Goal: Task Accomplishment & Management: Manage account settings

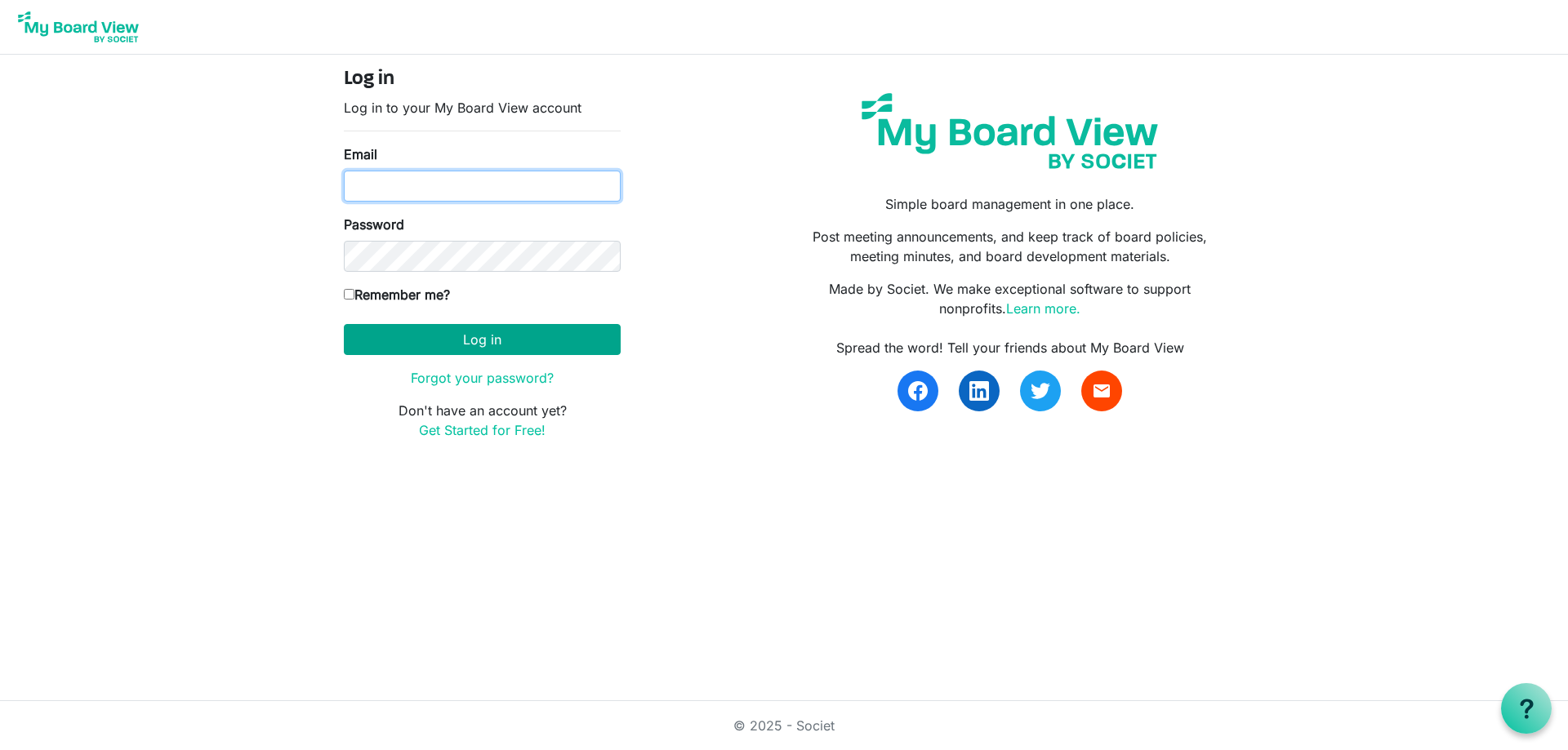
type input "[EMAIL_ADDRESS][DOMAIN_NAME]"
click at [489, 344] on button "Log in" at bounding box center [482, 339] width 277 height 31
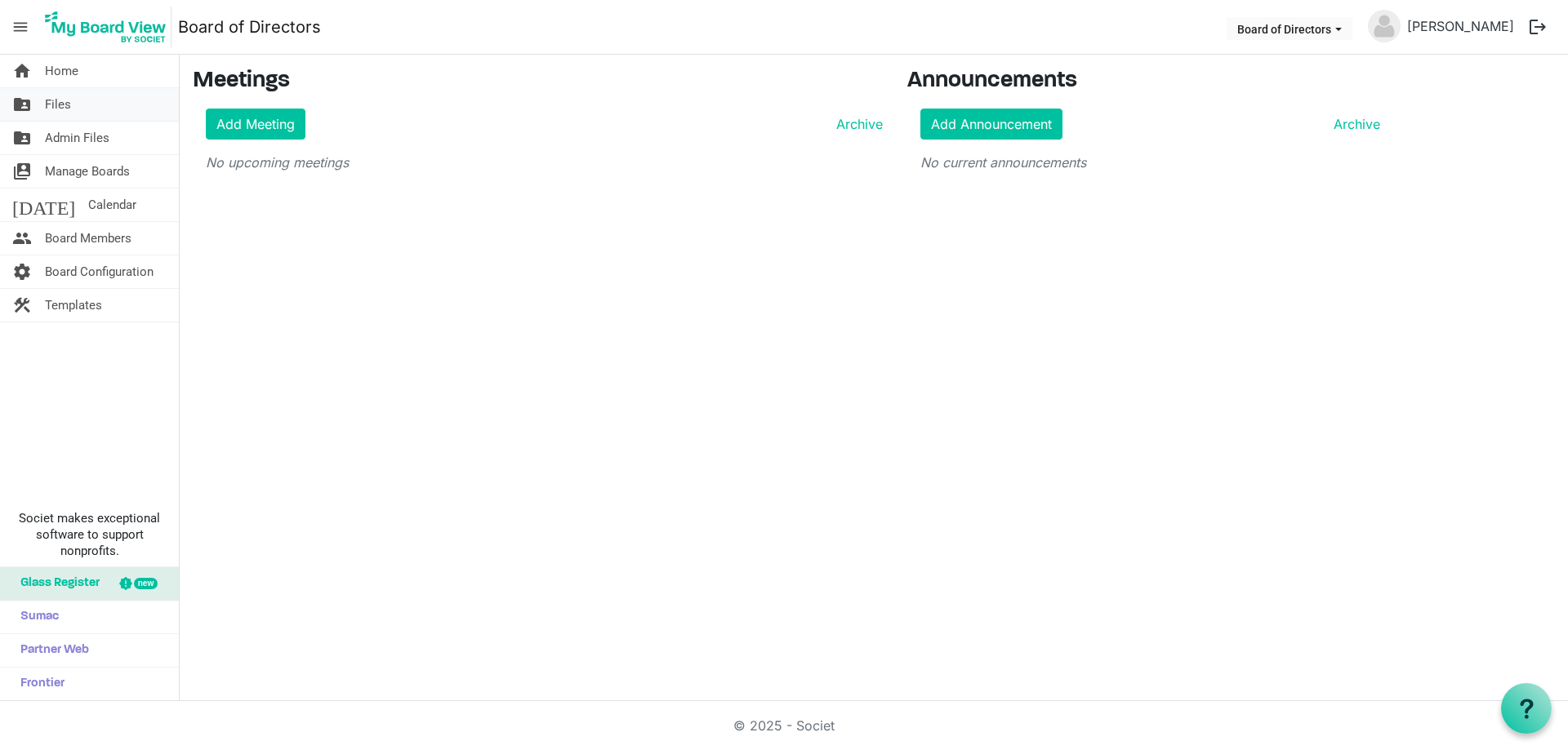
click at [47, 106] on span "Files" at bounding box center [58, 104] width 27 height 33
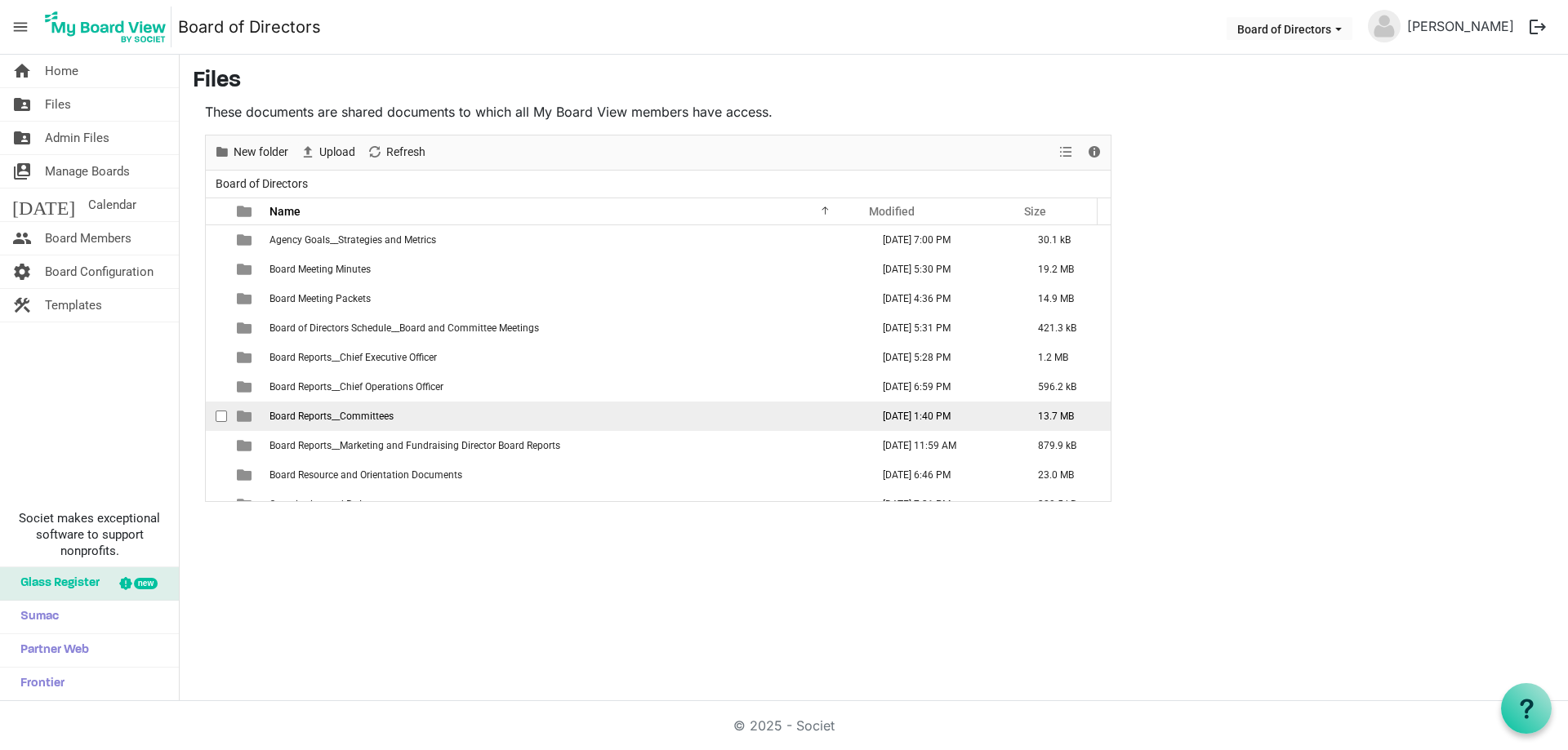
click at [354, 413] on span "Board Reports__Committees" at bounding box center [331, 416] width 124 height 11
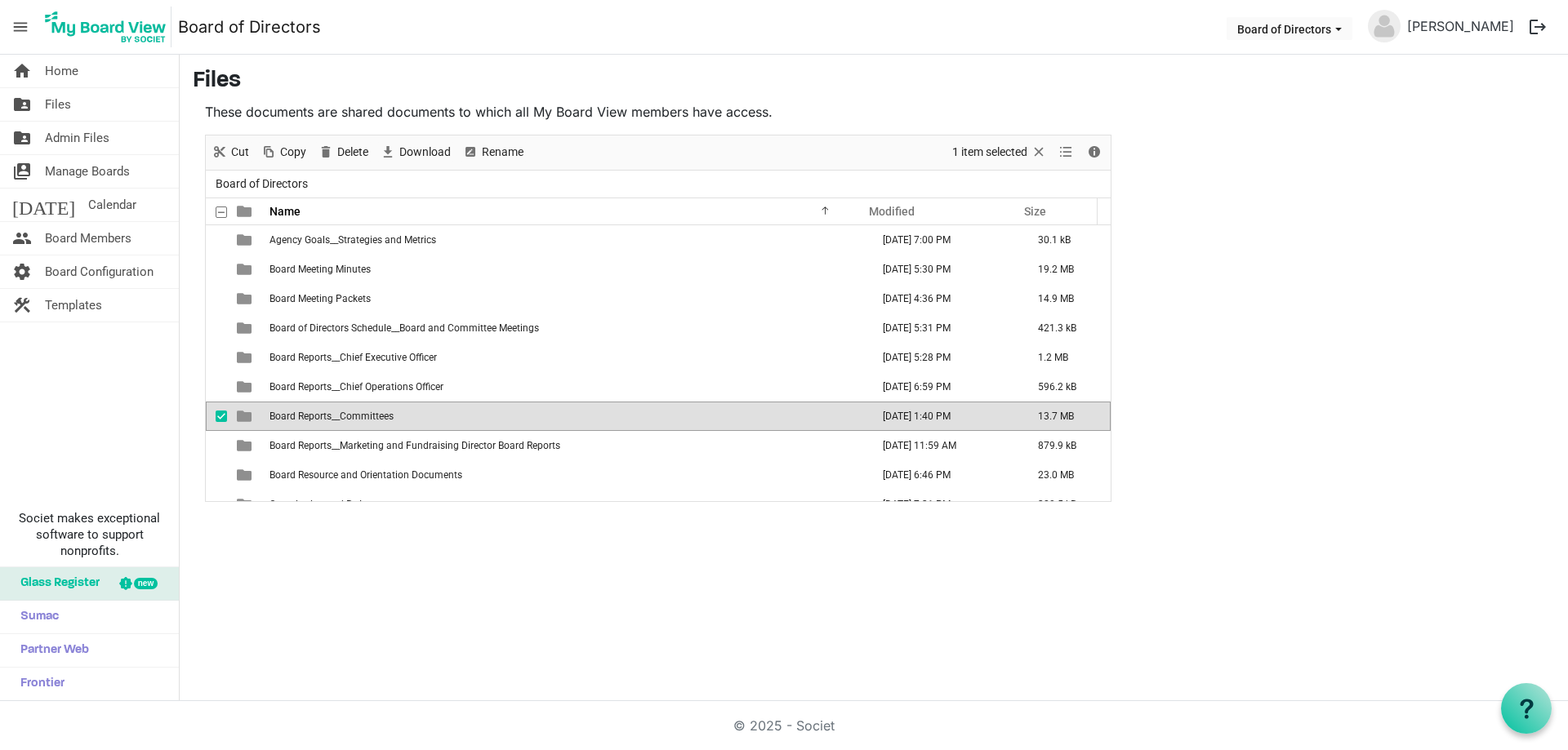
click at [354, 413] on span "Board Reports__Committees" at bounding box center [331, 416] width 124 height 11
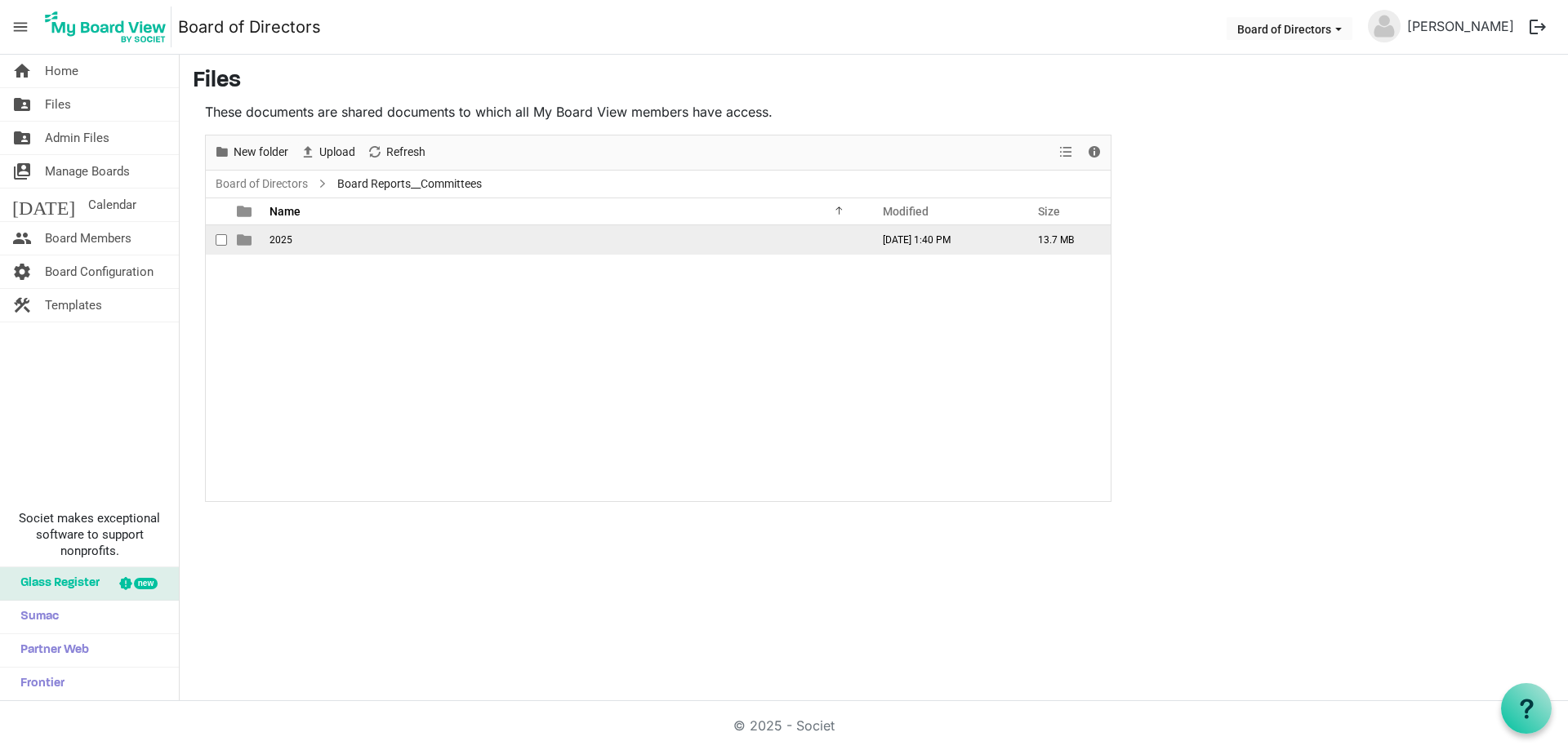
click at [284, 237] on span "2025" at bounding box center [281, 239] width 23 height 11
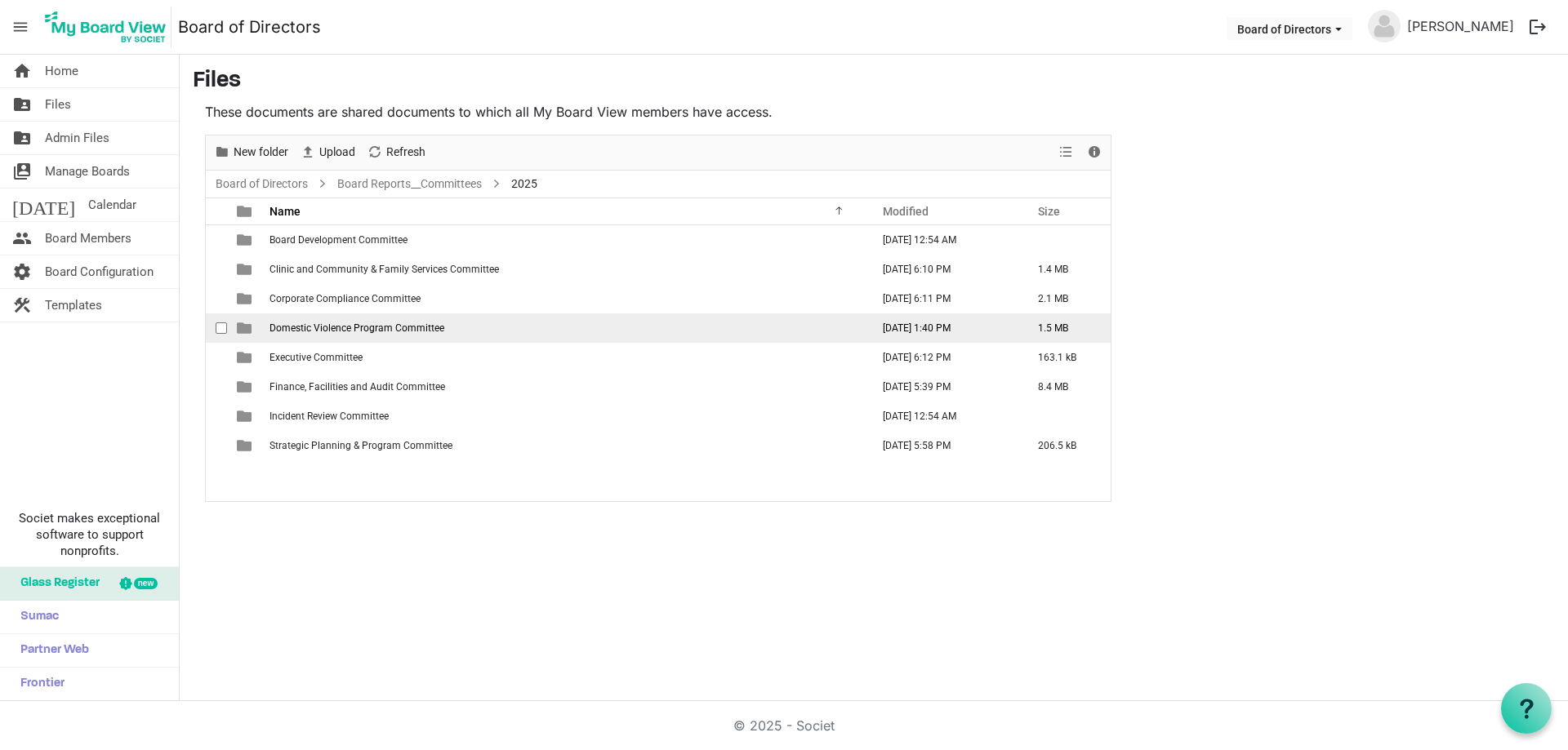
click at [399, 329] on span "Domestic Violence Program Committee" at bounding box center [357, 328] width 175 height 11
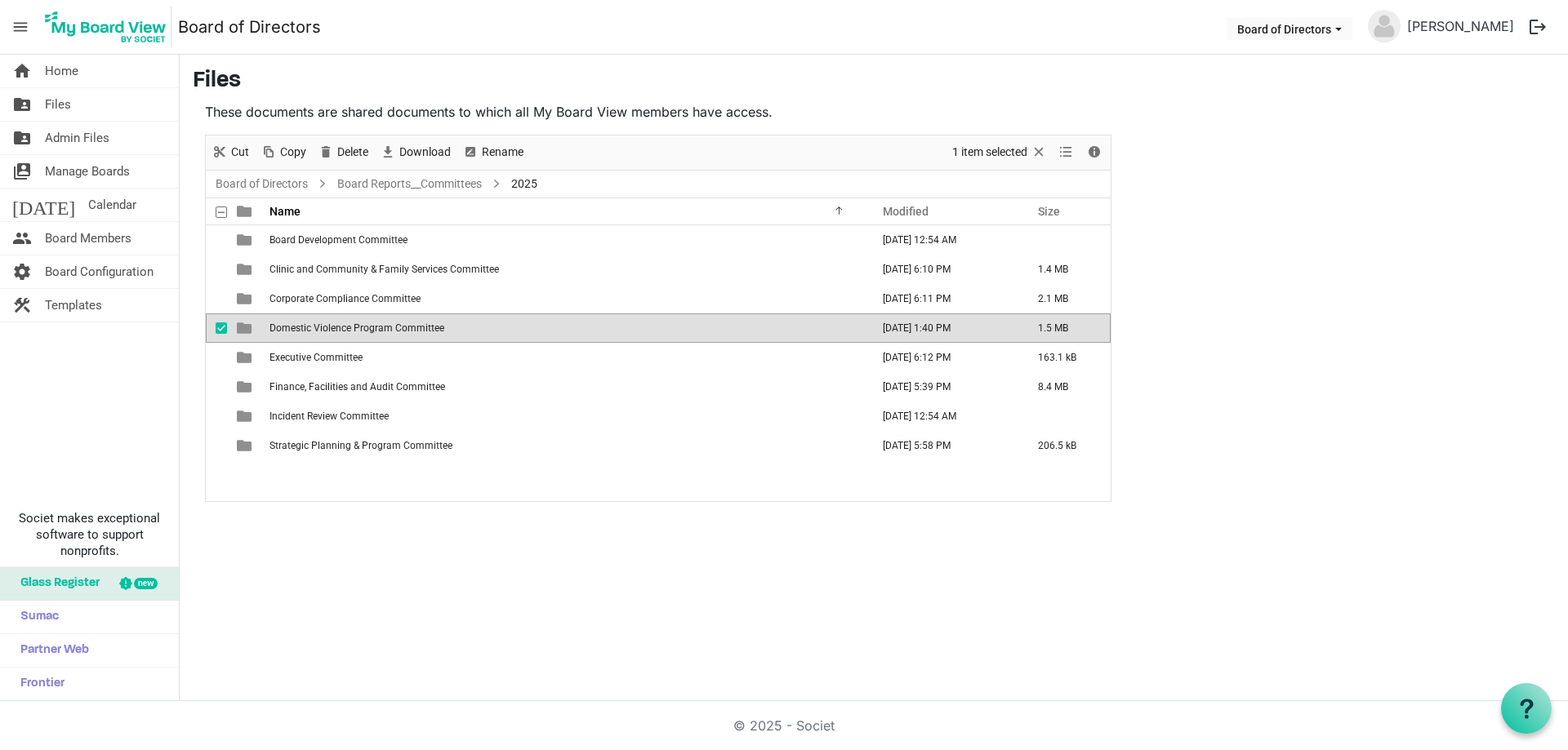
click at [399, 329] on span "Domestic Violence Program Committee" at bounding box center [357, 328] width 175 height 11
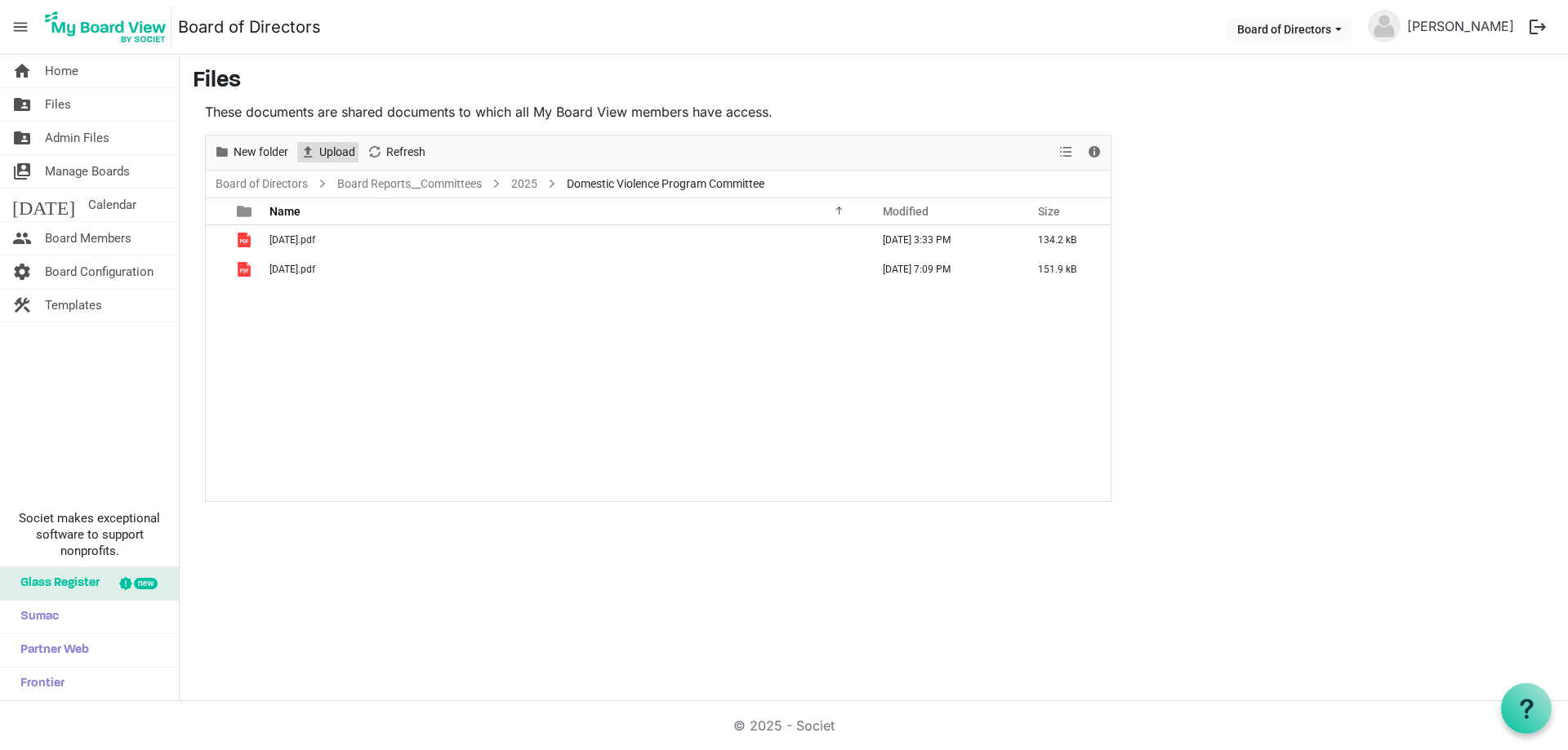
click at [344, 149] on span "Upload" at bounding box center [337, 152] width 39 height 20
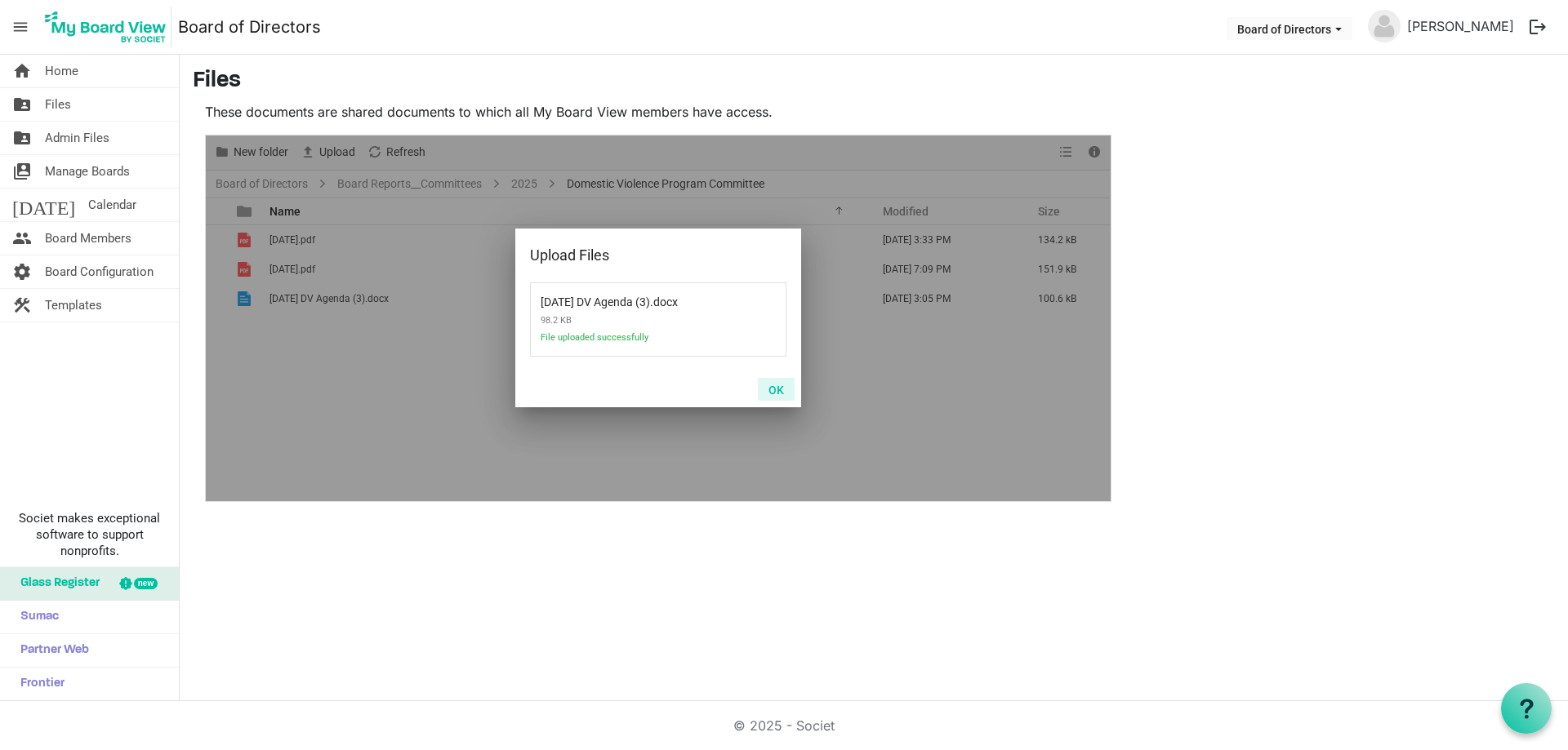
click at [775, 387] on button "OK" at bounding box center [777, 390] width 37 height 23
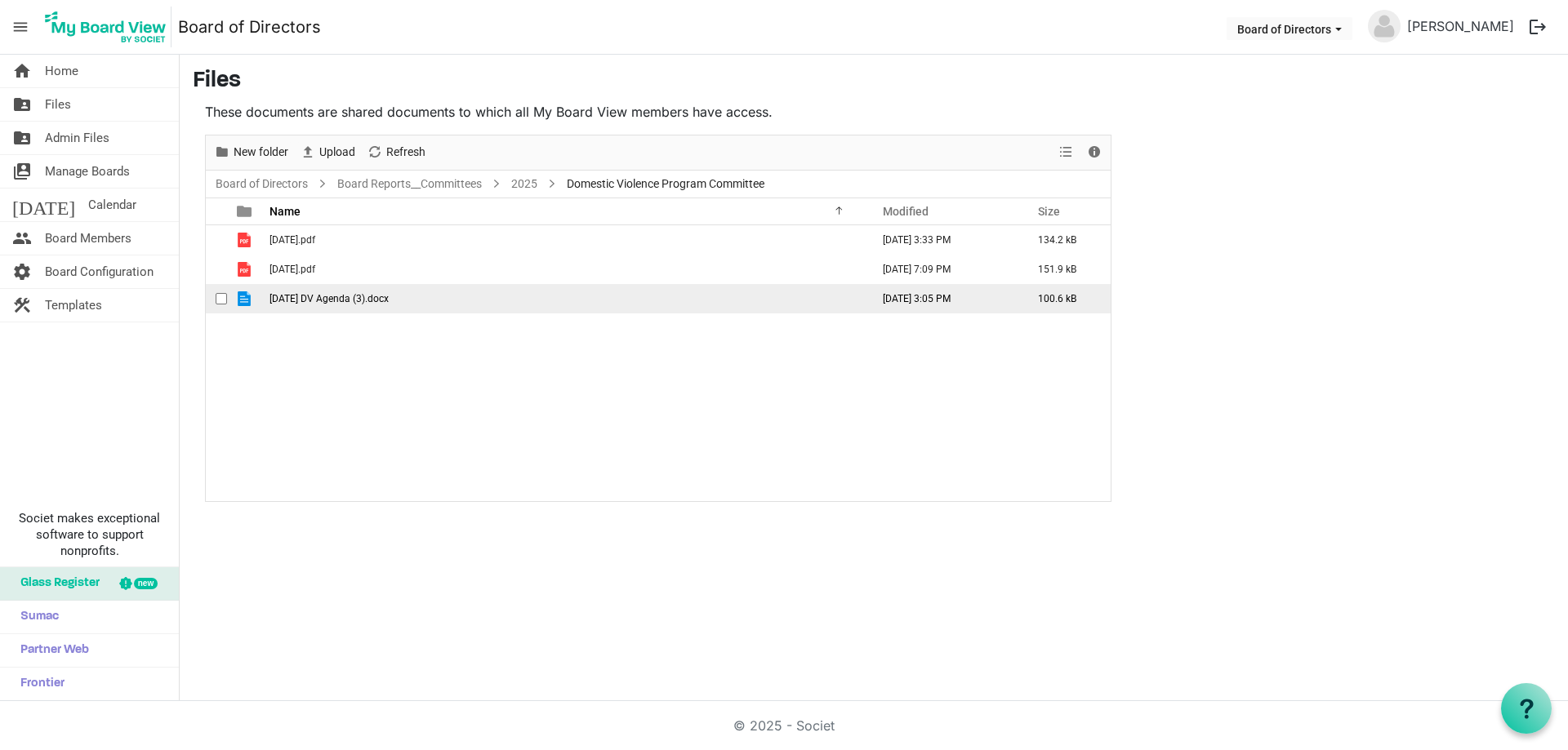
click at [368, 292] on td "May 2025 DV Agenda (3).docx" at bounding box center [565, 299] width 601 height 29
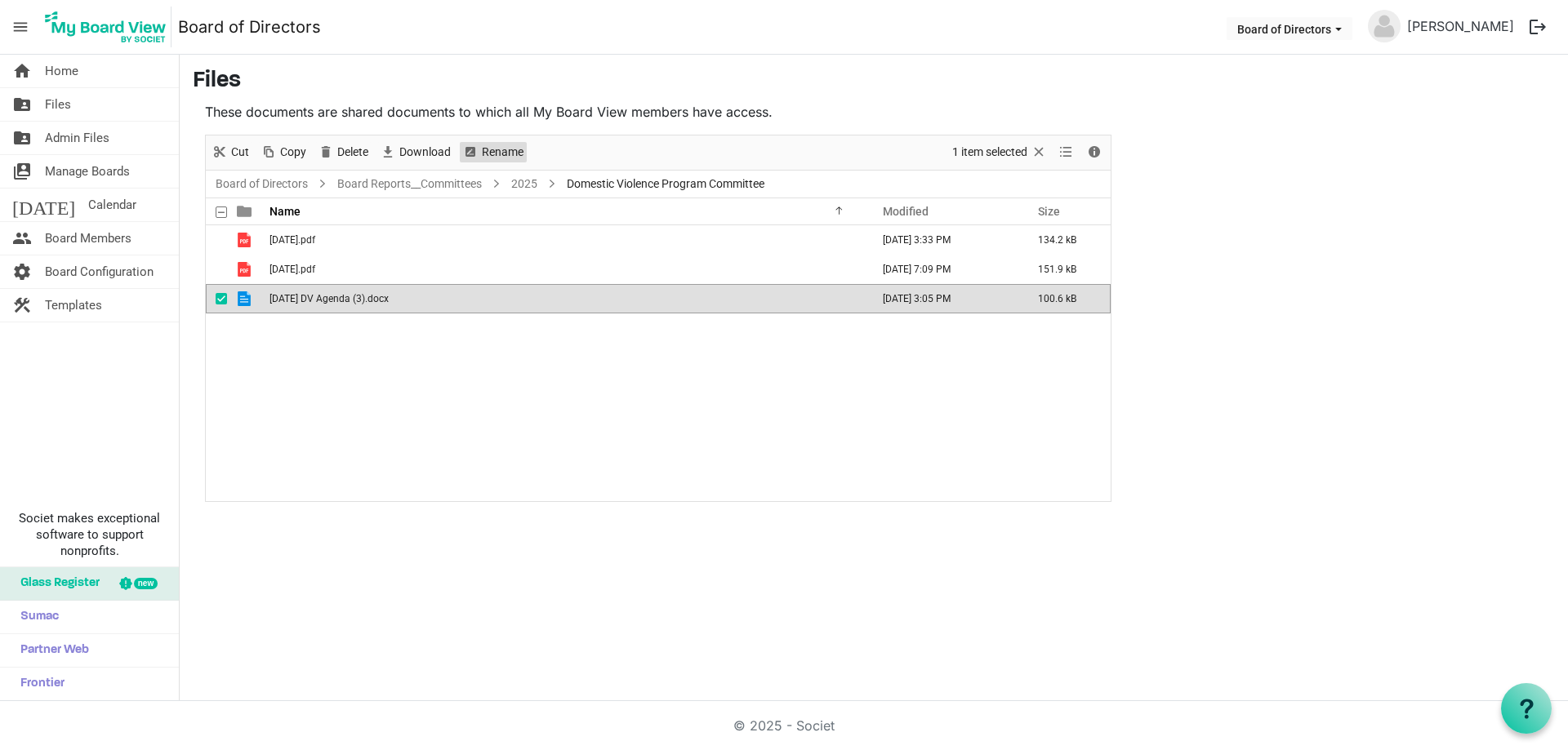
click at [494, 146] on span "Rename" at bounding box center [502, 152] width 45 height 20
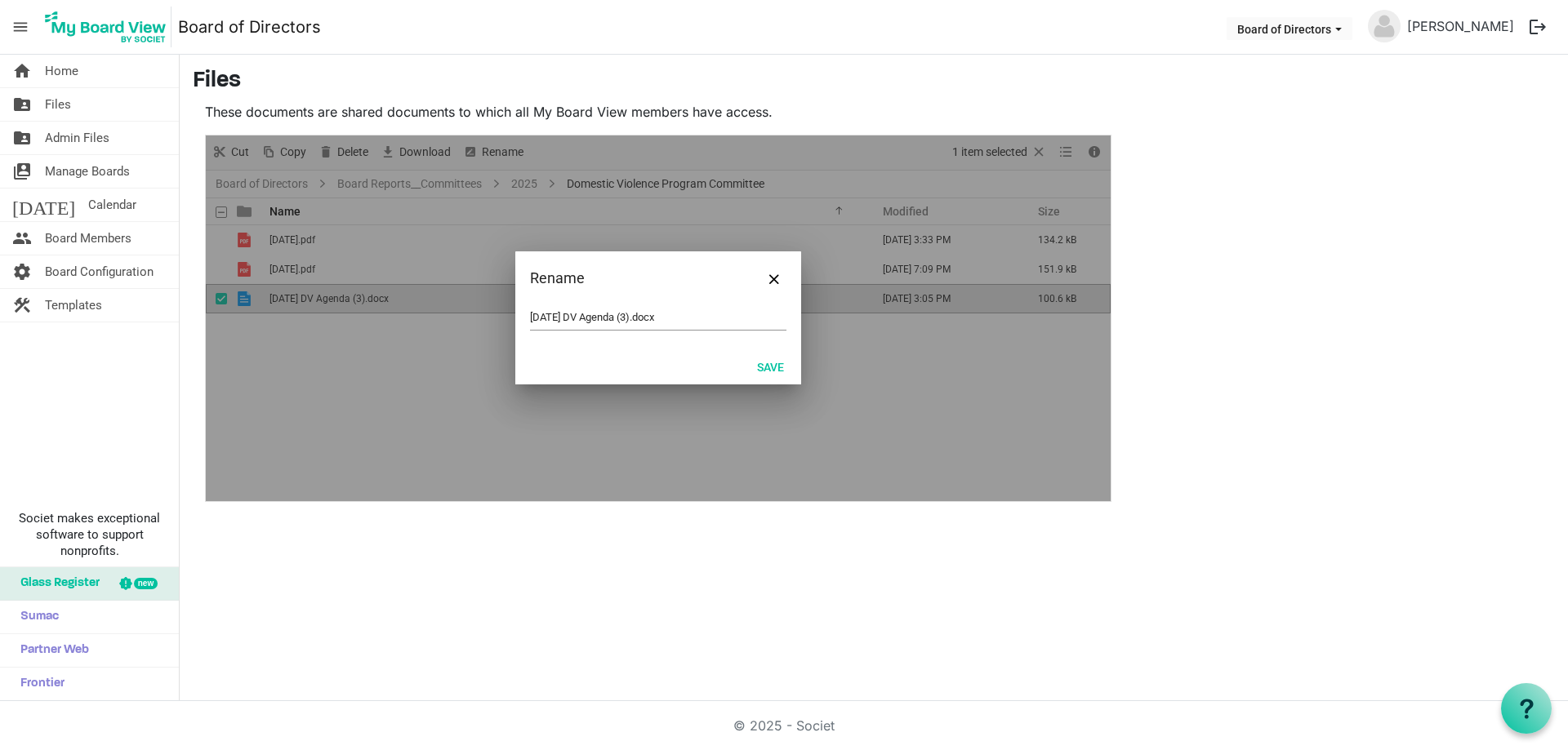
click at [529, 317] on div "May 2025 DV Agenda (3).docx" at bounding box center [658, 327] width 285 height 43
click at [531, 314] on input "May 2025 DV Agenda (3).docx" at bounding box center [658, 318] width 256 height 25
click at [556, 313] on input "May 2025 DV Agenda (3).docx" at bounding box center [658, 318] width 256 height 25
drag, startPoint x: 594, startPoint y: 318, endPoint x: 659, endPoint y: 317, distance: 65.0
click at [659, 317] on input "05 May 2025 DV Agenda (3).docx" at bounding box center [658, 318] width 256 height 25
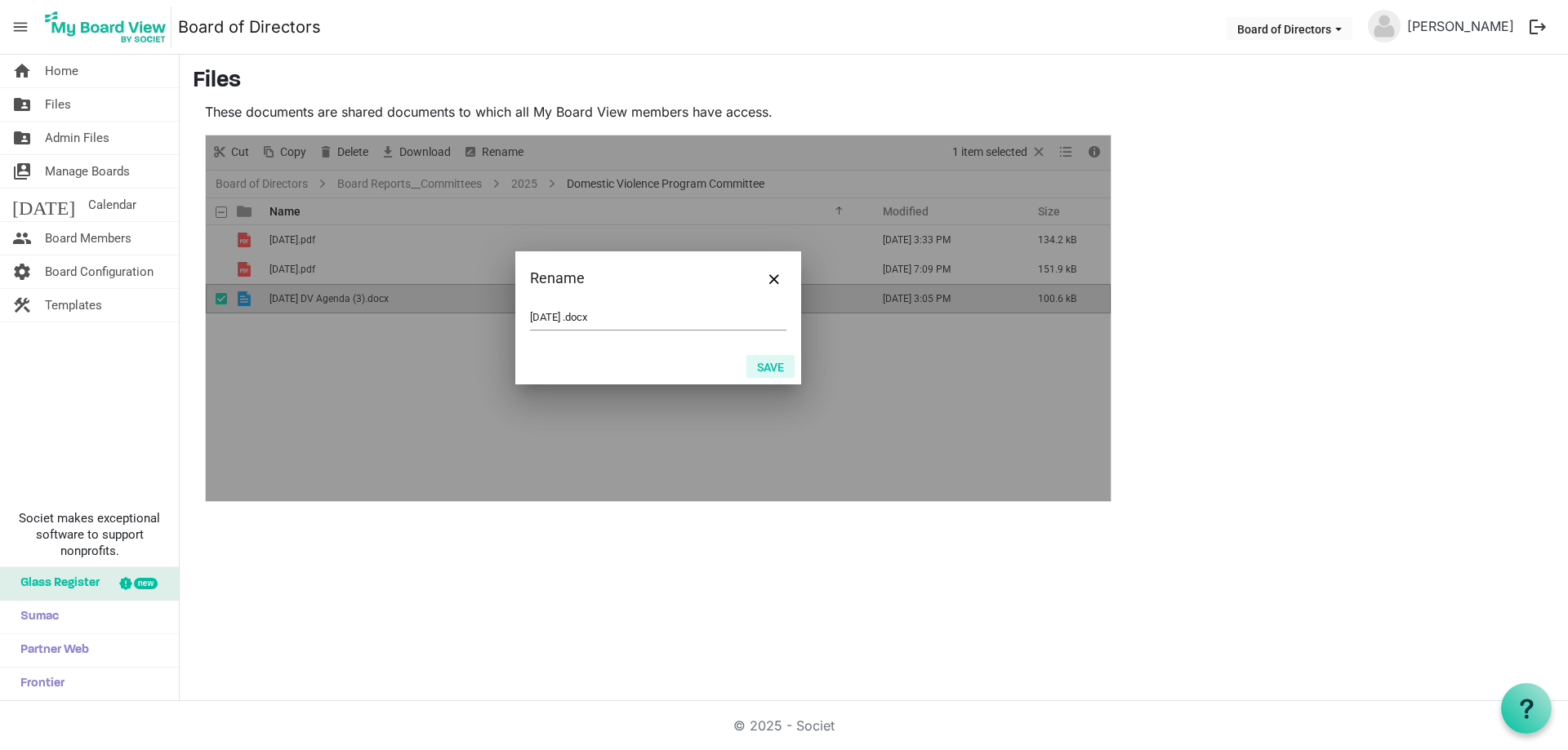
click at [767, 366] on button "Save" at bounding box center [771, 367] width 49 height 23
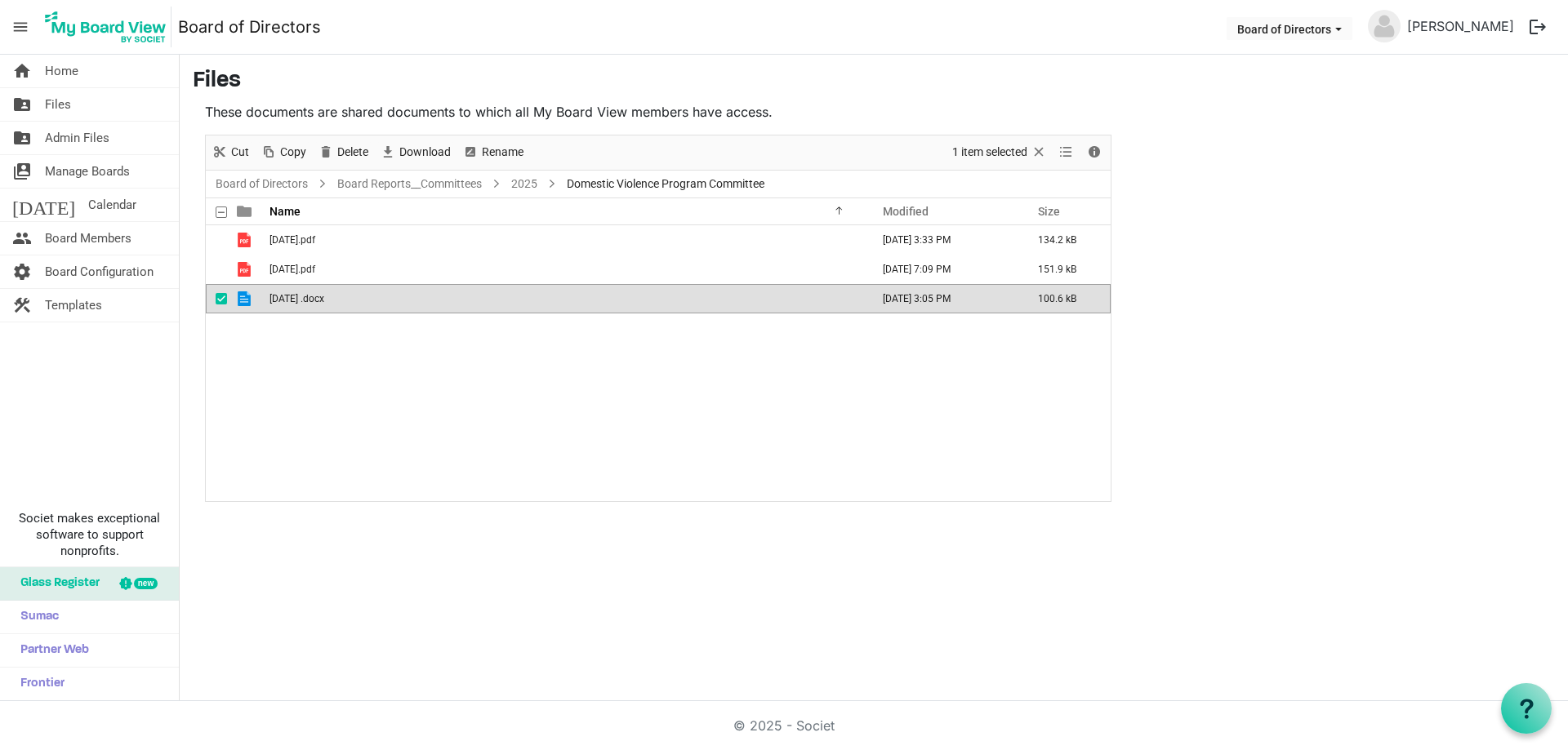
click at [383, 366] on div "02 Feb 2025.pdf March 14, 2025 3:33 PM 134.2 kB 04 Apr 2025.pdf May 28, 2025 7:…" at bounding box center [658, 363] width 905 height 276
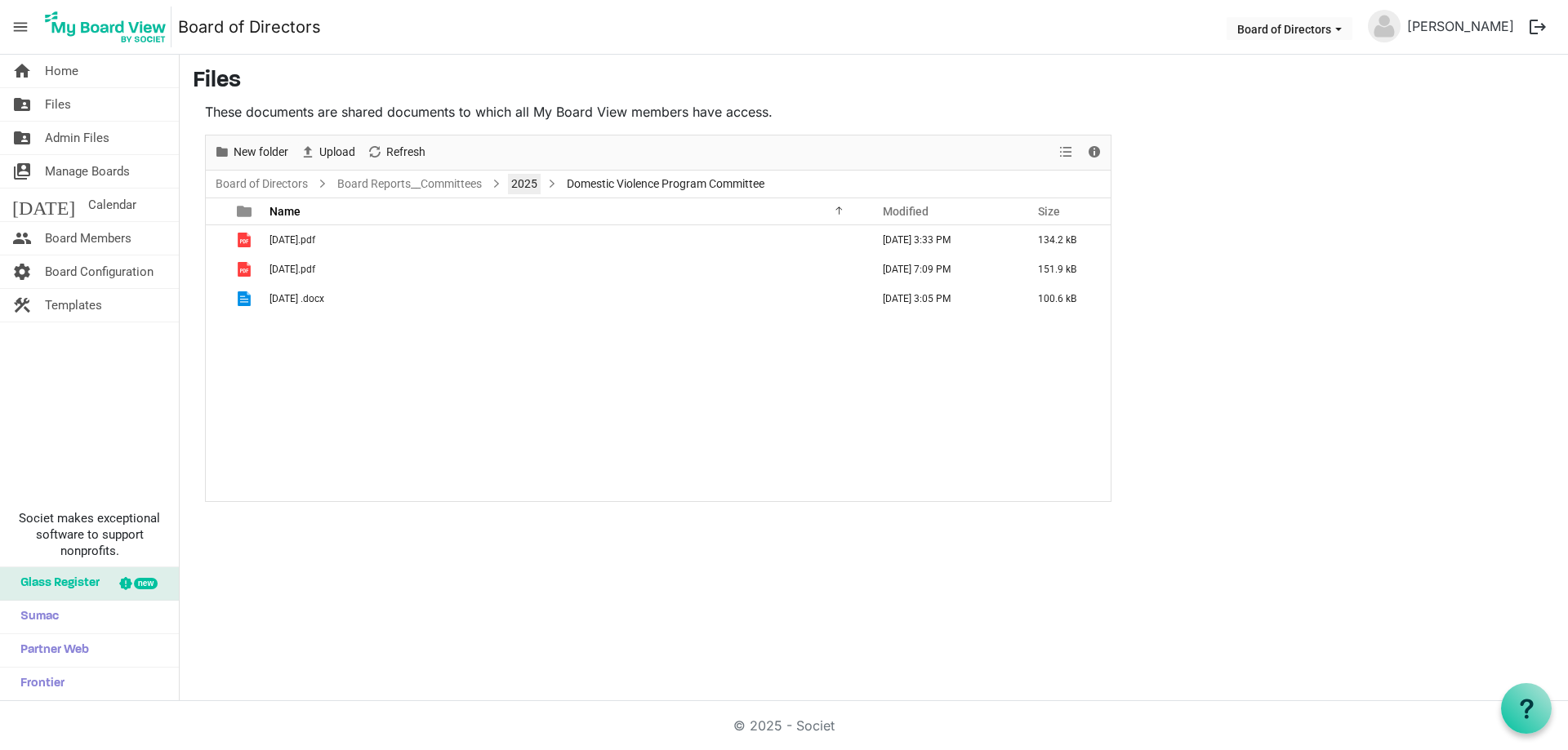
click at [524, 180] on link "2025" at bounding box center [524, 184] width 33 height 20
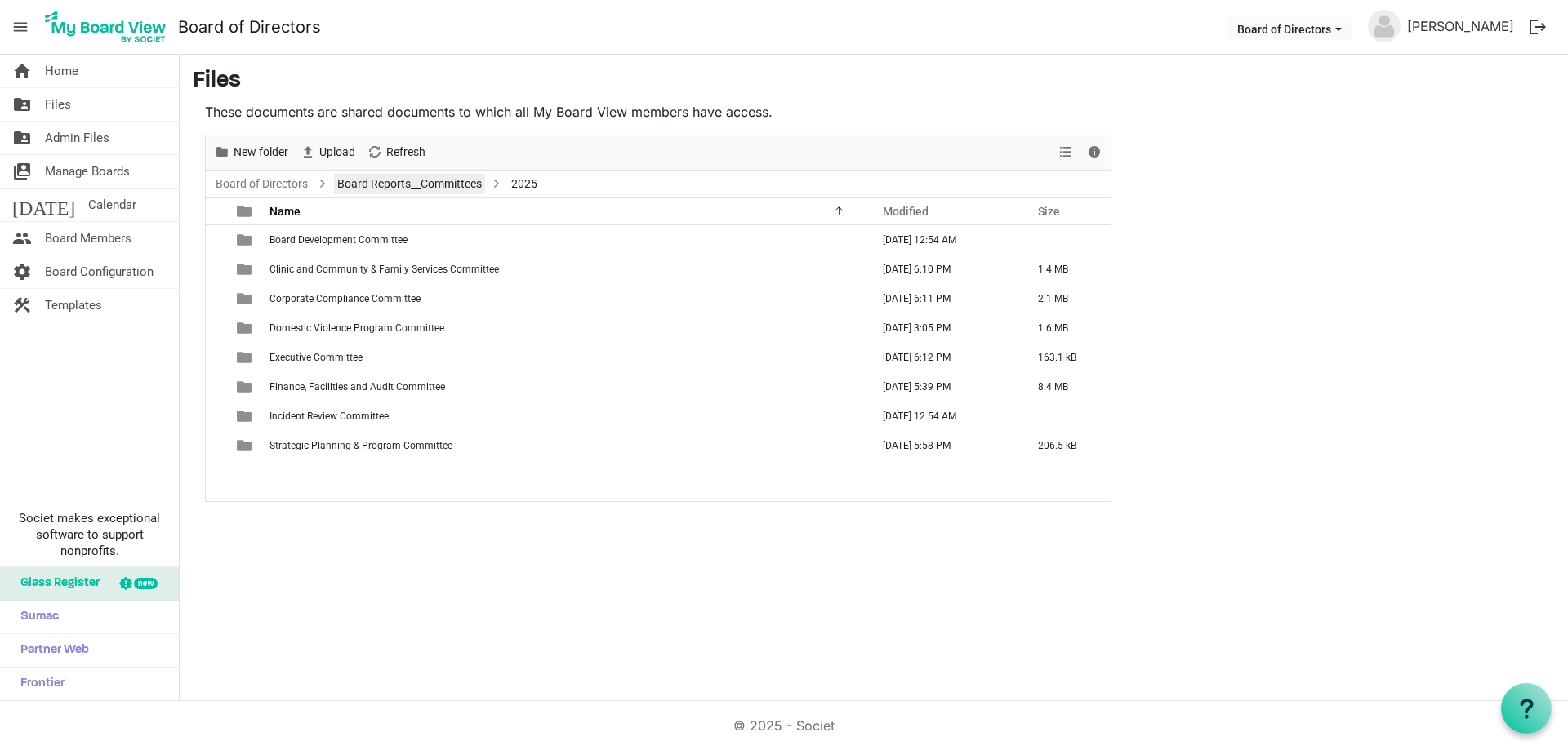
click at [436, 182] on link "Board Reports__Committees" at bounding box center [409, 184] width 151 height 20
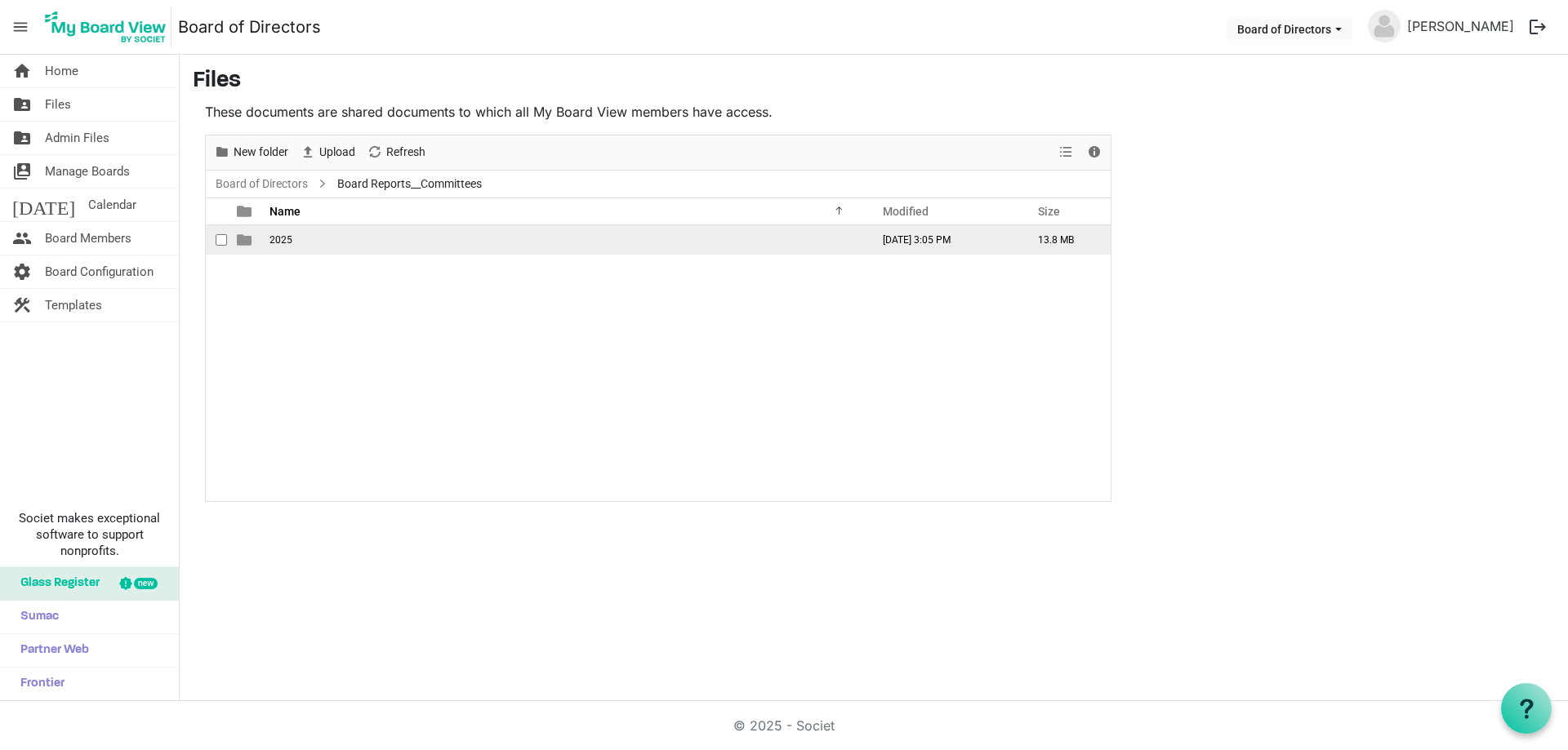
click at [277, 241] on span "2025" at bounding box center [281, 239] width 23 height 11
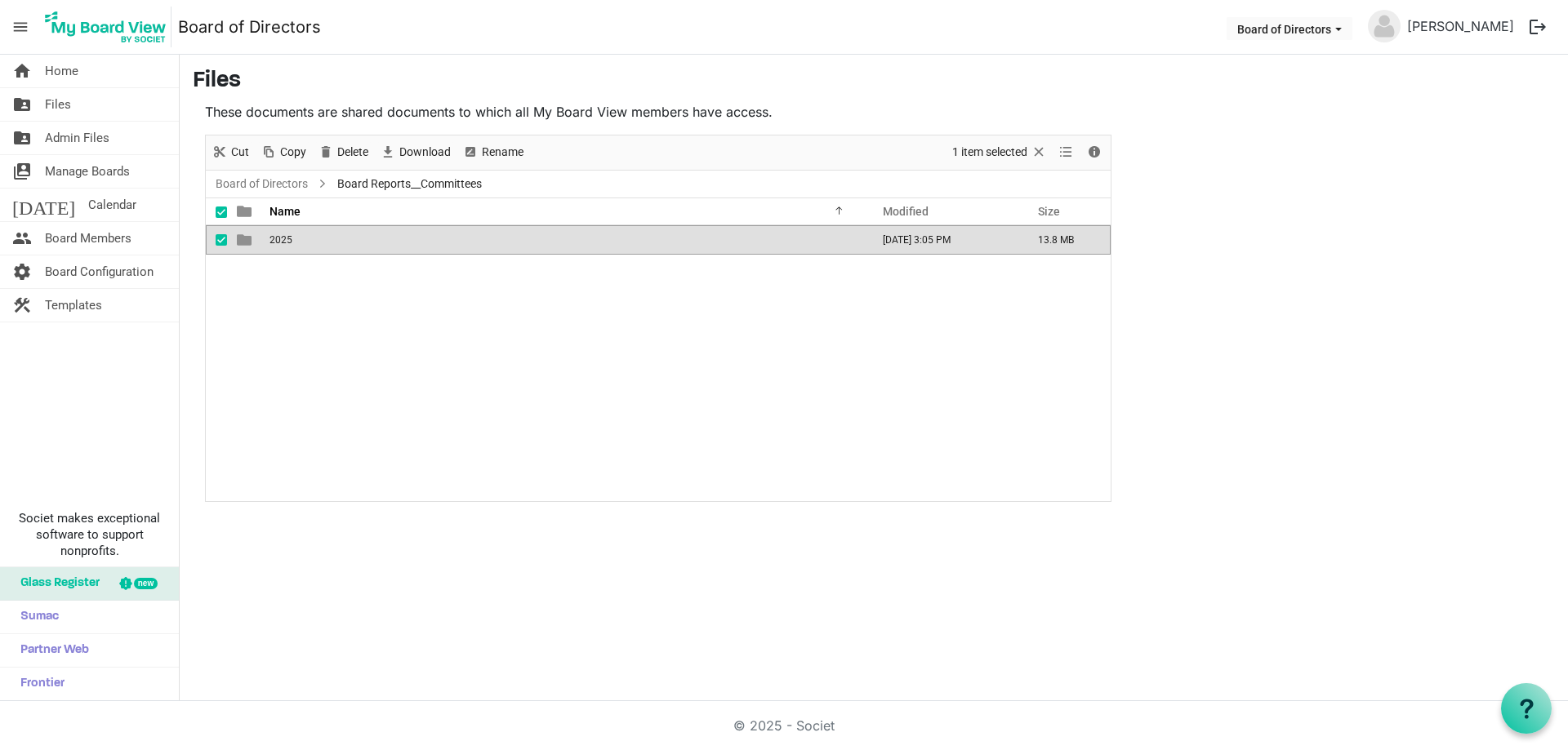
click at [277, 241] on span "2025" at bounding box center [281, 239] width 23 height 11
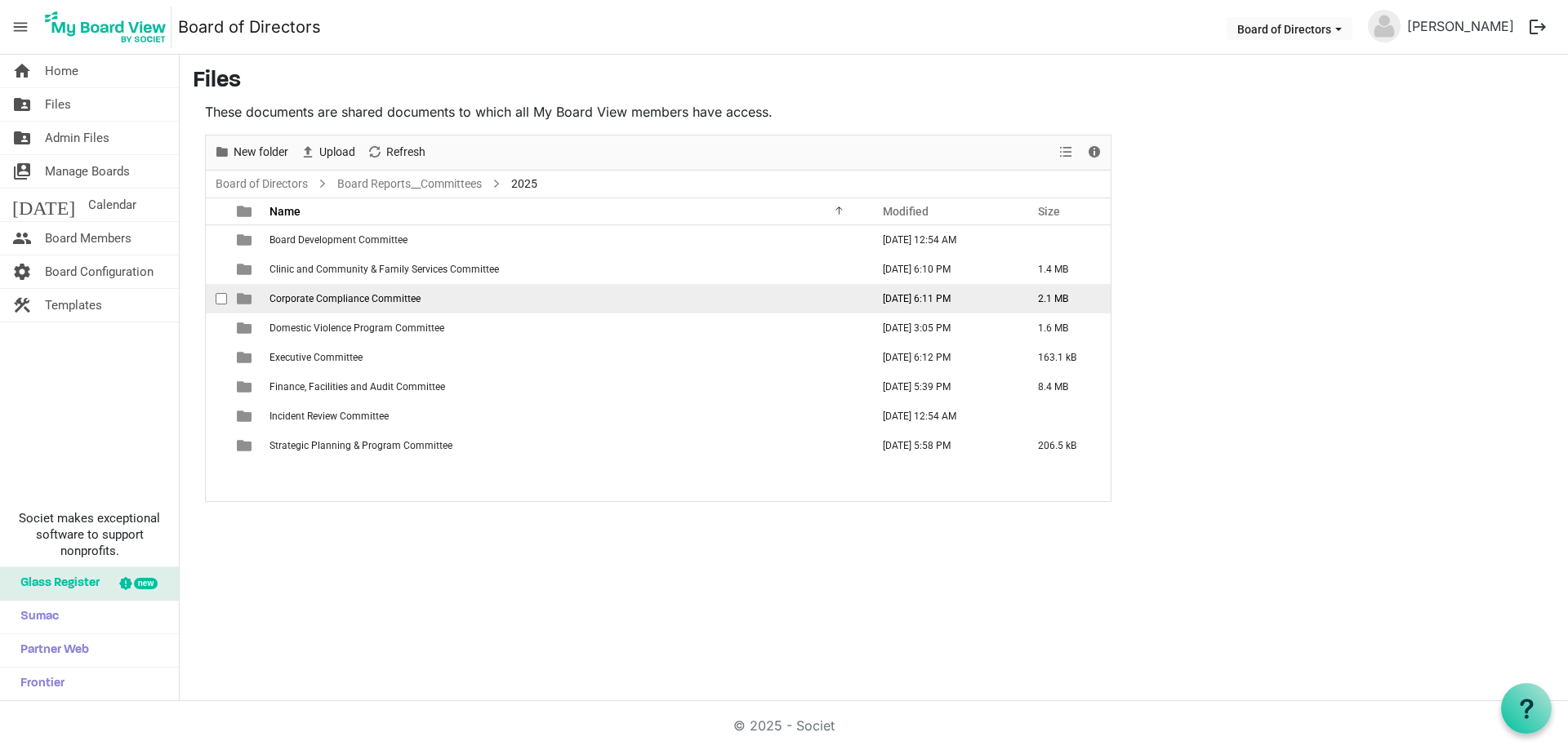
click at [384, 296] on span "Corporate Compliance Committee" at bounding box center [345, 299] width 151 height 11
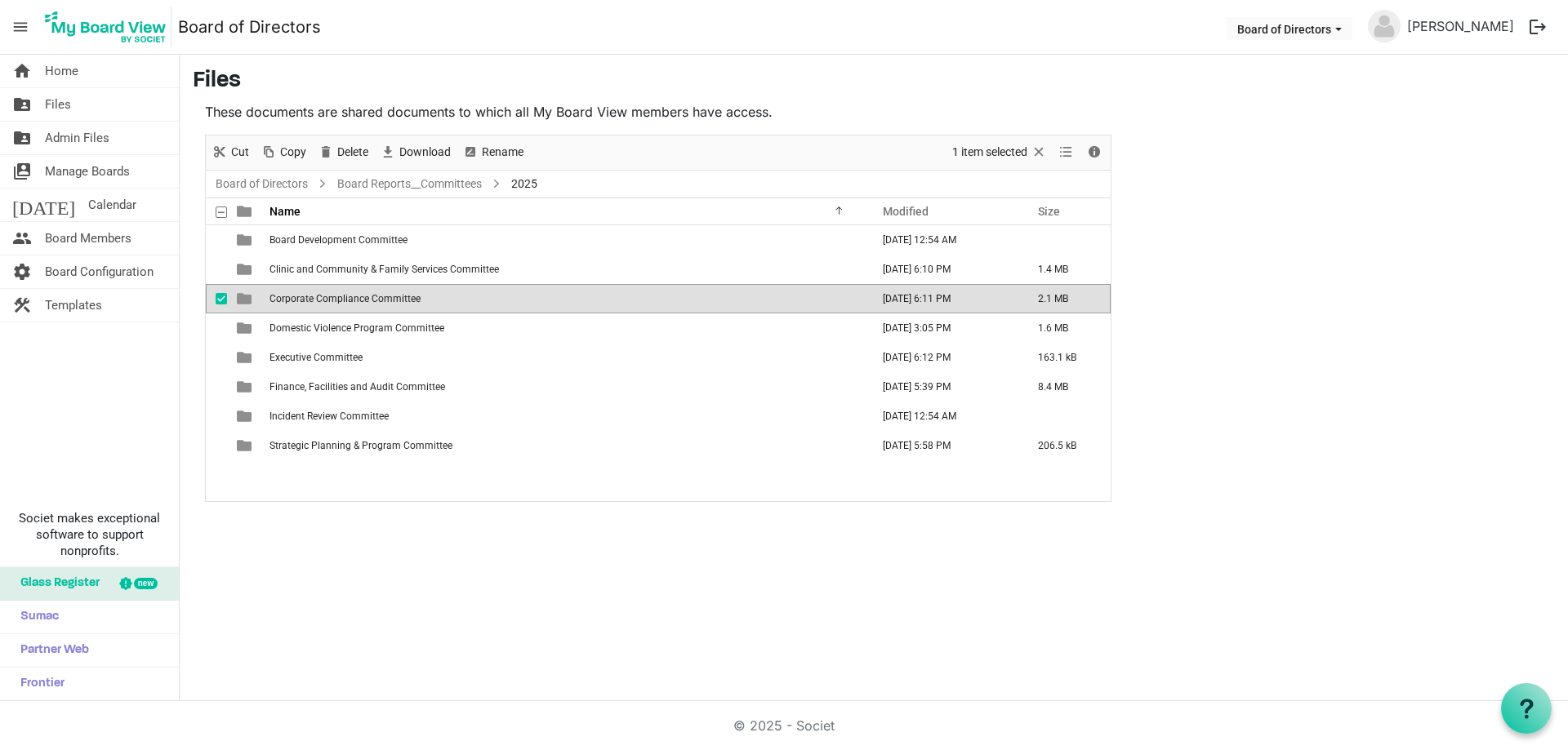
click at [384, 296] on span "Corporate Compliance Committee" at bounding box center [345, 299] width 151 height 11
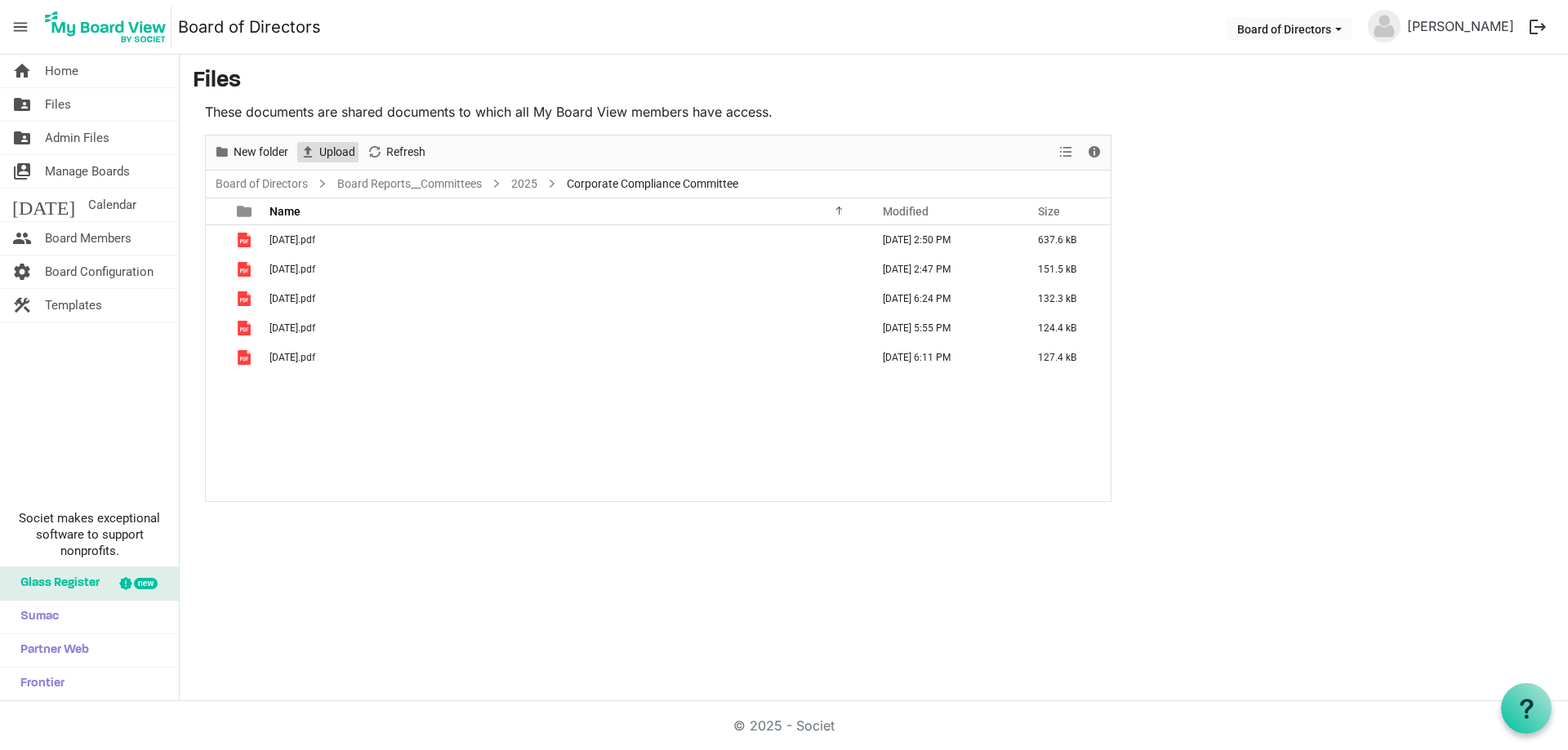
click at [326, 148] on span "Upload" at bounding box center [337, 152] width 39 height 20
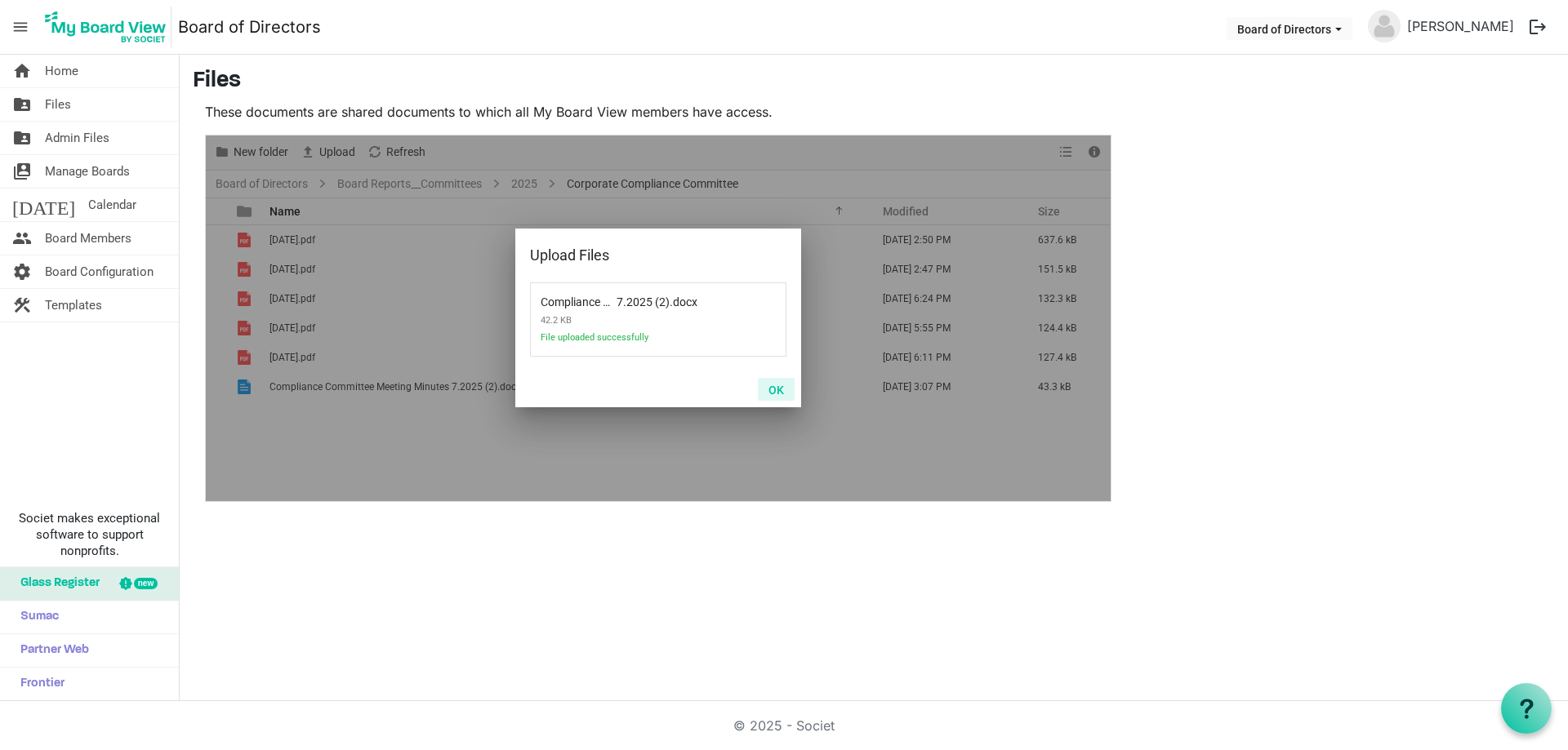
click at [780, 384] on button "OK" at bounding box center [777, 390] width 37 height 23
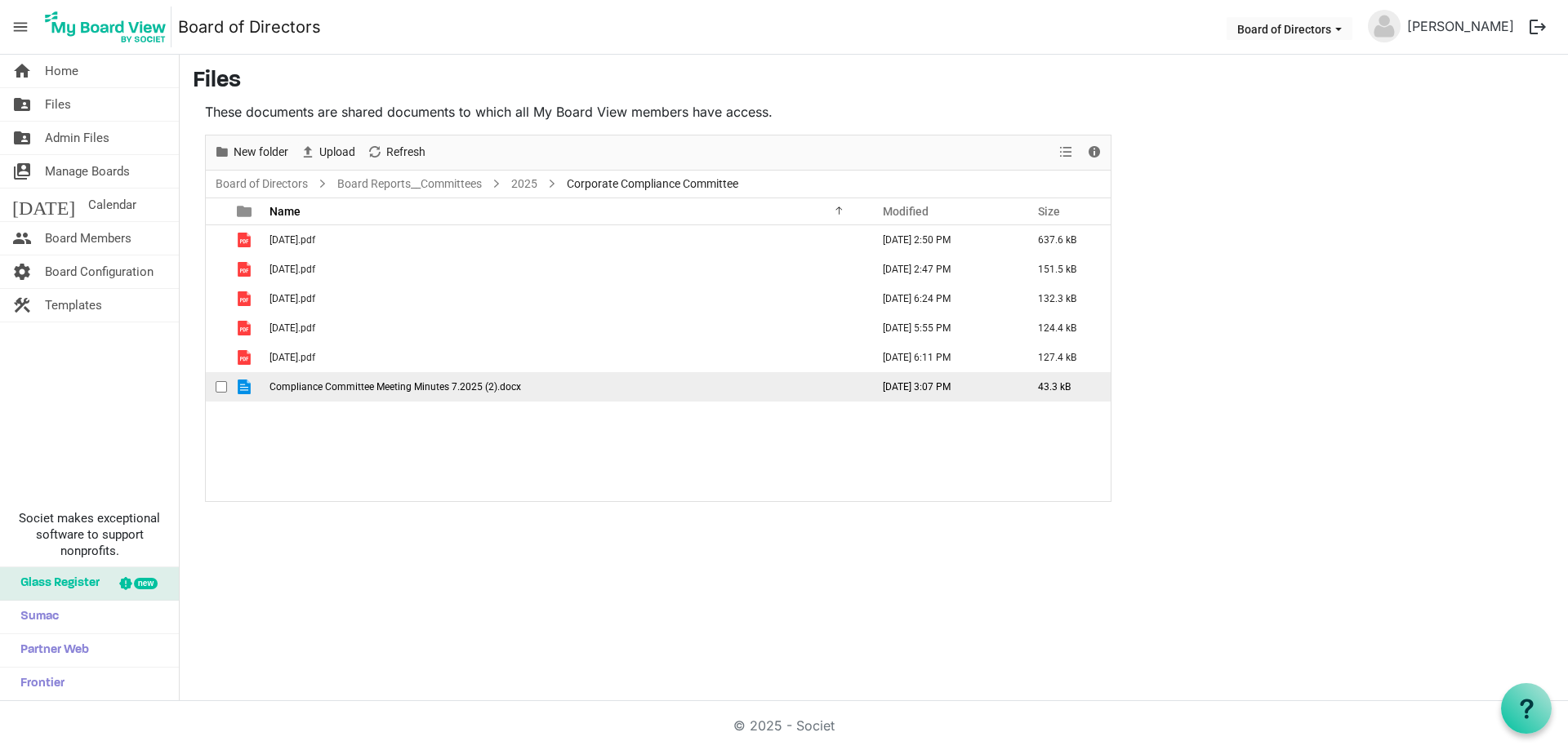
drag, startPoint x: 410, startPoint y: 387, endPoint x: 409, endPoint y: 376, distance: 11.0
click at [410, 386] on span "Compliance Committee Meeting Minutes 7.2025 (2).docx" at bounding box center [395, 387] width 252 height 11
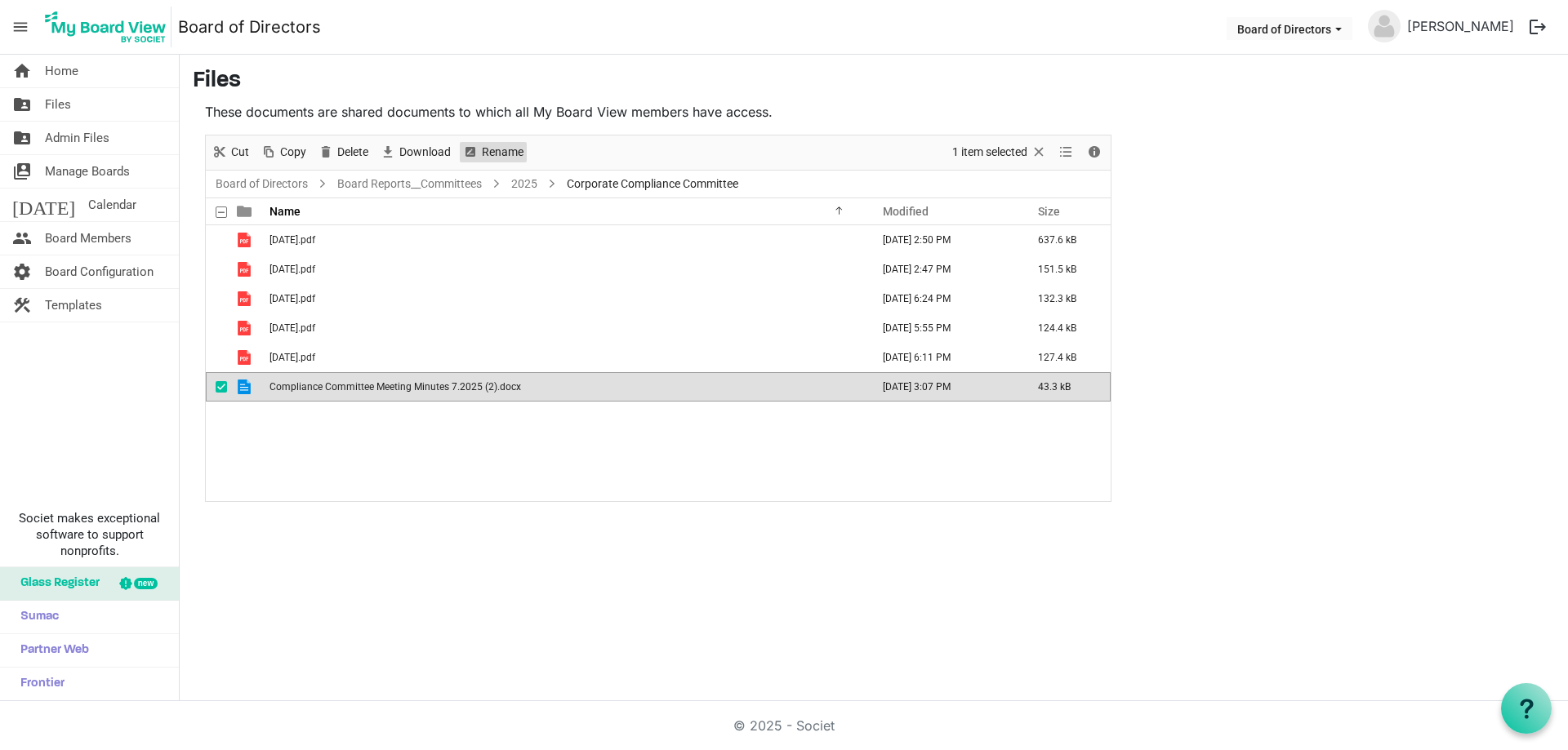
click at [502, 150] on span "Rename" at bounding box center [502, 152] width 45 height 20
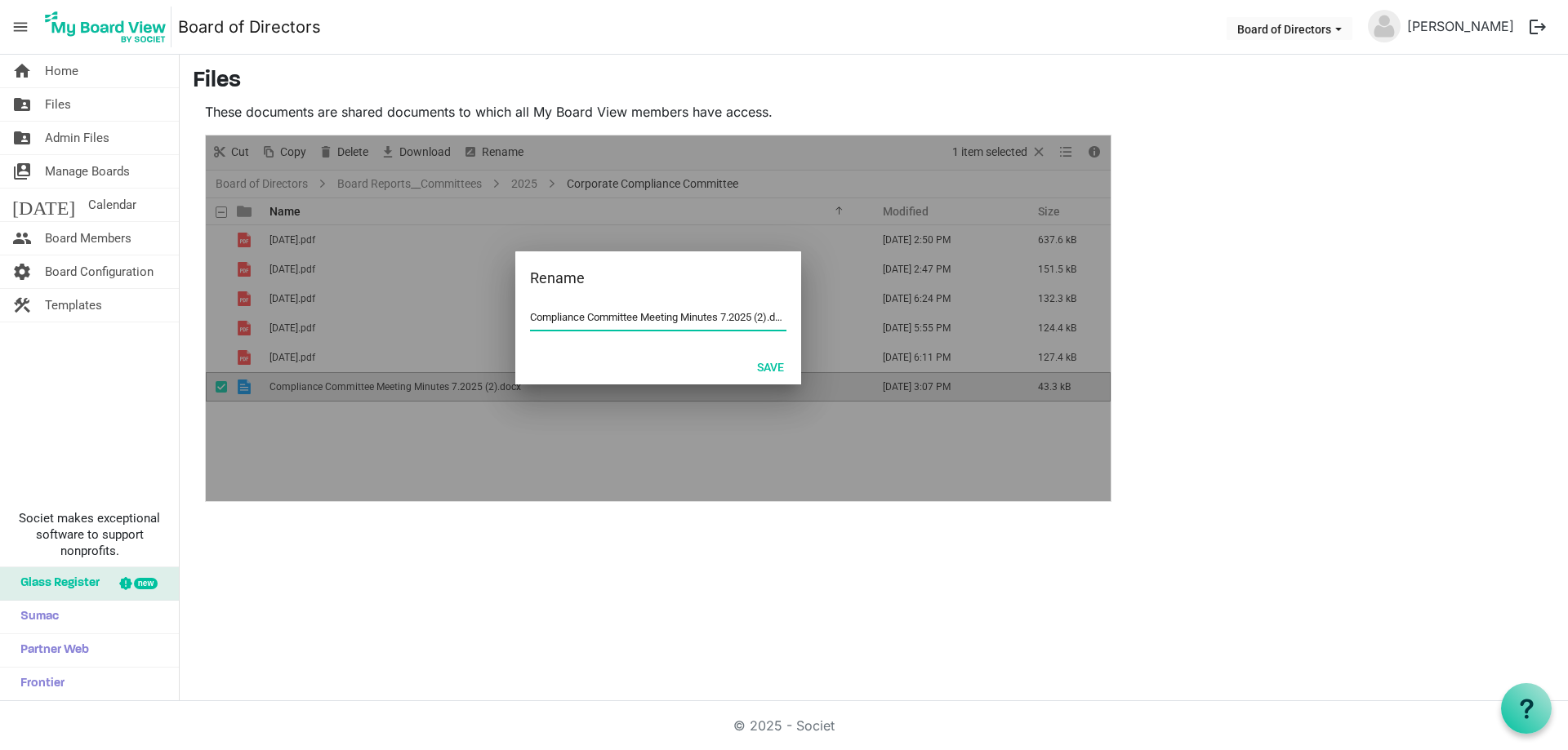
click at [546, 312] on input "Compliance Committee Meeting Minutes 7.2025 (2).docx" at bounding box center [658, 318] width 256 height 25
click at [532, 310] on input "Compliance Committee Meeting Minutes 7.2025 (2).docx" at bounding box center [658, 318] width 256 height 25
click at [624, 319] on input "Compliance Committee Meeting Minutes 7.2025 (2).docx" at bounding box center [658, 318] width 256 height 25
click at [624, 318] on input "Compliance Committee Meeting Minutes 7.2025 (2).docx" at bounding box center [658, 318] width 256 height 25
click at [776, 366] on button "Save" at bounding box center [771, 367] width 49 height 23
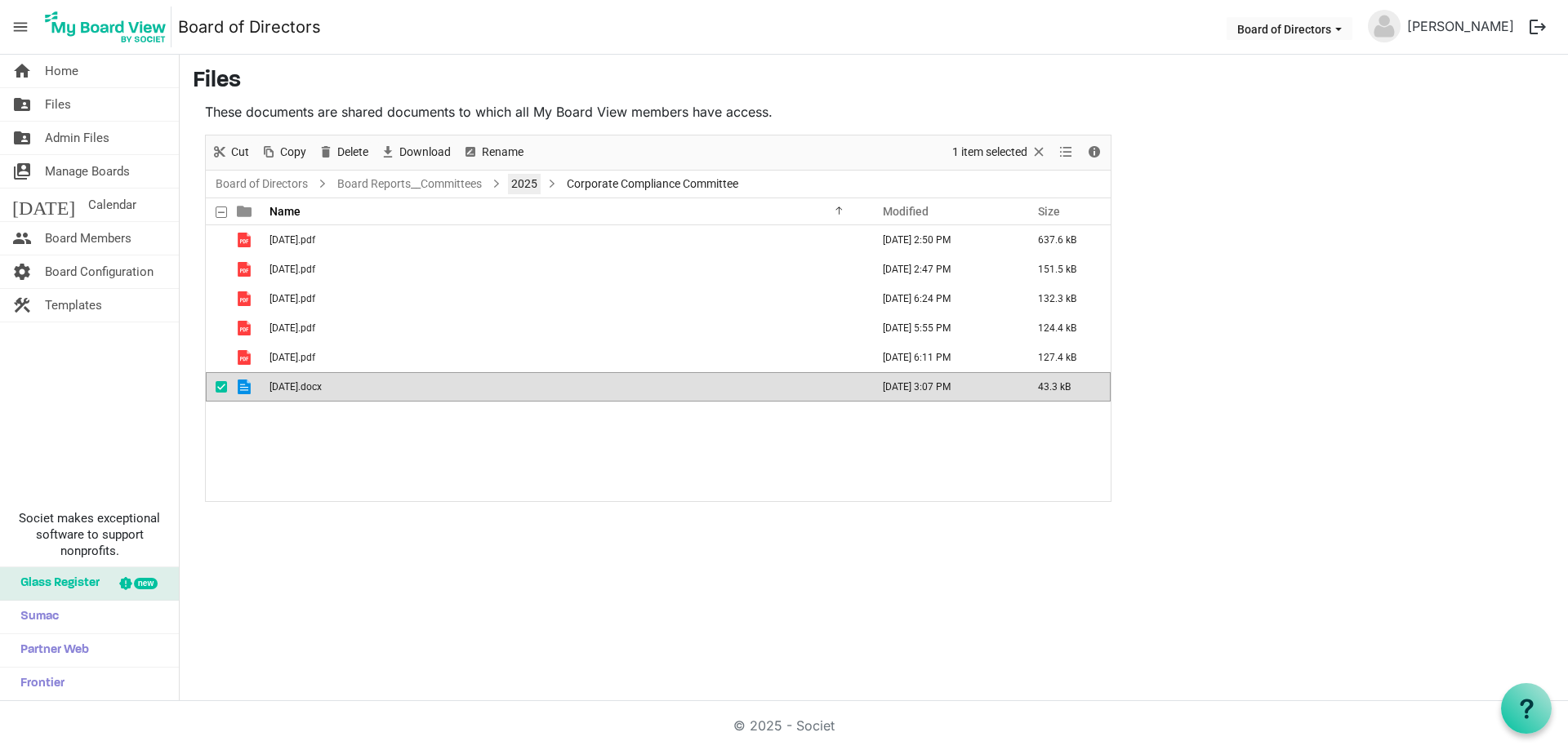
click at [530, 180] on link "2025" at bounding box center [524, 184] width 33 height 20
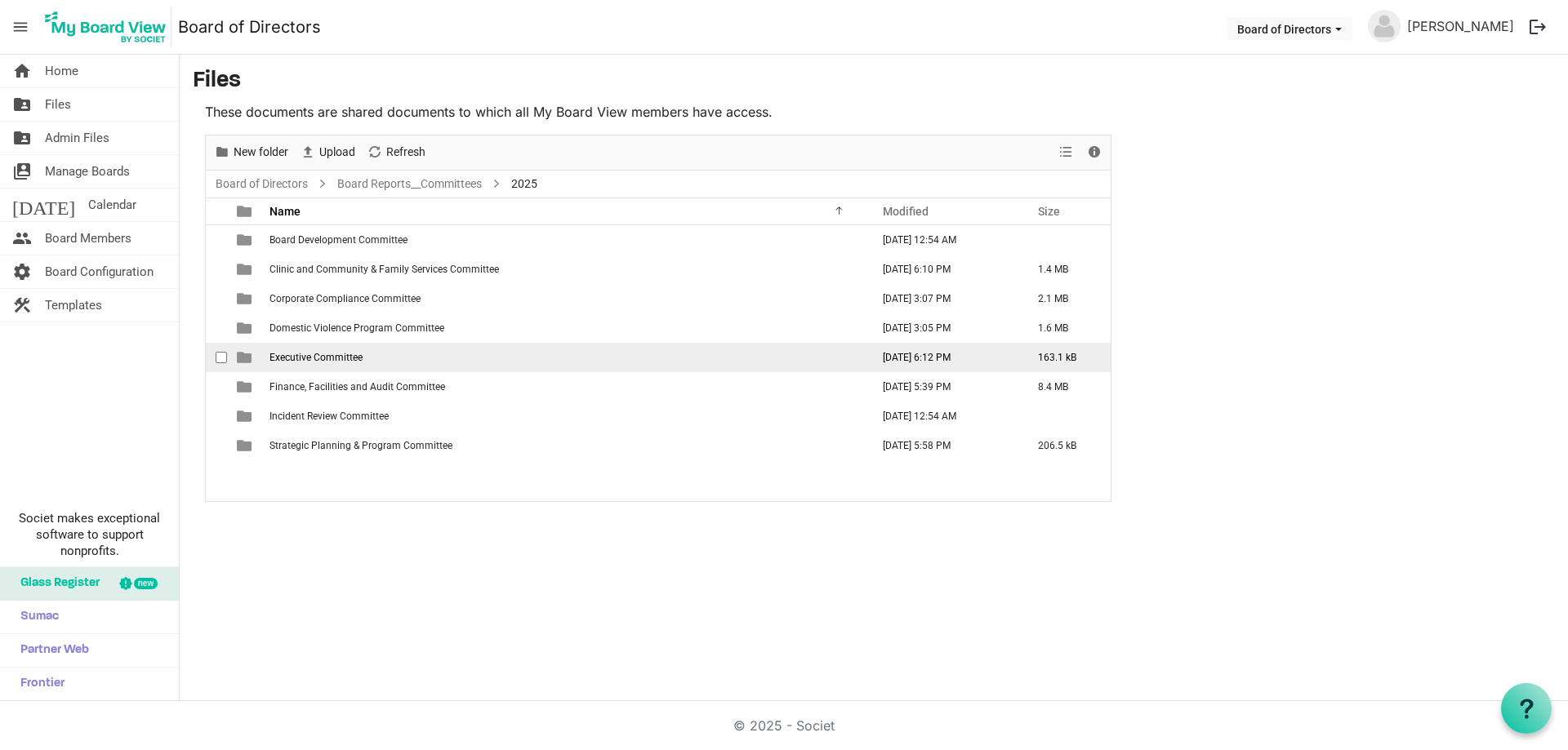
click at [348, 355] on span "Executive Committee" at bounding box center [316, 357] width 93 height 11
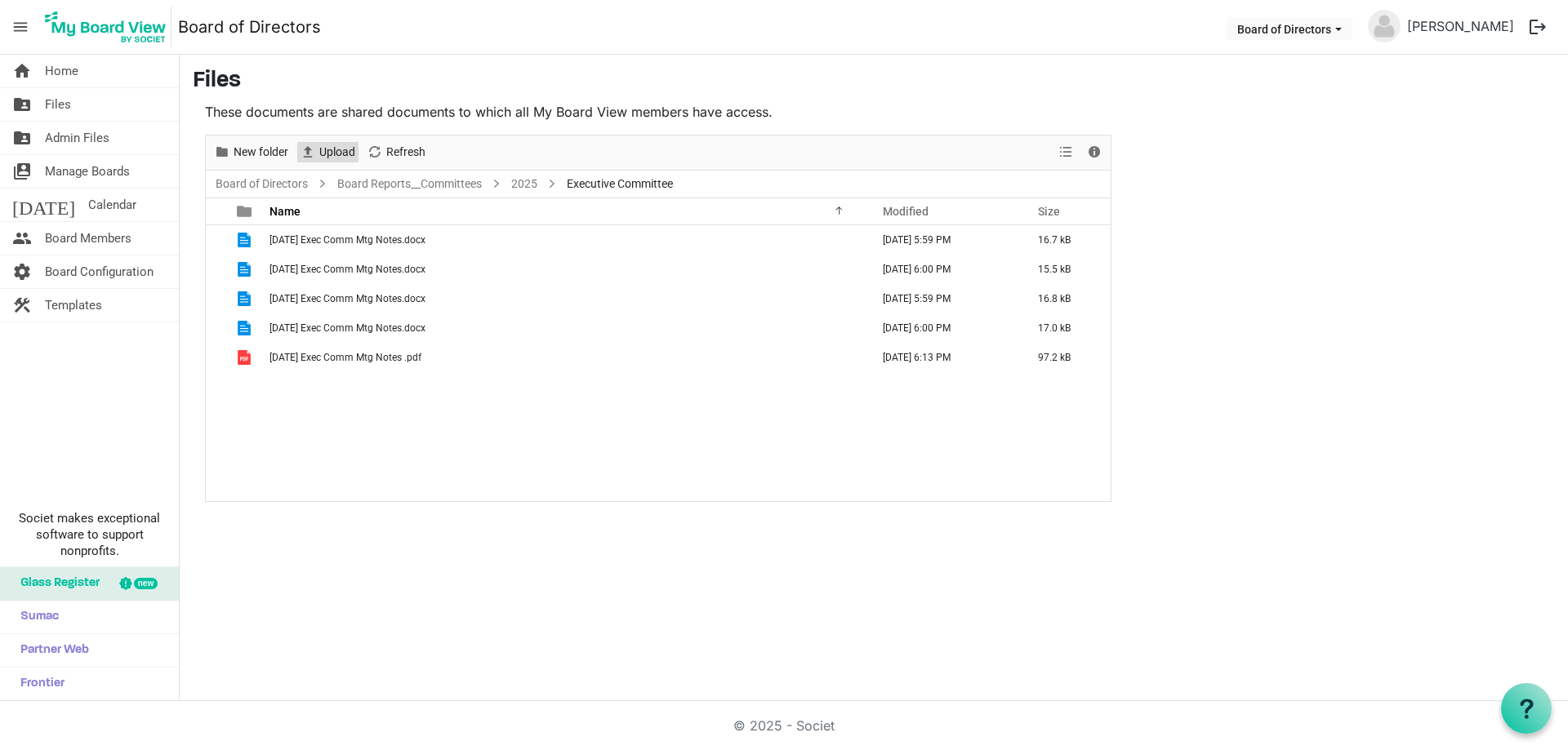
click at [339, 148] on span "Upload" at bounding box center [337, 152] width 39 height 20
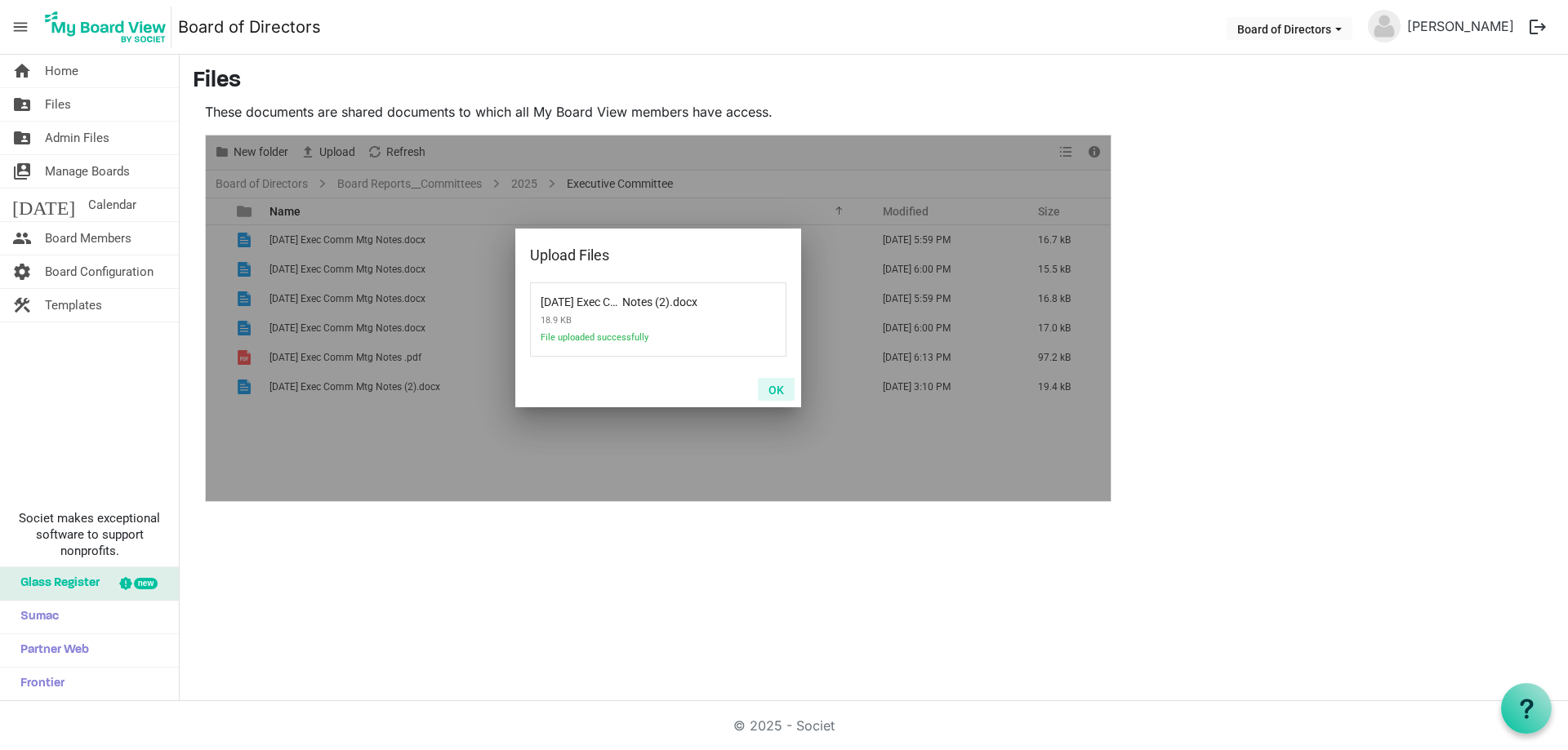
click at [773, 385] on button "OK" at bounding box center [777, 390] width 37 height 23
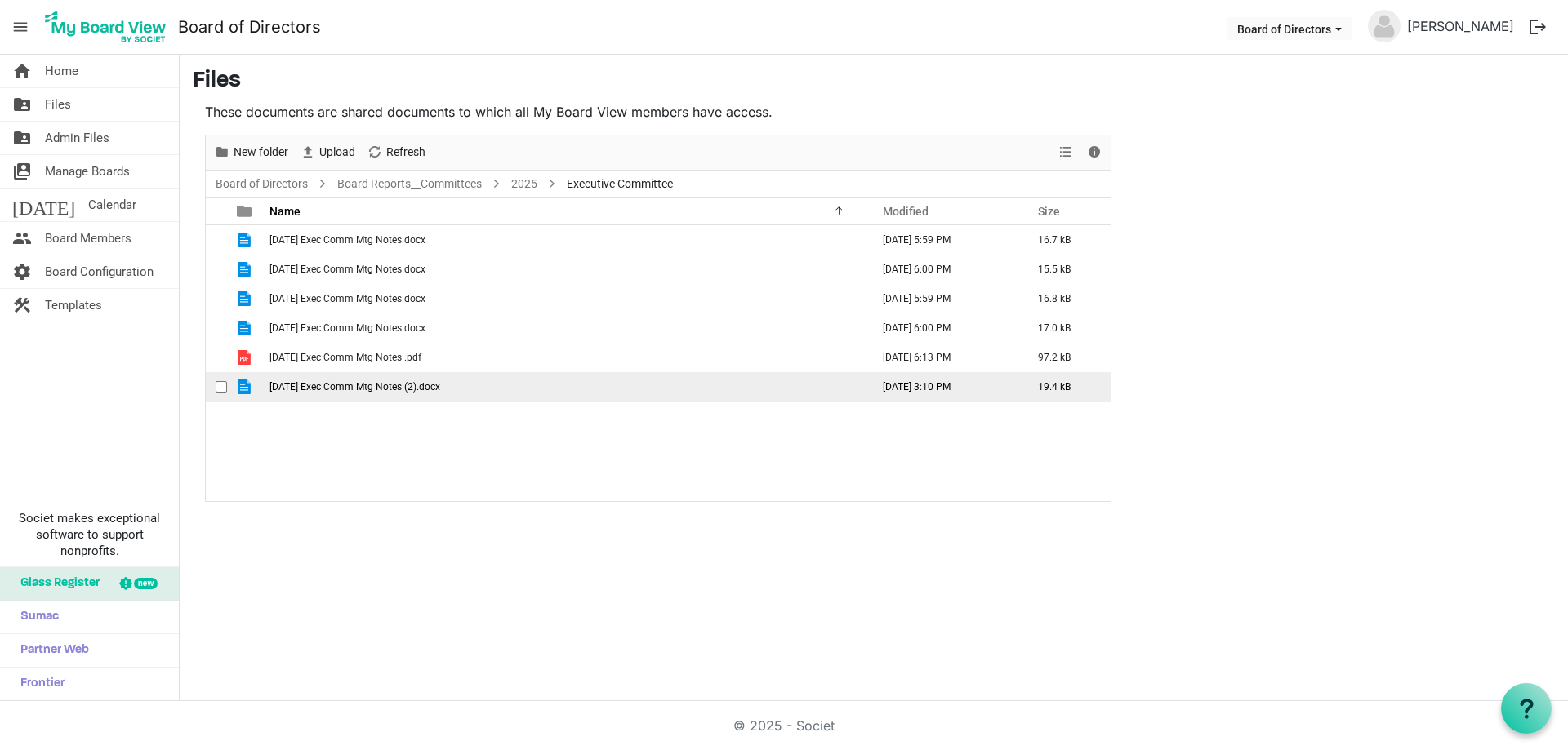
click at [280, 383] on span "2025-06-18 Exec Comm Mtg Notes (2).docx" at bounding box center [354, 387] width 171 height 11
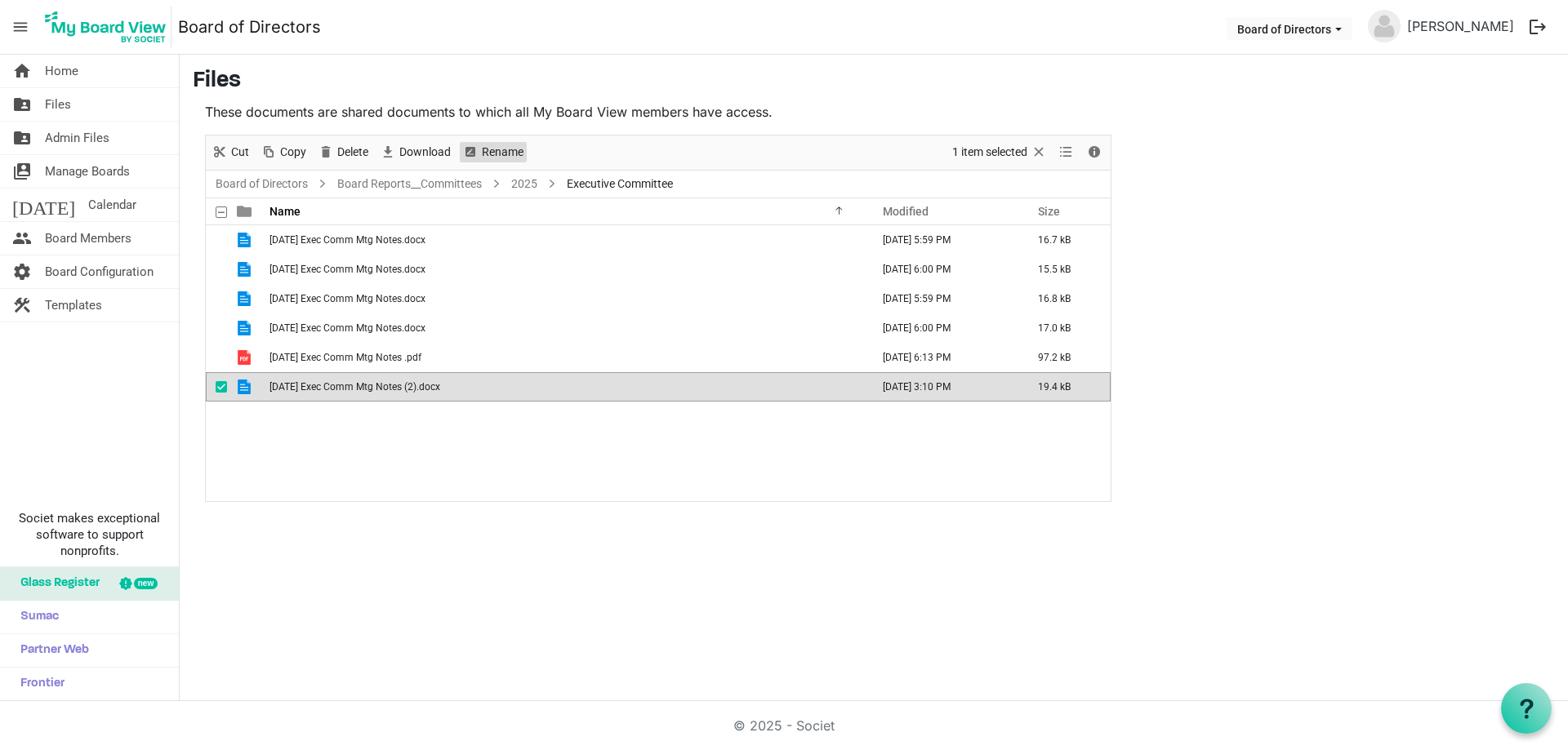
click at [496, 145] on span "Rename" at bounding box center [502, 152] width 45 height 20
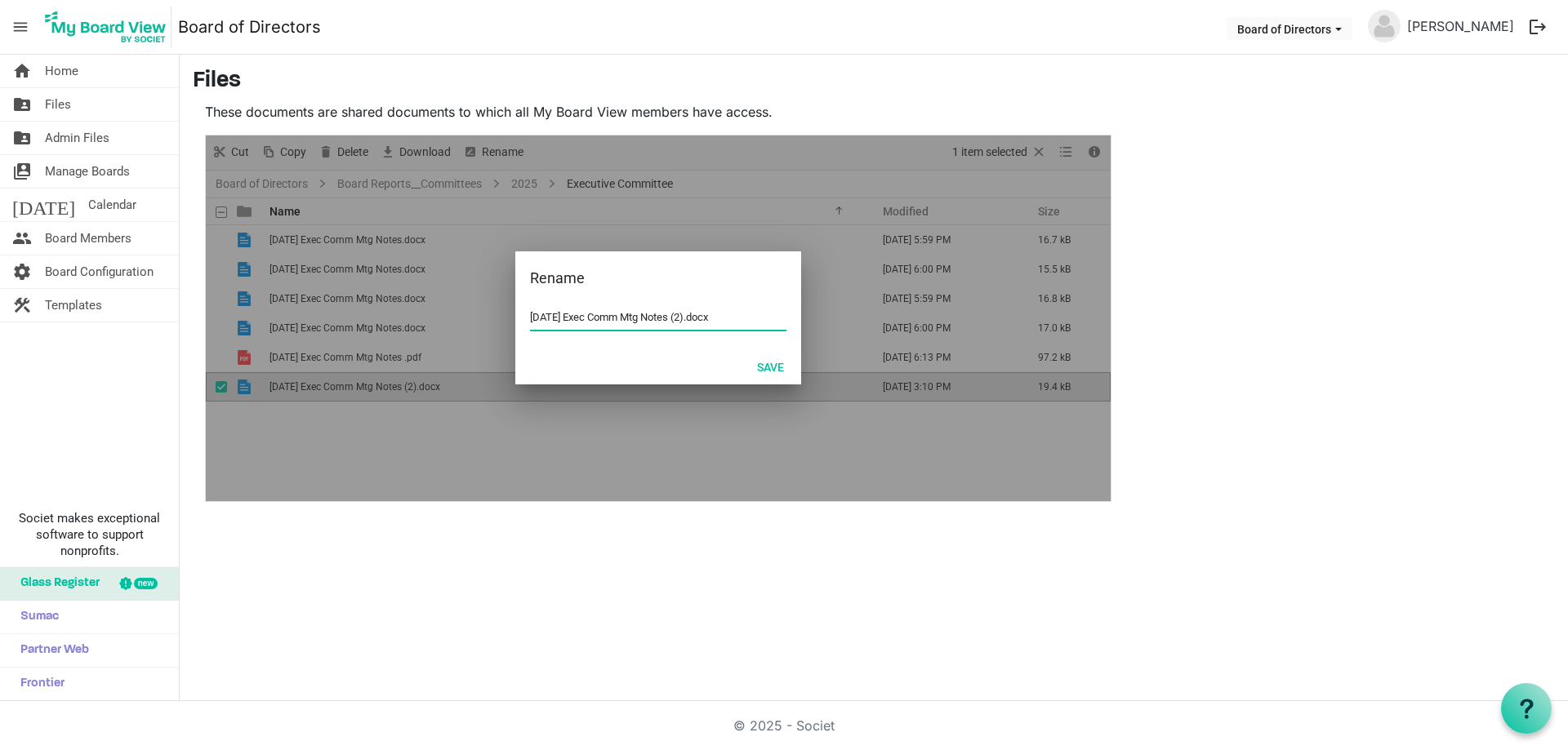
click at [533, 316] on input "2025-06-18 Exec Comm Mtg Notes (2).docx" at bounding box center [658, 318] width 256 height 25
drag, startPoint x: 697, startPoint y: 317, endPoint x: 716, endPoint y: 311, distance: 19.9
click at [698, 317] on input "06-18-2025 Exec Comm Mtg Notes (2).docx" at bounding box center [658, 318] width 256 height 25
click at [780, 360] on button "Save" at bounding box center [771, 367] width 49 height 23
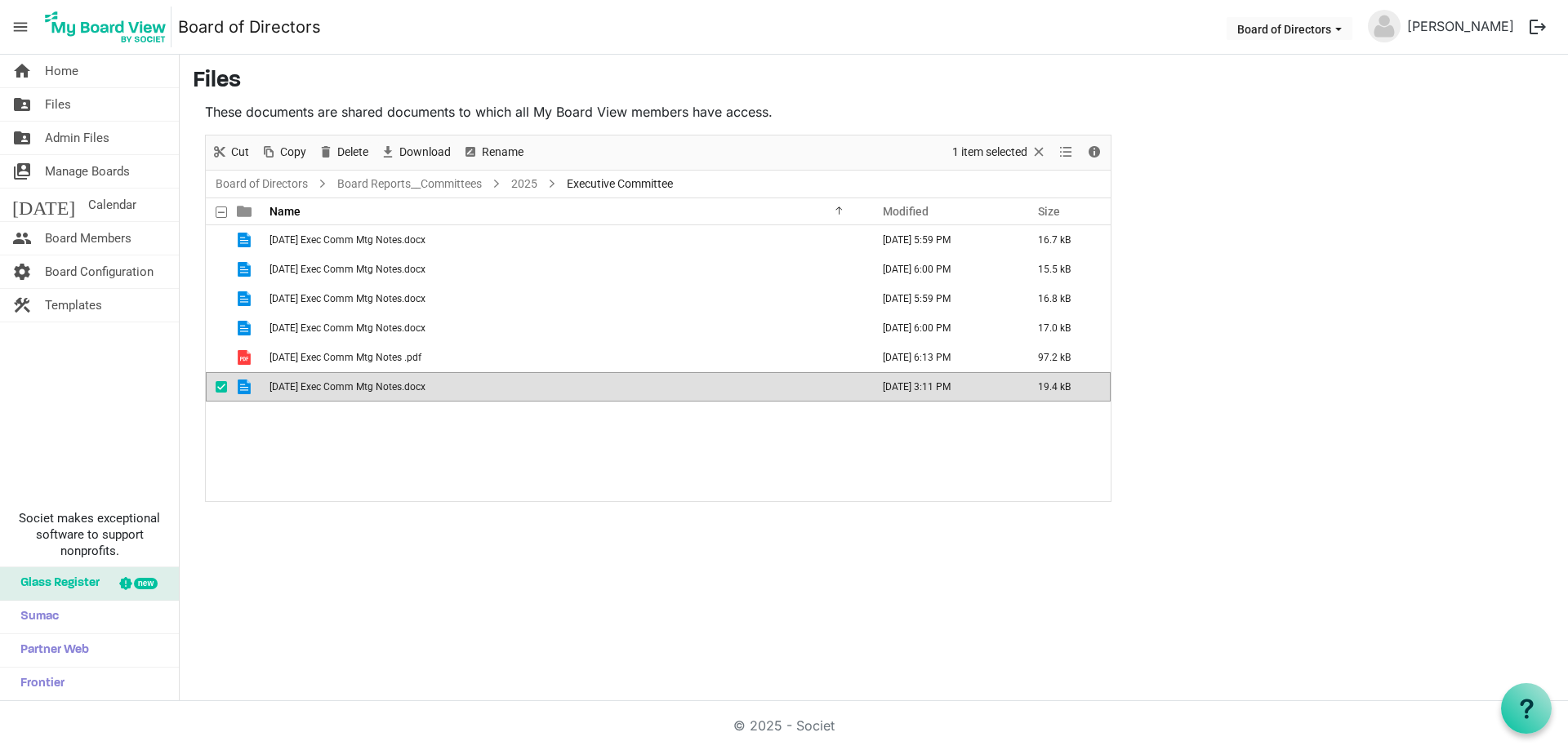
click at [471, 426] on div "01-15-2025 Exec Comm Mtg Notes.docx April 28, 2025 5:59 PM 16.7 kB 02-19-2025 E…" at bounding box center [658, 363] width 905 height 276
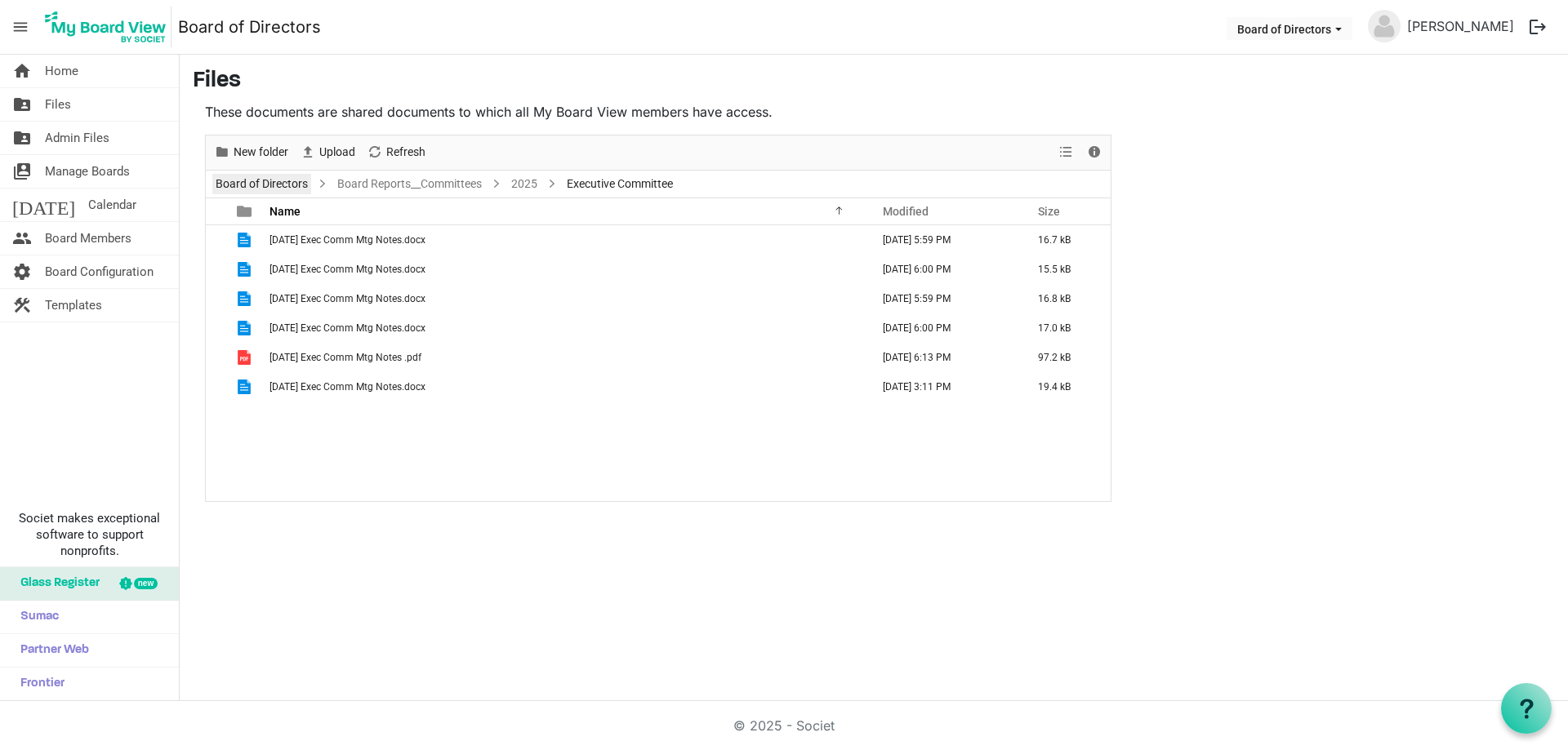
click at [276, 183] on link "Board of Directors" at bounding box center [262, 184] width 99 height 20
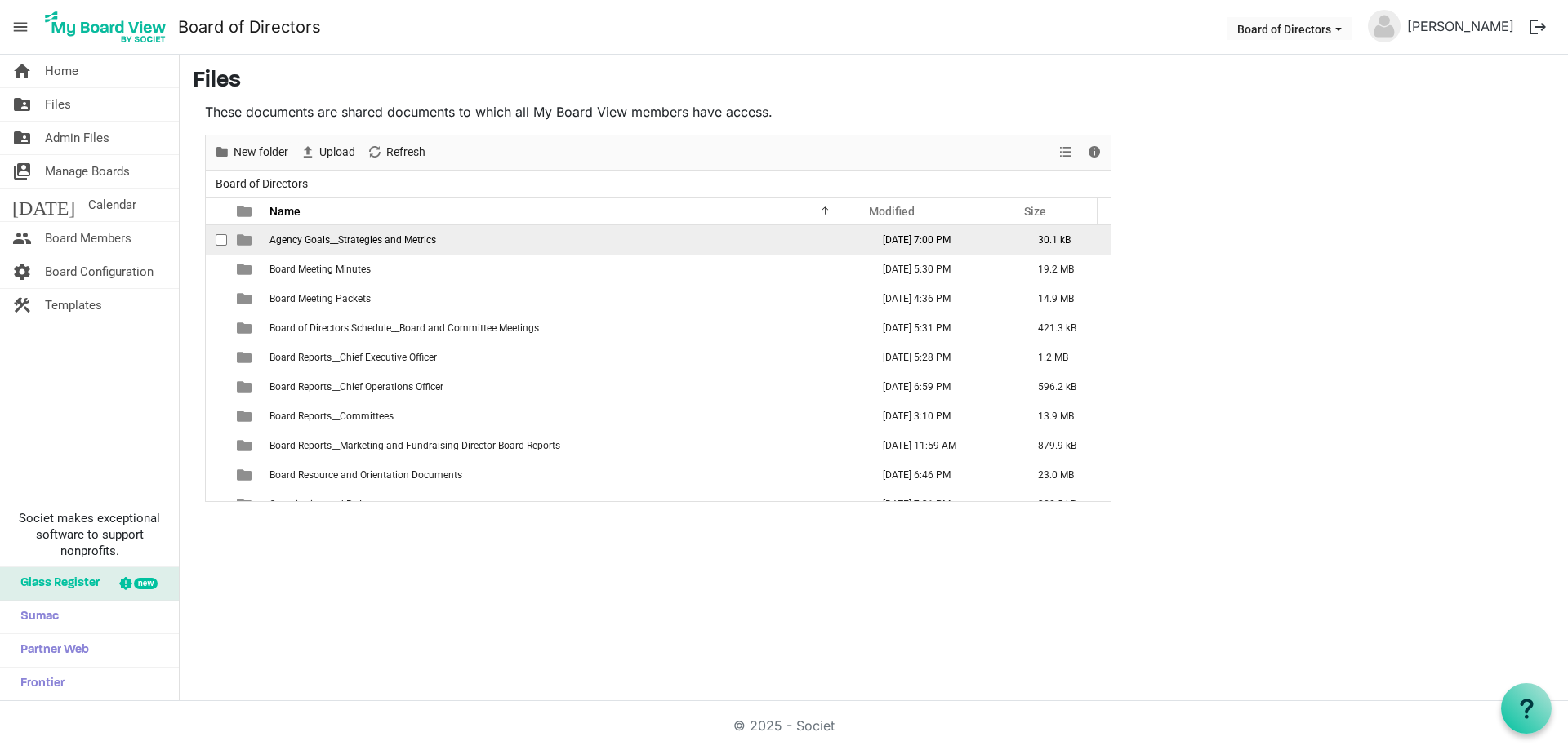
click at [464, 242] on td "Agency Goals__Strategies and Metrics" at bounding box center [565, 239] width 601 height 29
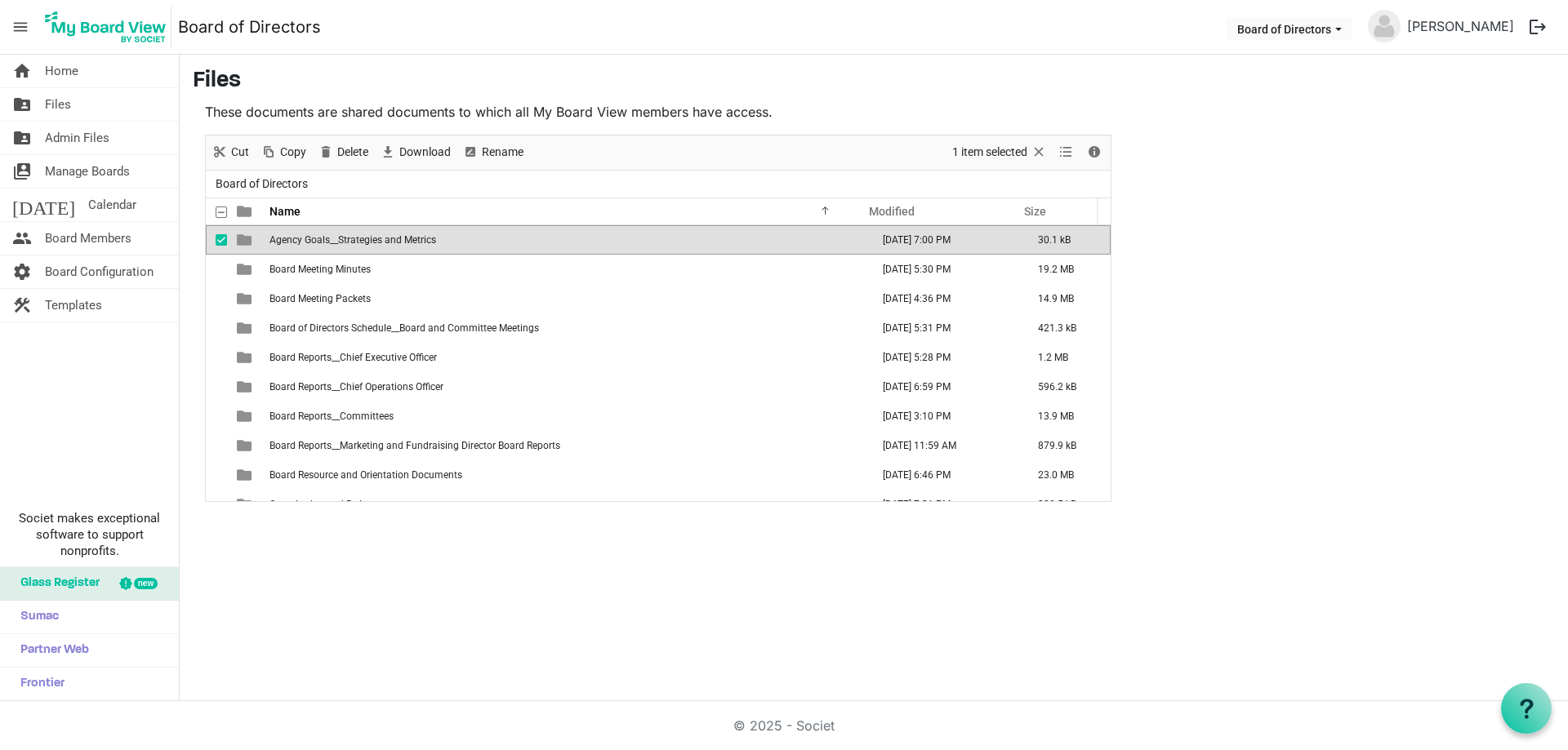
click at [464, 242] on td "Agency Goals__Strategies and Metrics" at bounding box center [565, 239] width 601 height 29
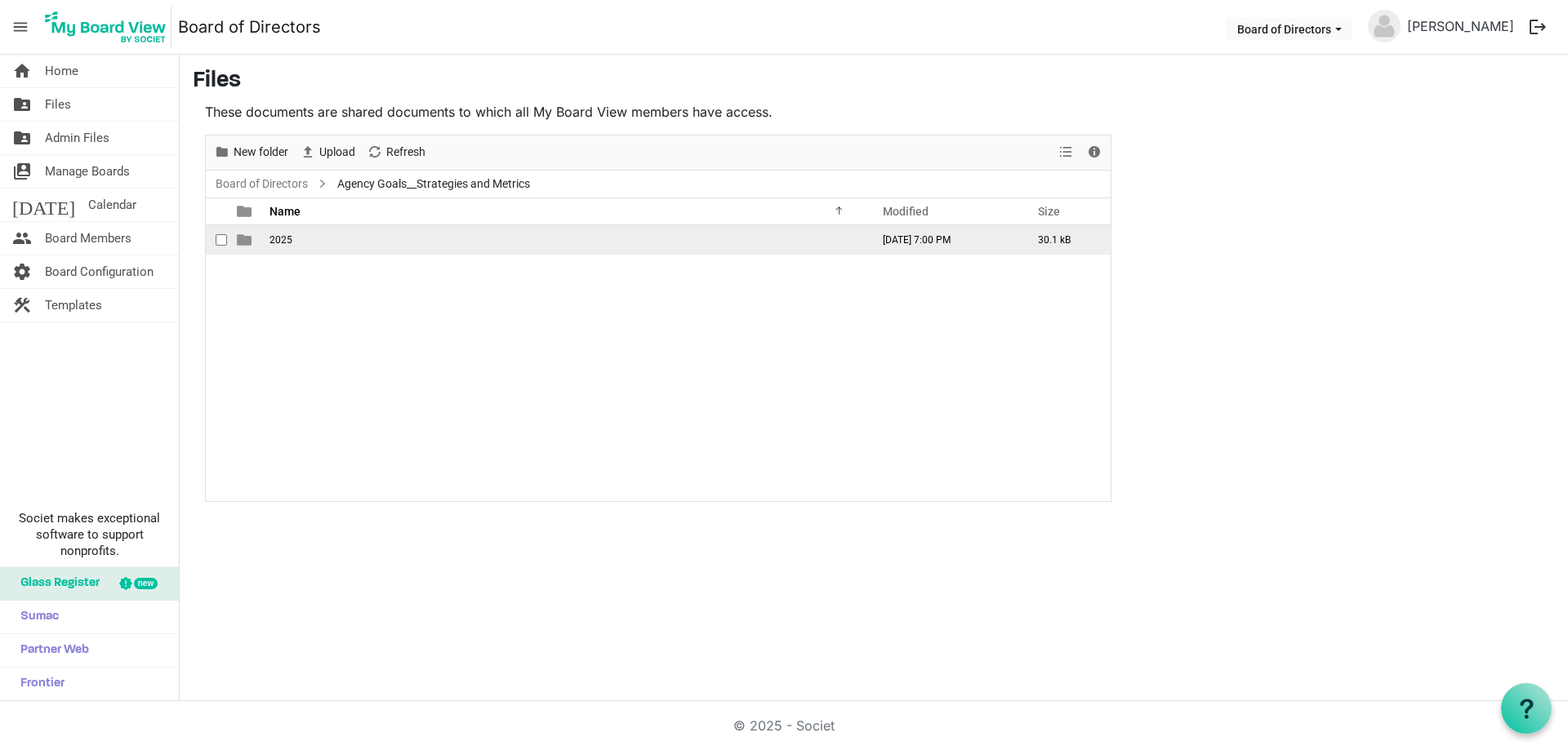
click at [301, 241] on td "2025" at bounding box center [565, 239] width 601 height 29
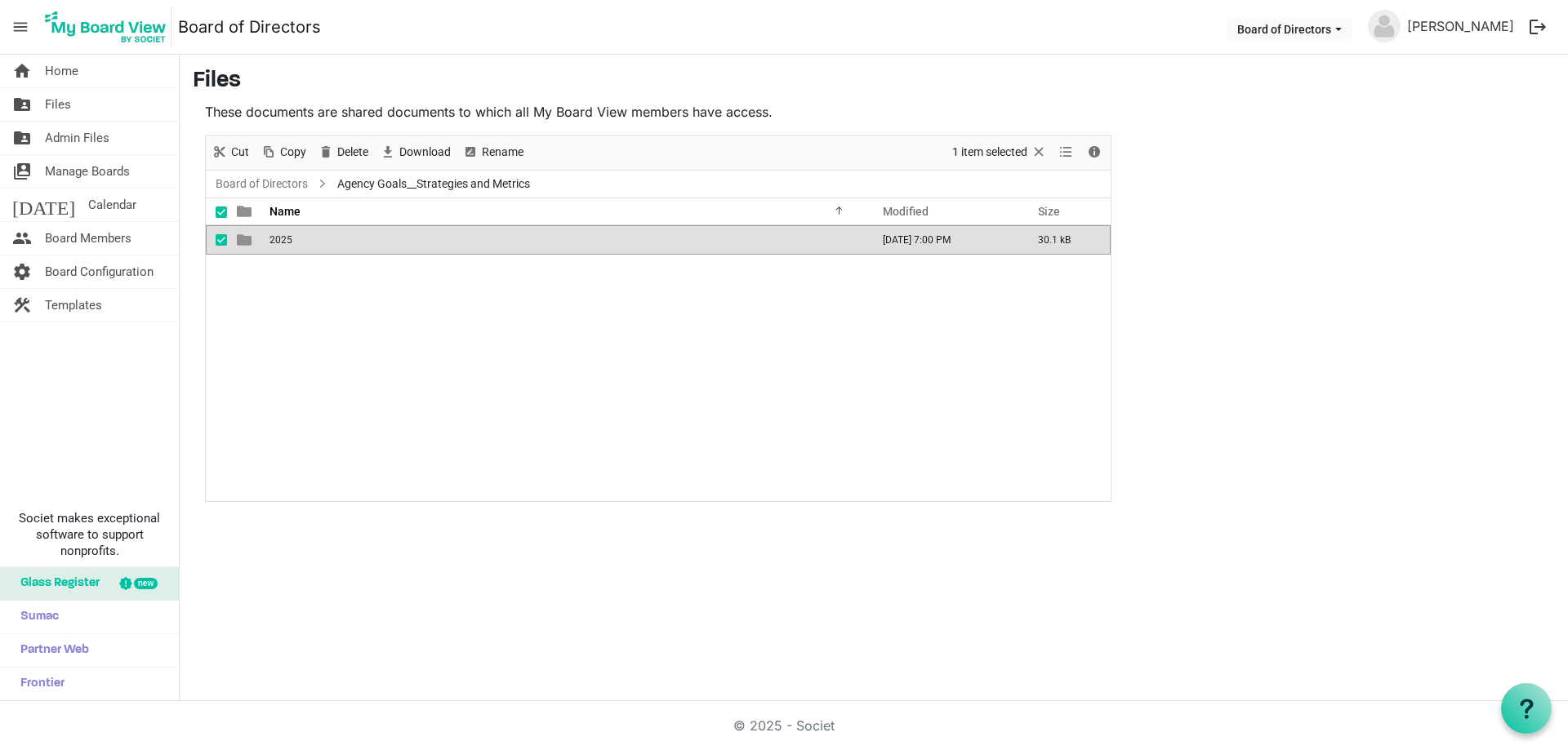
click at [301, 241] on td "2025" at bounding box center [565, 239] width 601 height 29
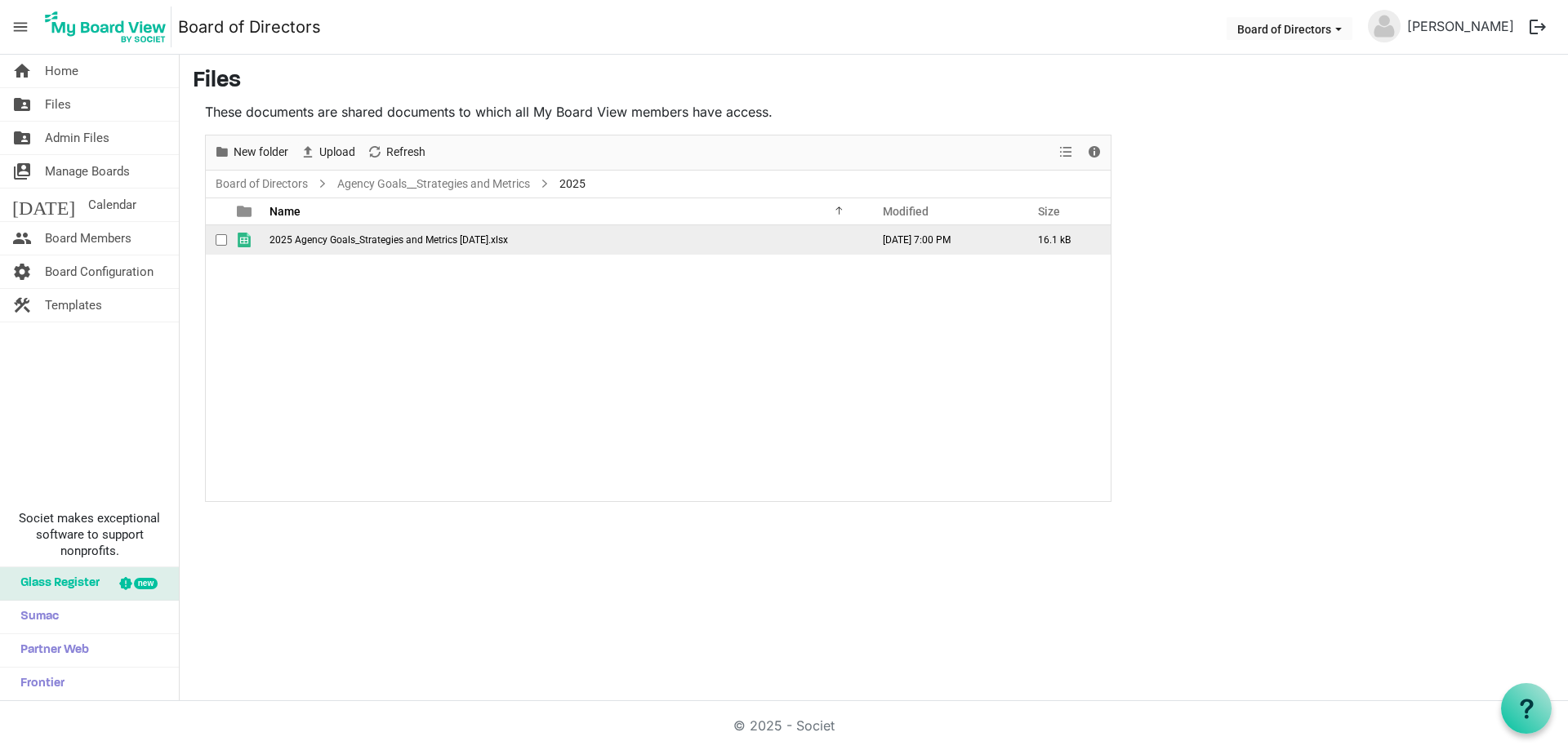
click at [308, 242] on span "2025 Agency Goals_Strategies and Metrics April 23 2025.xlsx" at bounding box center [389, 239] width 239 height 11
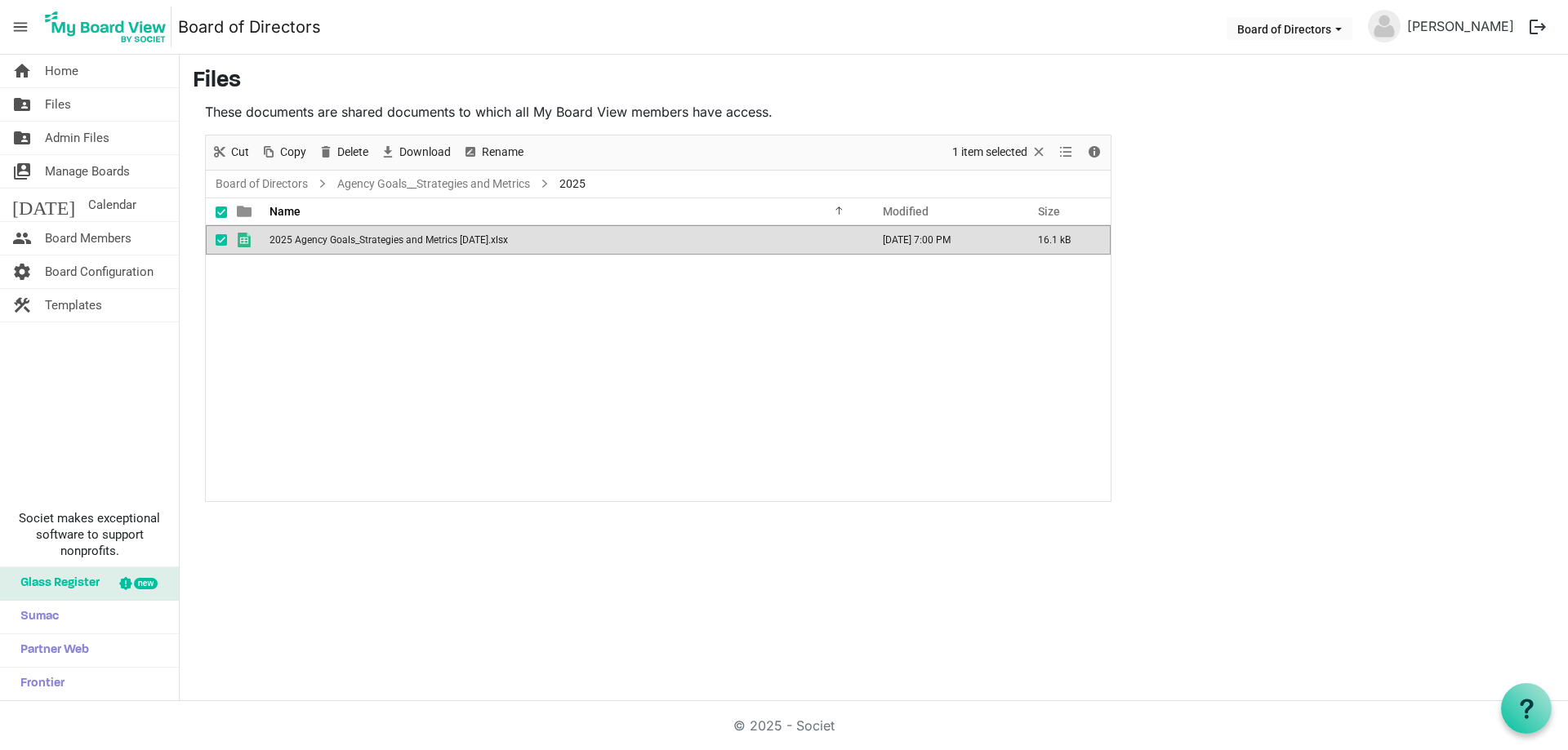
click at [308, 242] on span "2025 Agency Goals_Strategies and Metrics April 23 2025.xlsx" at bounding box center [389, 239] width 239 height 11
click at [570, 182] on span "2025" at bounding box center [572, 184] width 33 height 20
click at [573, 186] on span "2025" at bounding box center [572, 184] width 33 height 20
click at [476, 193] on link "Agency Goals__Strategies and Metrics" at bounding box center [433, 184] width 199 height 20
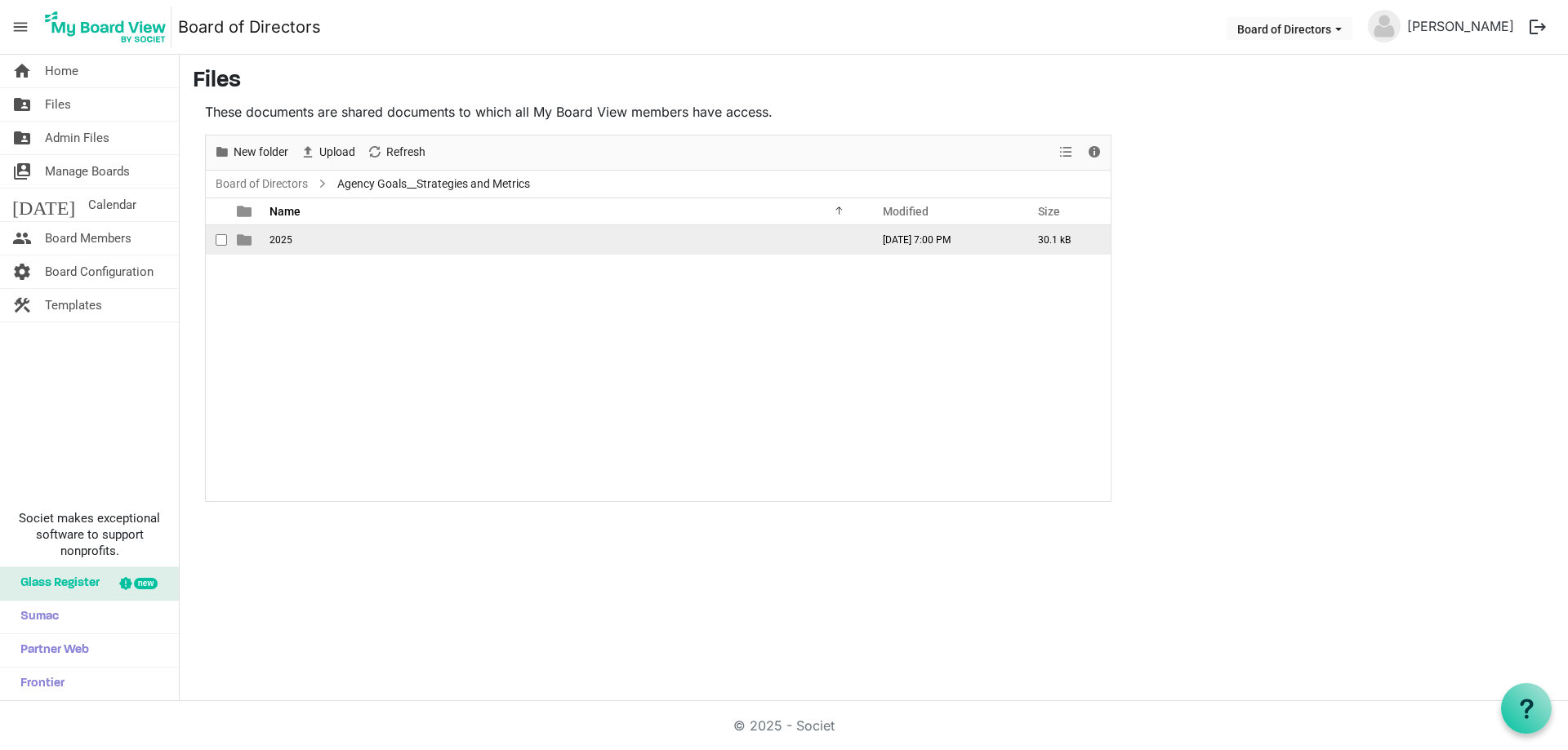
click at [287, 244] on span "2025" at bounding box center [281, 239] width 23 height 11
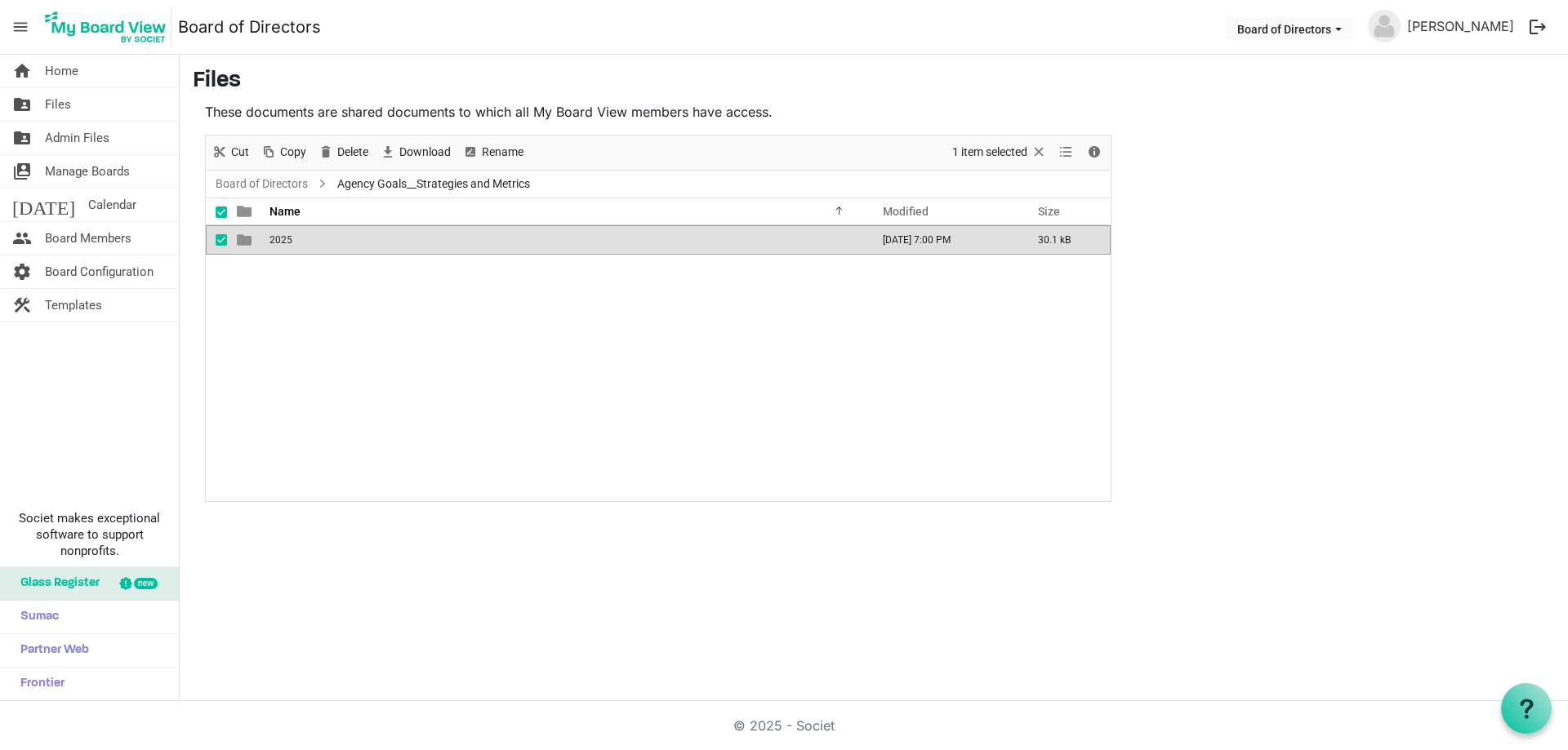
click at [269, 240] on td "2025" at bounding box center [565, 239] width 601 height 29
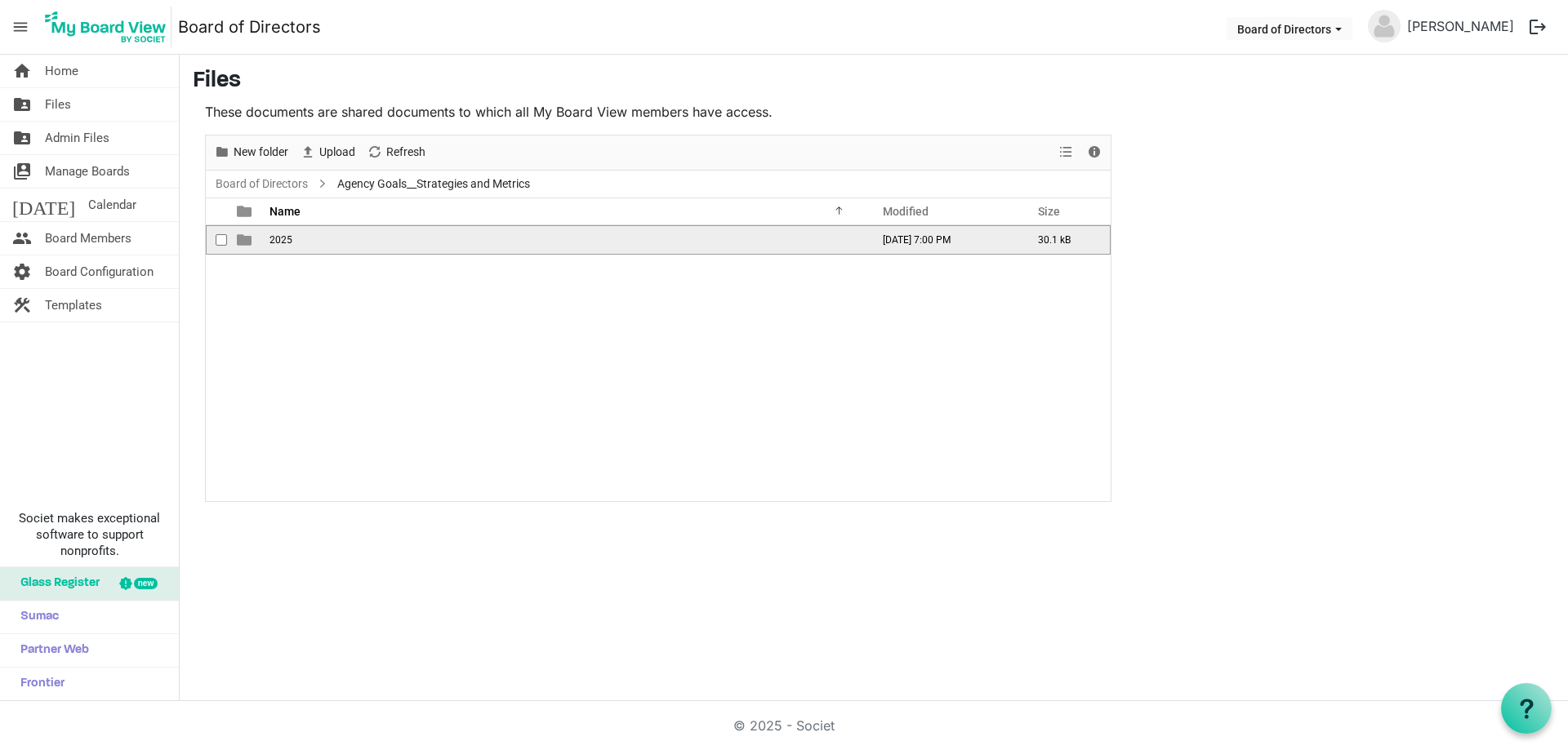
click at [269, 240] on td "2025" at bounding box center [565, 239] width 601 height 29
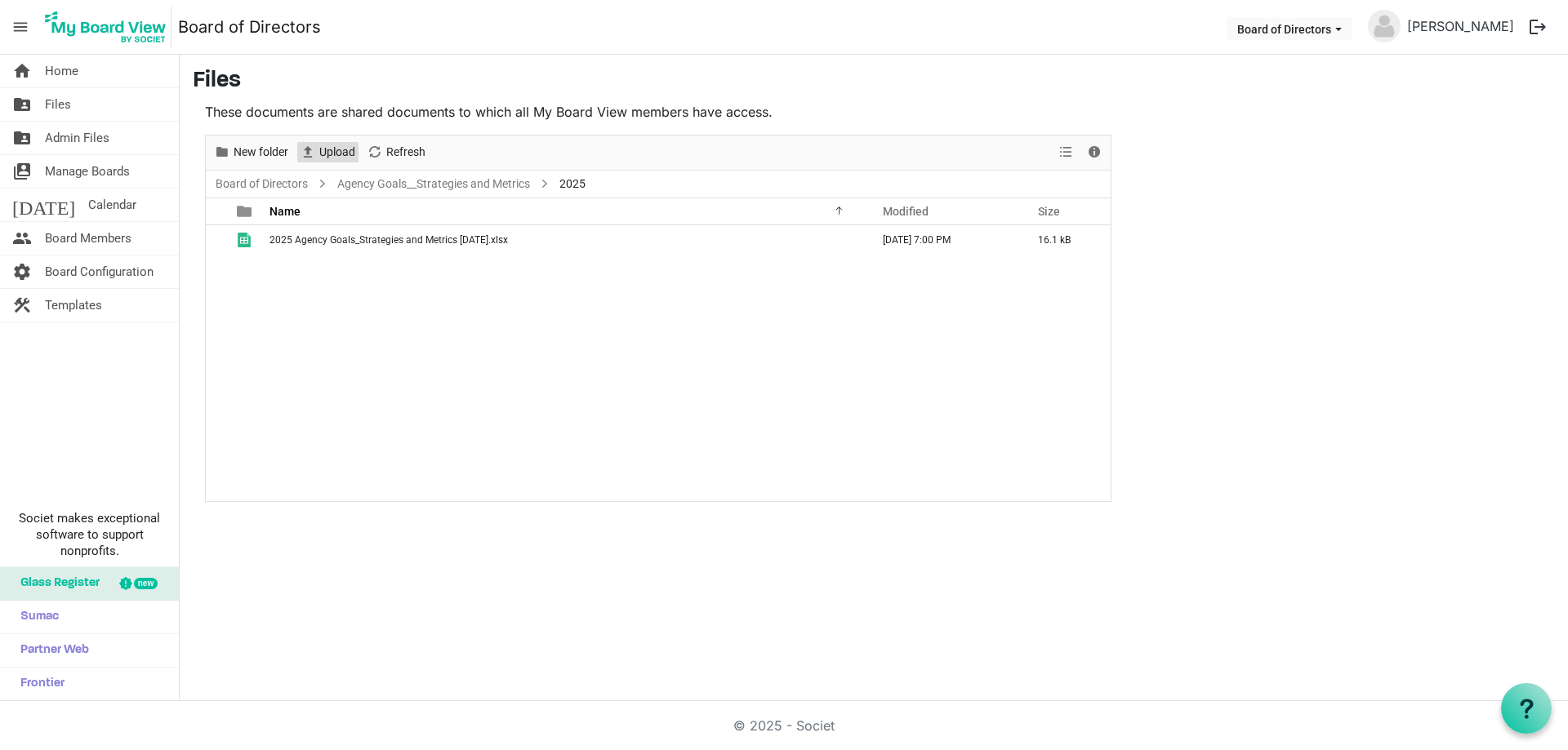
click at [340, 147] on span "Upload" at bounding box center [337, 152] width 39 height 20
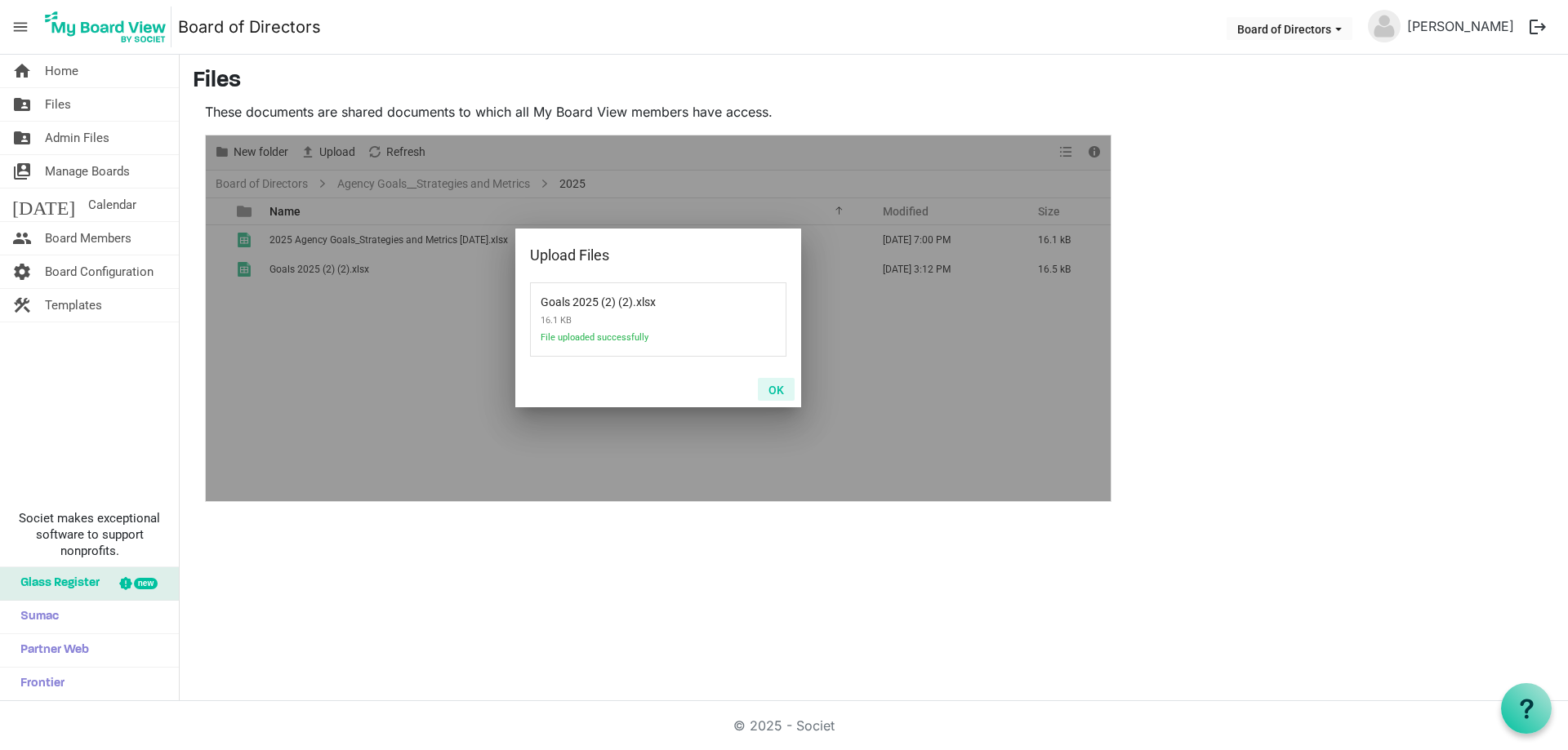
click at [780, 389] on button "OK" at bounding box center [777, 390] width 37 height 23
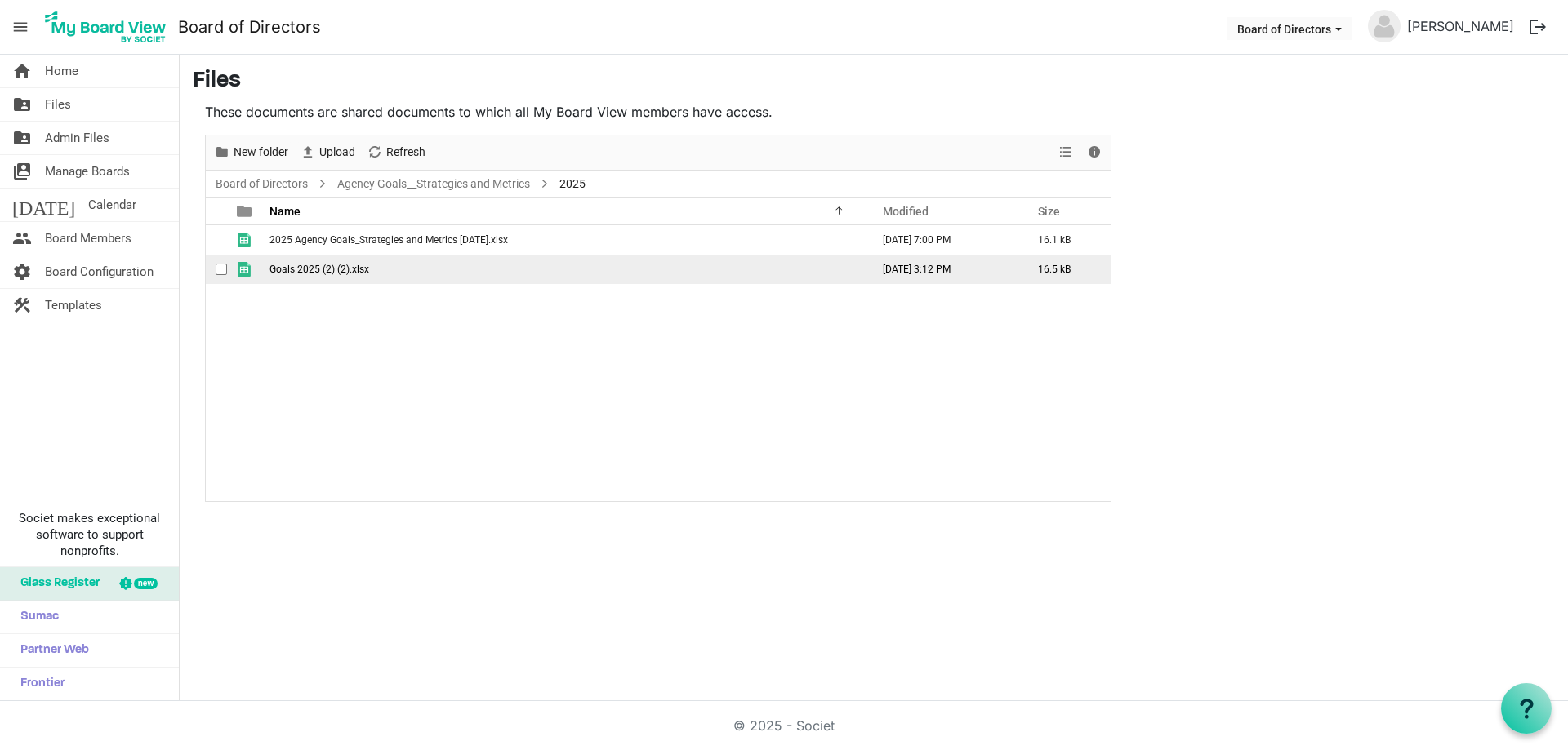
click at [356, 269] on span "Goals 2025 (2) (2).xlsx" at bounding box center [319, 269] width 100 height 11
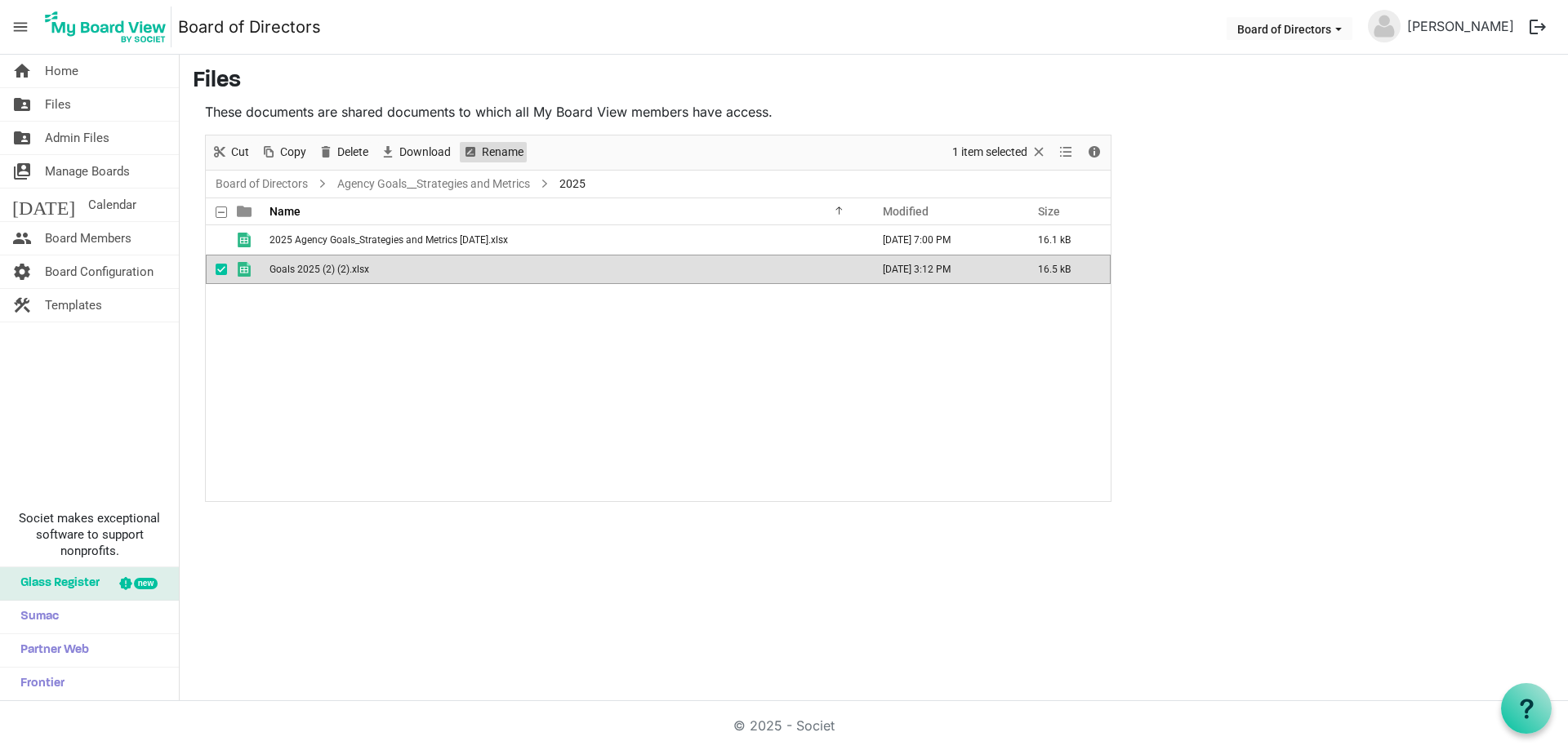
click at [501, 150] on span "Rename" at bounding box center [502, 152] width 45 height 20
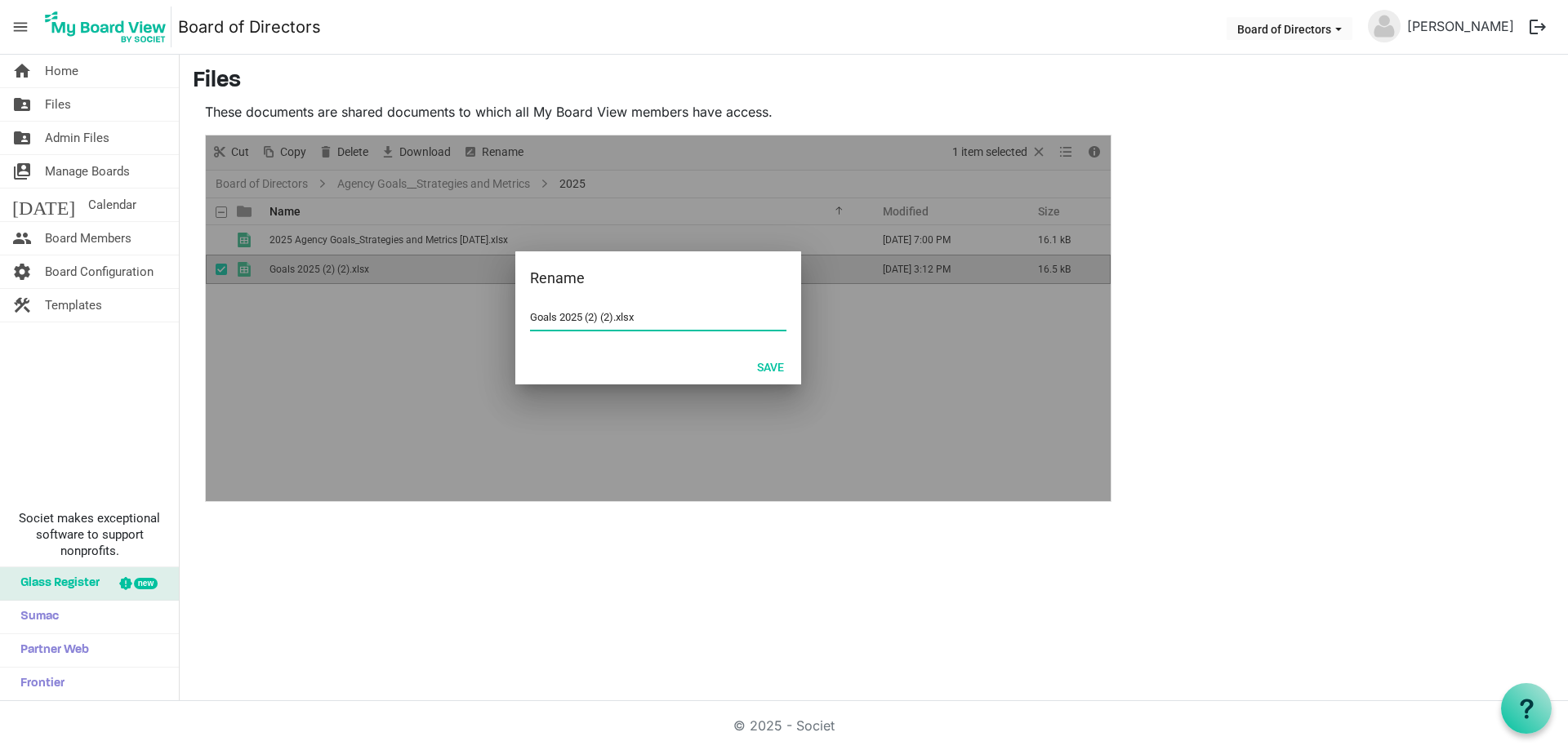
click at [582, 317] on input "Goals 2025 (2) (2).xlsx" at bounding box center [658, 318] width 256 height 25
click at [759, 369] on button "Save" at bounding box center [771, 367] width 49 height 23
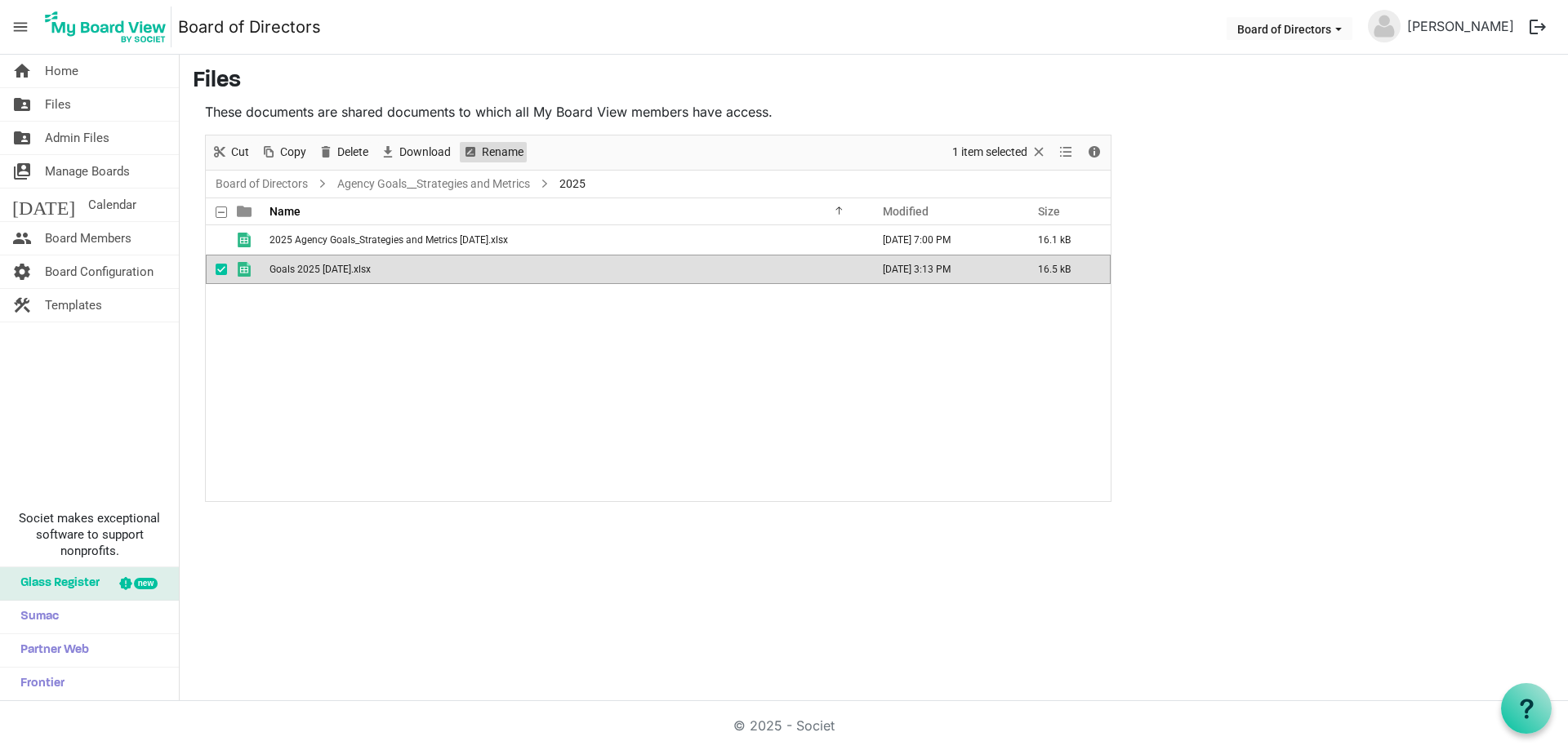
click at [497, 142] on span "Rename" at bounding box center [502, 152] width 45 height 20
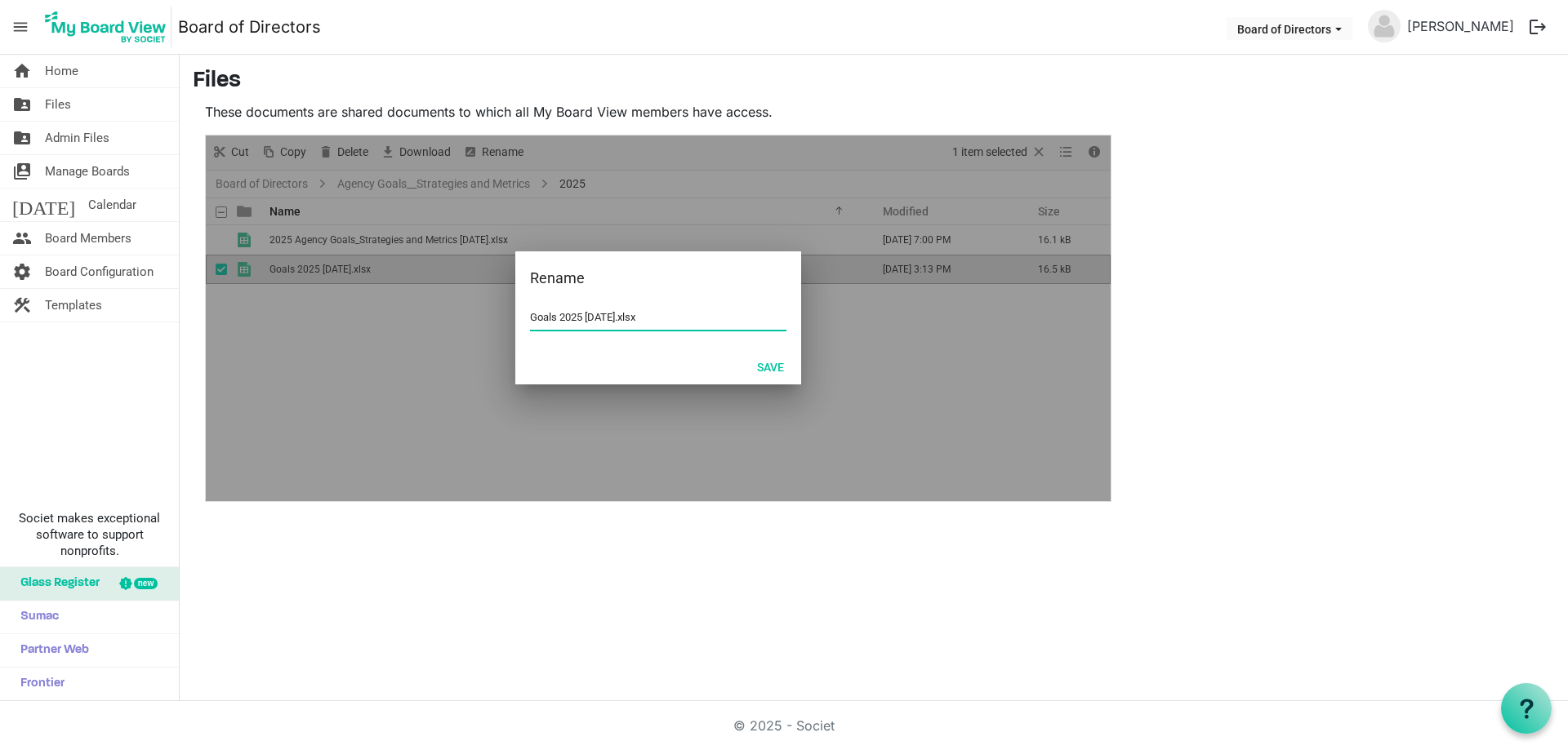
drag, startPoint x: 537, startPoint y: 318, endPoint x: 555, endPoint y: 314, distance: 18.4
click at [537, 317] on input "Goals 2025 7-16-2025.xlsx" at bounding box center [658, 318] width 256 height 25
type input "2025 Agency Goals_Strategies and Metrics 7-16-2025.xlsx"
click at [773, 370] on button "Save" at bounding box center [771, 367] width 49 height 23
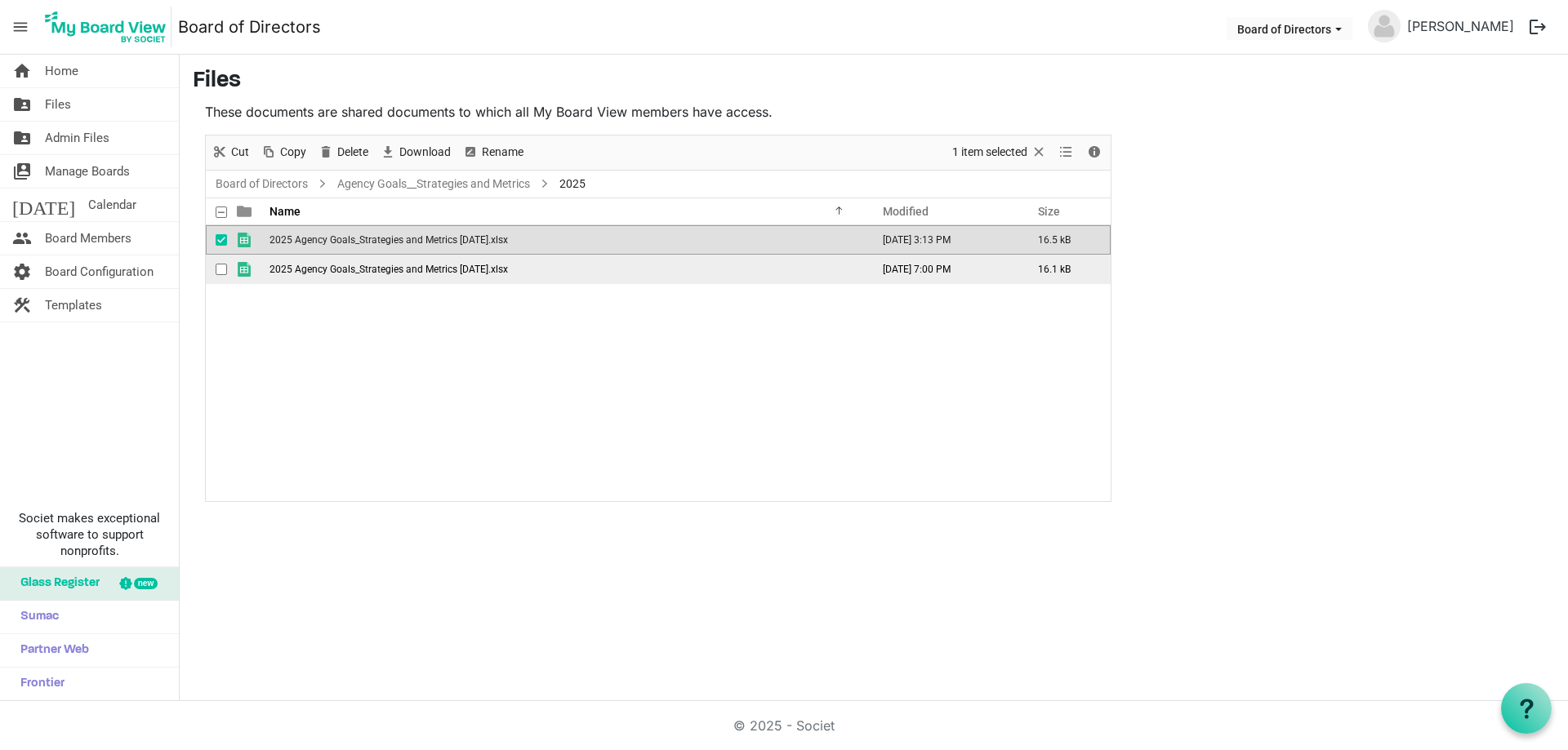
click at [409, 274] on span "2025 Agency Goals_Strategies and Metrics April 23 2025.xlsx" at bounding box center [389, 269] width 239 height 11
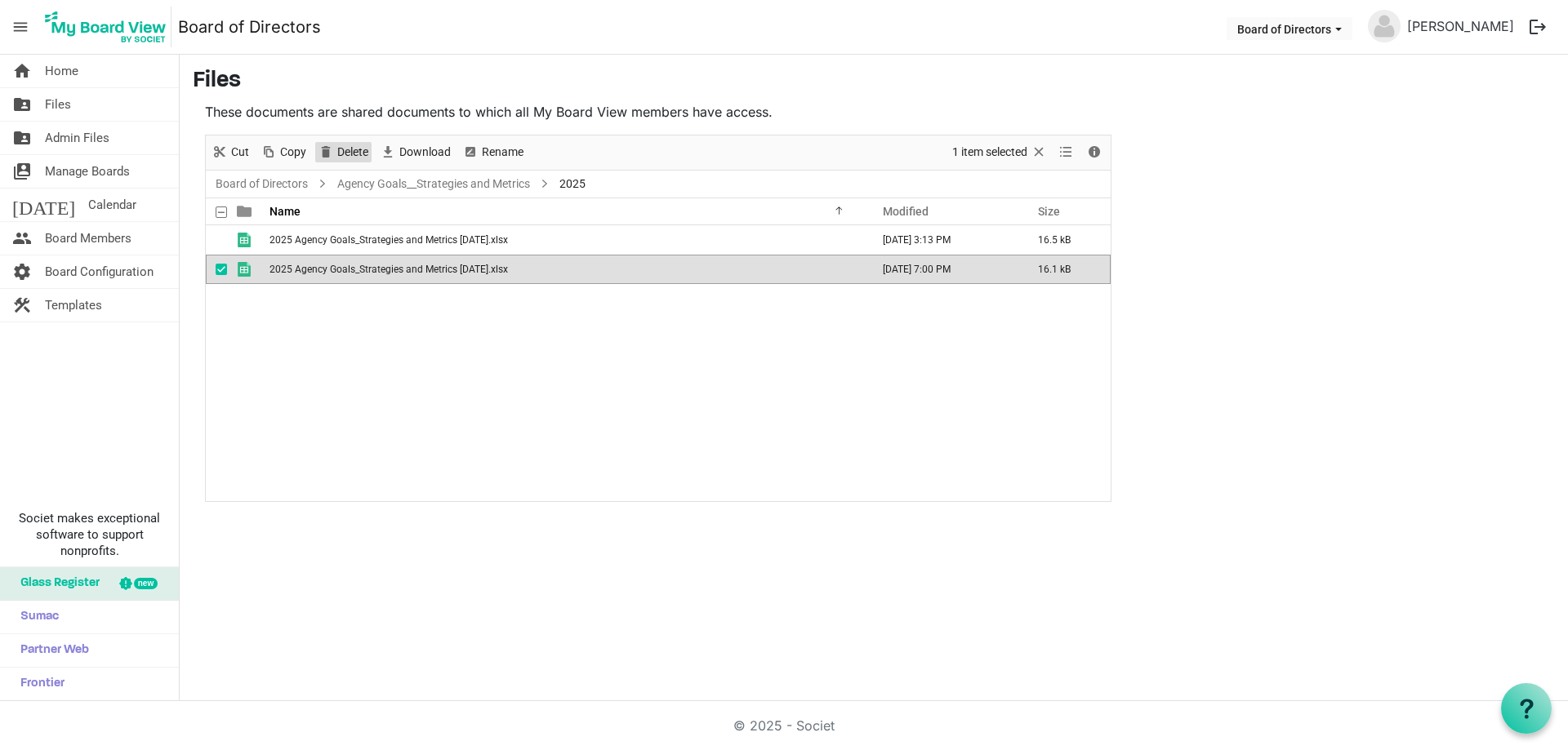
click at [346, 147] on span "Delete" at bounding box center [353, 152] width 34 height 20
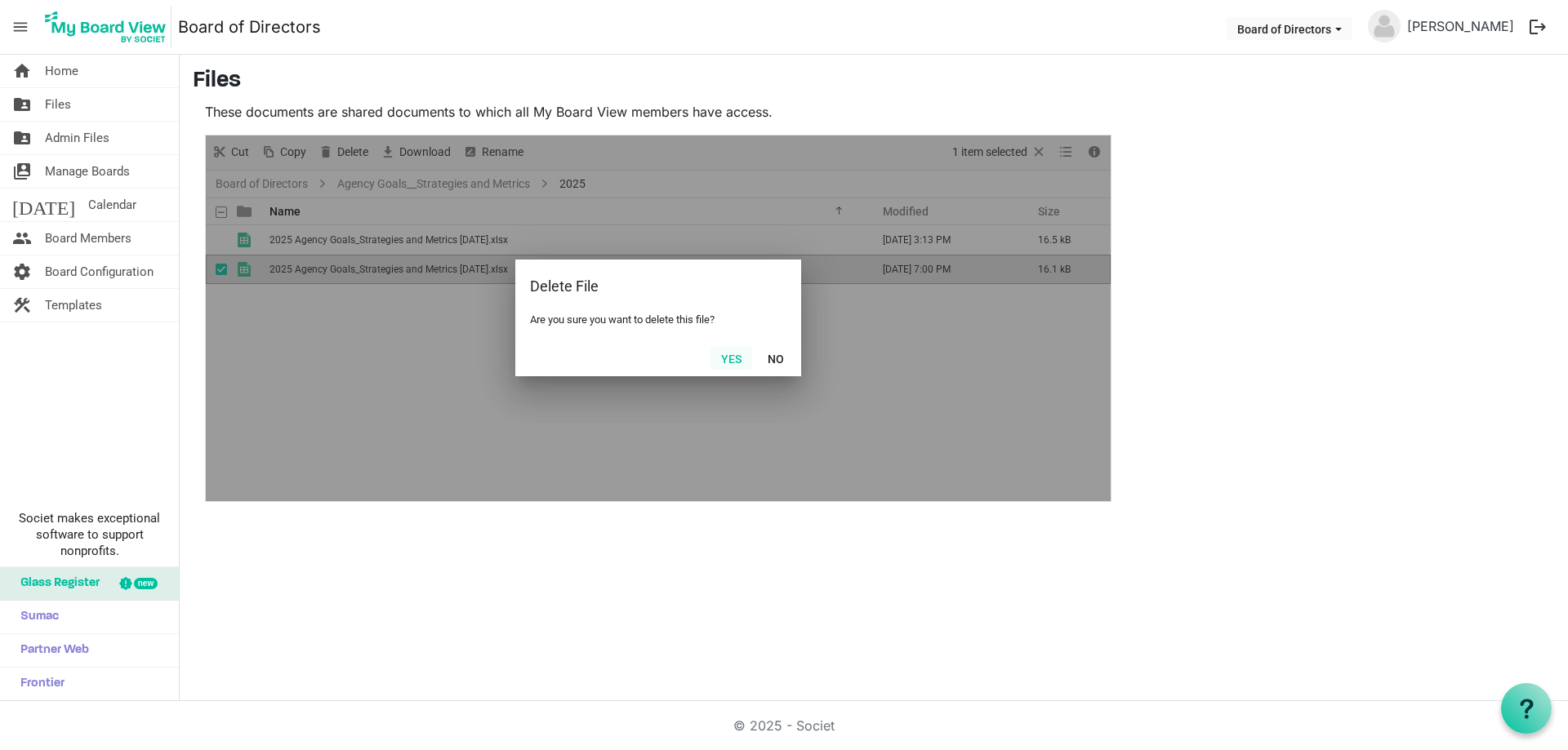
click at [733, 355] on button "Yes" at bounding box center [731, 359] width 42 height 23
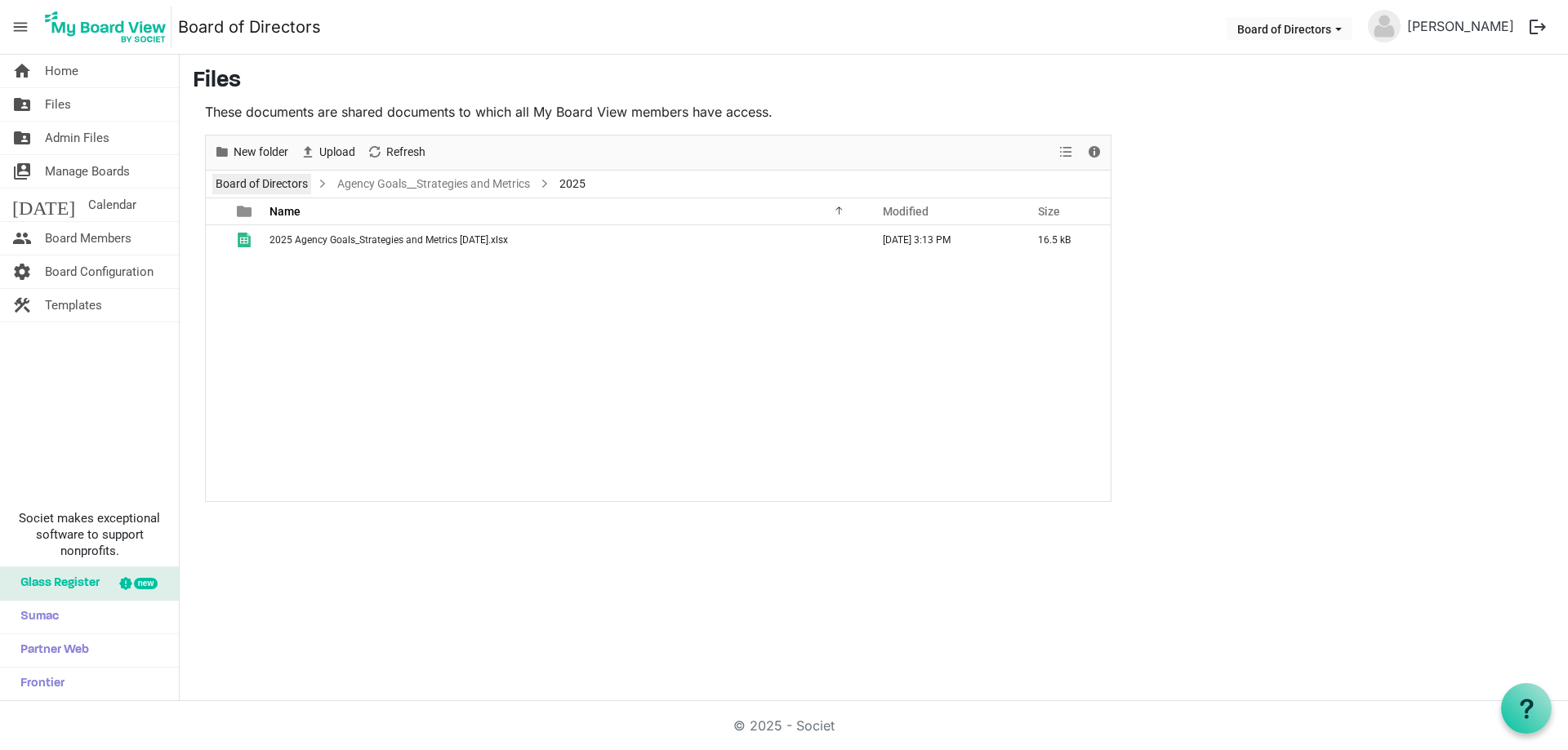
click at [273, 187] on link "Board of Directors" at bounding box center [262, 184] width 99 height 20
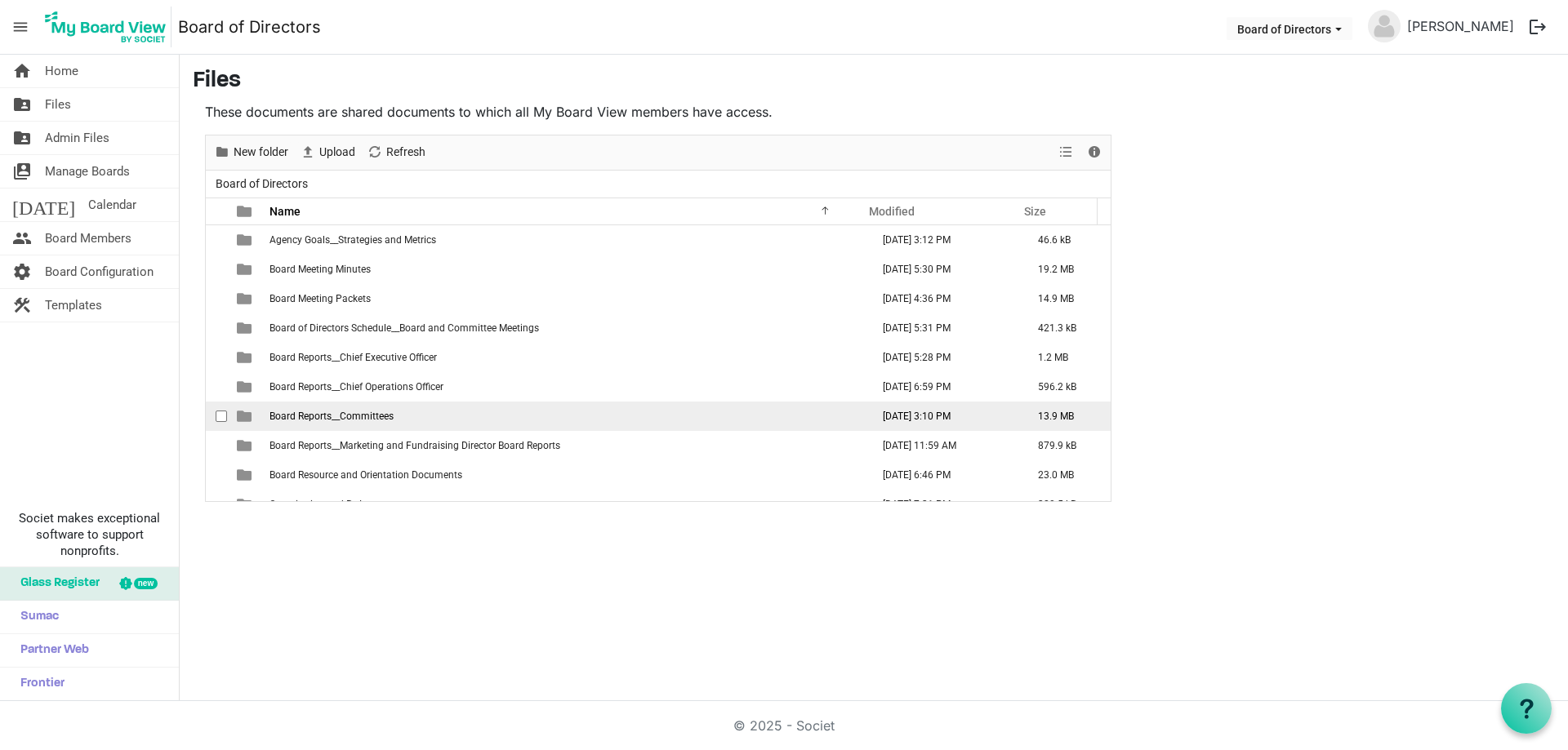
click at [382, 414] on span "Board Reports__Committees" at bounding box center [331, 416] width 124 height 11
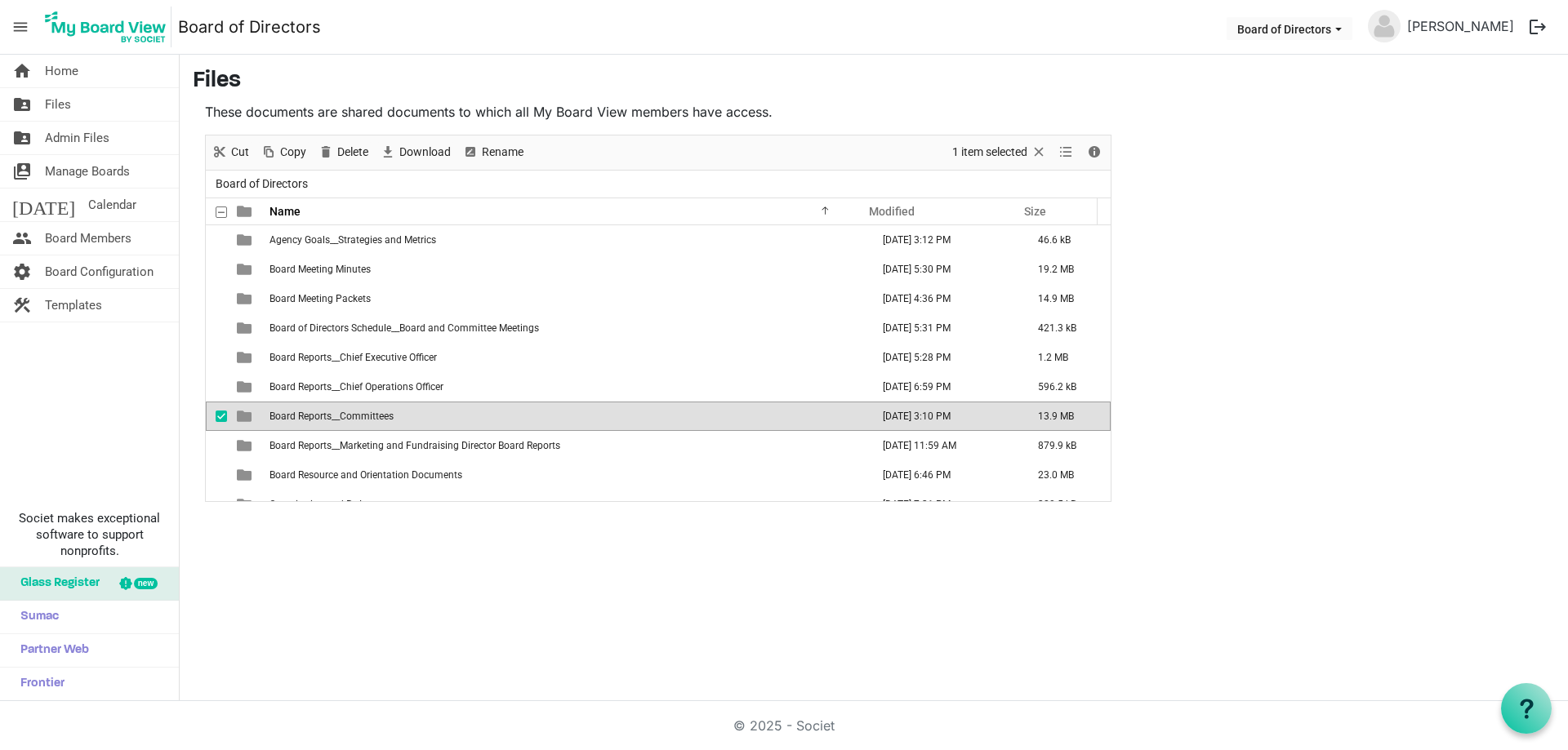
click at [382, 414] on span "Board Reports__Committees" at bounding box center [331, 416] width 124 height 11
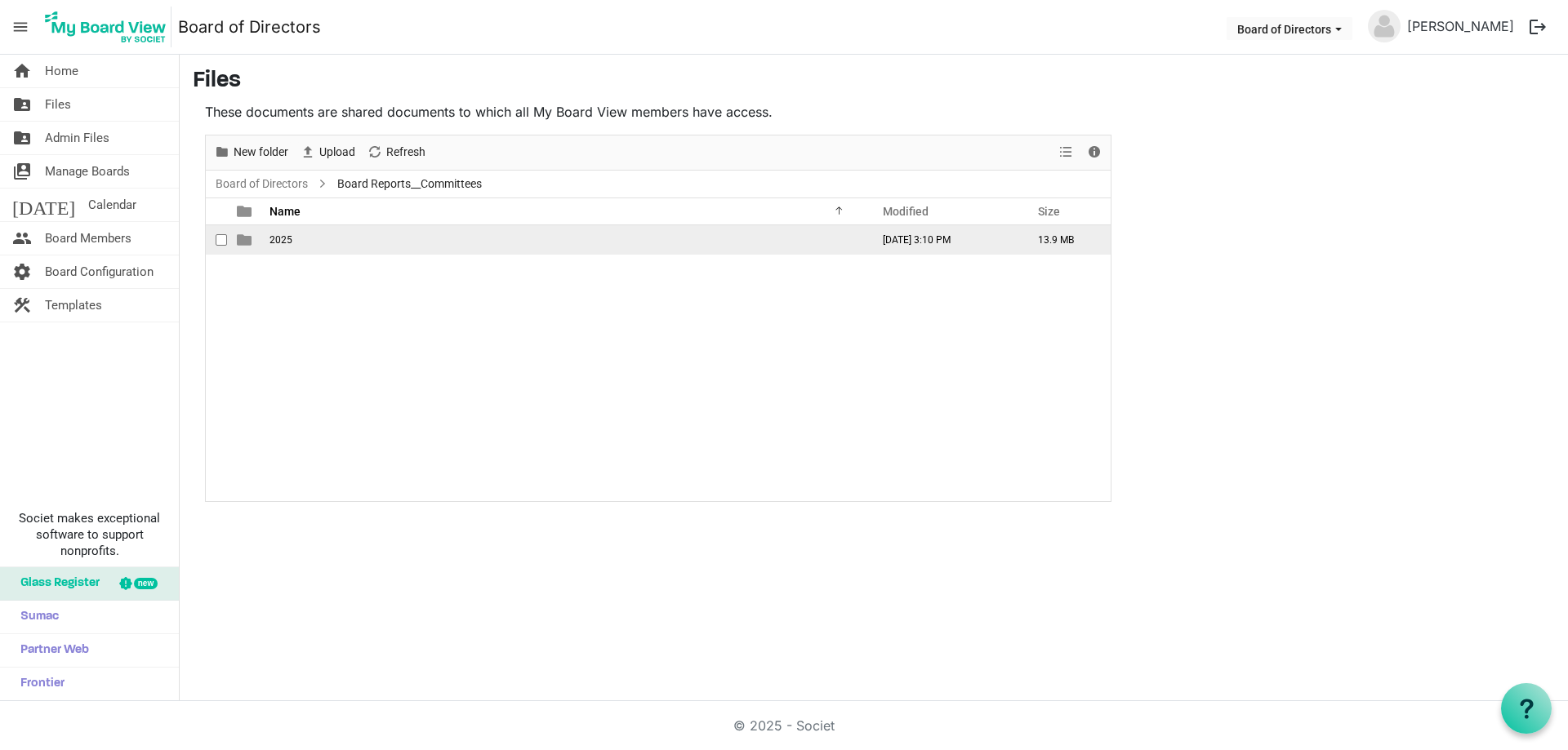
click at [295, 245] on td "2025" at bounding box center [565, 239] width 601 height 29
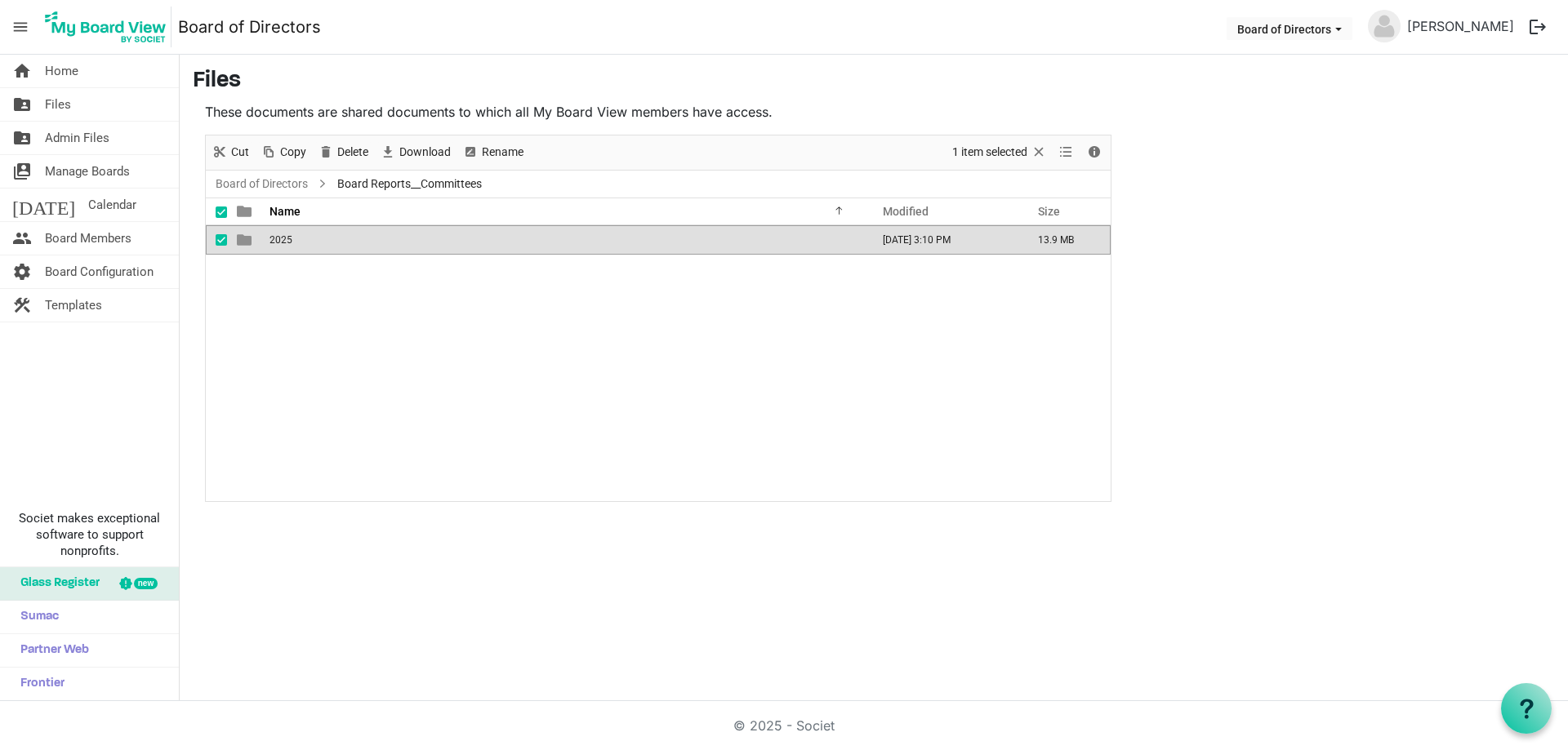
click at [295, 245] on td "2025" at bounding box center [565, 239] width 601 height 29
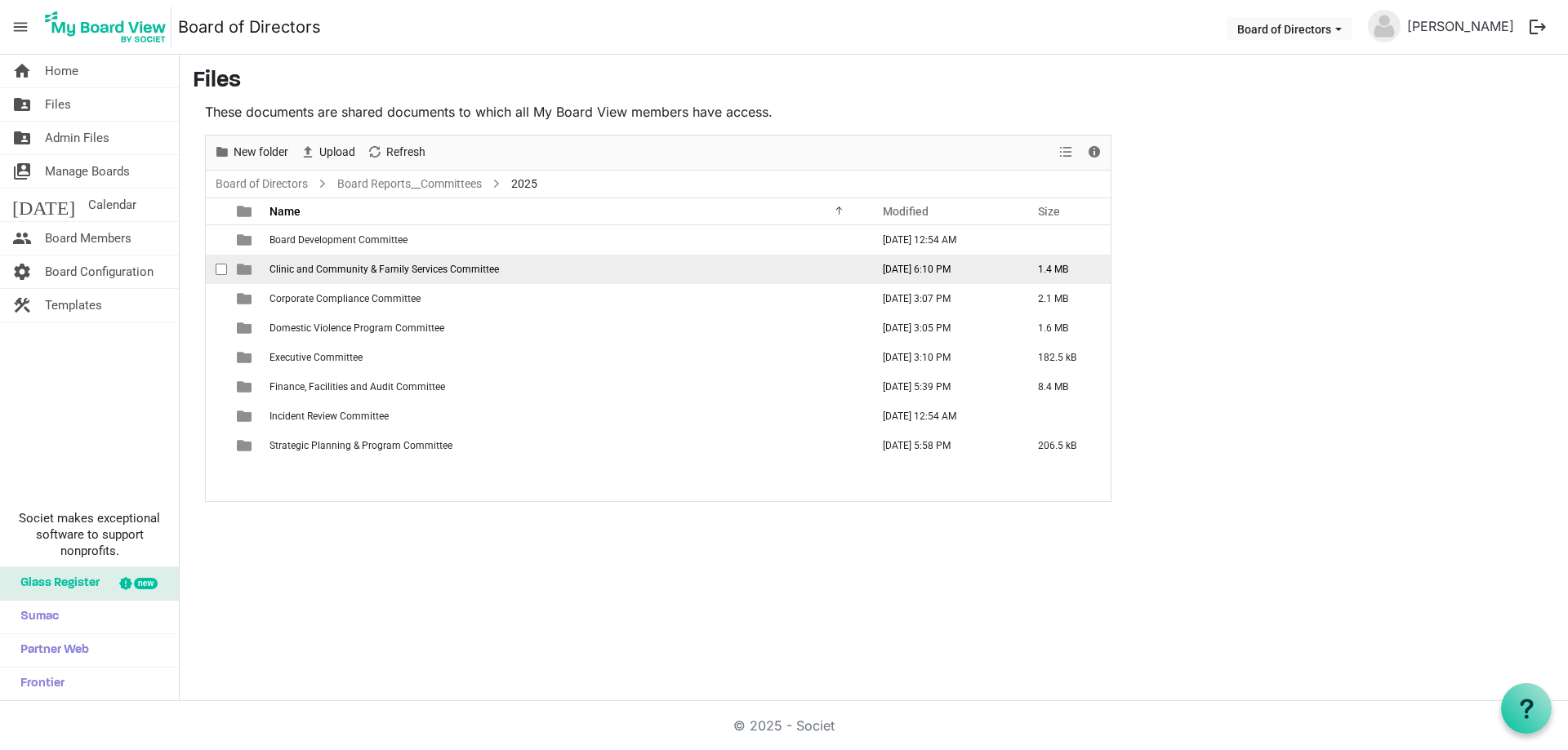
click at [369, 274] on span "Clinic and Community & Family Services Committee" at bounding box center [384, 269] width 230 height 11
click at [369, 273] on span "Clinic and Community & Family Services Committee" at bounding box center [384, 269] width 230 height 11
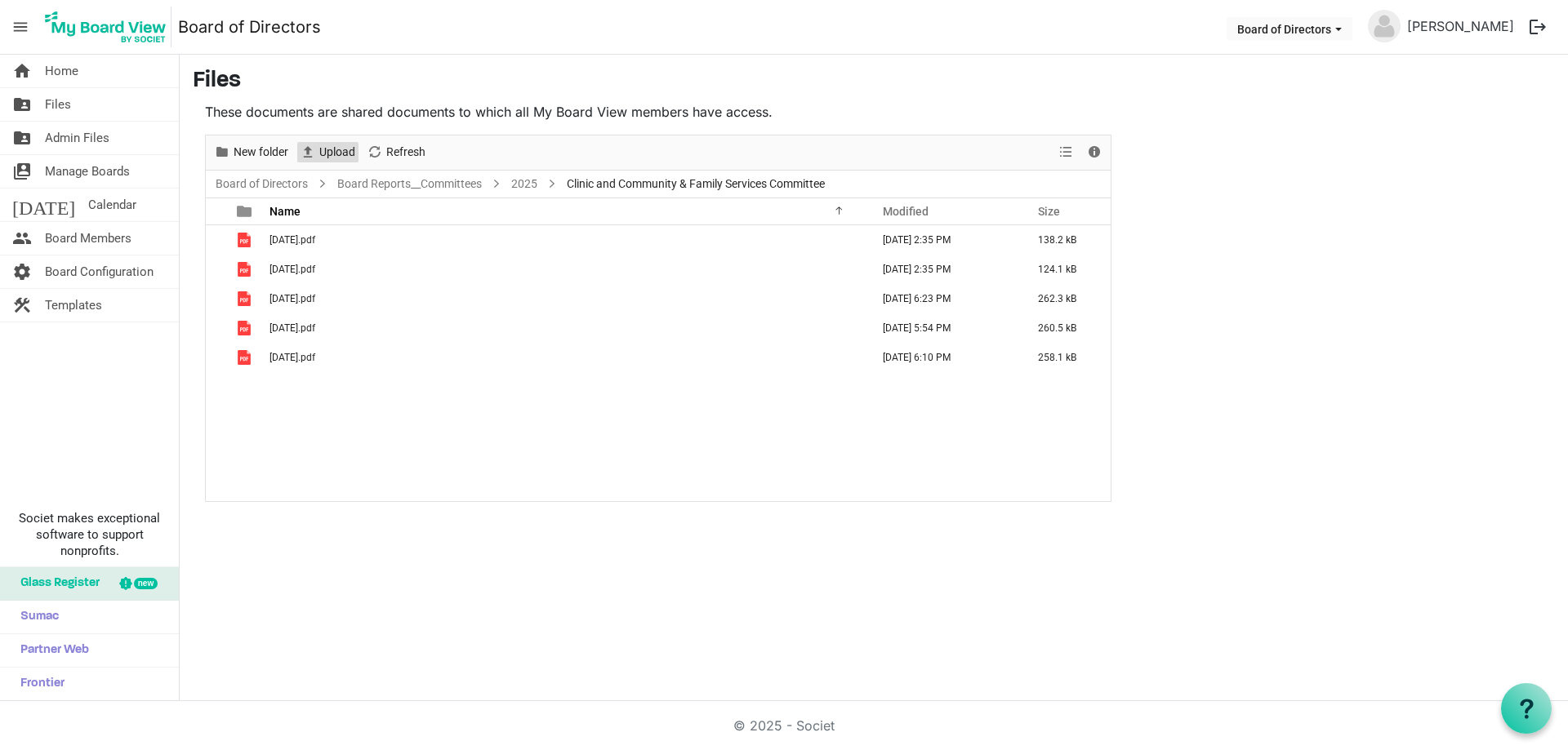
click at [343, 154] on span "Upload" at bounding box center [337, 152] width 39 height 20
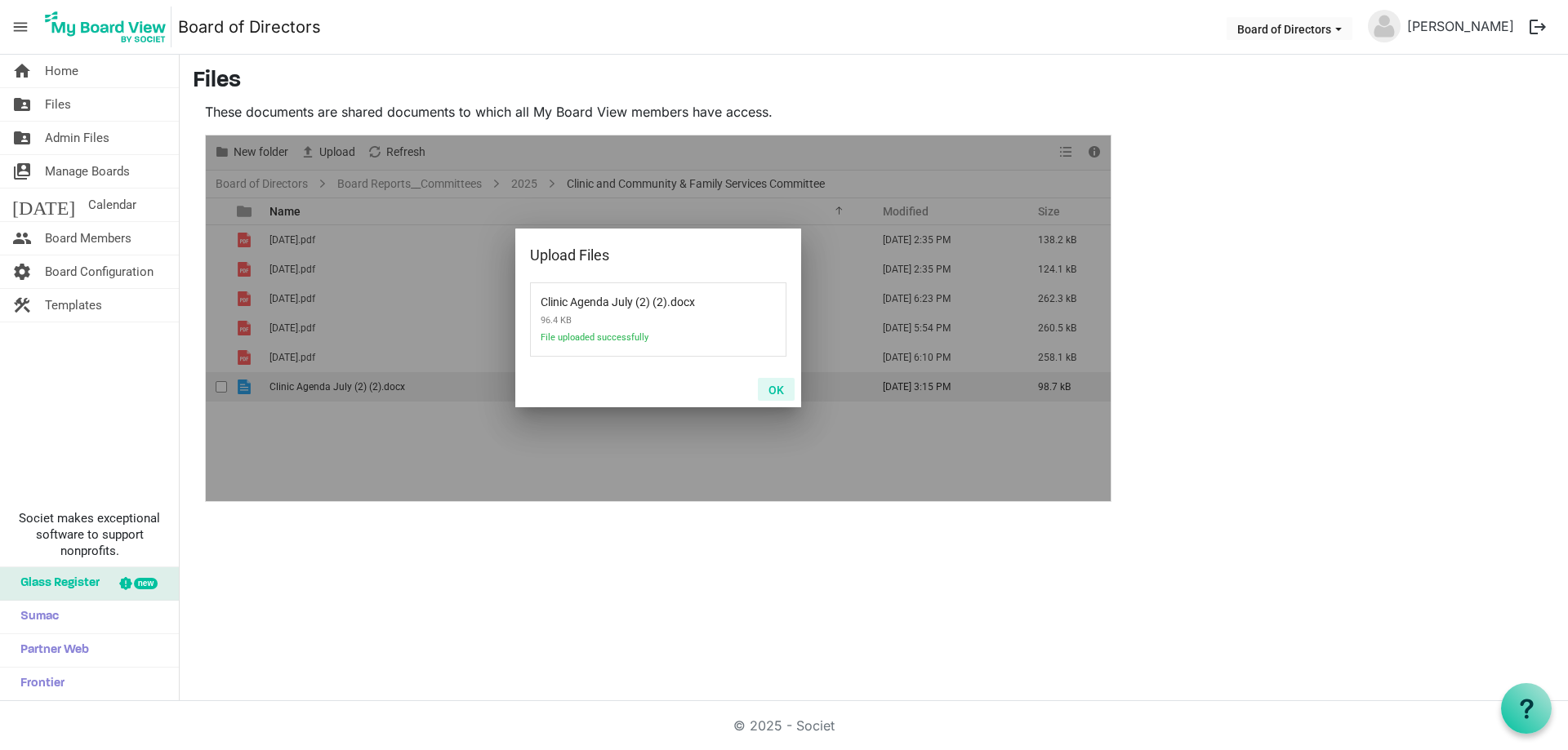
drag, startPoint x: 780, startPoint y: 388, endPoint x: 762, endPoint y: 395, distance: 19.3
click at [780, 387] on button "OK" at bounding box center [777, 390] width 37 height 23
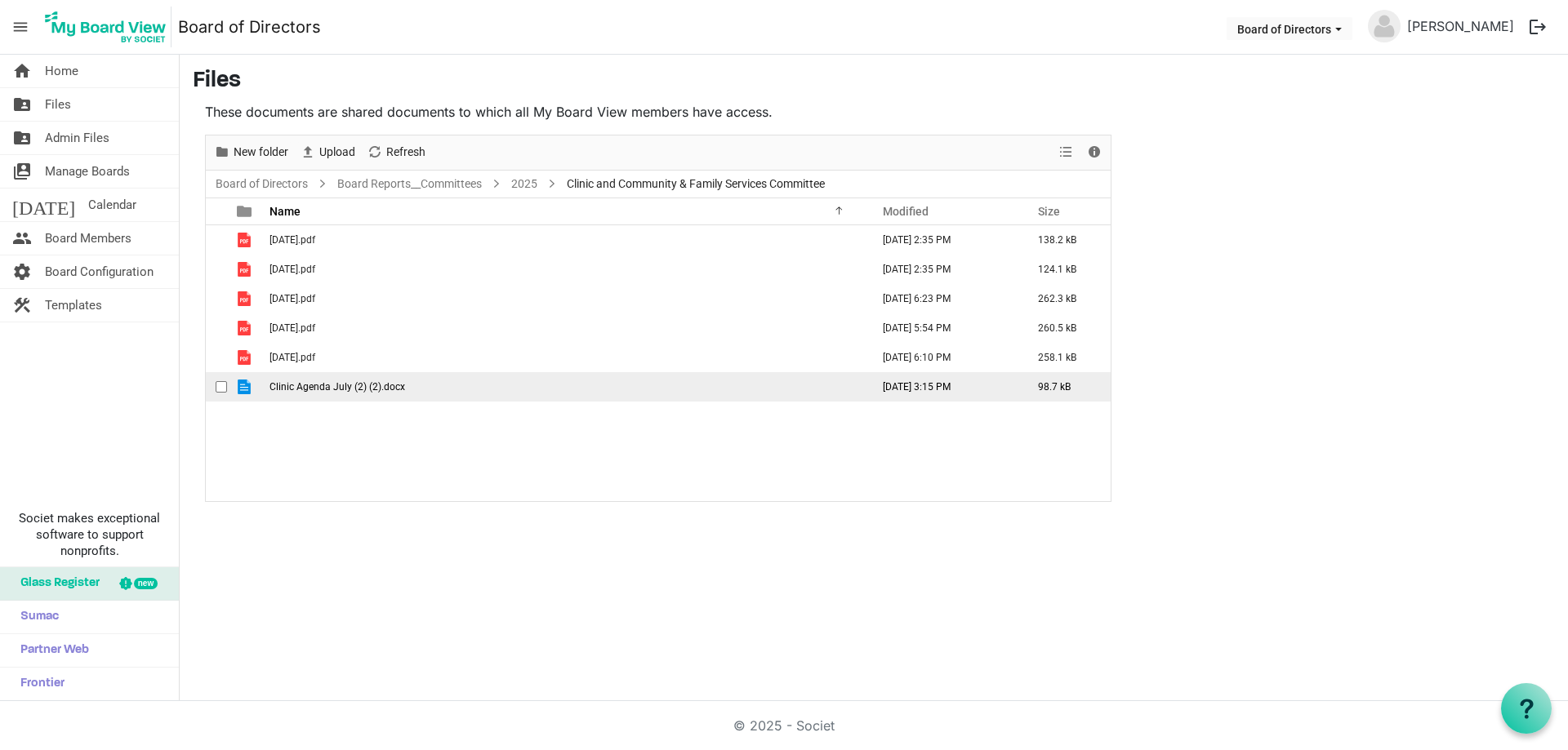
click at [284, 392] on td "Clinic Agenda July (2) (2).docx" at bounding box center [565, 386] width 601 height 29
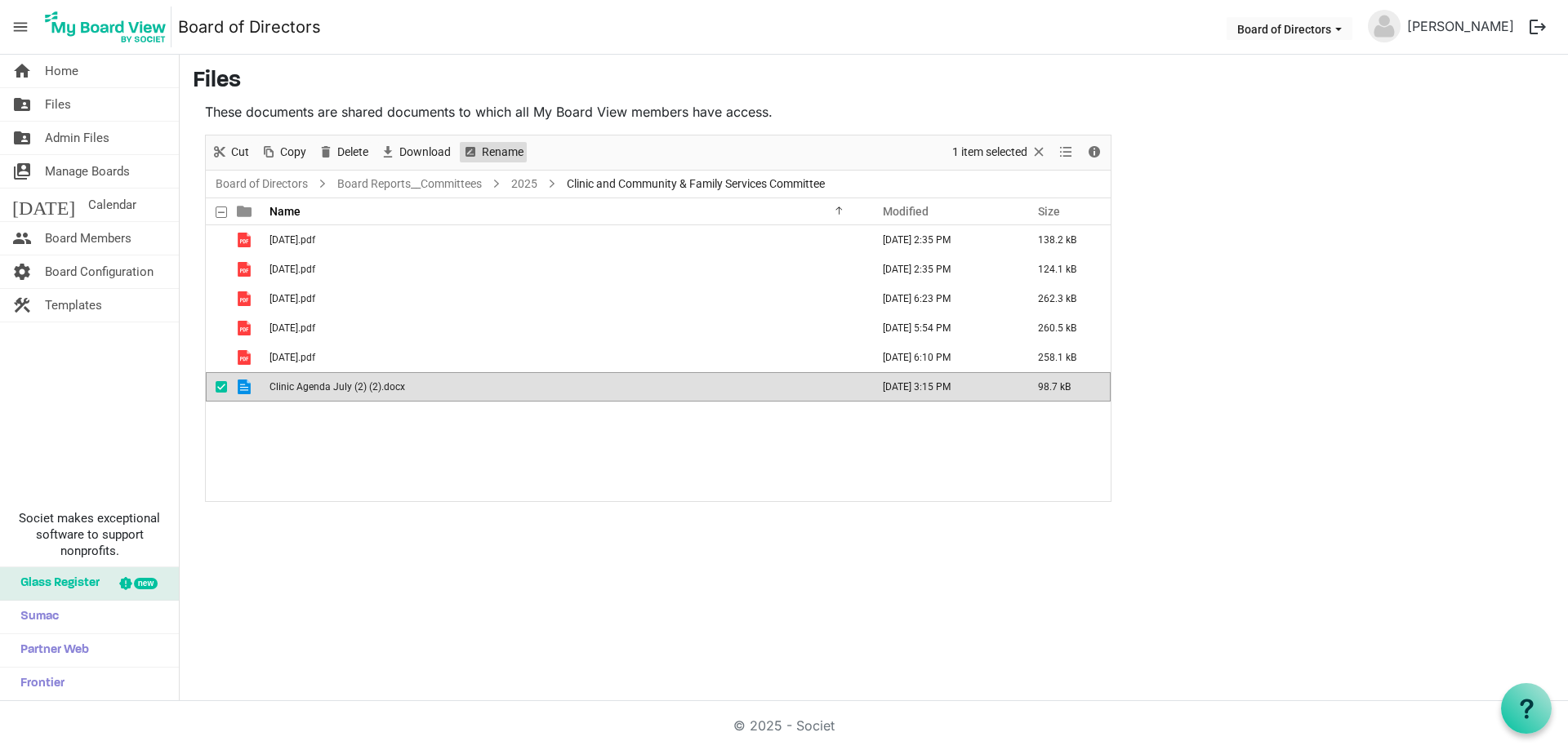
drag, startPoint x: 496, startPoint y: 149, endPoint x: 448, endPoint y: 240, distance: 102.9
click at [496, 150] on span "Rename" at bounding box center [502, 152] width 45 height 20
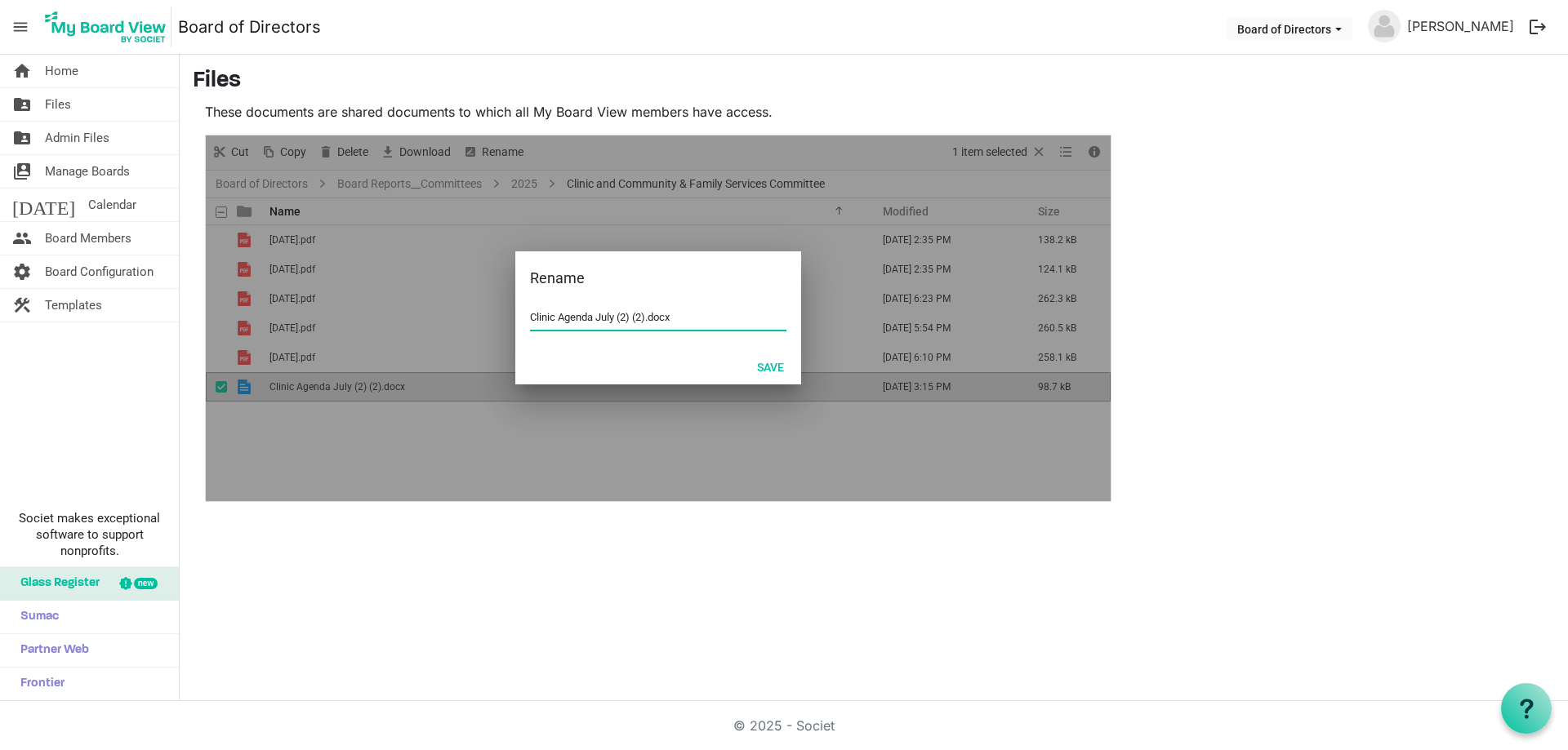
click at [543, 310] on input "Clinic Agenda July (2) (2).docx" at bounding box center [658, 318] width 256 height 25
click at [556, 317] on input "Clinic Agenda July (2) (2).docx" at bounding box center [658, 318] width 256 height 25
click at [774, 367] on button "Save" at bounding box center [771, 367] width 49 height 23
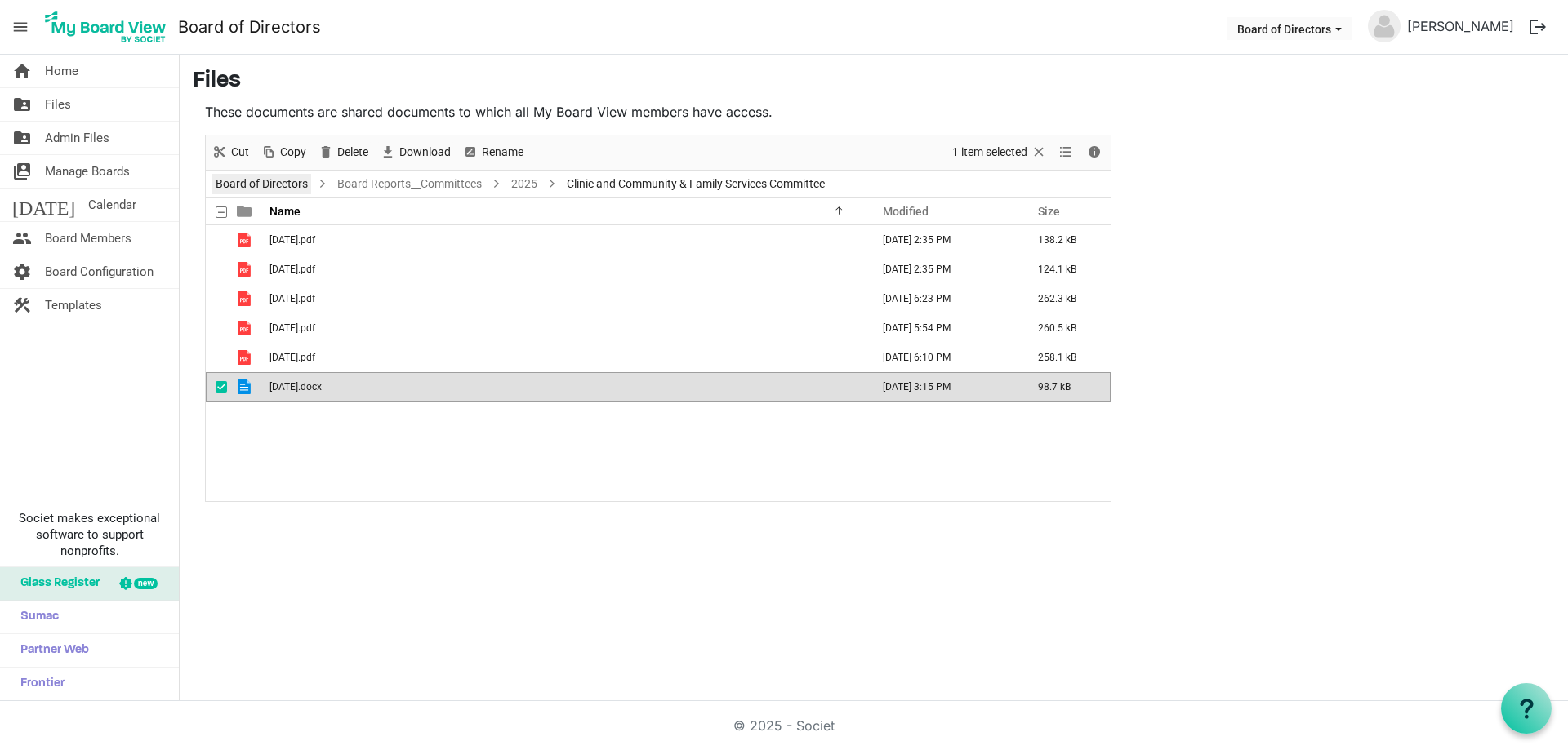
click at [293, 186] on link "Board of Directors" at bounding box center [262, 184] width 99 height 20
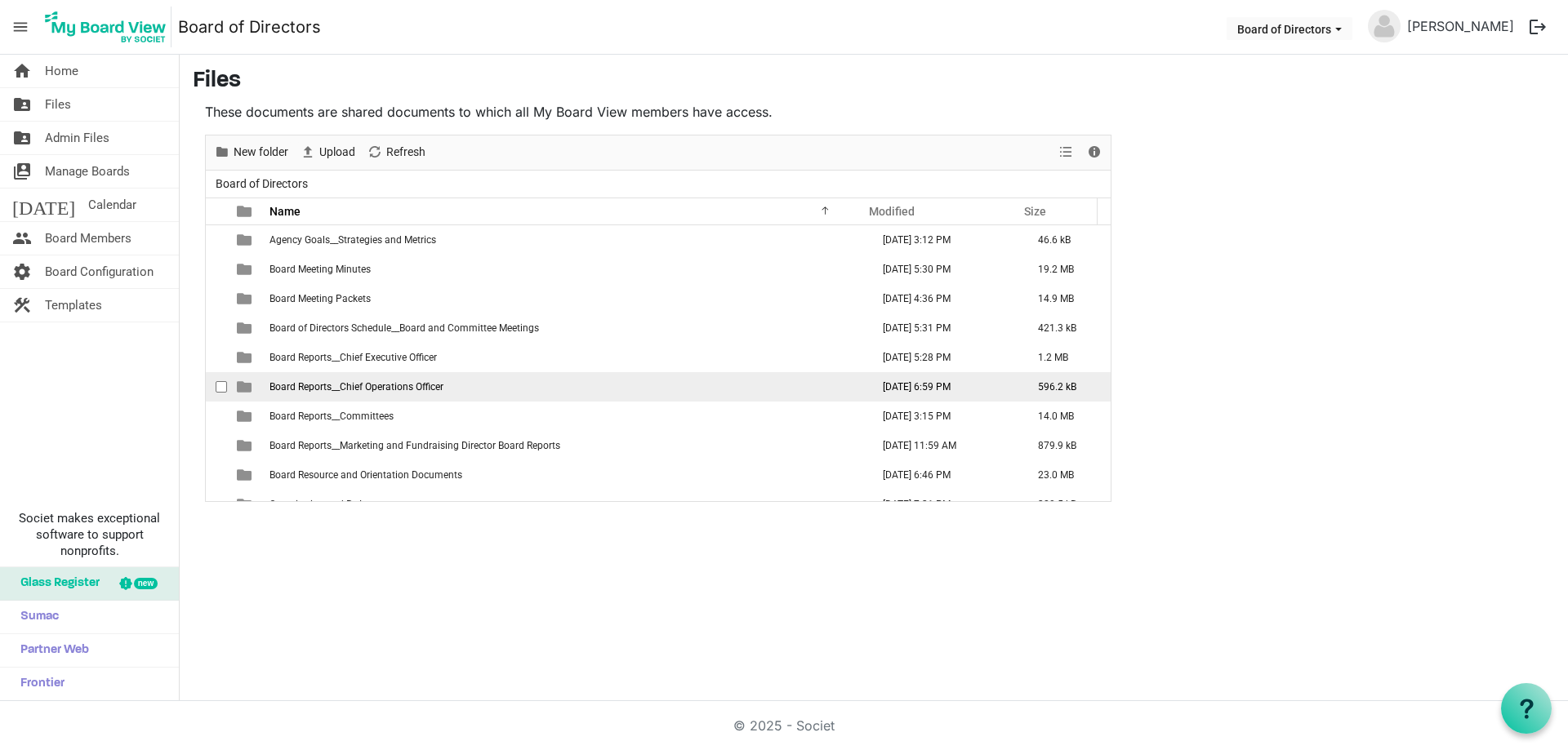
click at [415, 387] on span "Board Reports__Chief Operations Officer" at bounding box center [356, 387] width 174 height 11
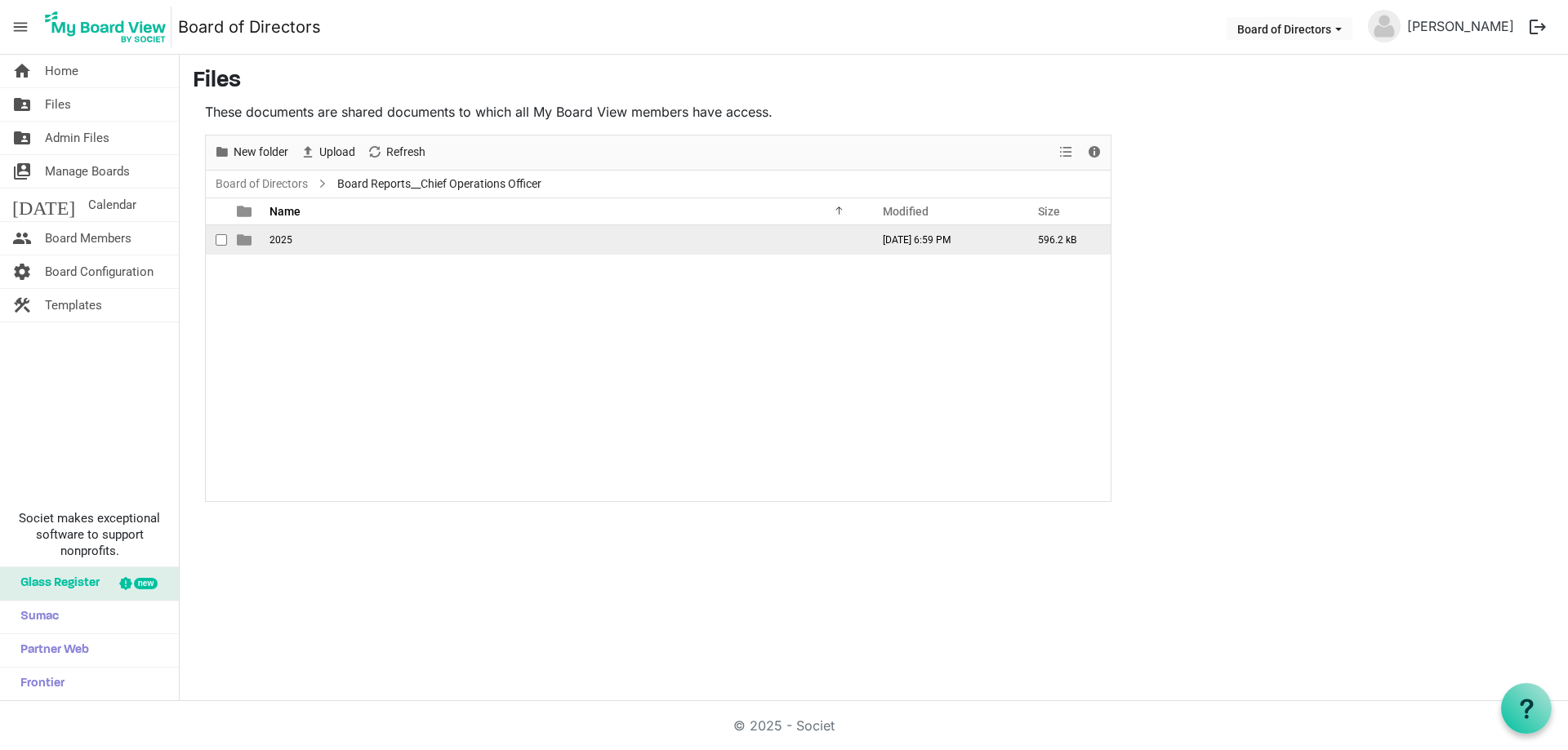
click at [268, 240] on td "2025" at bounding box center [565, 239] width 601 height 29
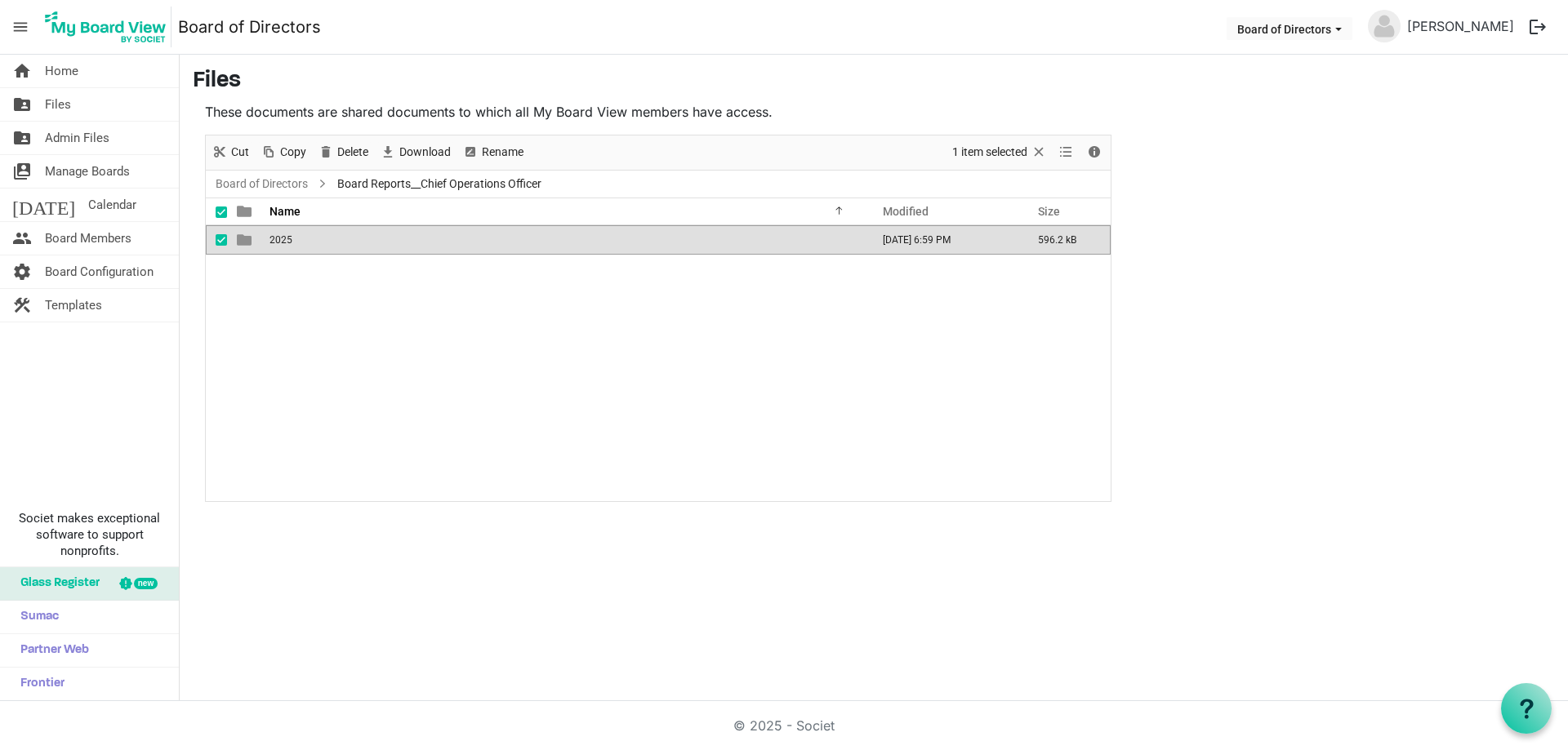
click at [268, 240] on td "2025" at bounding box center [565, 239] width 601 height 29
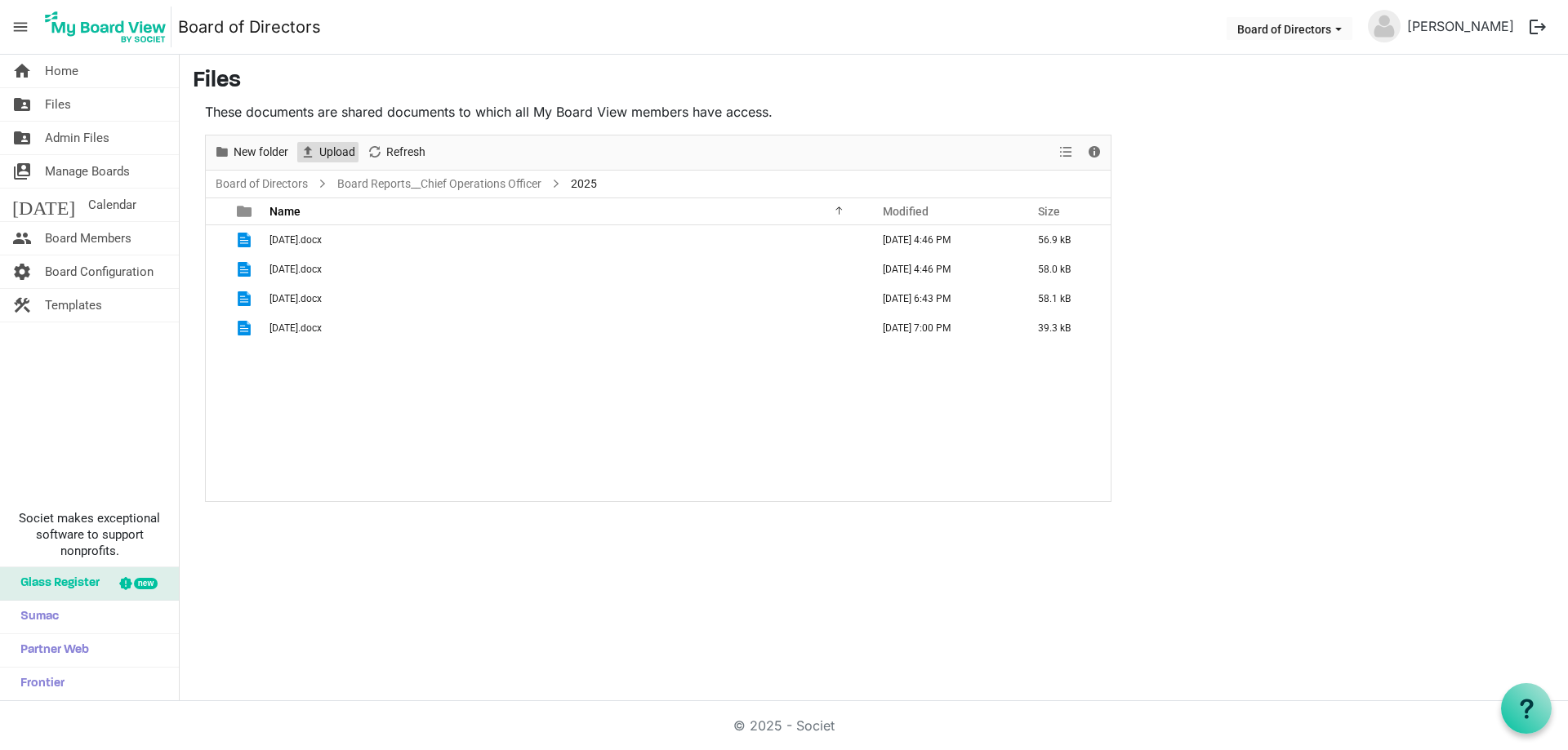
click at [342, 148] on span "Upload" at bounding box center [337, 152] width 39 height 20
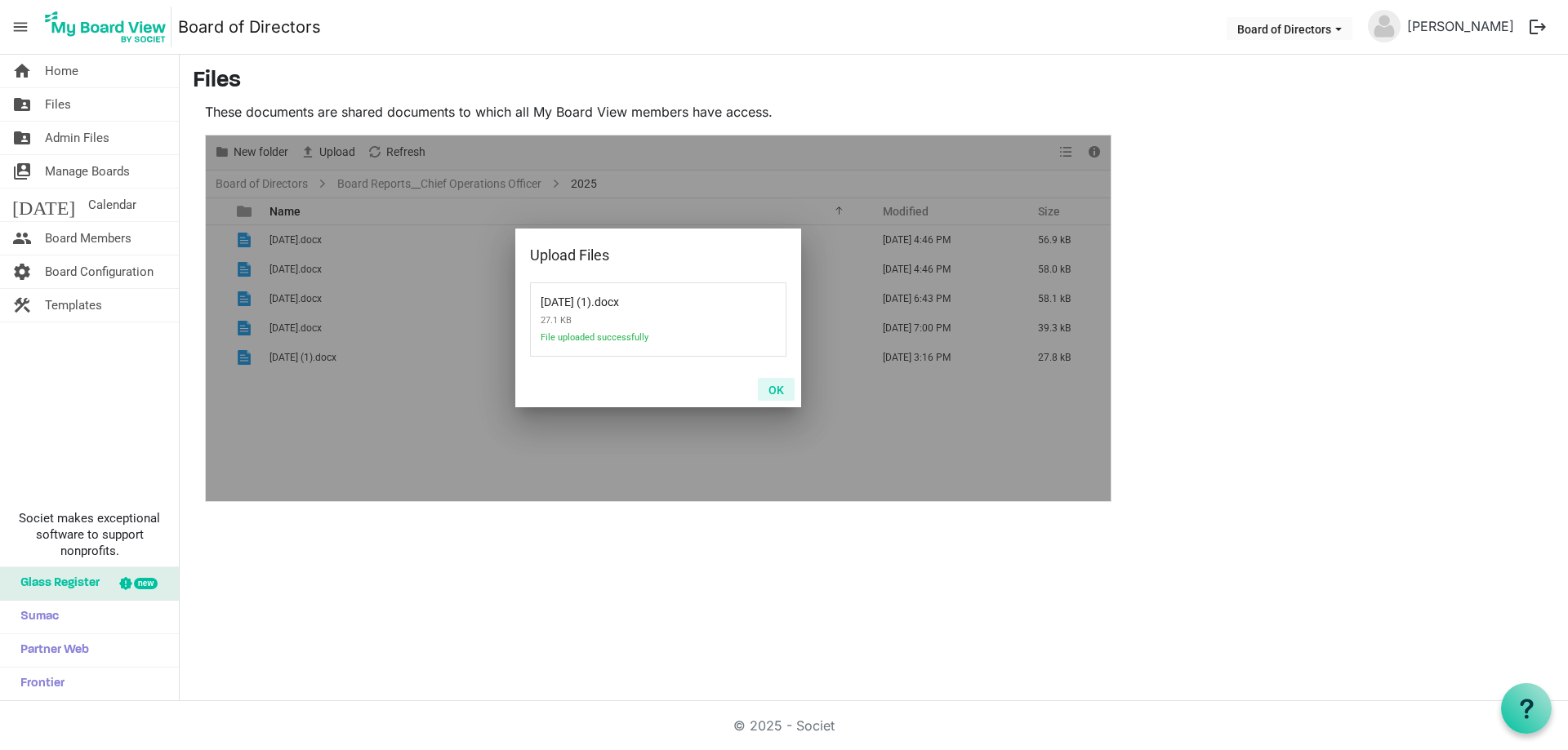
drag, startPoint x: 780, startPoint y: 391, endPoint x: 761, endPoint y: 389, distance: 19.1
click at [780, 390] on button "OK" at bounding box center [777, 390] width 37 height 23
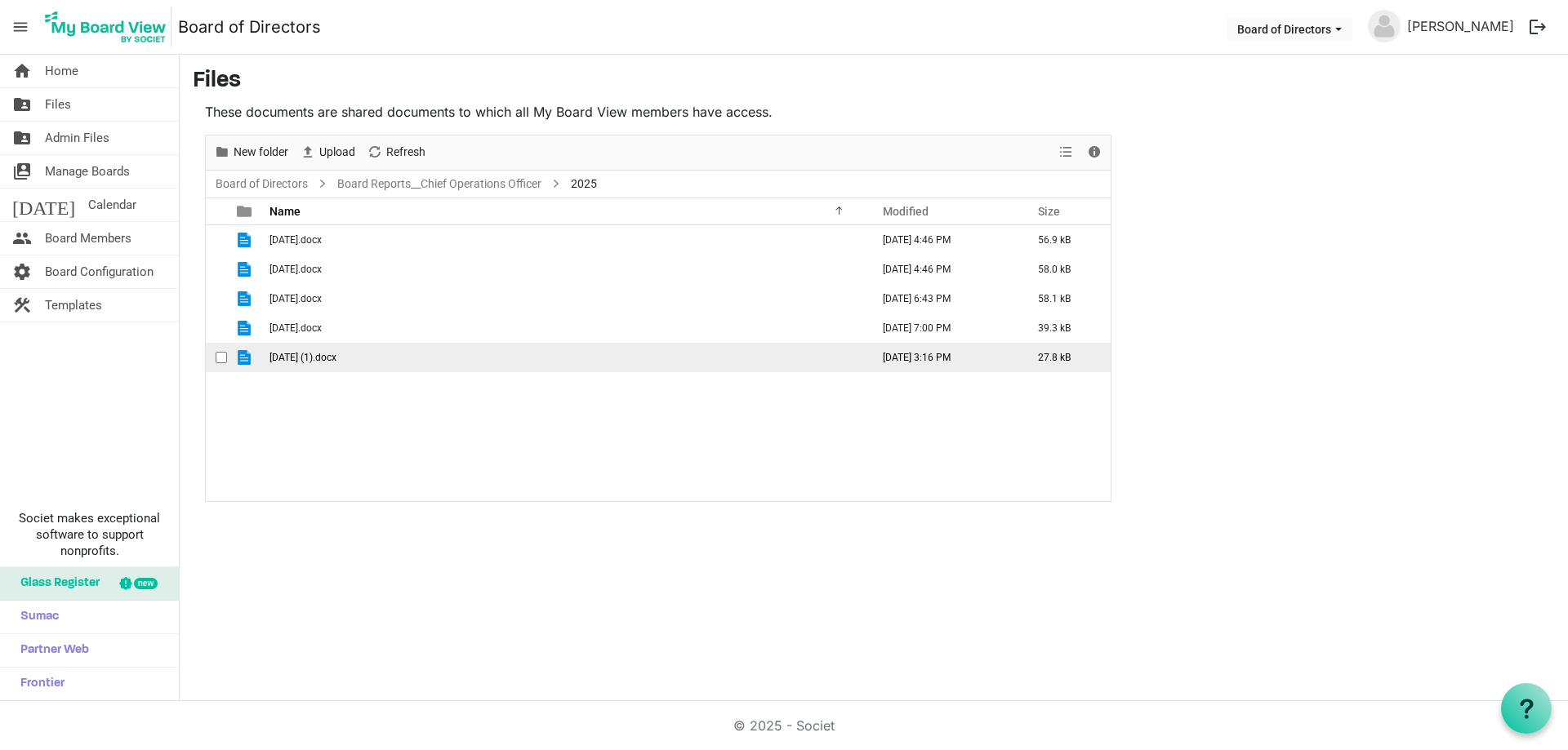
click at [266, 352] on td "7 July (1).docx" at bounding box center [565, 357] width 601 height 29
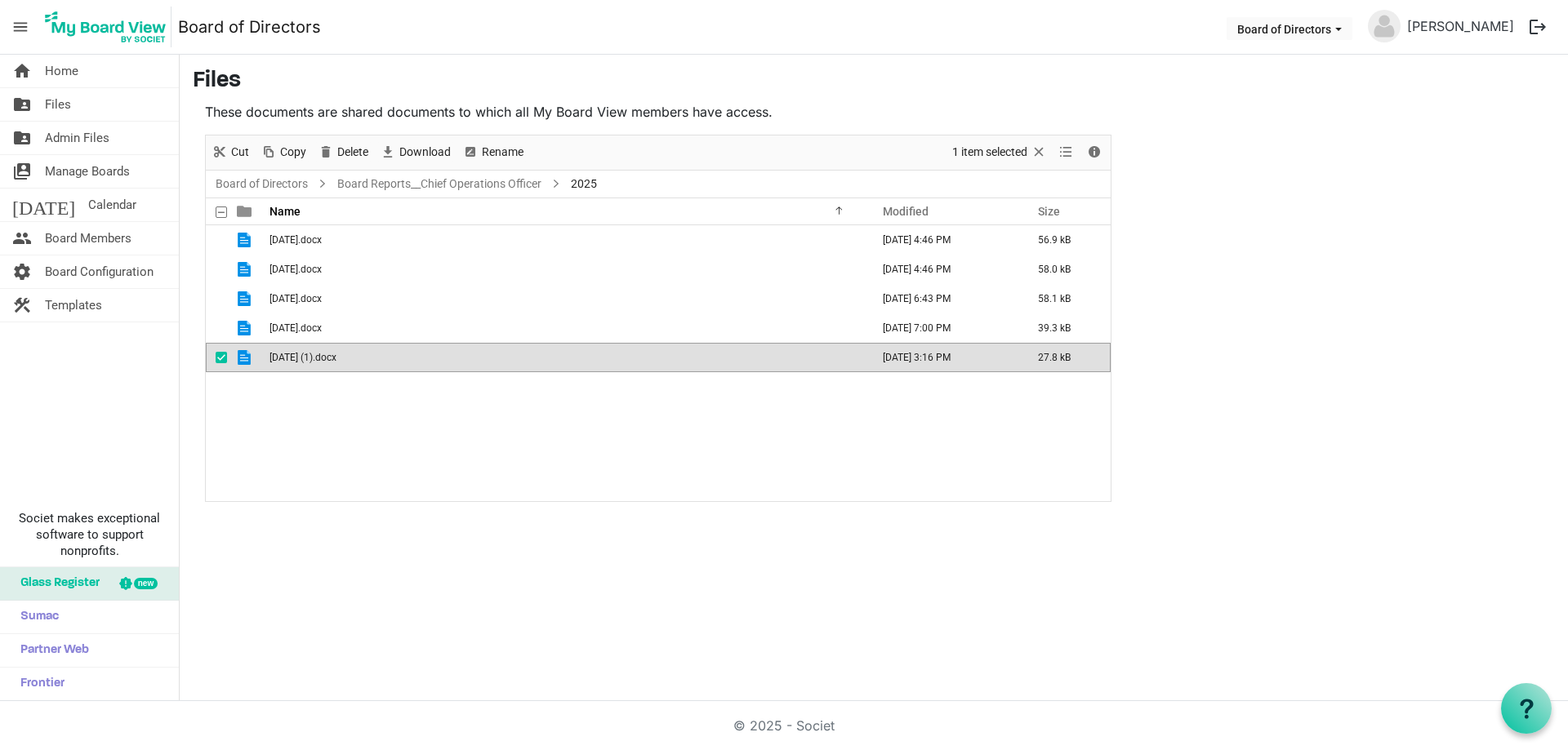
click at [306, 352] on span "7 July (1).docx" at bounding box center [303, 357] width 67 height 11
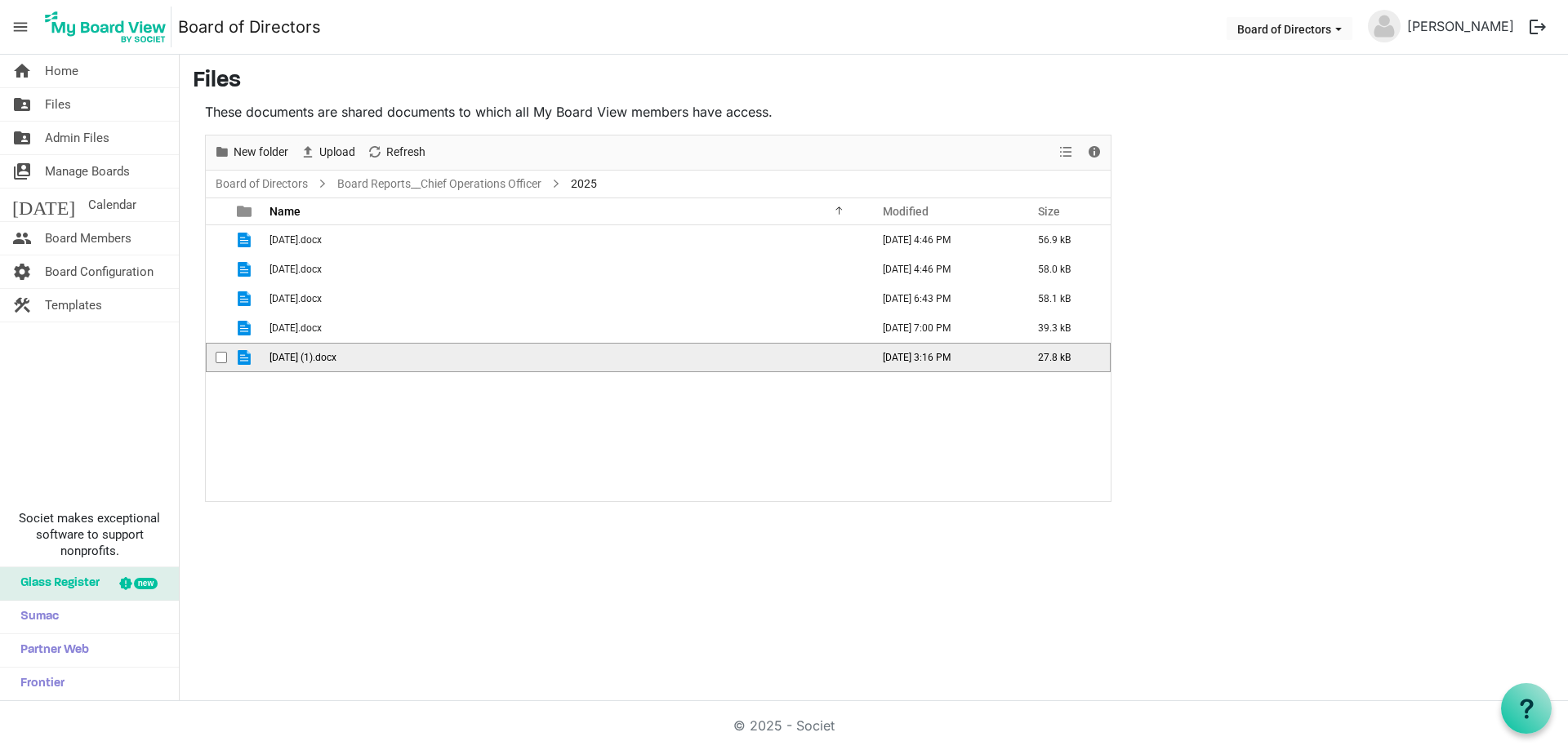
click at [270, 354] on span "7 July (1).docx" at bounding box center [303, 357] width 67 height 11
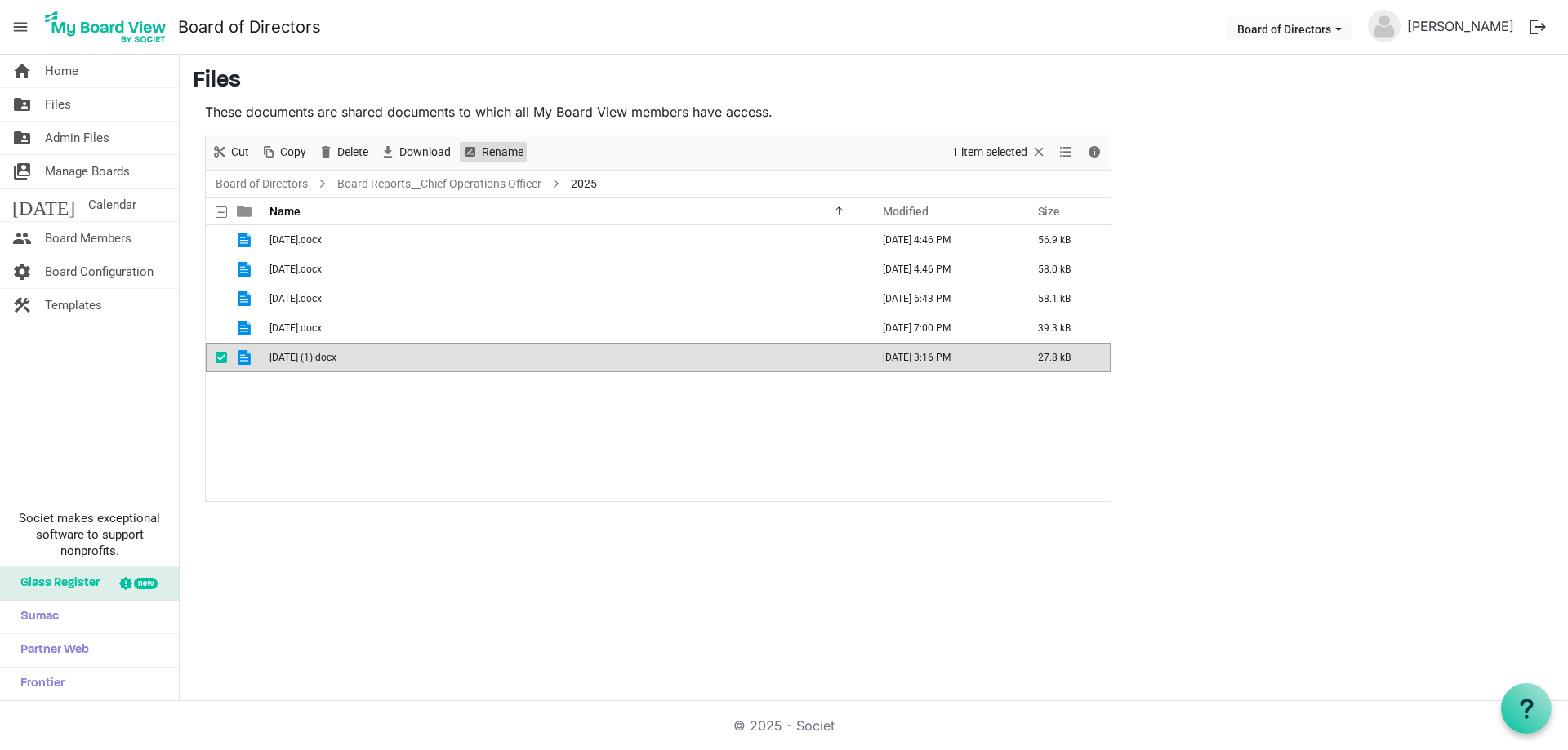
click at [507, 149] on span "Rename" at bounding box center [502, 152] width 45 height 20
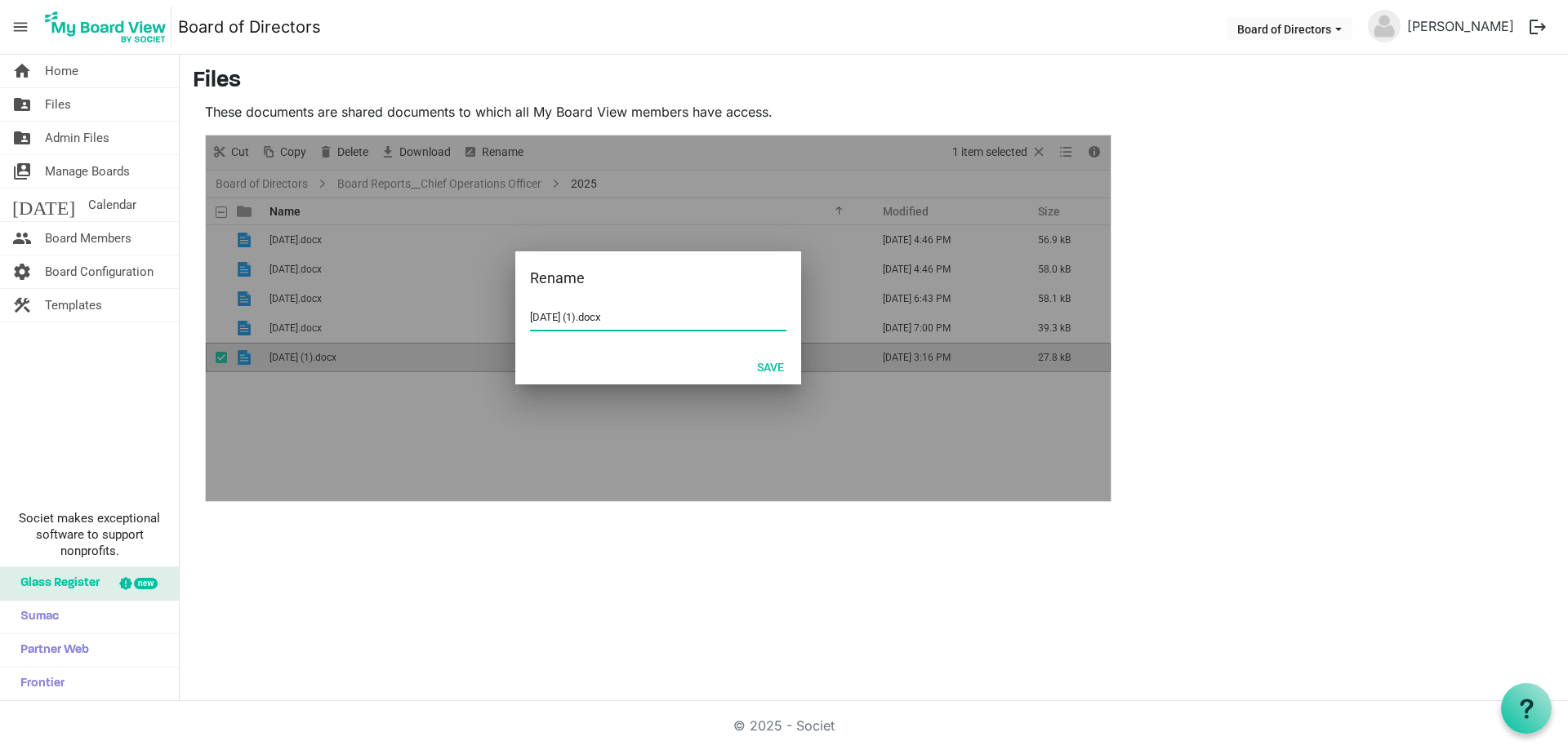
click at [533, 316] on input "7 July (1).docx" at bounding box center [658, 318] width 256 height 25
click at [565, 317] on input "07 July (1).docx" at bounding box center [658, 318] width 256 height 25
click at [768, 364] on button "Save" at bounding box center [771, 367] width 49 height 23
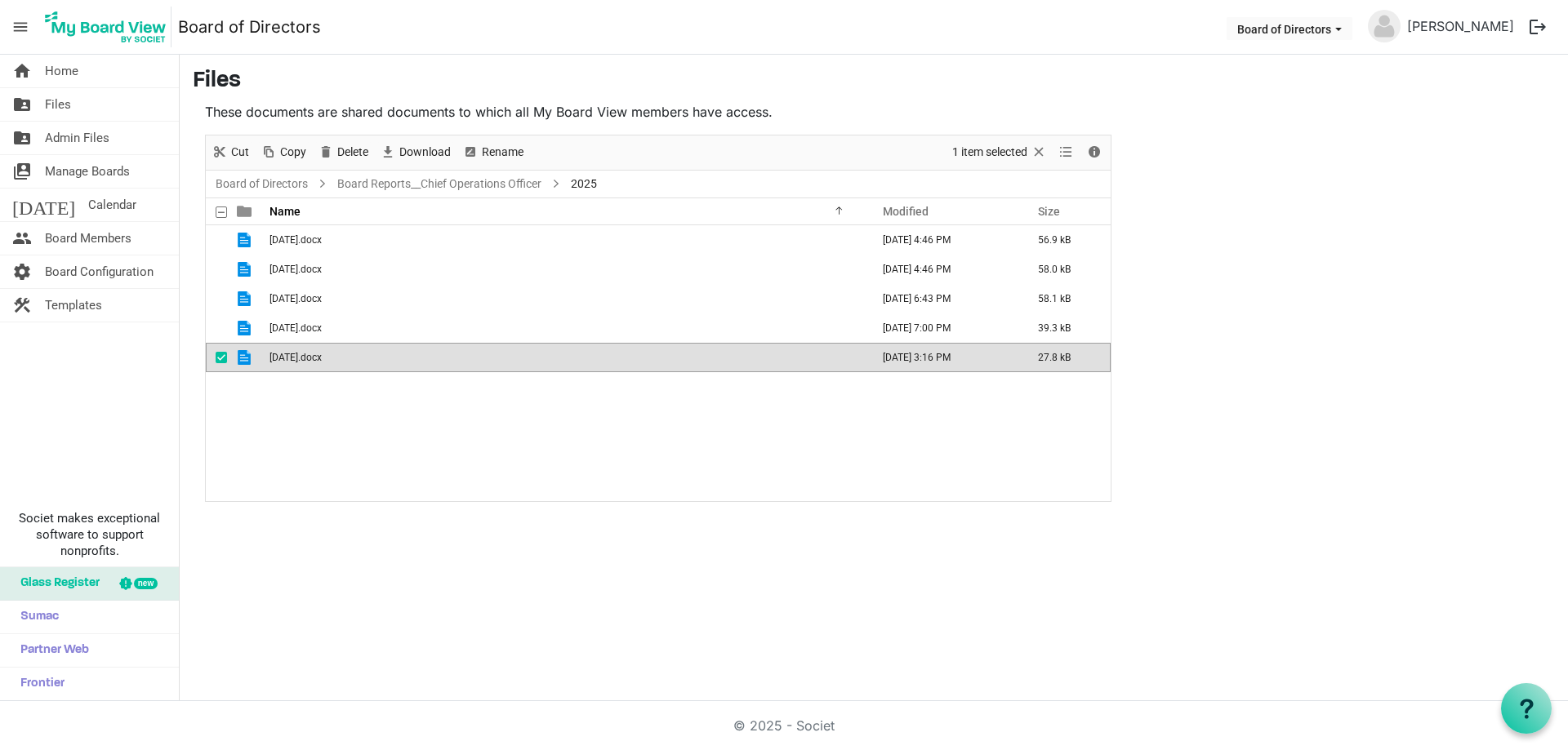
click at [272, 170] on ul "Board of Directors Board Reports__Chief Operations Officer 2025" at bounding box center [658, 184] width 905 height 27
click at [270, 183] on link "Board of Directors" at bounding box center [262, 184] width 99 height 20
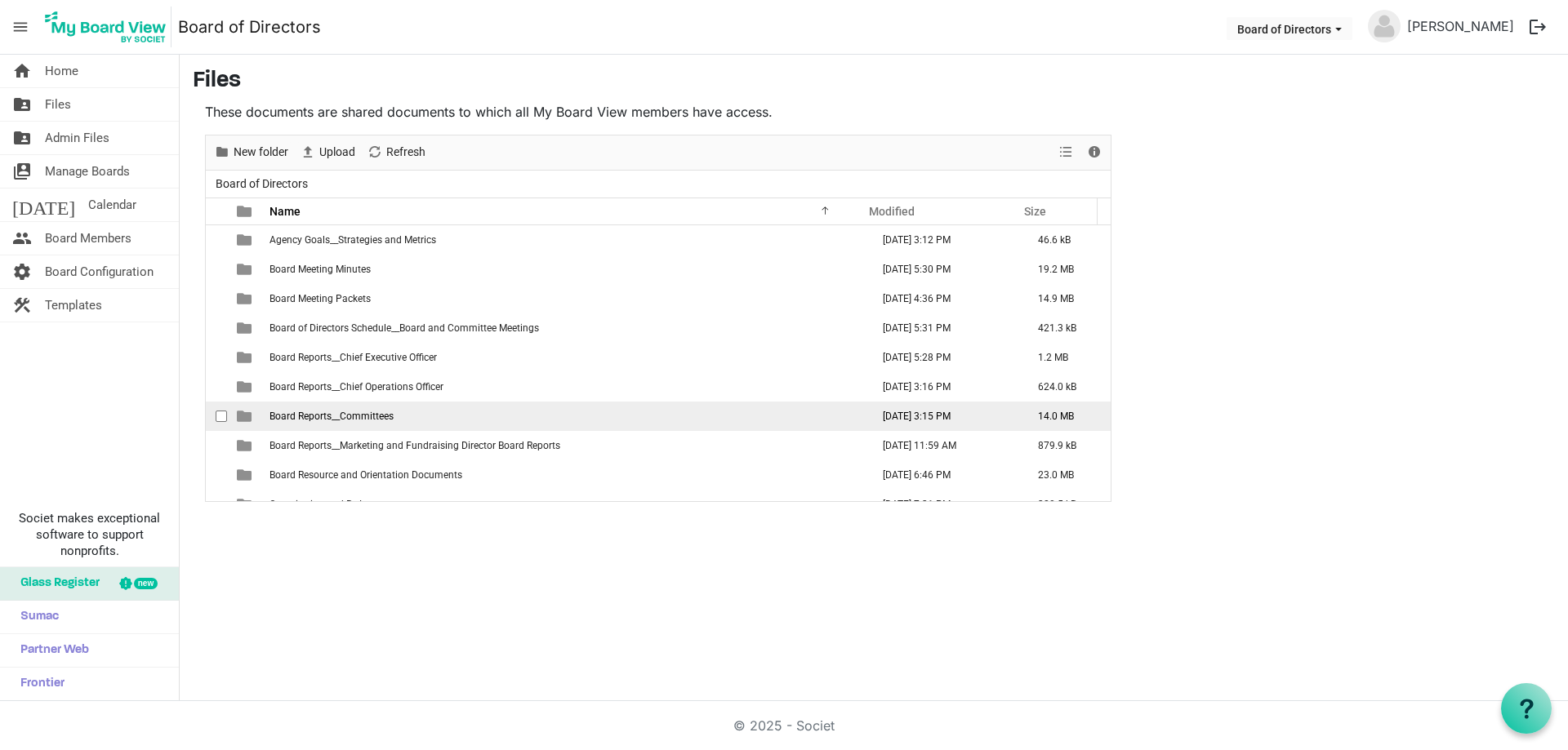
click at [405, 416] on td "Board Reports__Committees" at bounding box center [565, 416] width 601 height 29
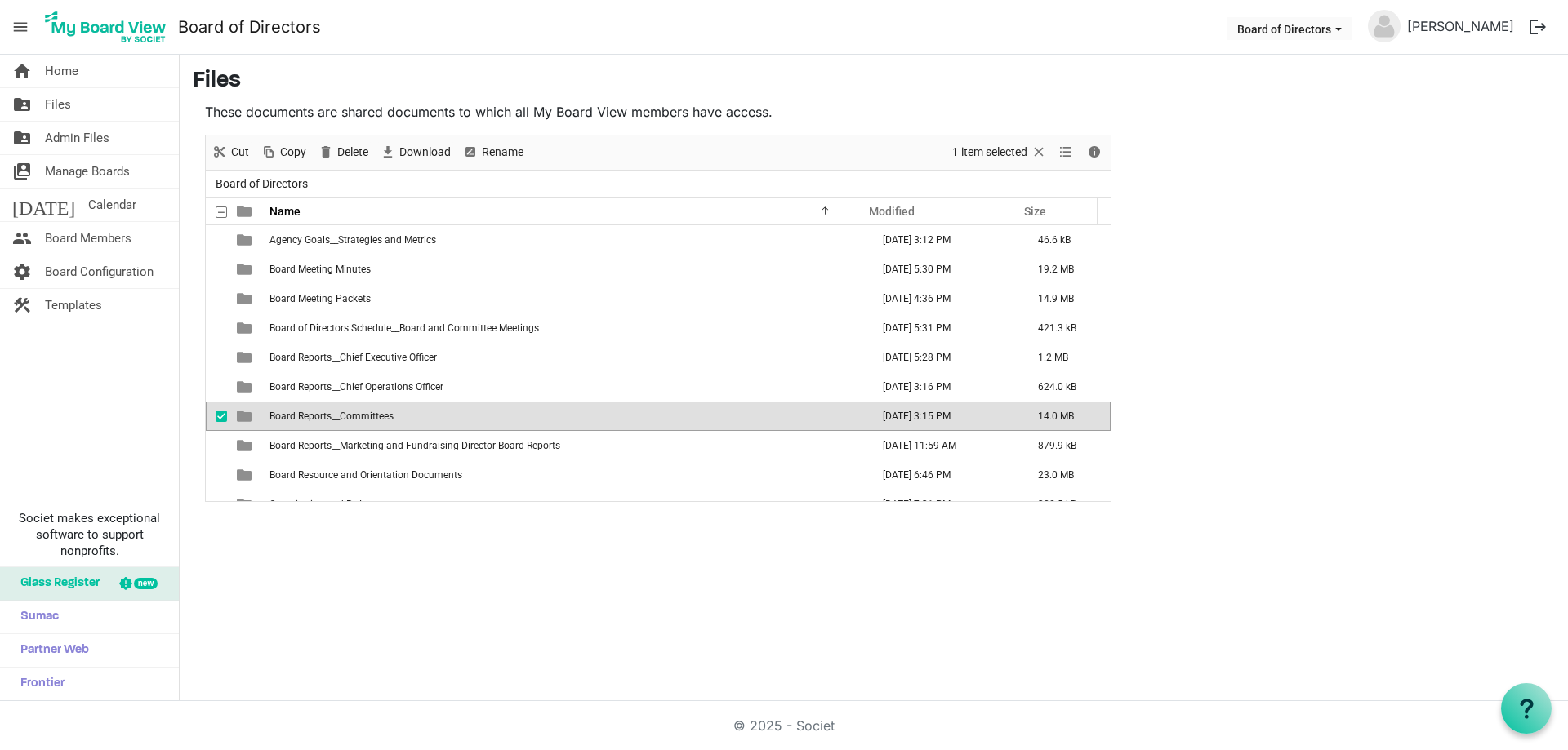
click at [405, 416] on td "Board Reports__Committees" at bounding box center [565, 416] width 601 height 29
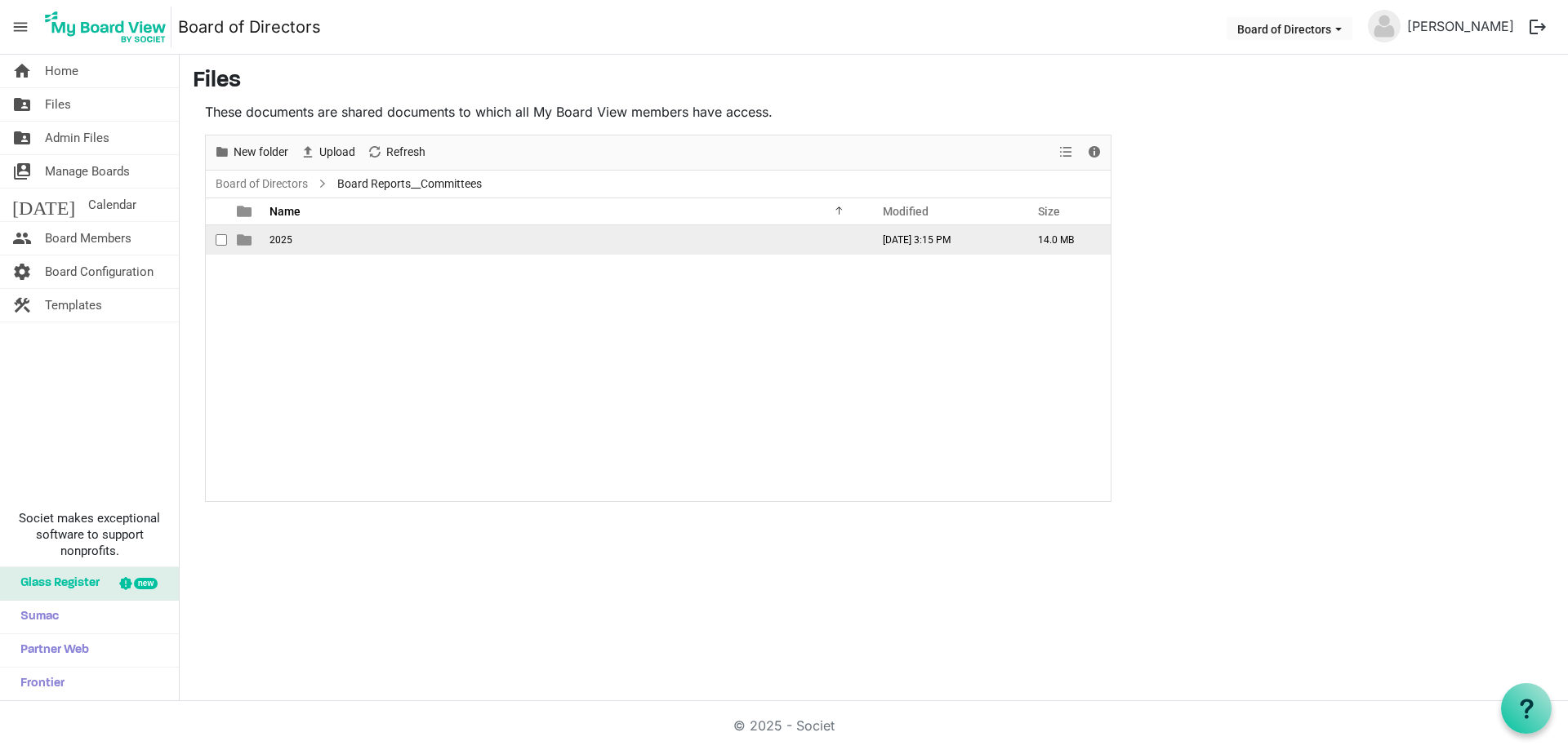
click at [288, 235] on span "2025" at bounding box center [281, 239] width 23 height 11
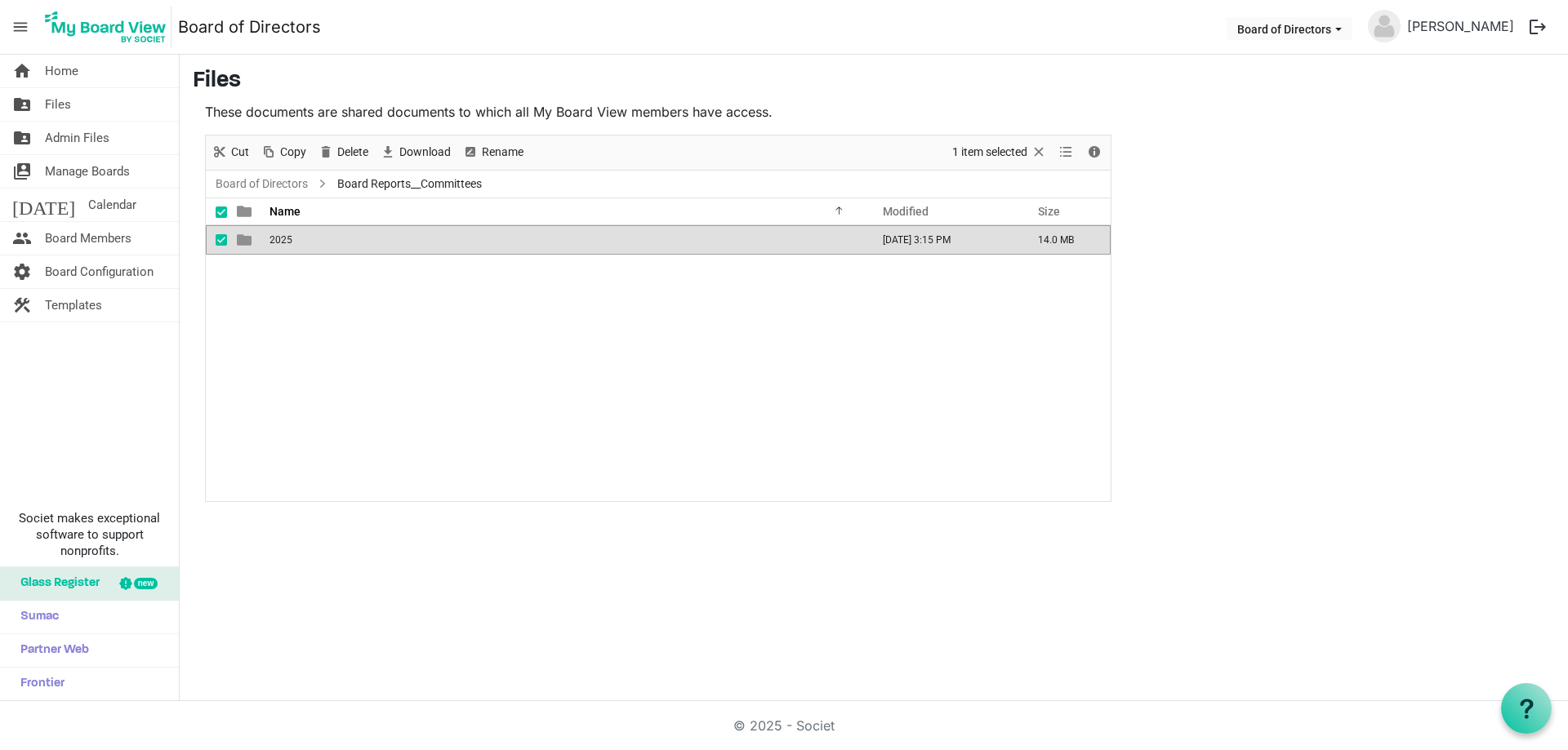
click at [288, 234] on span "2025" at bounding box center [281, 239] width 23 height 11
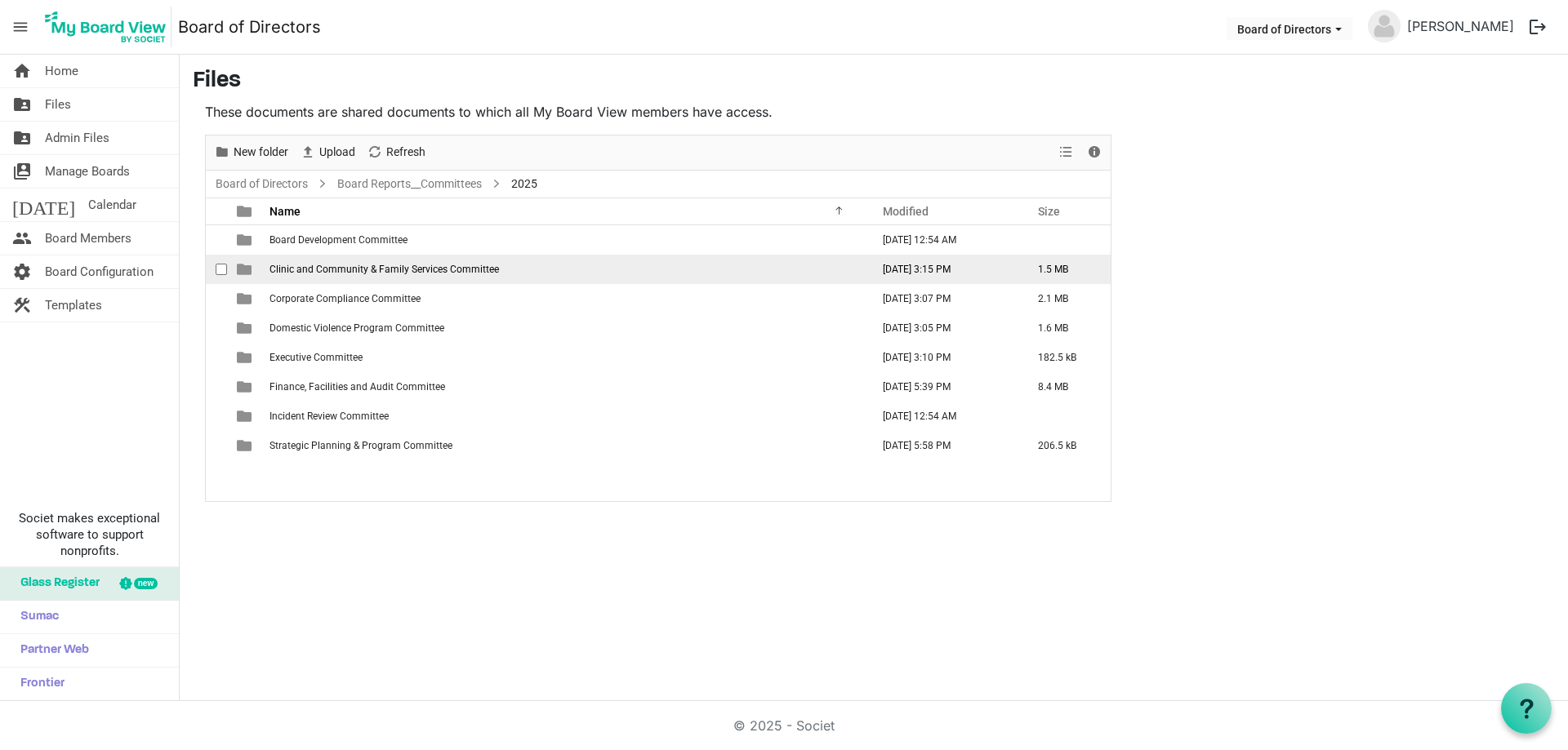
click at [323, 271] on span "Clinic and Community & Family Services Committee" at bounding box center [384, 269] width 230 height 11
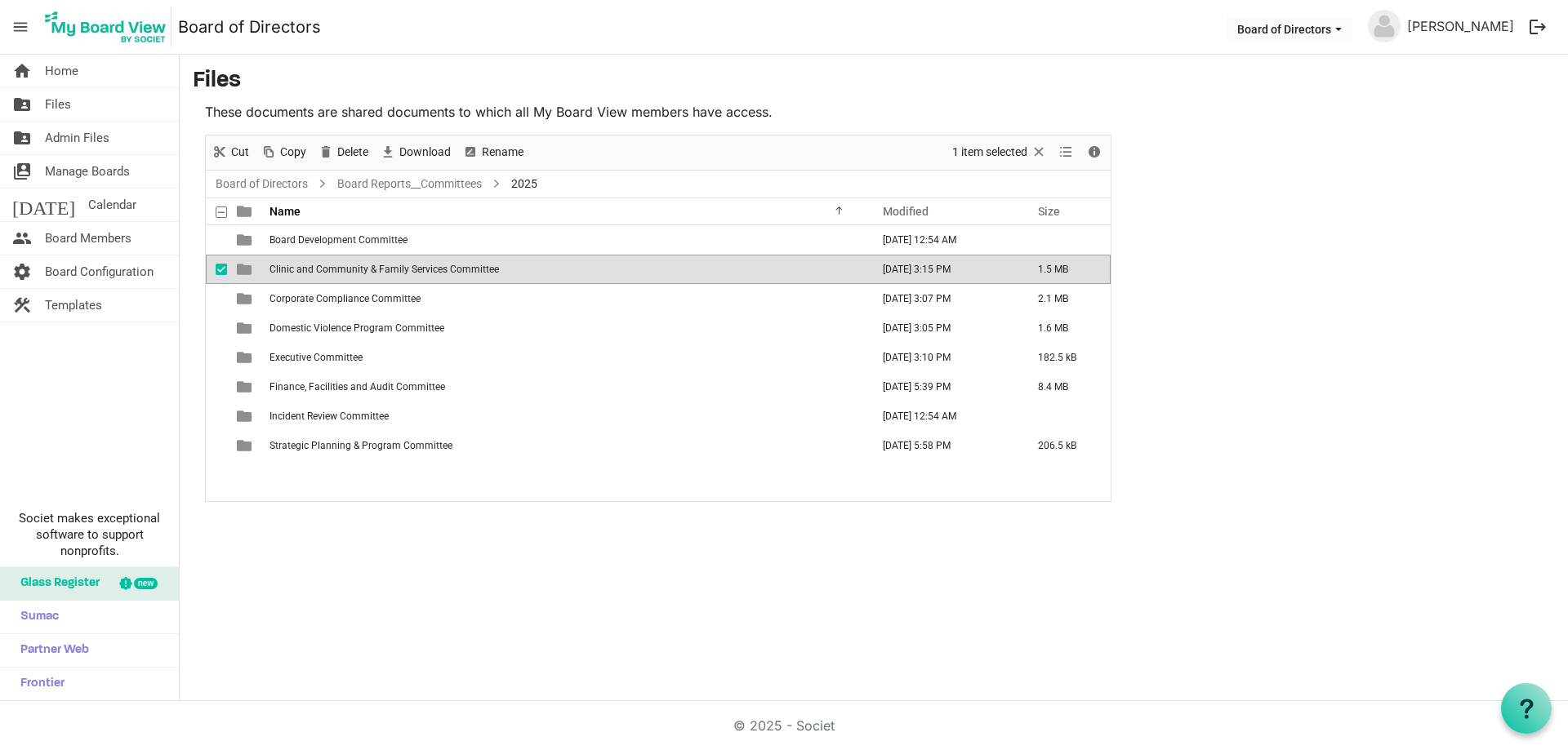
click at [323, 271] on span "Clinic and Community & Family Services Committee" at bounding box center [384, 269] width 230 height 11
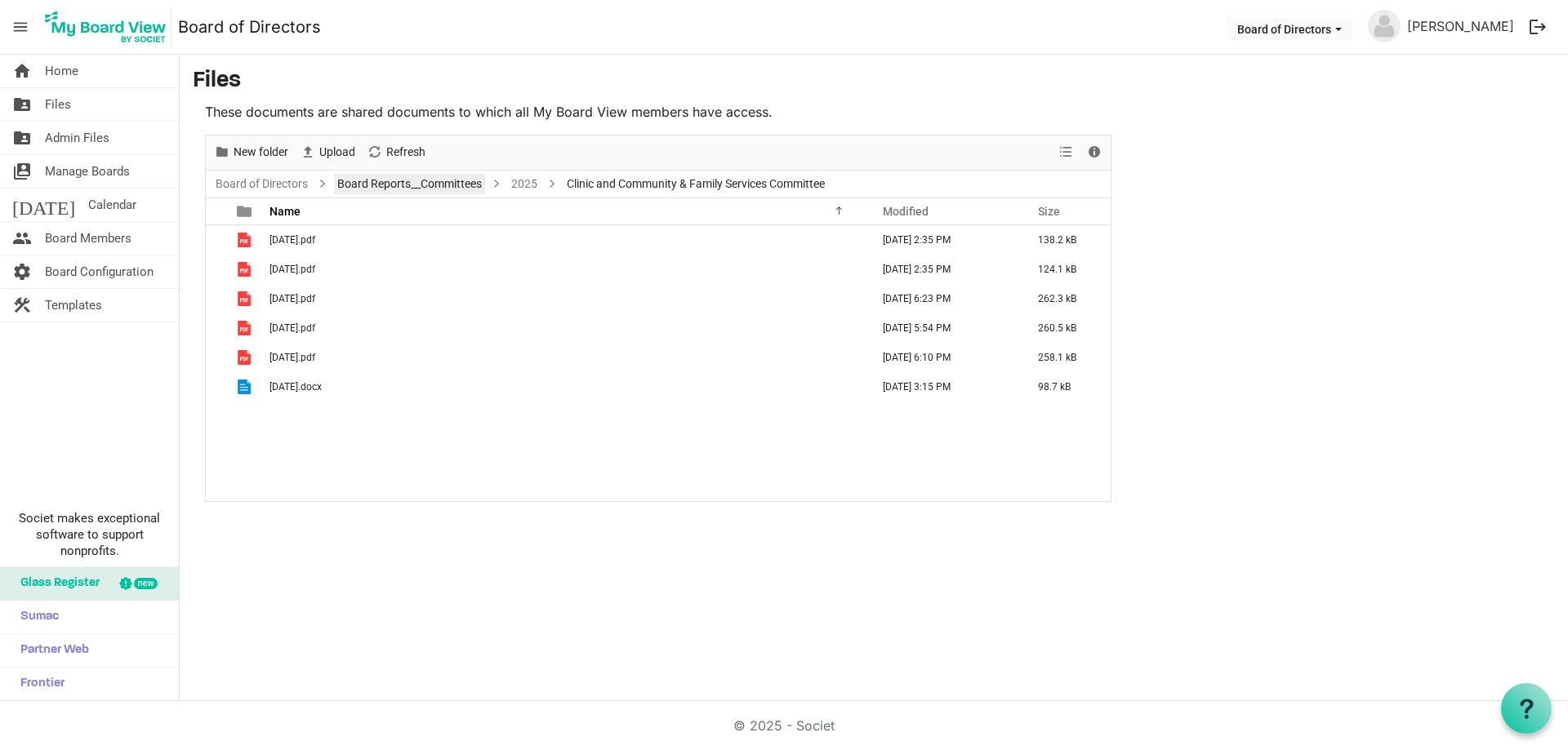
click at [396, 183] on link "Board Reports__Committees" at bounding box center [409, 184] width 151 height 20
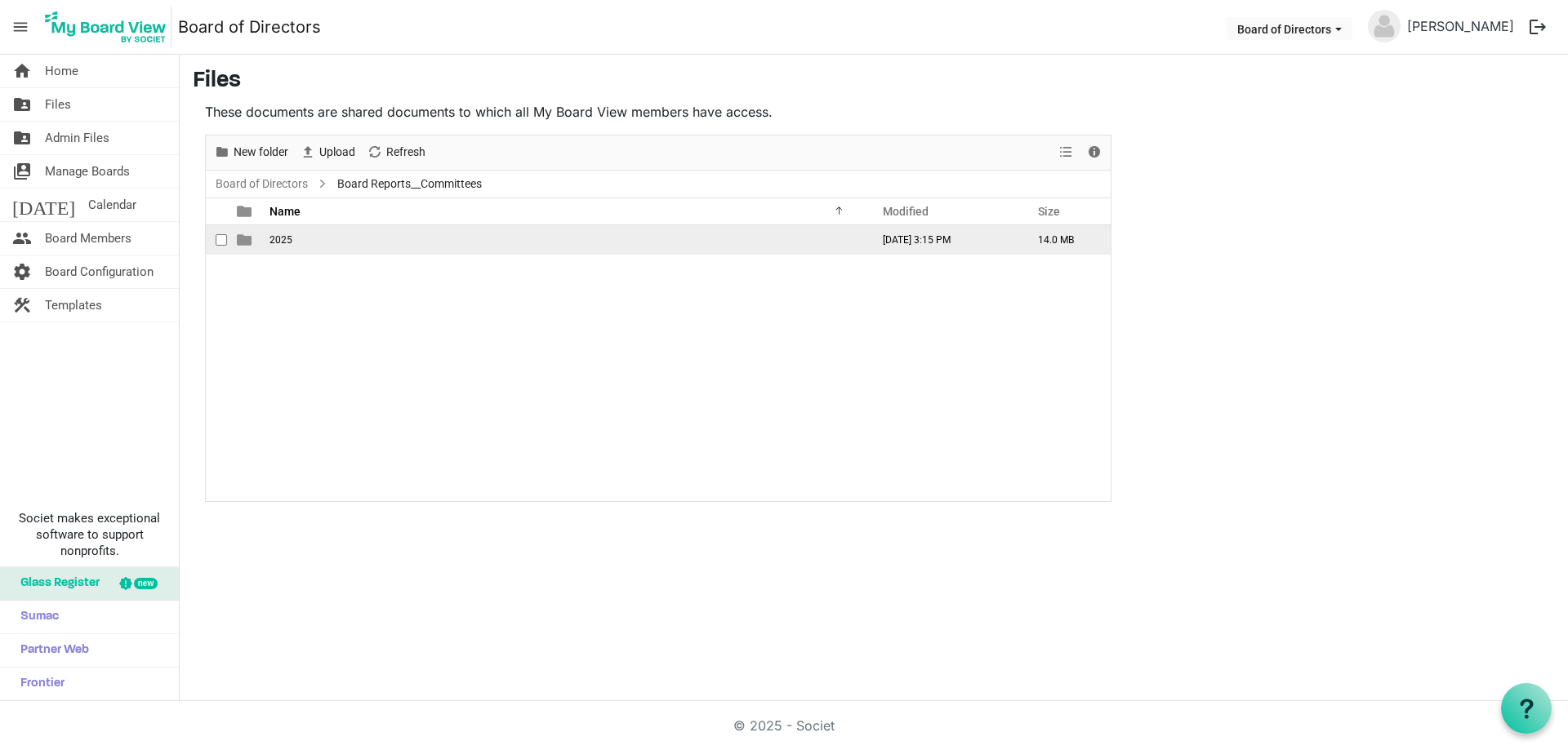
click at [291, 236] on span "2025" at bounding box center [281, 239] width 23 height 11
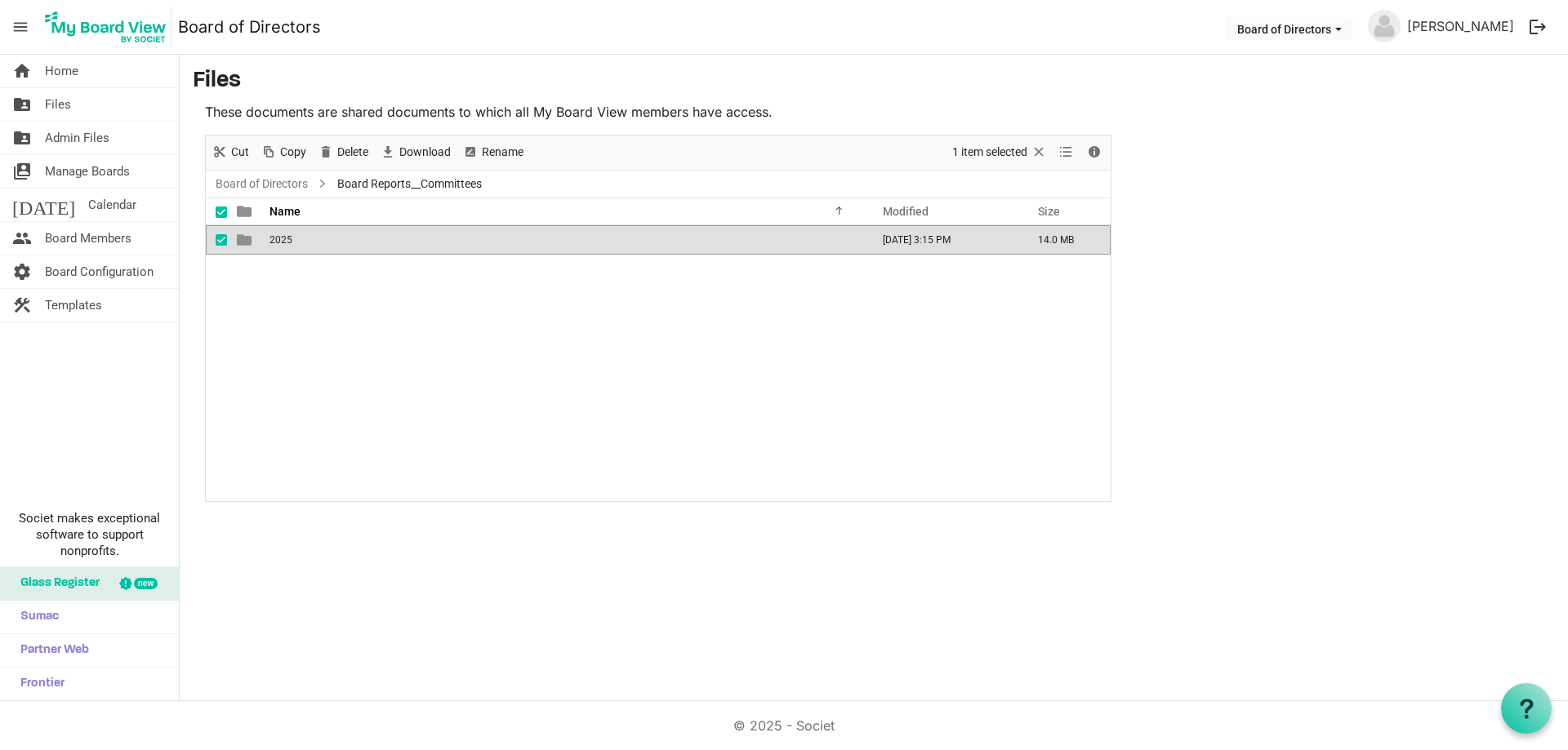
click at [291, 236] on span "2025" at bounding box center [281, 239] width 23 height 11
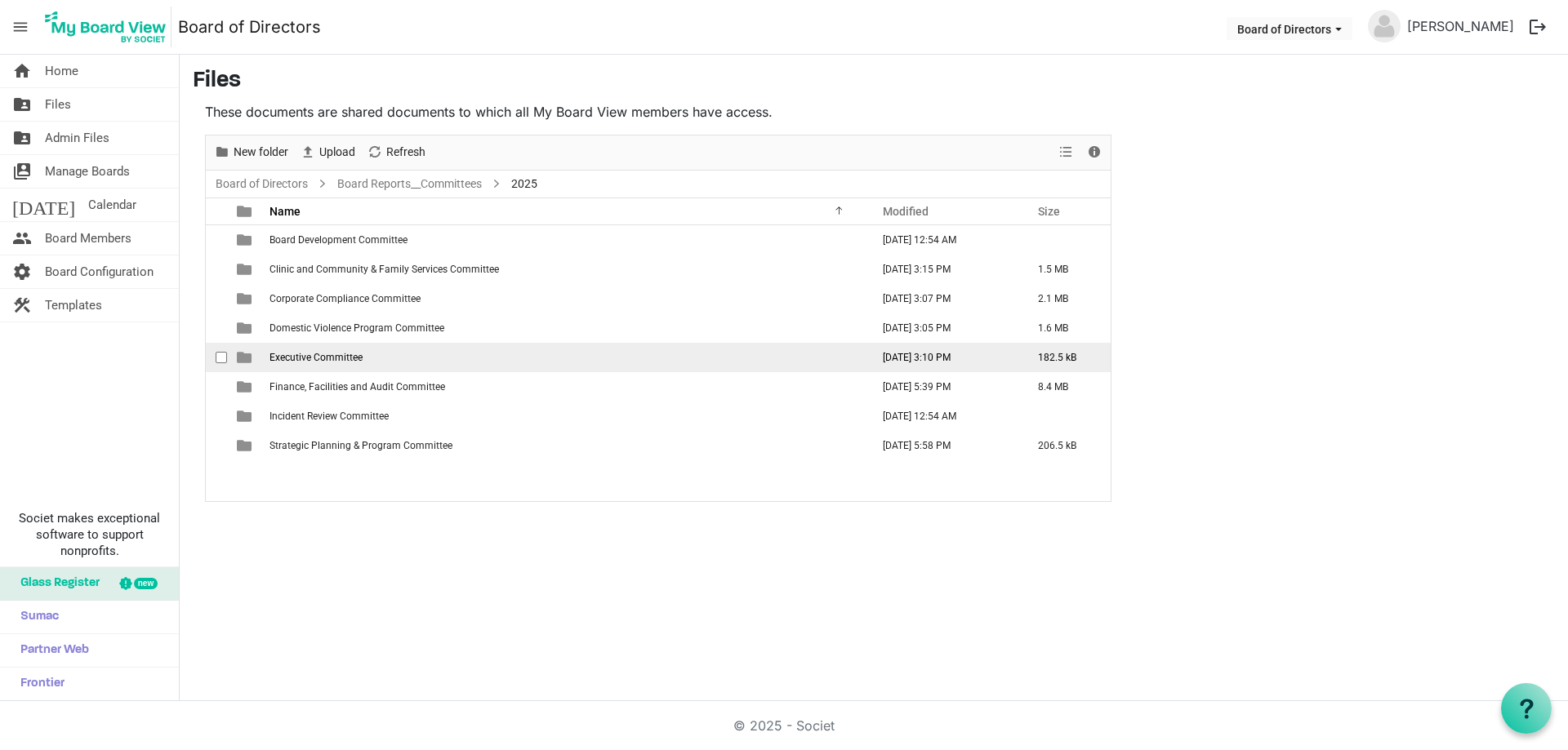
click at [285, 353] on span "Executive Committee" at bounding box center [316, 357] width 93 height 11
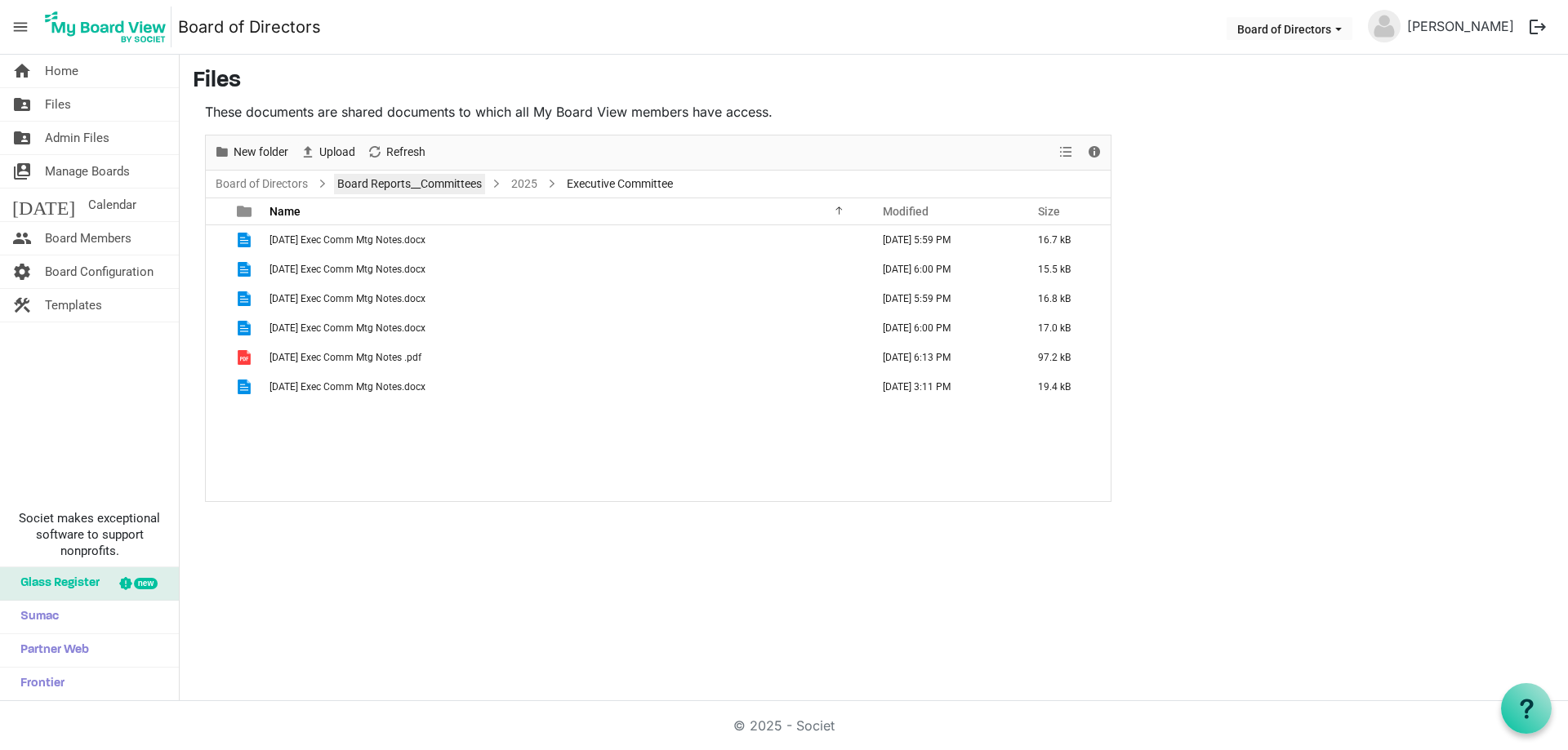
click at [406, 178] on link "Board Reports__Committees" at bounding box center [409, 184] width 151 height 20
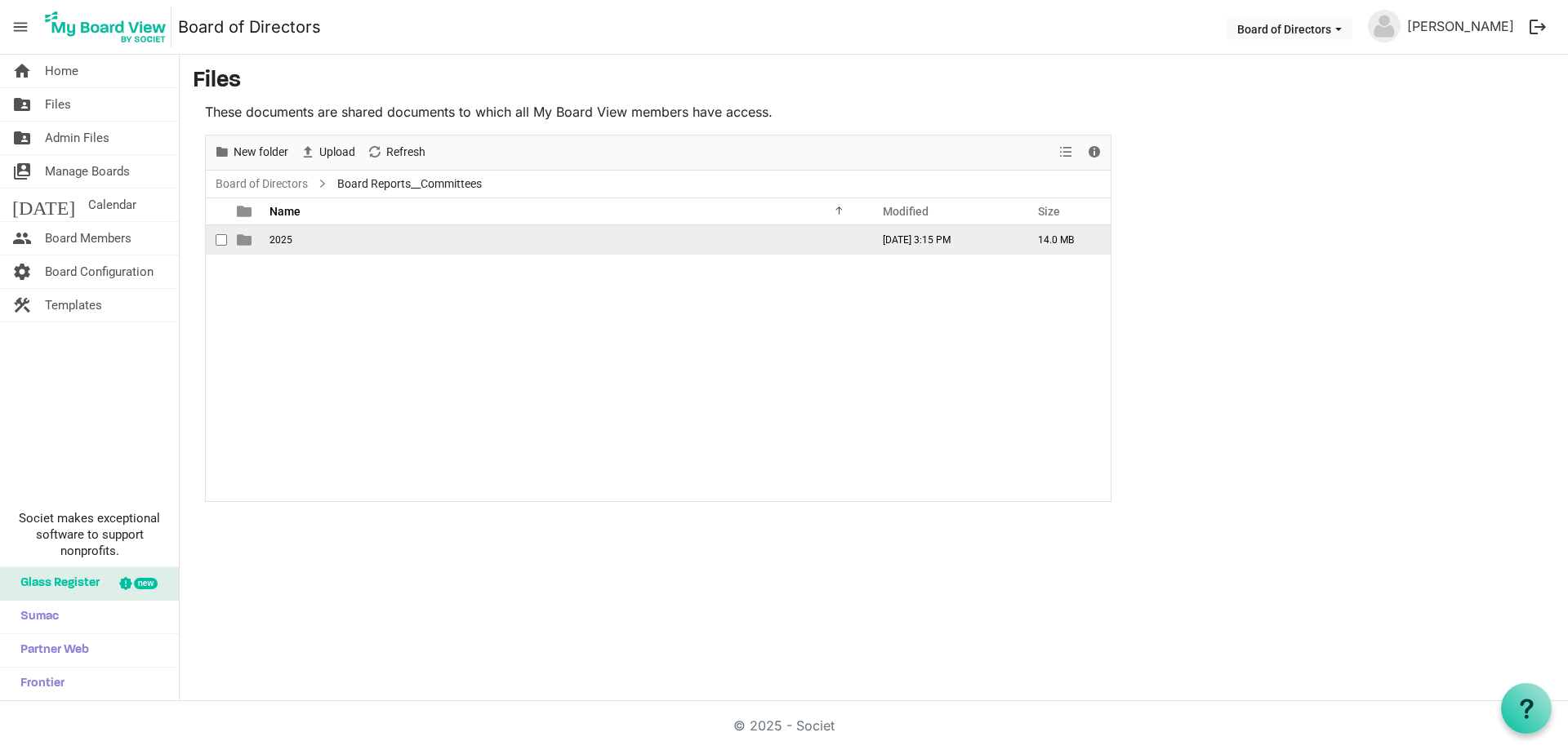
click at [290, 236] on span "2025" at bounding box center [281, 239] width 23 height 11
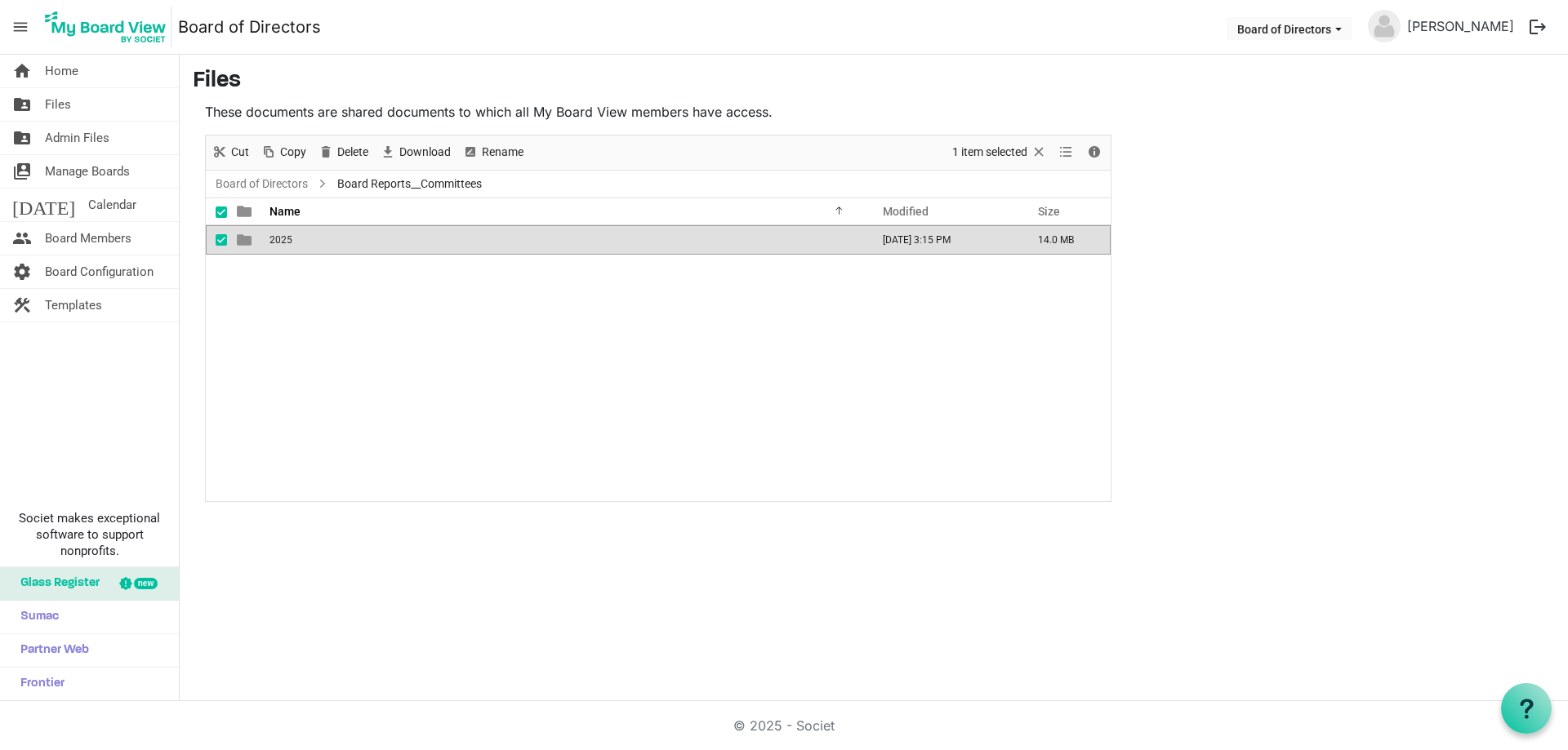
click at [290, 234] on span "2025" at bounding box center [281, 239] width 23 height 11
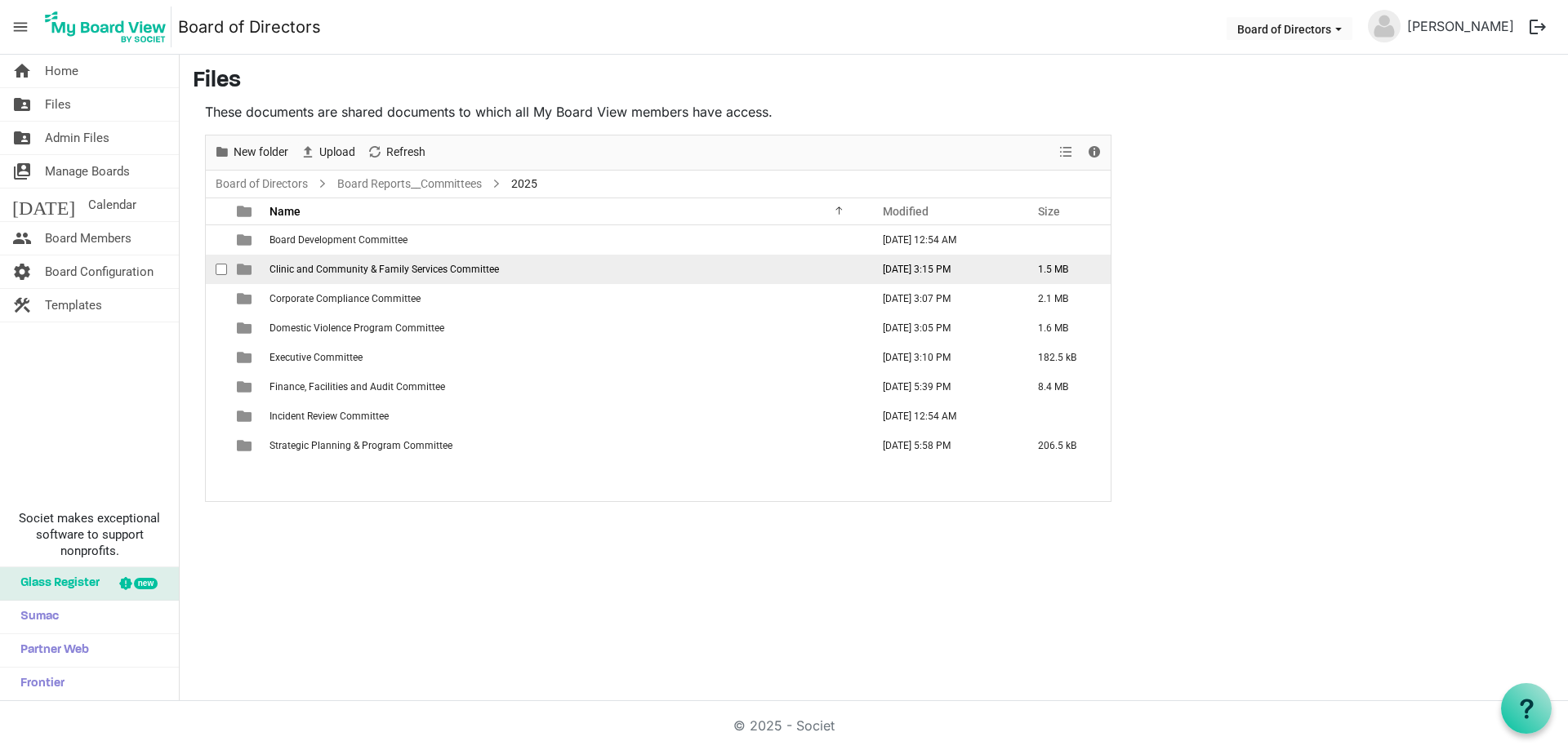
click at [301, 269] on span "Clinic and Community & Family Services Committee" at bounding box center [384, 269] width 230 height 11
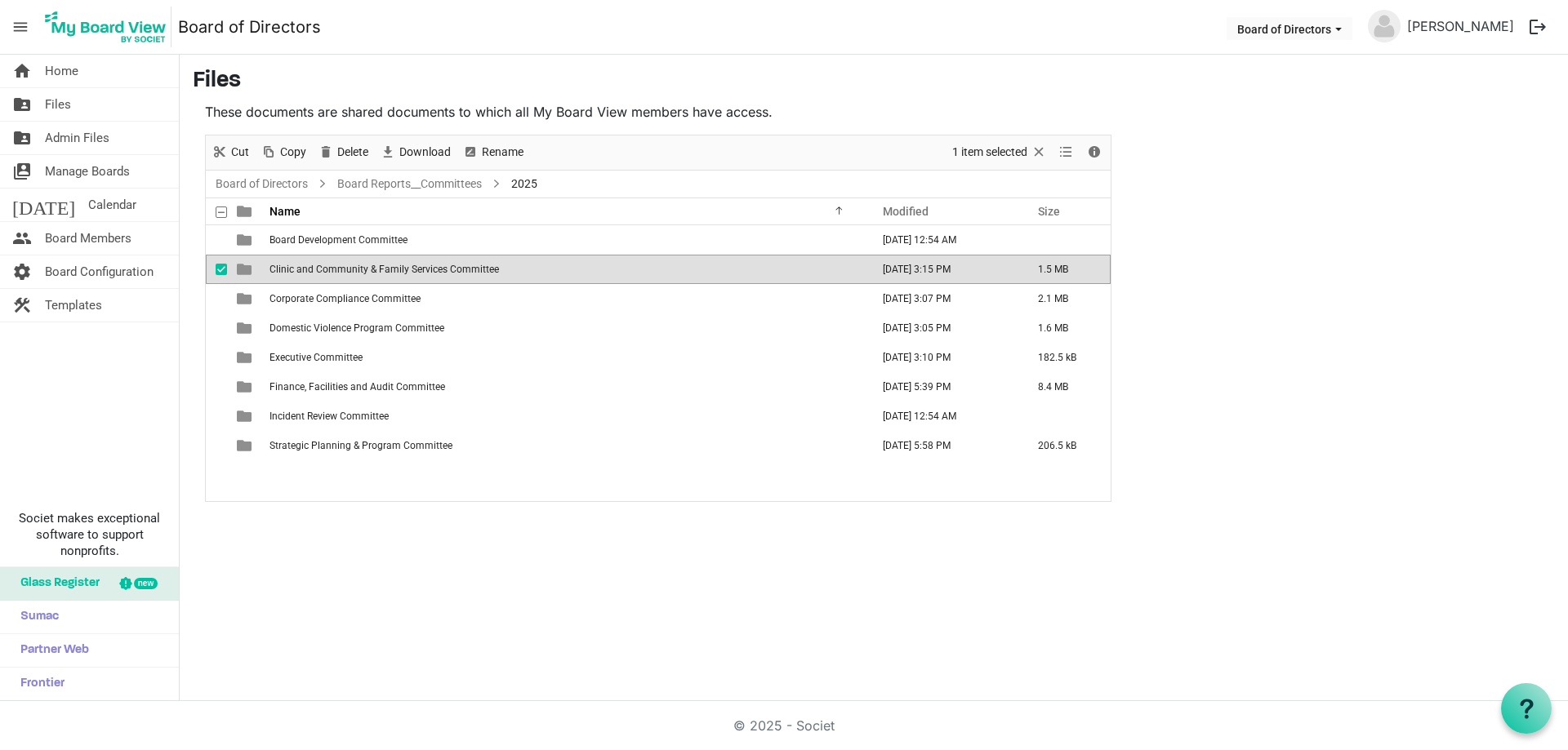
click at [301, 269] on span "Clinic and Community & Family Services Committee" at bounding box center [384, 269] width 230 height 11
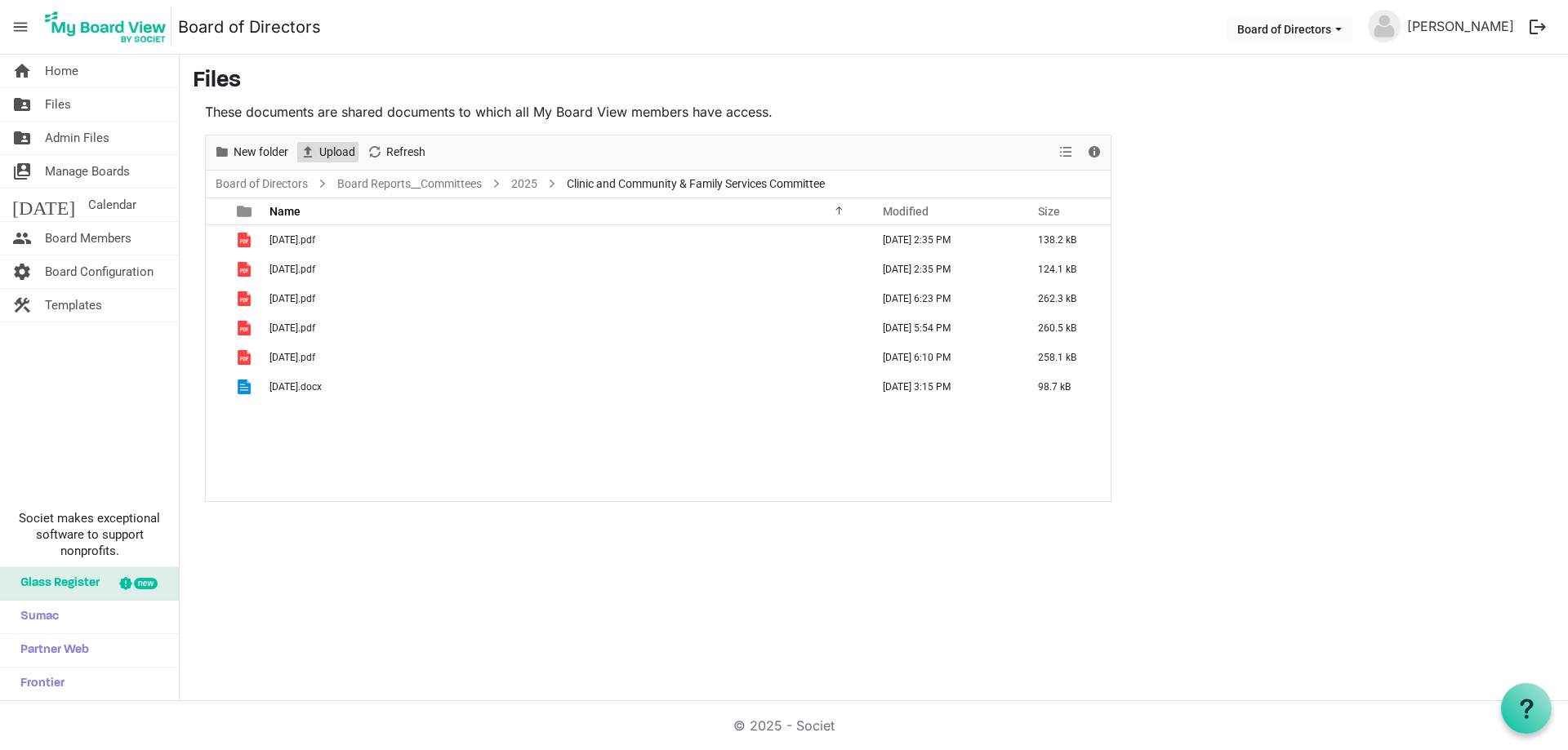
click at [338, 152] on span "Upload" at bounding box center [337, 152] width 39 height 20
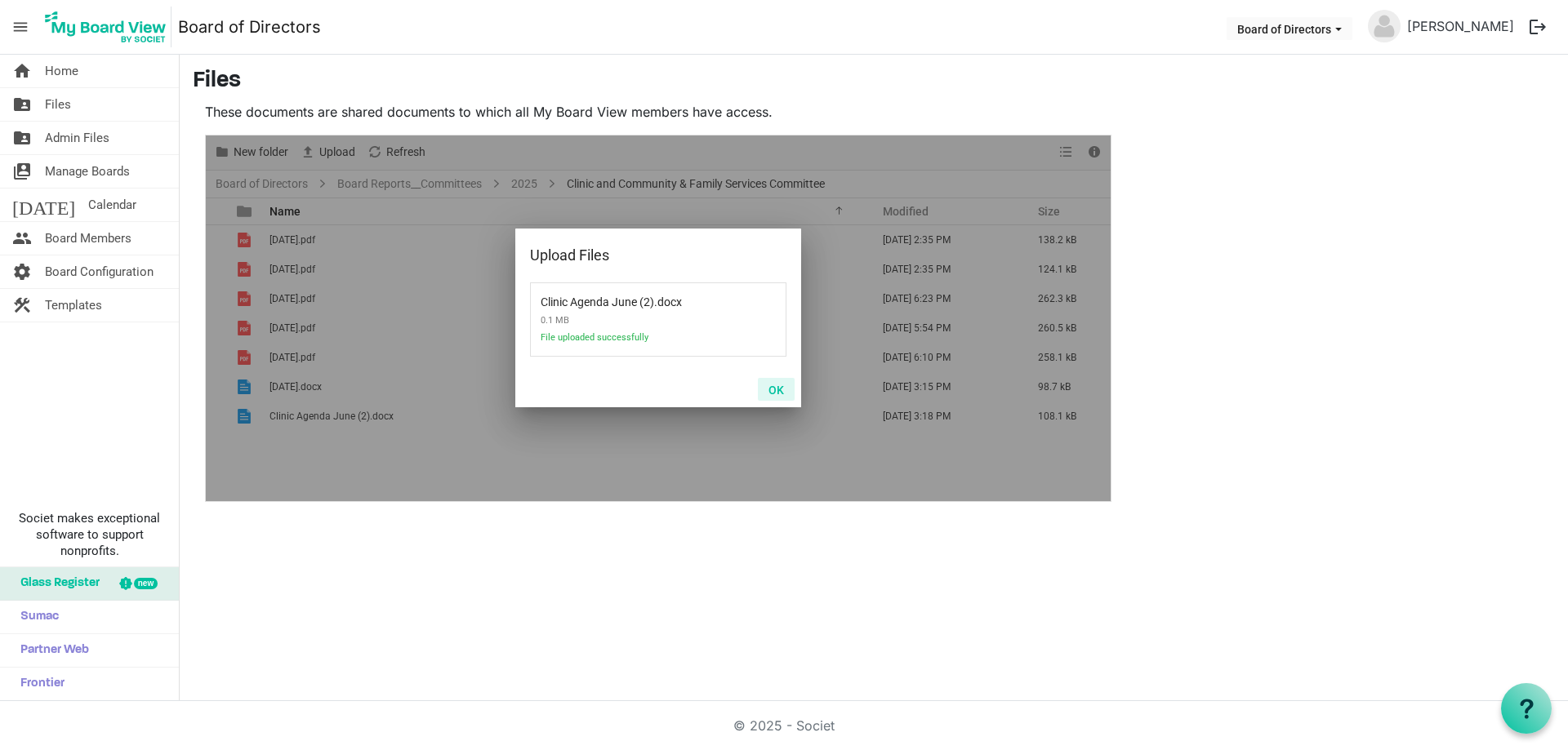
click at [777, 388] on button "OK" at bounding box center [777, 390] width 37 height 23
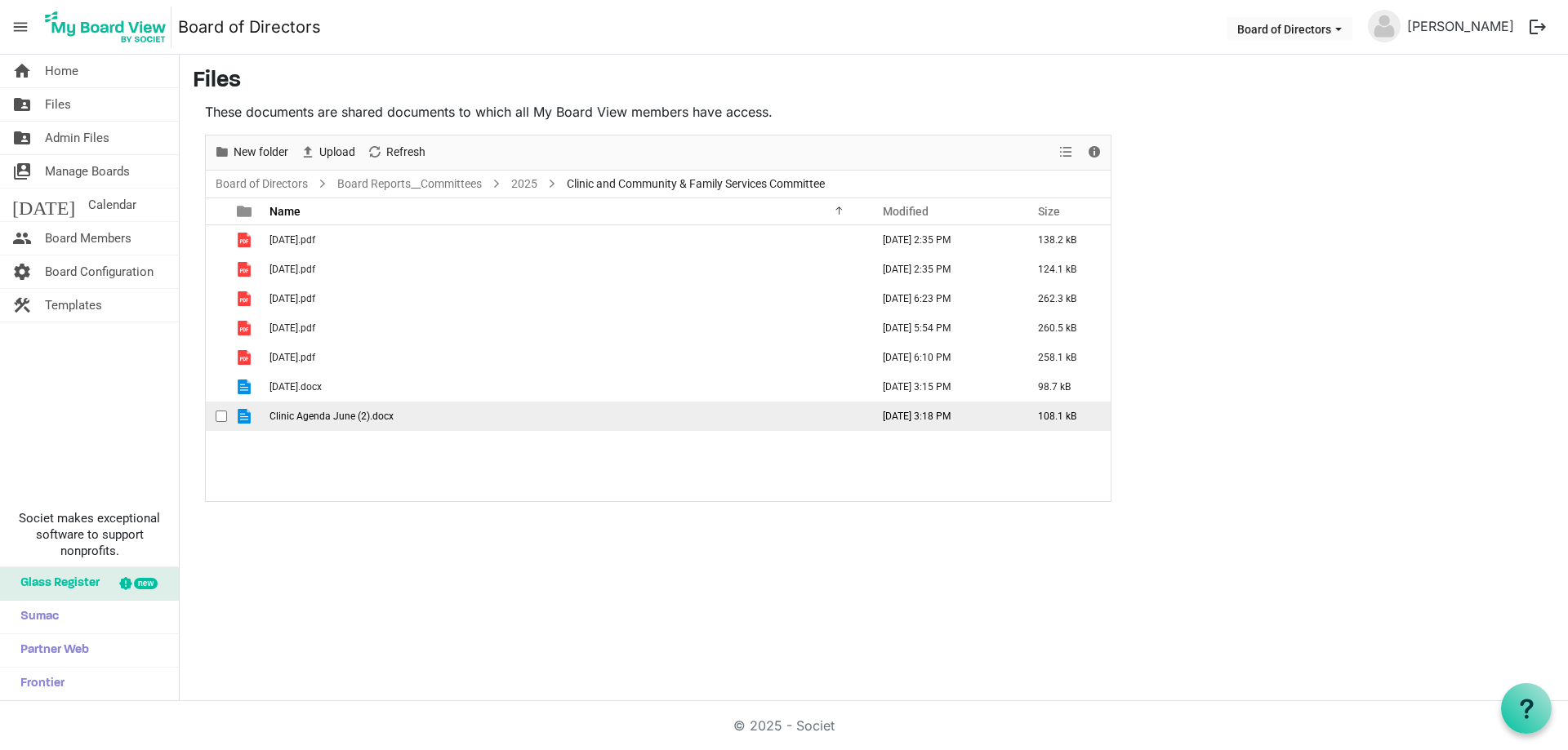
click at [356, 415] on span "Clinic Agenda June (2).docx" at bounding box center [331, 416] width 124 height 11
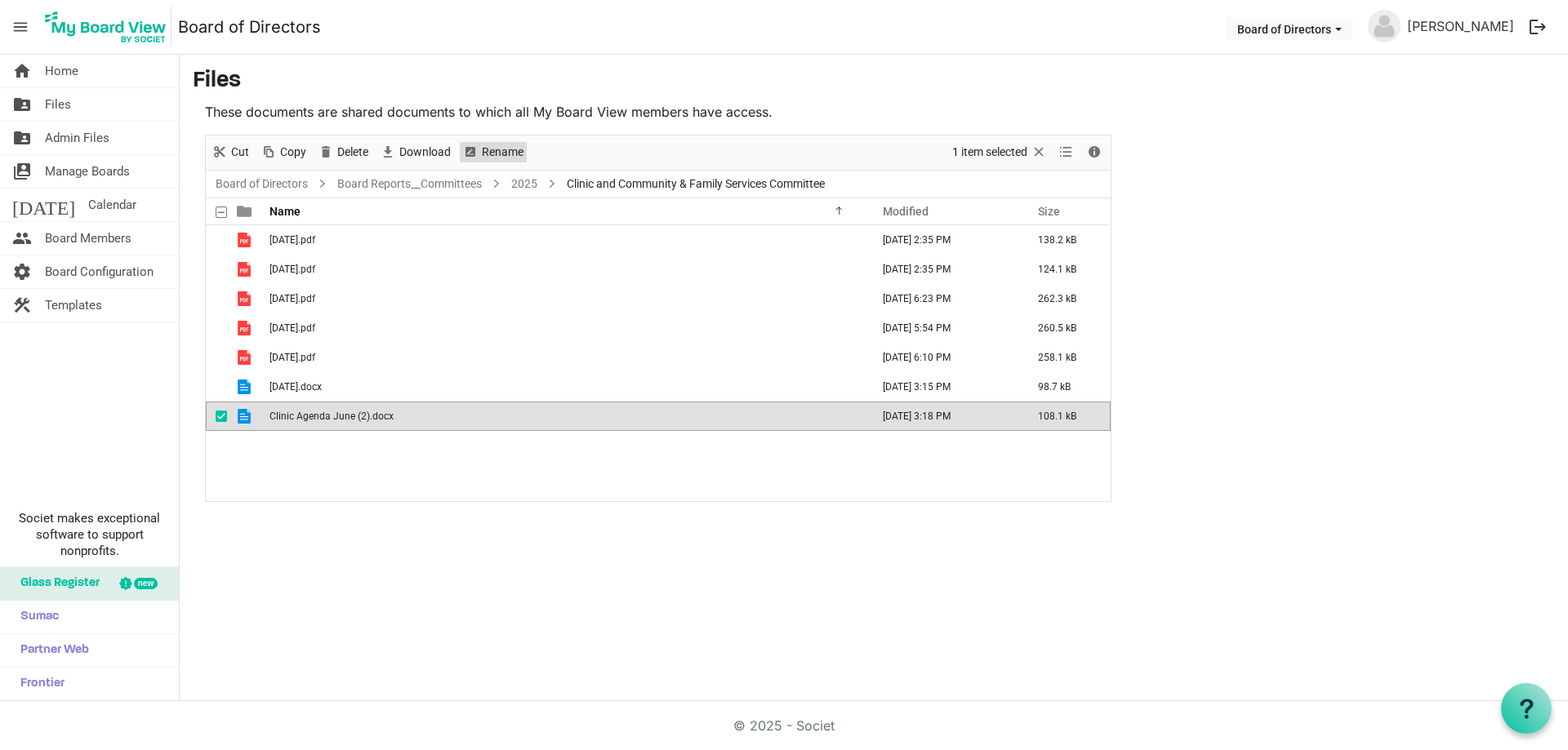
click at [502, 143] on span "Rename" at bounding box center [502, 152] width 45 height 20
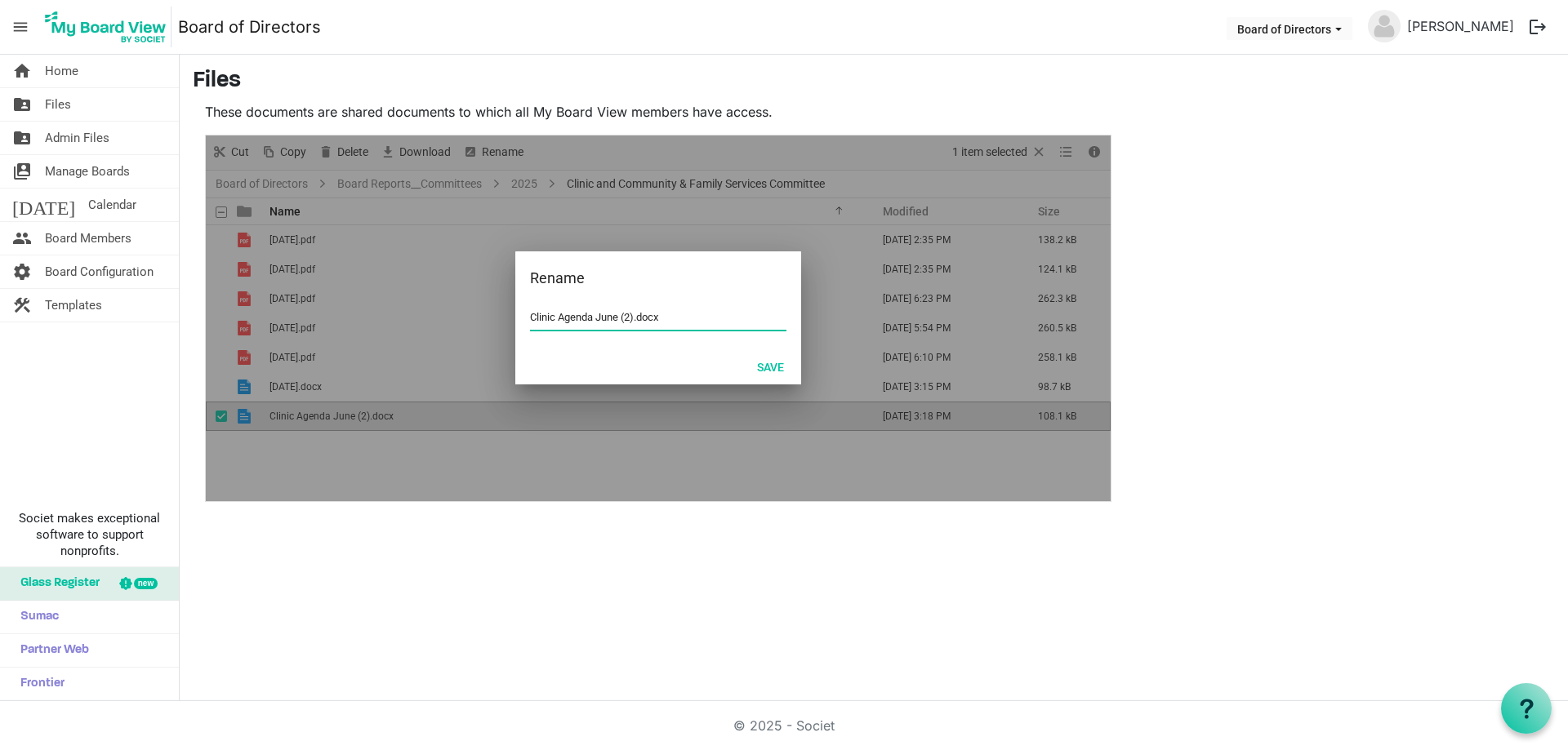
click at [537, 316] on input "Clinic Agenda June (2).docx" at bounding box center [658, 318] width 256 height 25
click at [769, 367] on button "Save" at bounding box center [771, 367] width 49 height 23
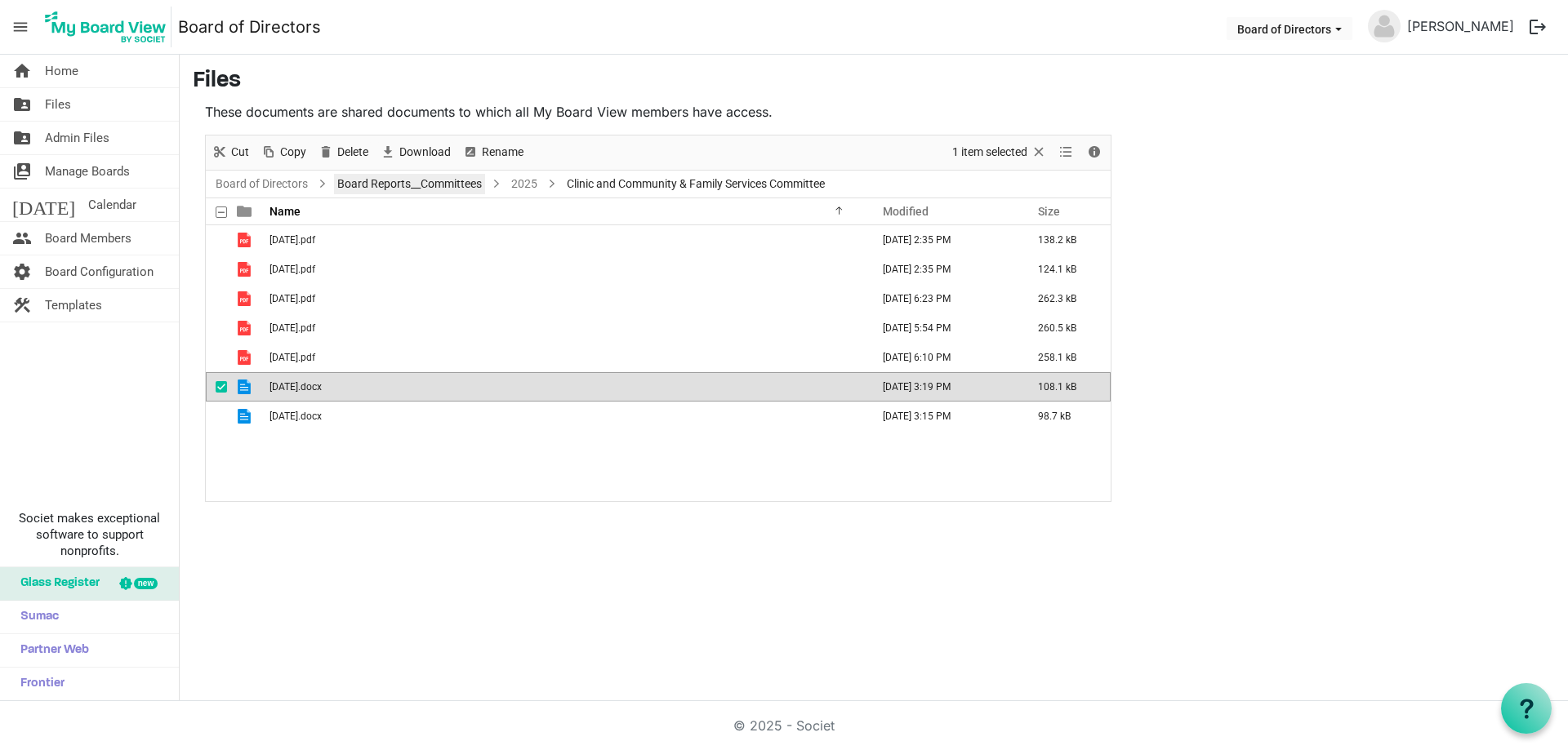
click at [434, 187] on link "Board Reports__Committees" at bounding box center [409, 184] width 151 height 20
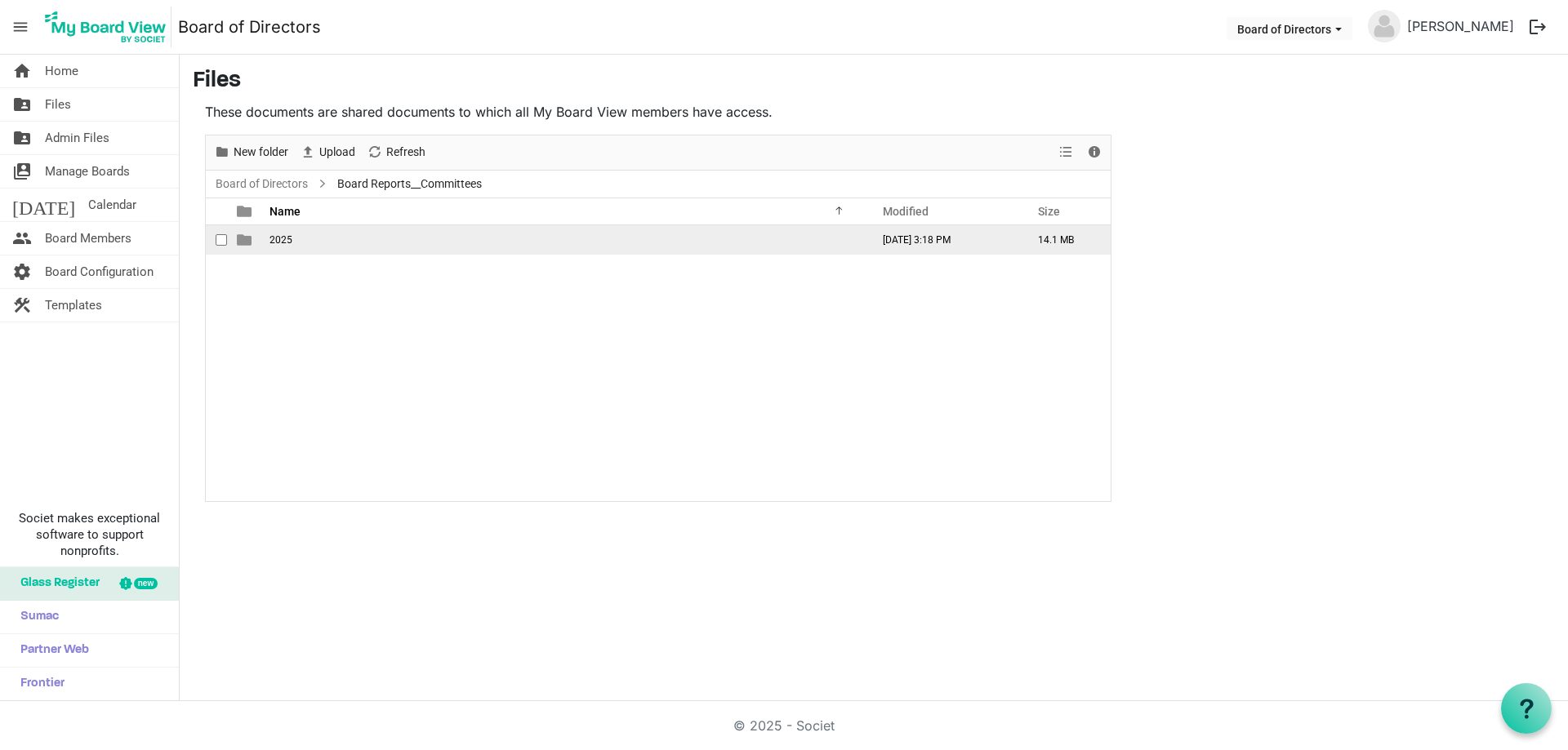
click at [283, 238] on span "2025" at bounding box center [281, 239] width 23 height 11
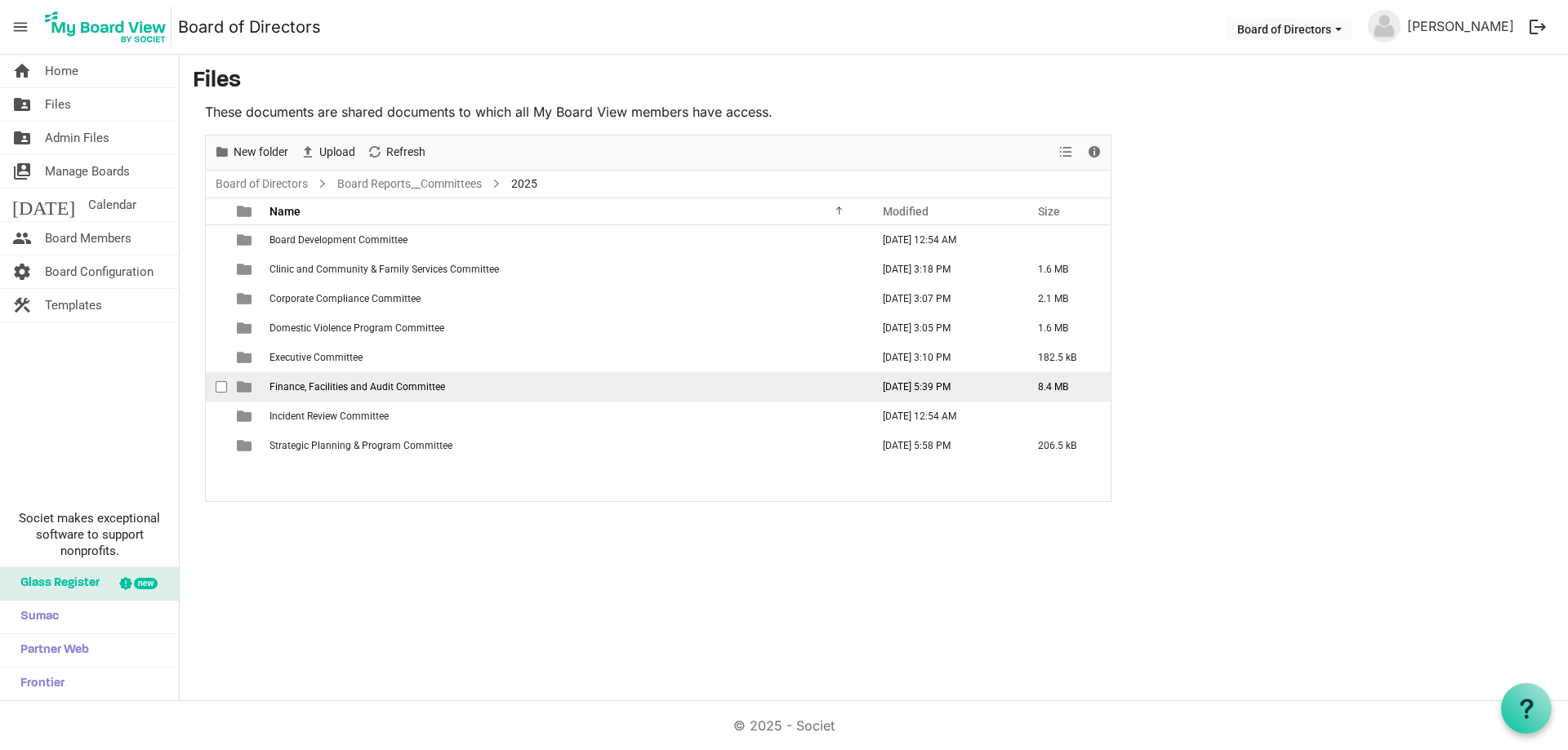
click at [313, 385] on span "Finance, Facilities and Audit Committee" at bounding box center [357, 387] width 176 height 11
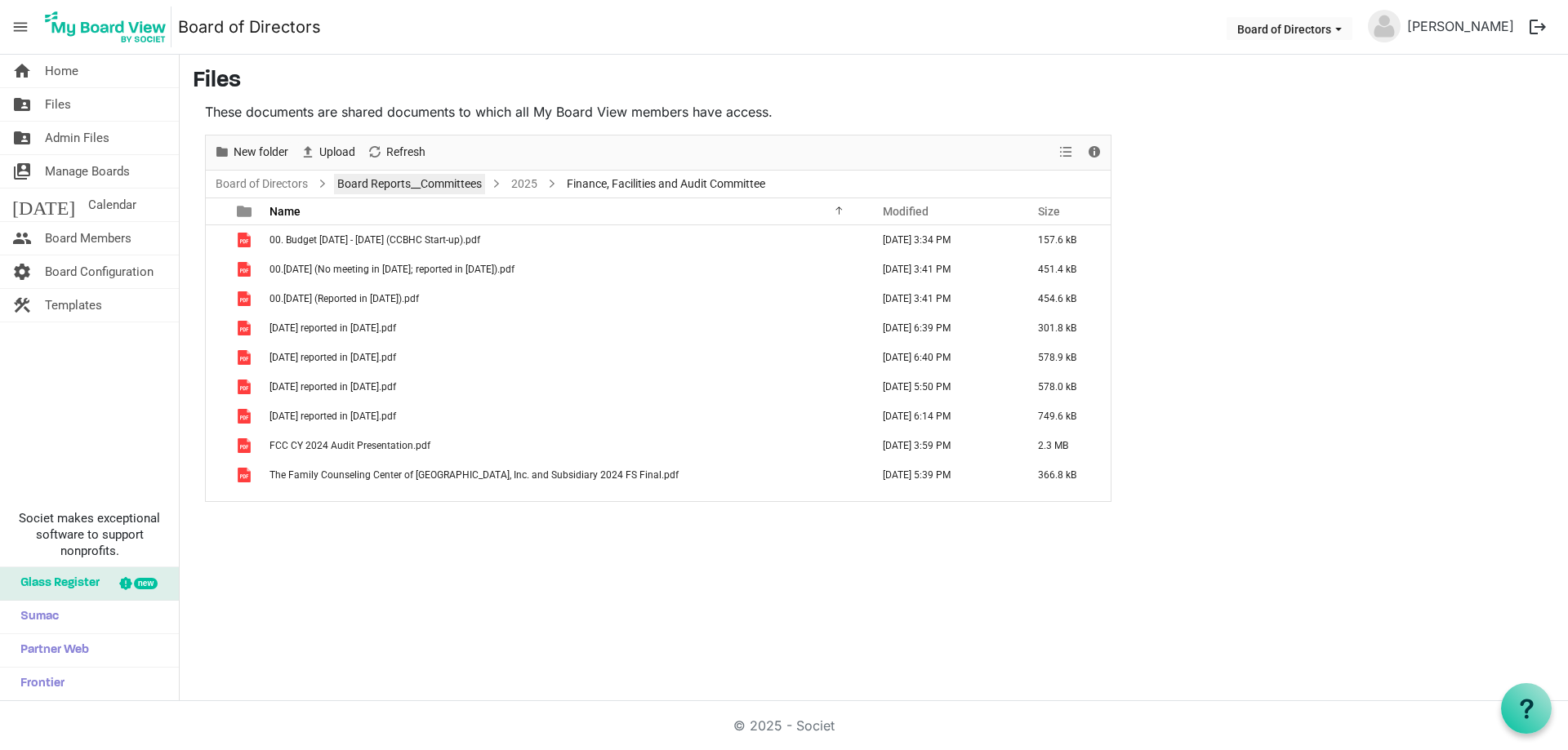
click at [407, 189] on link "Board Reports__Committees" at bounding box center [409, 184] width 151 height 20
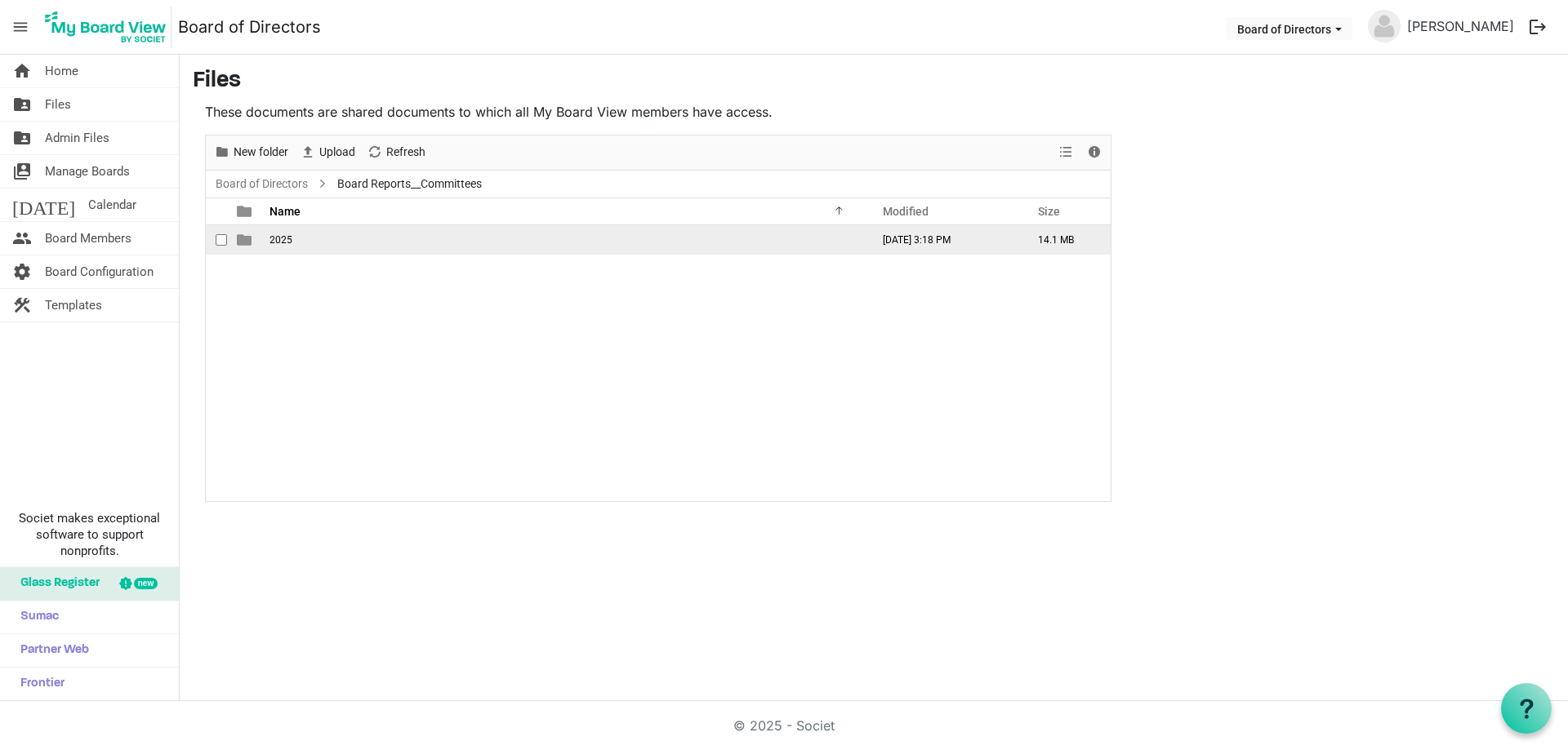
click at [286, 241] on span "2025" at bounding box center [281, 239] width 23 height 11
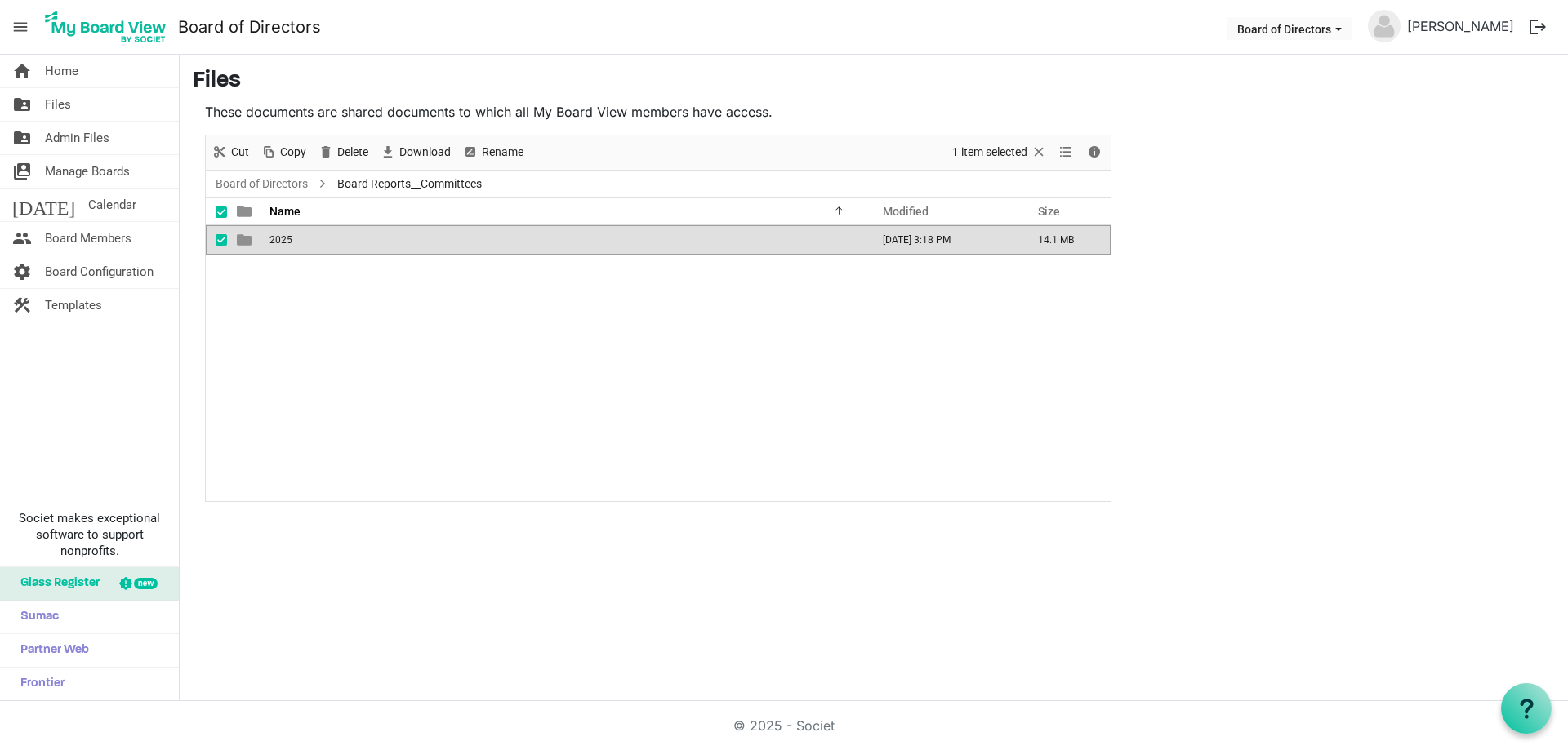
click at [286, 241] on span "2025" at bounding box center [281, 239] width 23 height 11
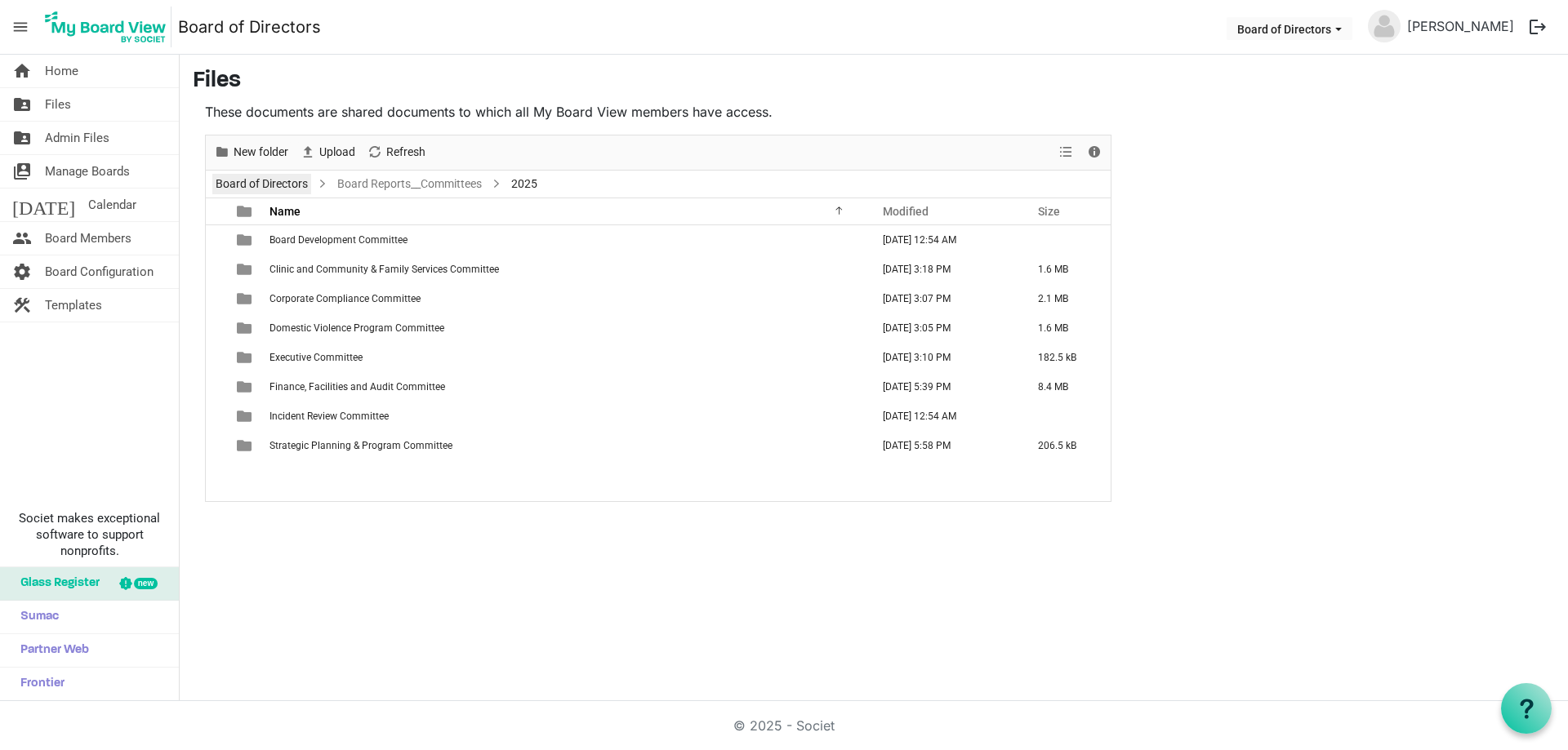
click at [290, 182] on link "Board of Directors" at bounding box center [262, 184] width 99 height 20
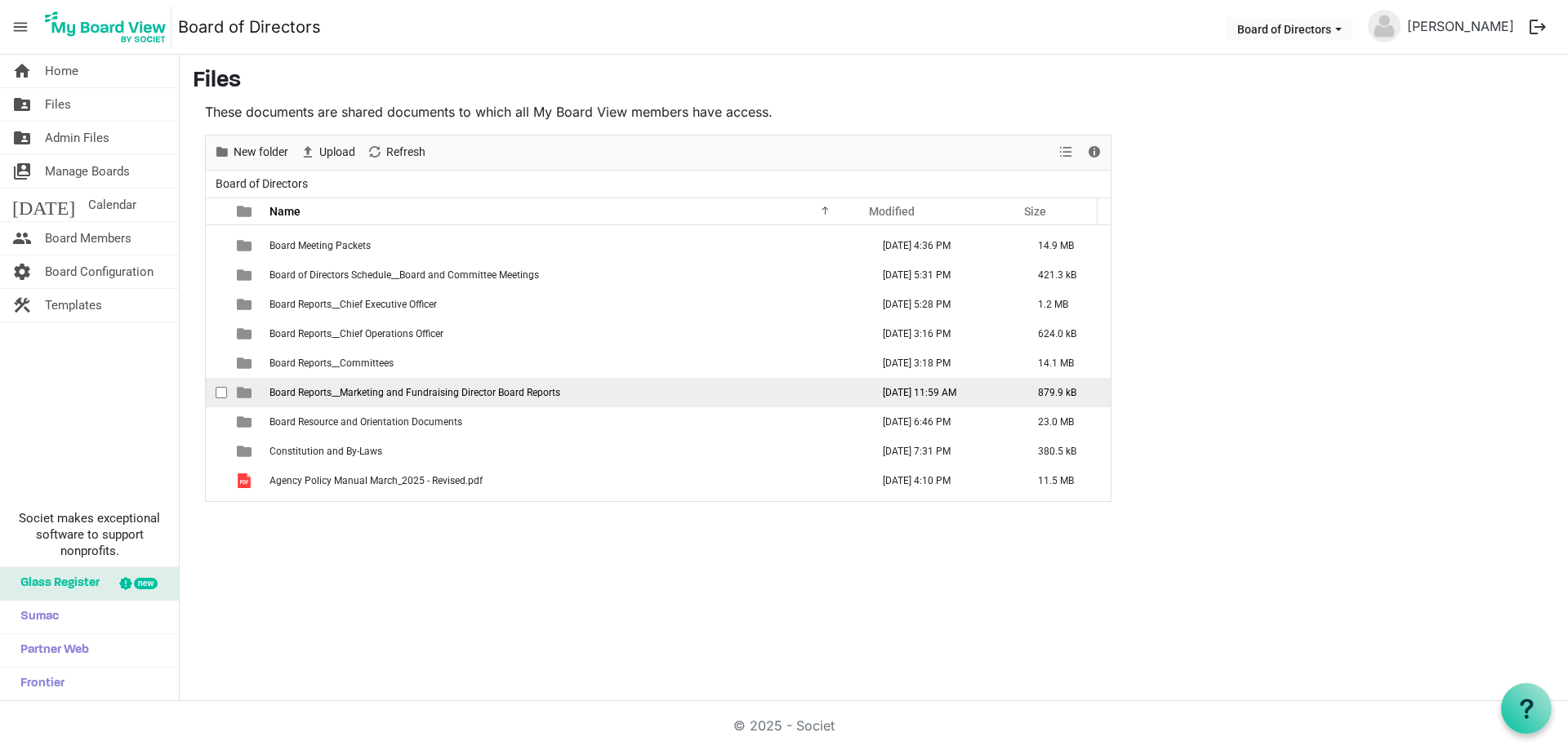
scroll to position [106, 0]
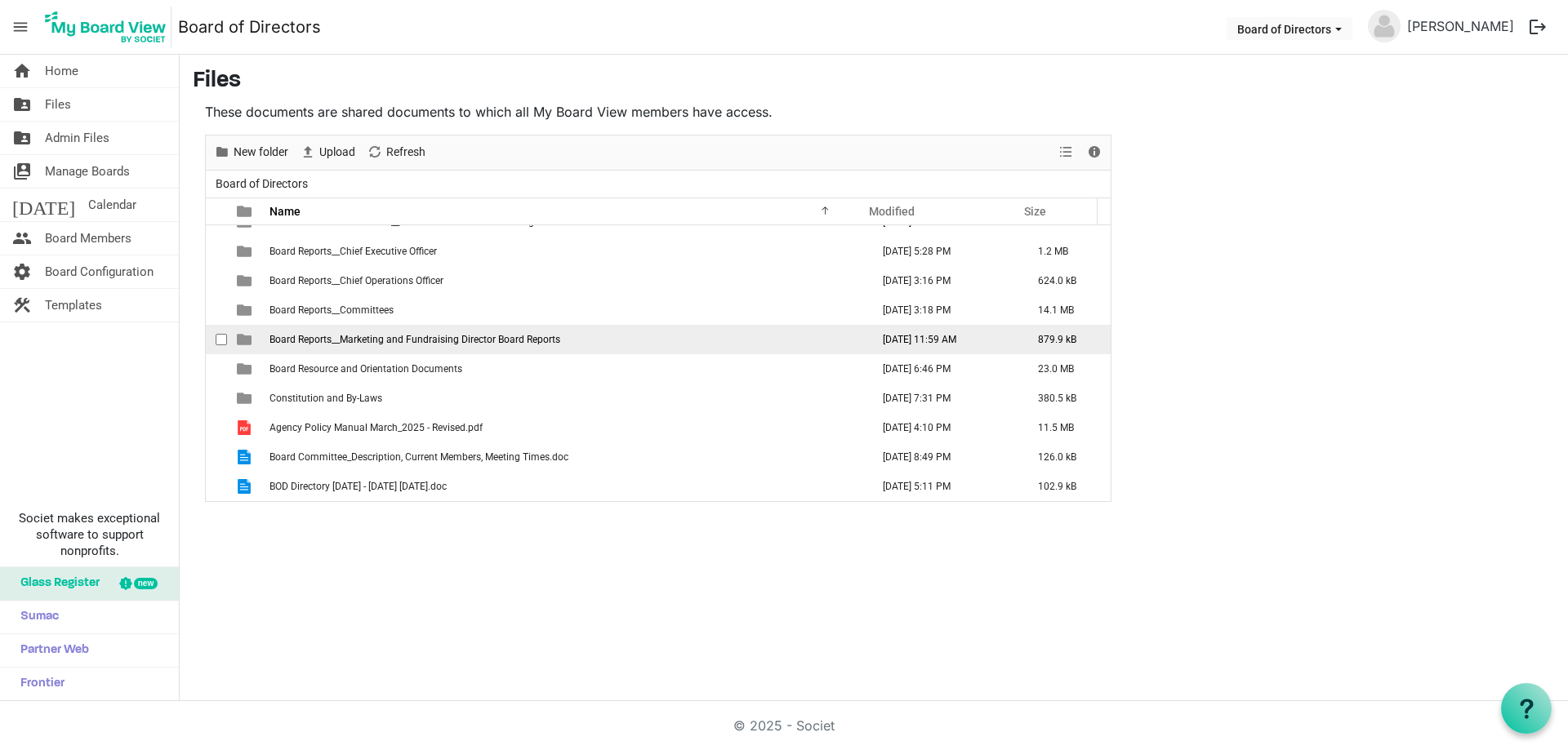
click at [385, 343] on span "Board Reports__Marketing and Fundraising Director Board Reports" at bounding box center [415, 339] width 291 height 11
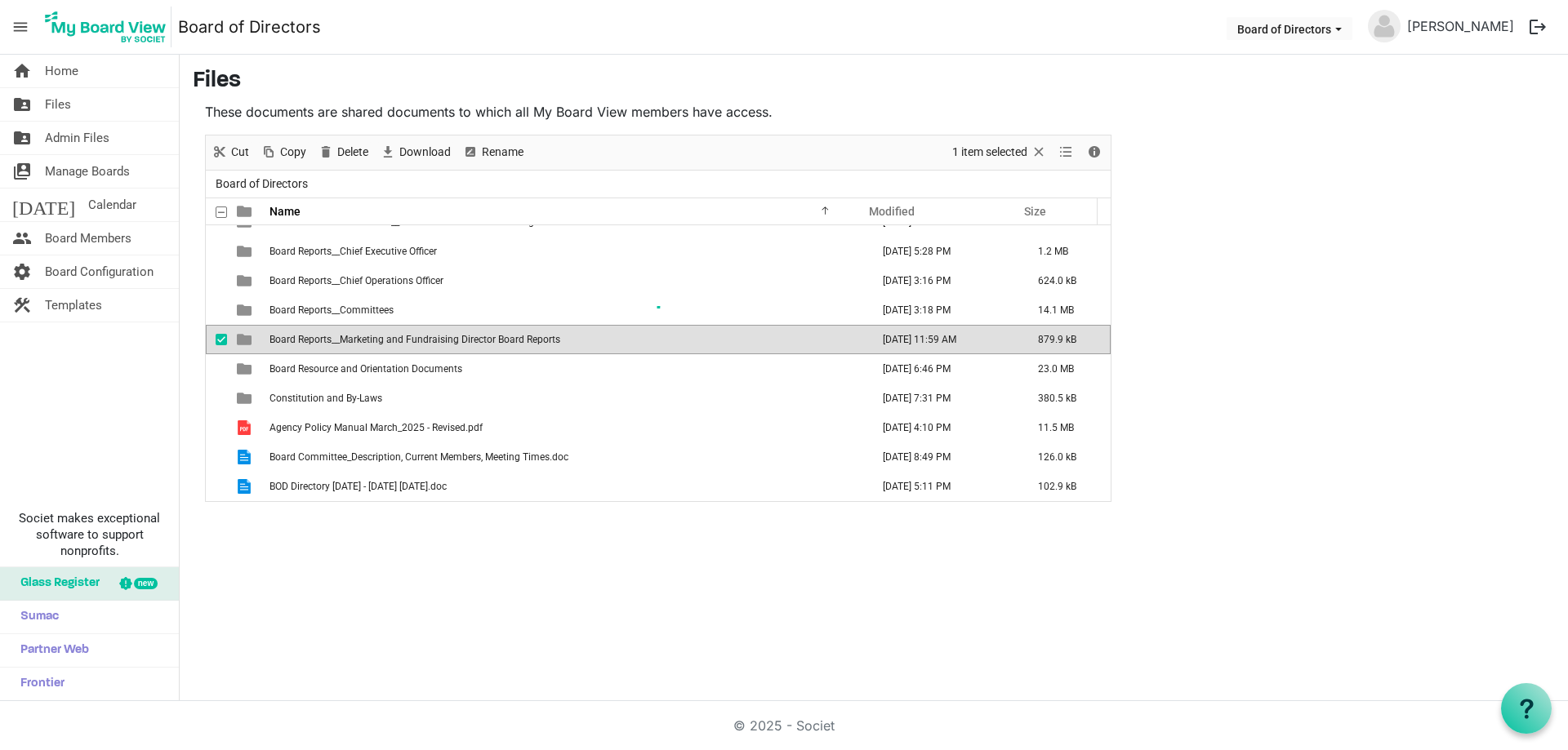
scroll to position [0, 0]
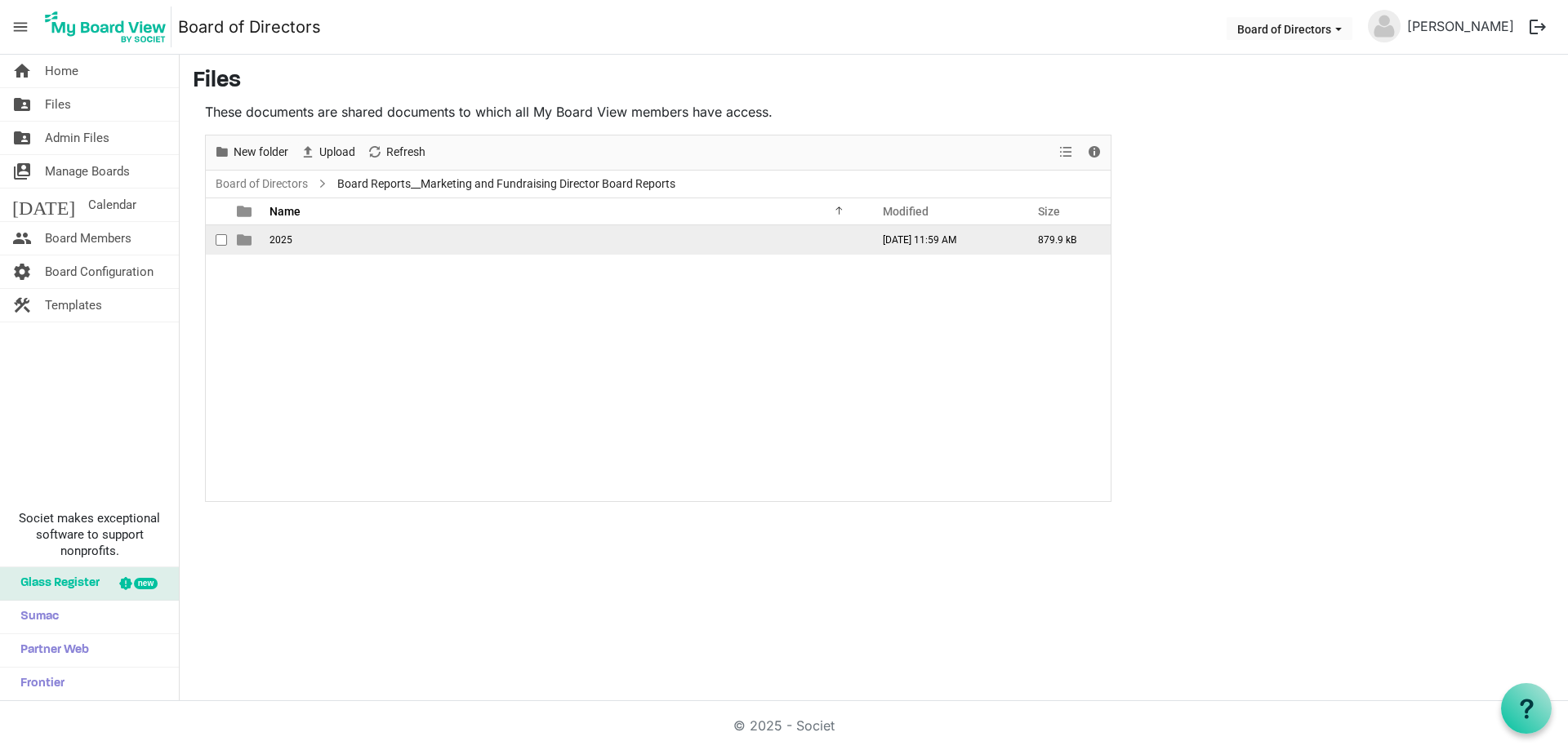
click at [258, 246] on td "is template cell column header type" at bounding box center [246, 239] width 38 height 29
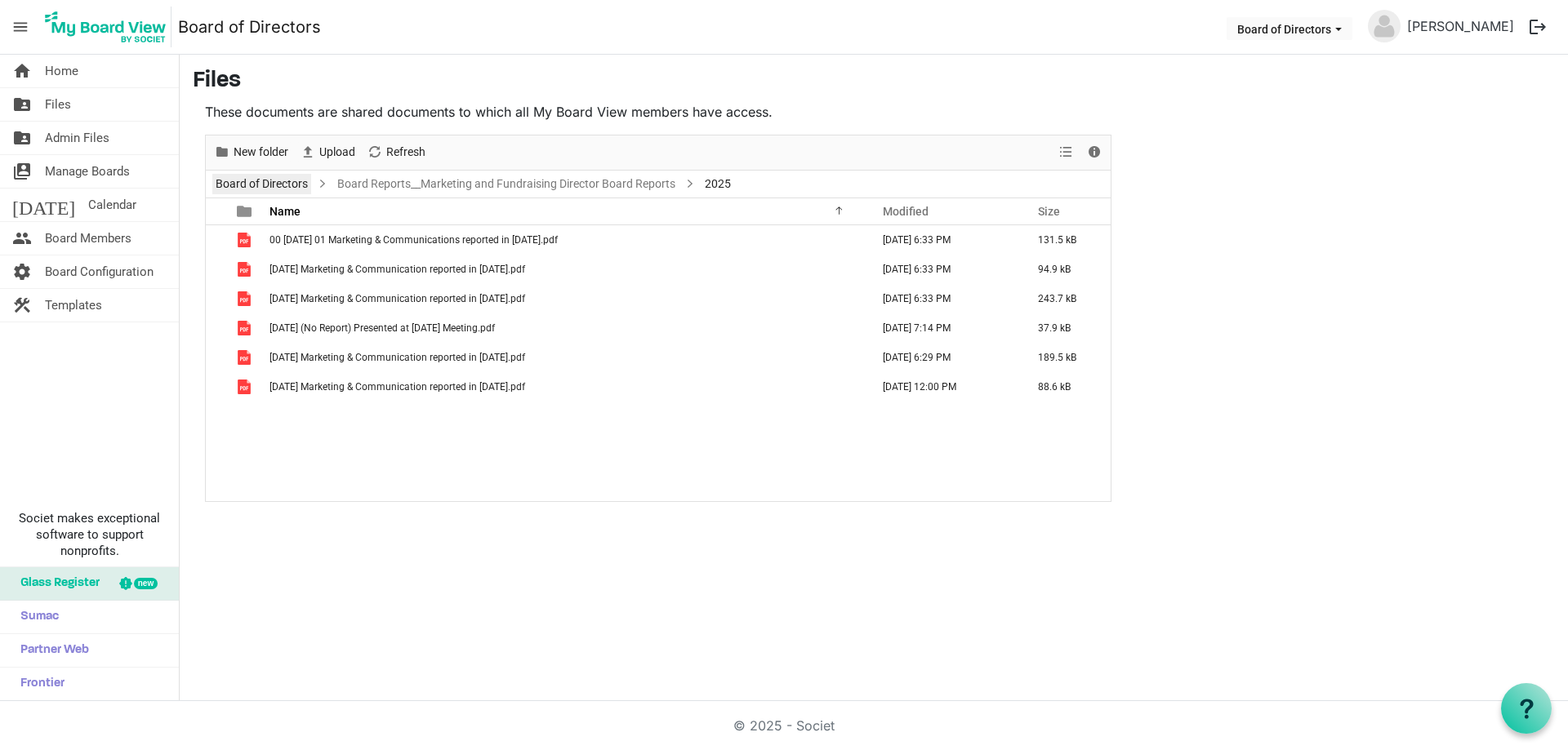
click at [286, 187] on link "Board of Directors" at bounding box center [262, 184] width 99 height 20
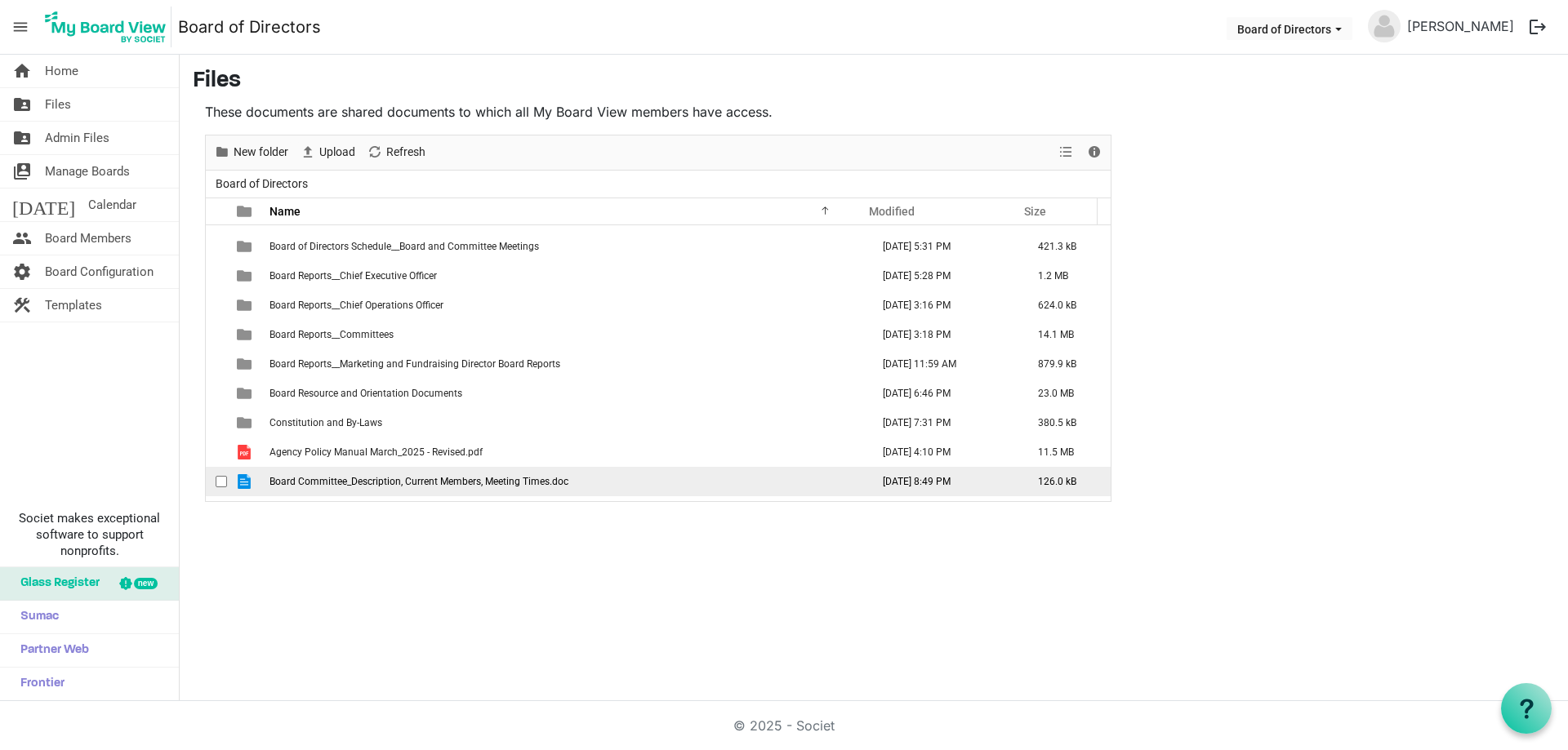
scroll to position [106, 0]
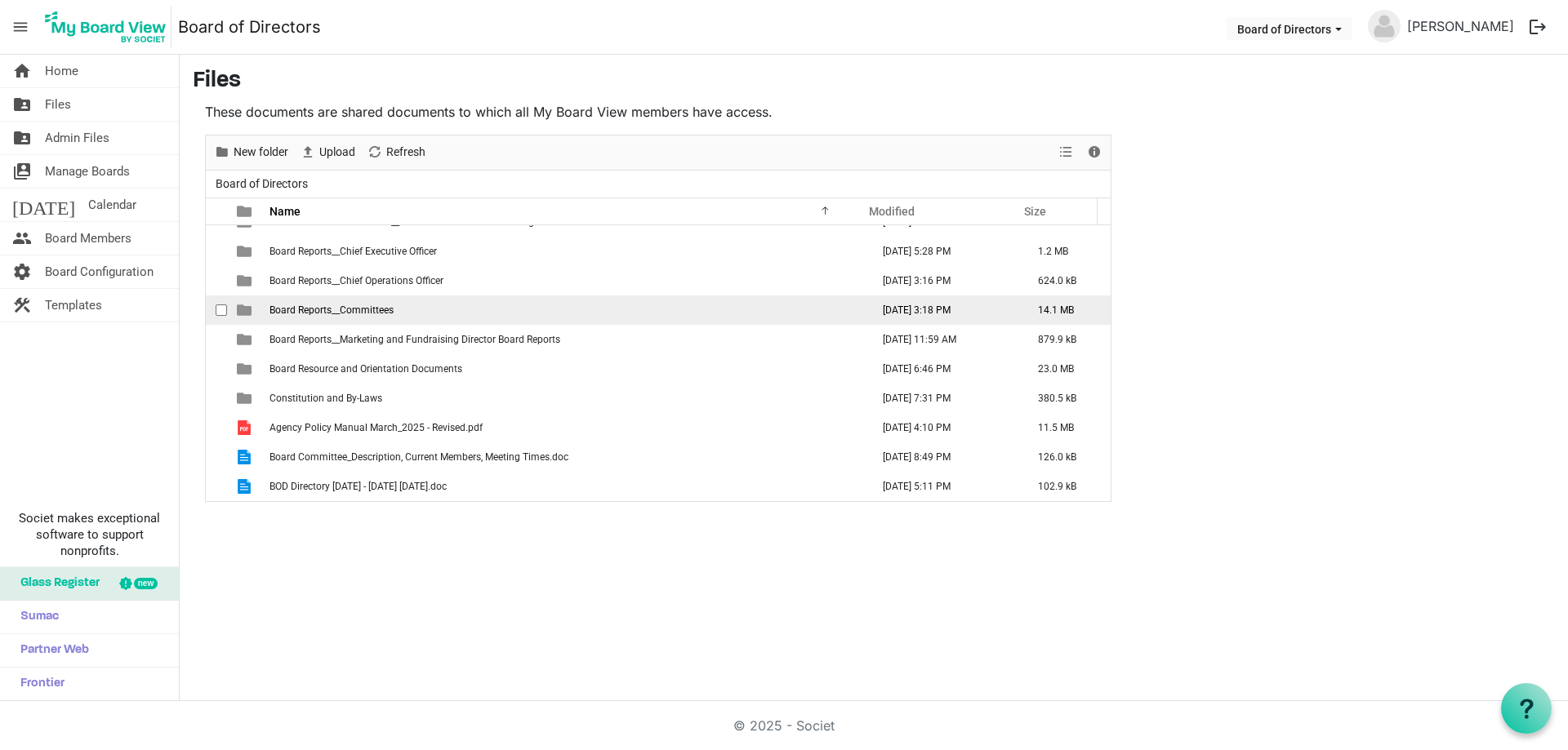
click at [378, 302] on td "Board Reports__Committees" at bounding box center [565, 310] width 601 height 29
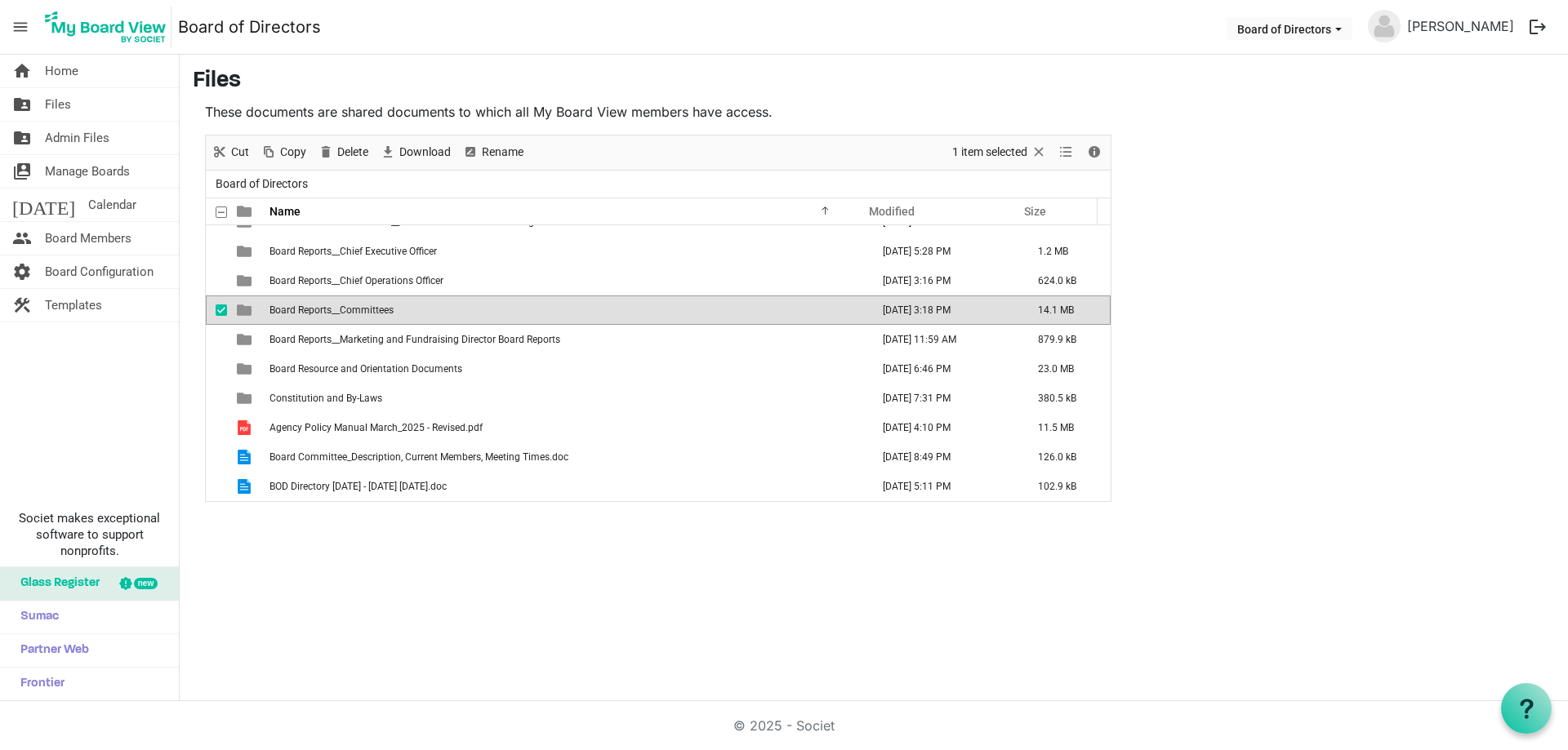
click at [378, 302] on td "Board Reports__Committees" at bounding box center [565, 310] width 601 height 29
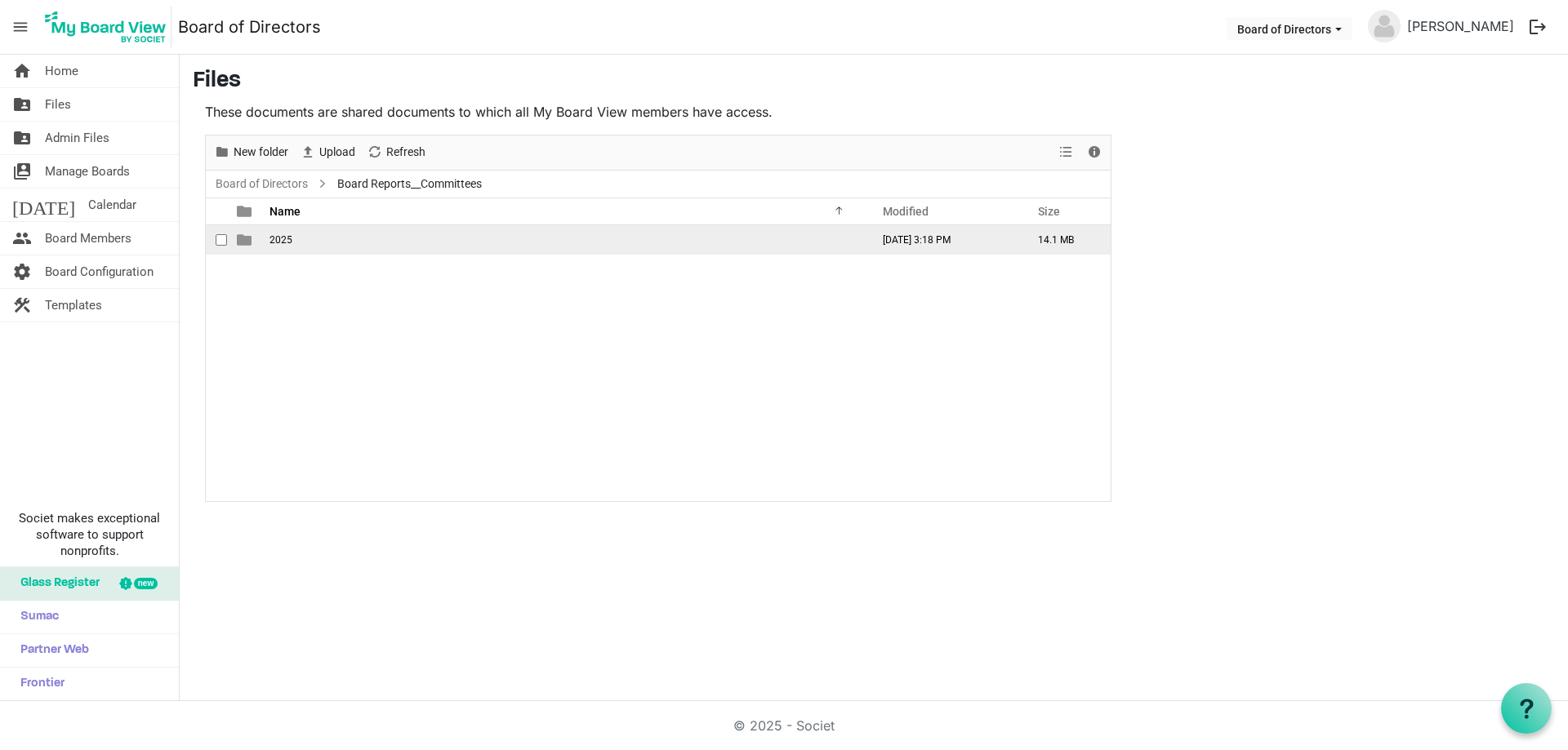
click at [293, 240] on td "2025" at bounding box center [565, 239] width 601 height 29
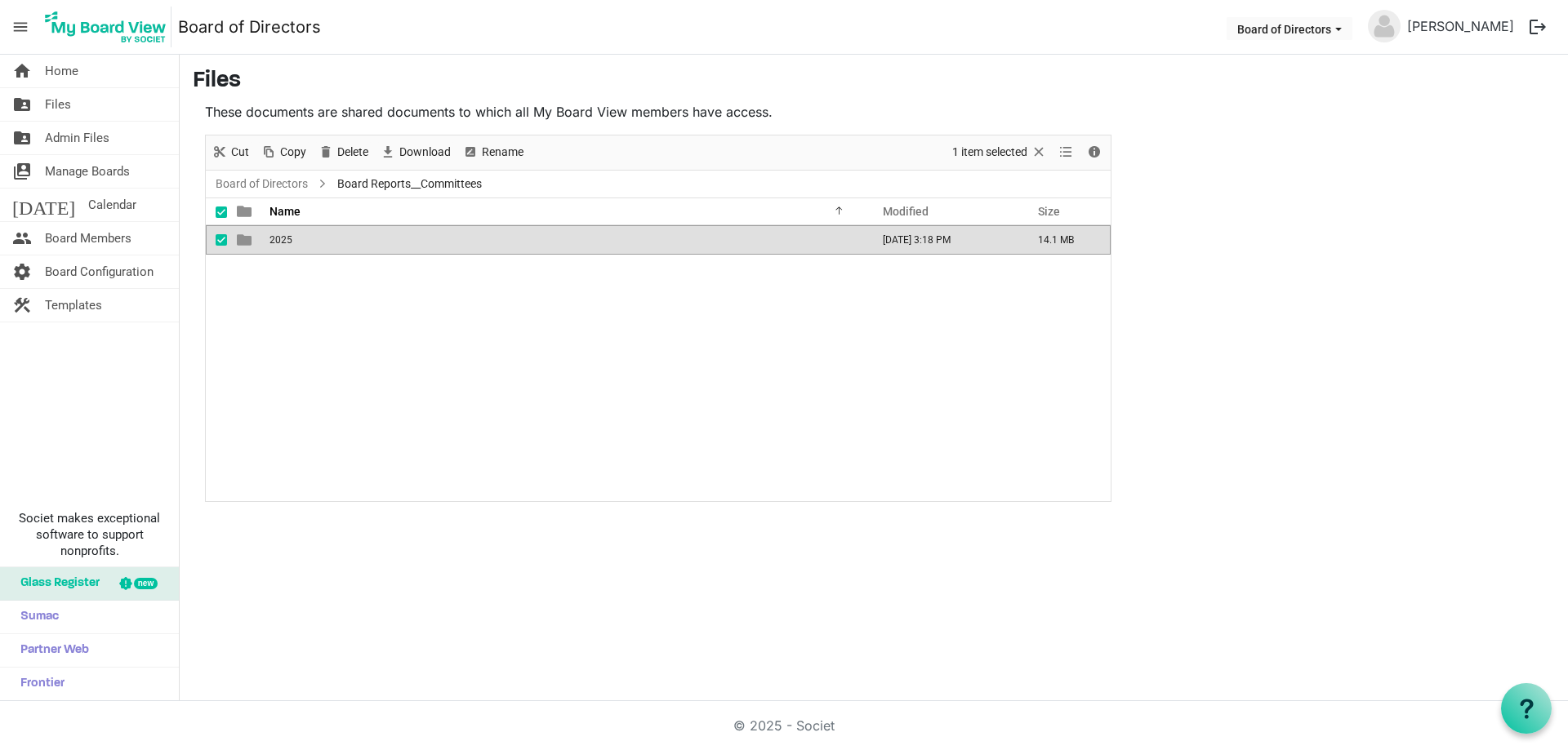
click at [293, 240] on td "2025" at bounding box center [565, 239] width 601 height 29
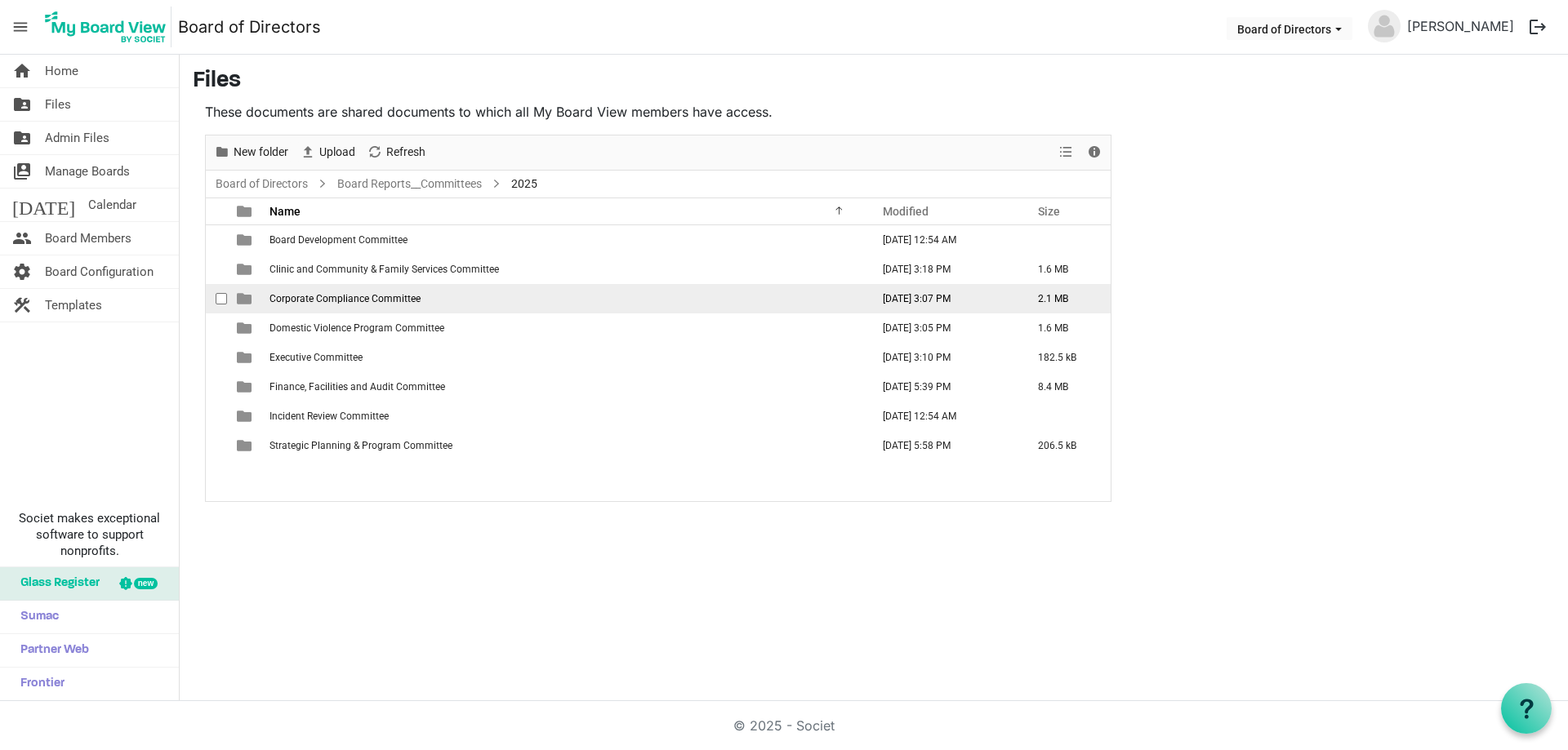
click at [377, 296] on span "Corporate Compliance Committee" at bounding box center [345, 299] width 151 height 11
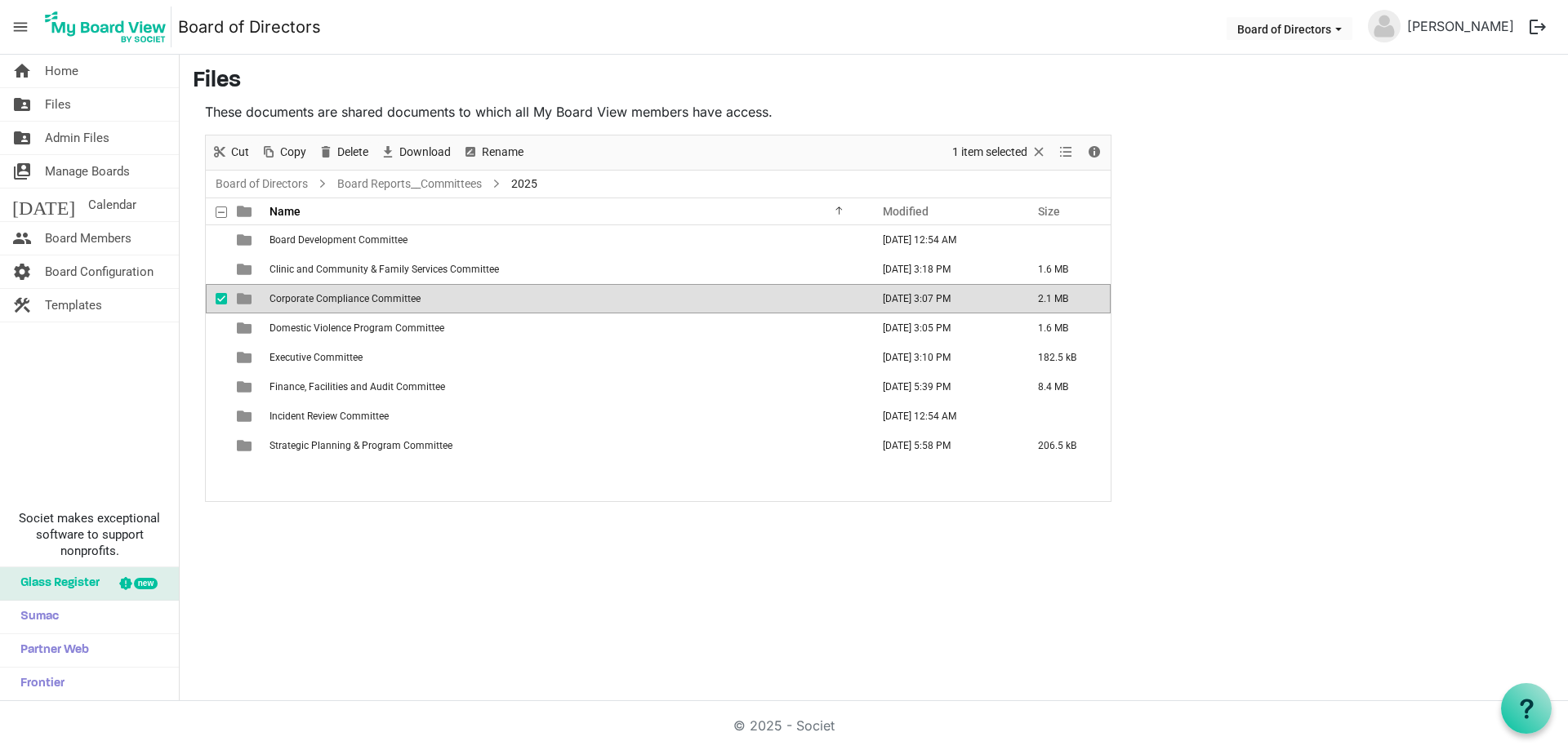
click at [377, 296] on span "Corporate Compliance Committee" at bounding box center [345, 299] width 151 height 11
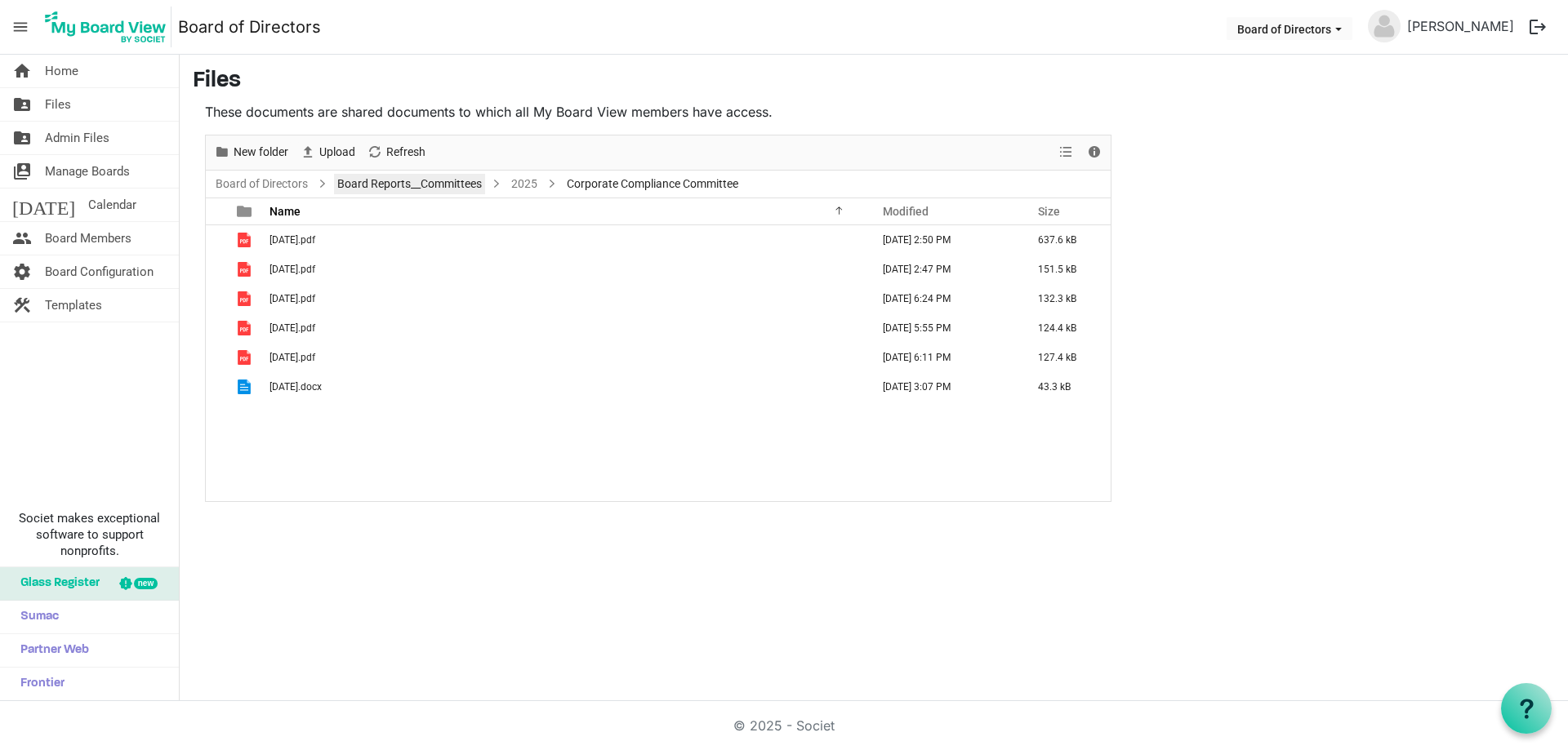
click at [394, 184] on link "Board Reports__Committees" at bounding box center [409, 184] width 151 height 20
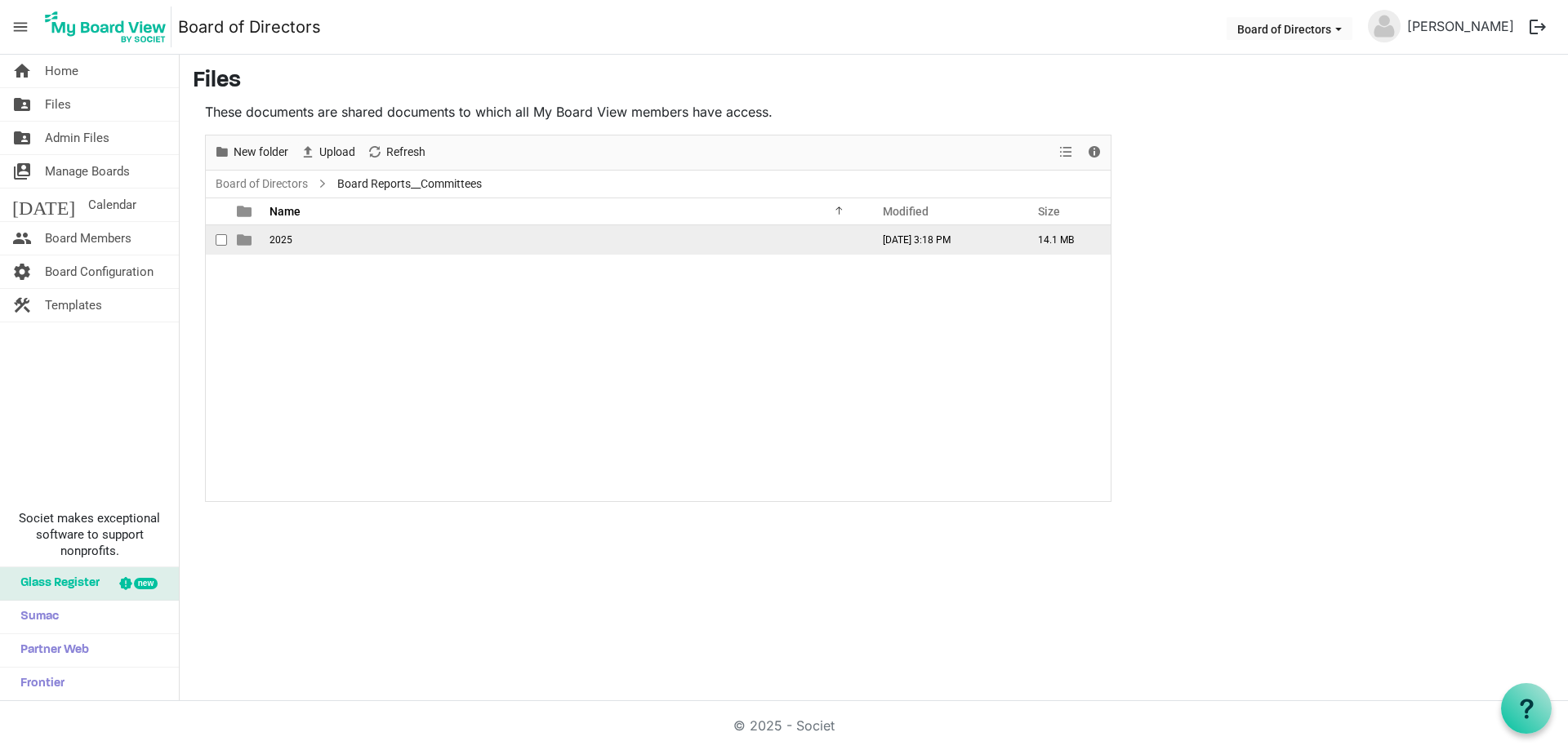
click at [278, 237] on span "2025" at bounding box center [281, 239] width 23 height 11
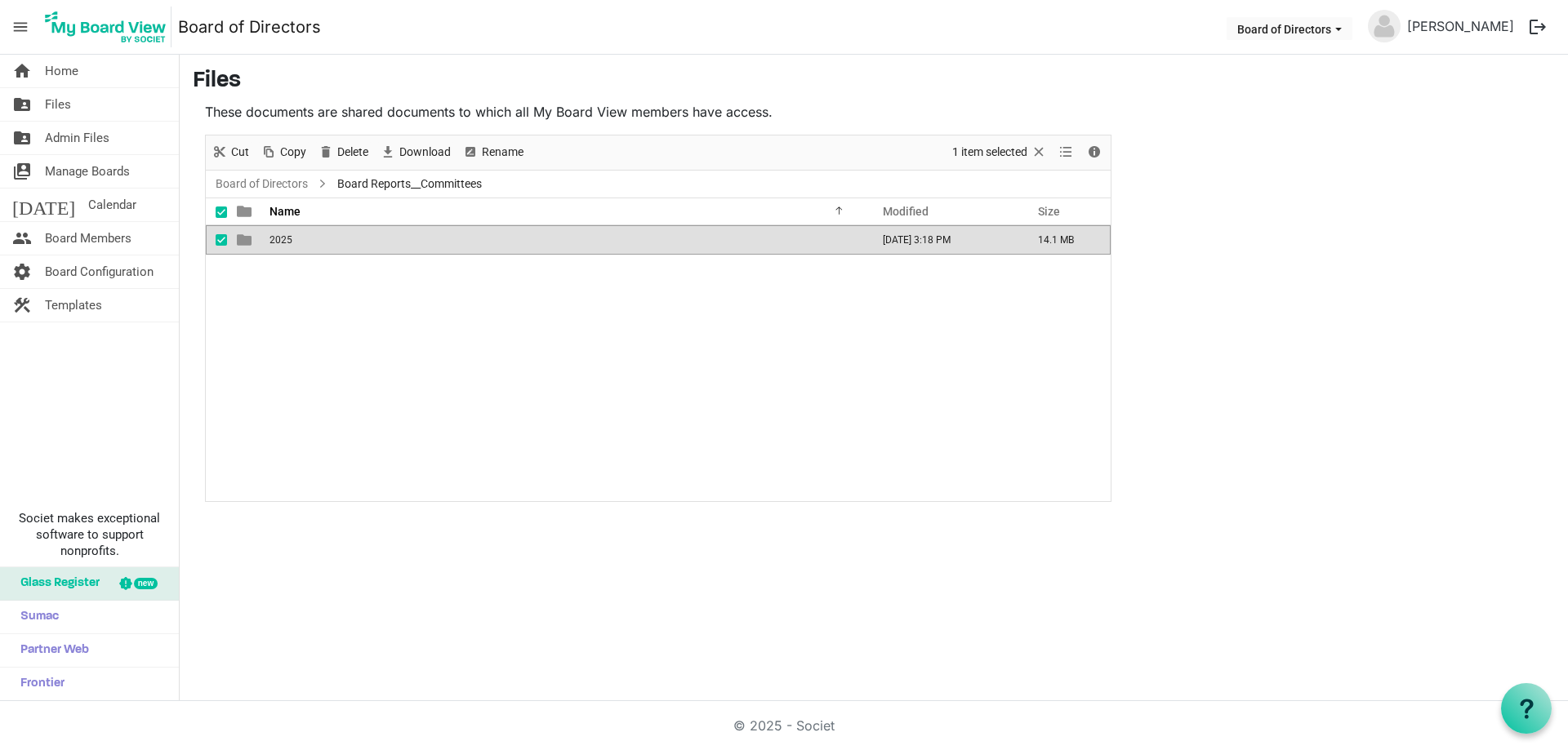
click at [278, 237] on span "2025" at bounding box center [281, 239] width 23 height 11
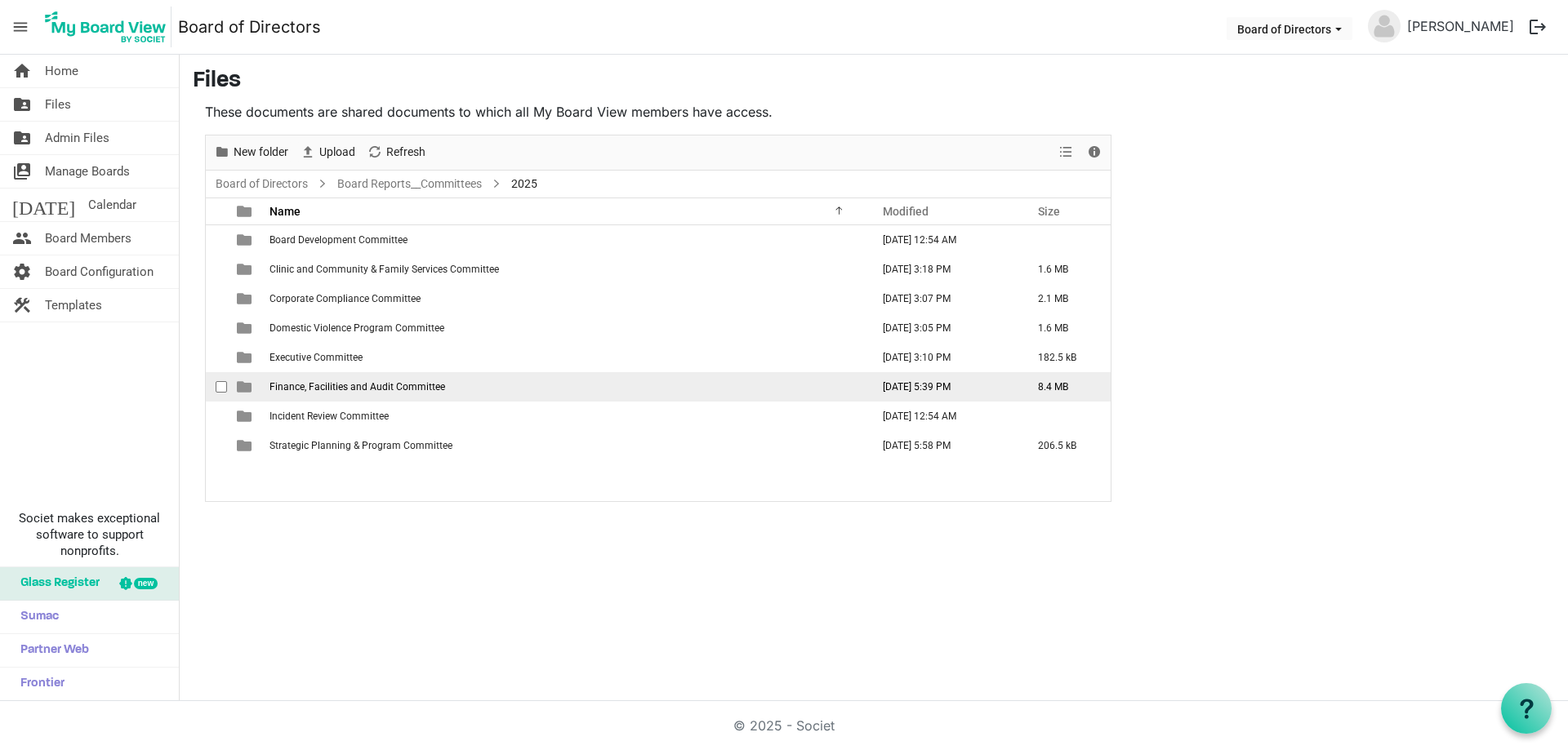
click at [349, 383] on span "Finance, Facilities and Audit Committee" at bounding box center [357, 387] width 176 height 11
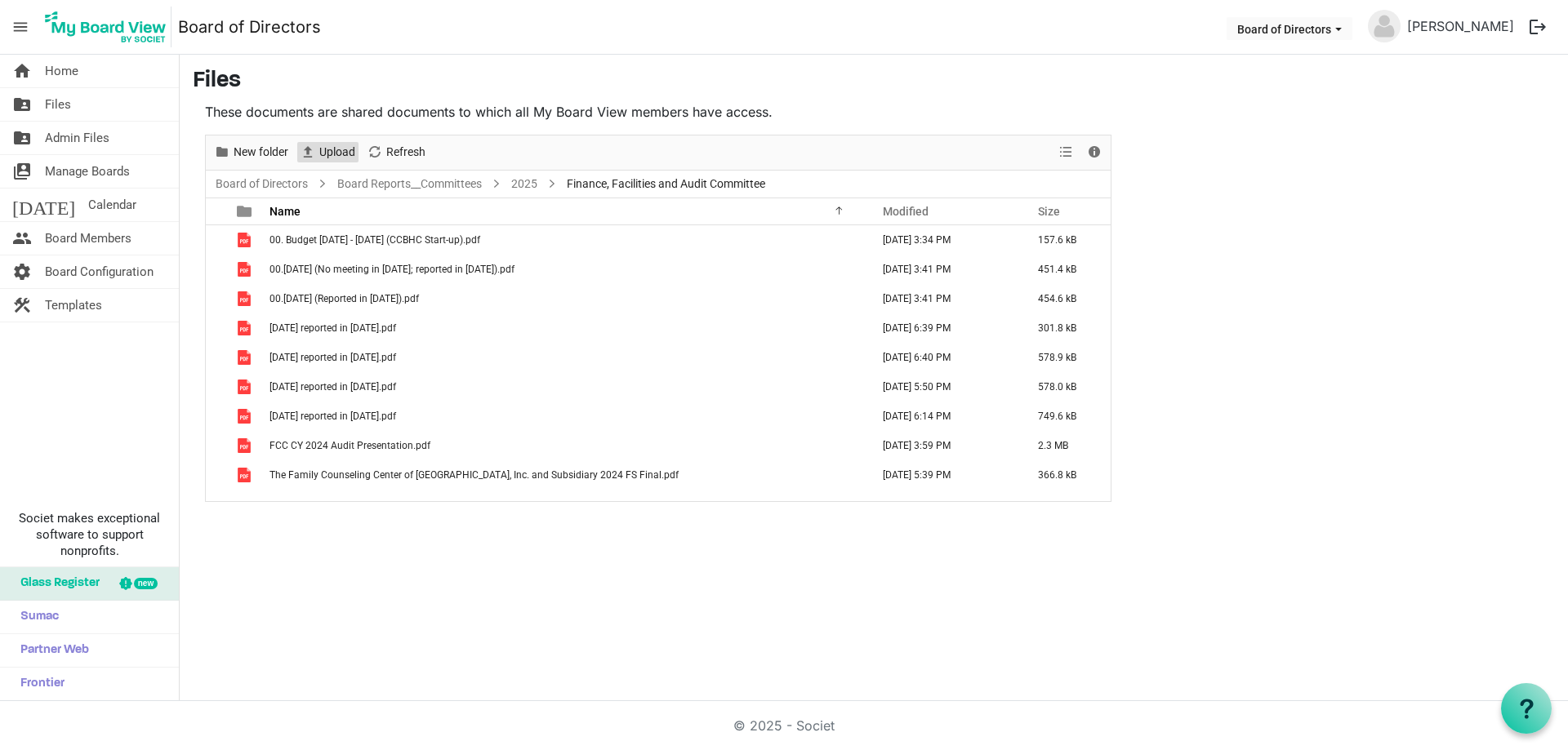
click at [334, 150] on span "Upload" at bounding box center [337, 152] width 39 height 20
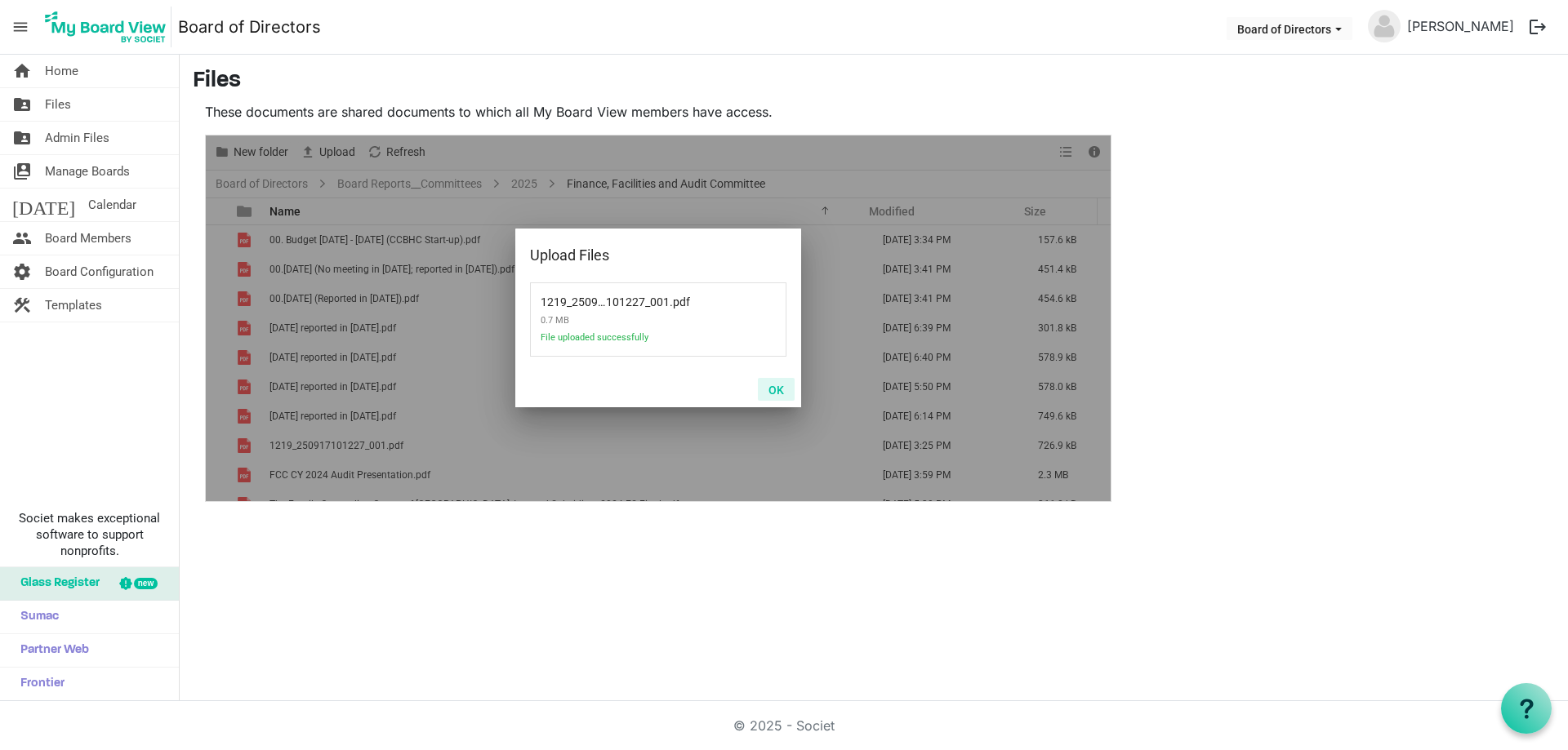
click at [775, 389] on button "OK" at bounding box center [777, 390] width 37 height 23
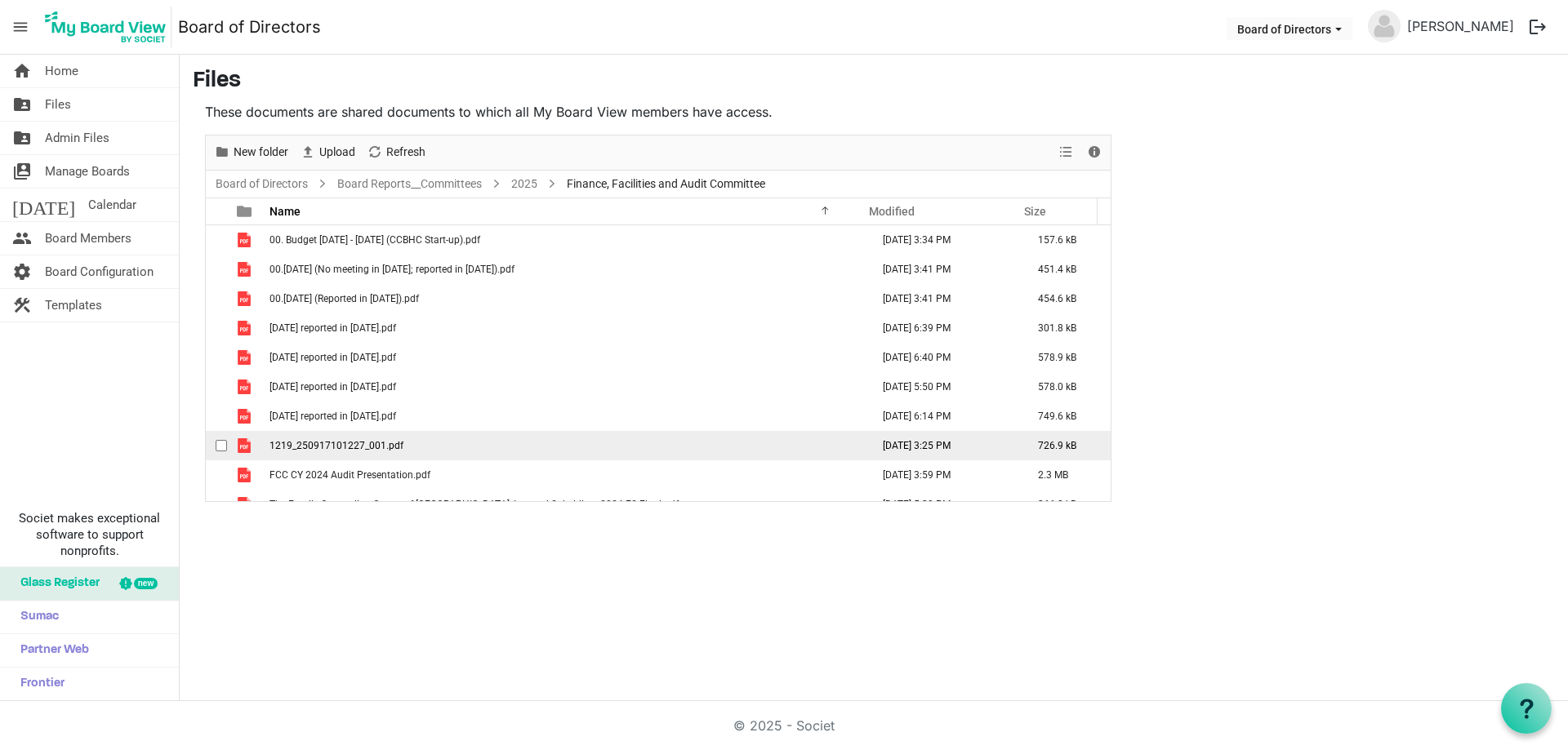
click at [476, 447] on td "1219_250917101227_001.pdf" at bounding box center [565, 445] width 601 height 29
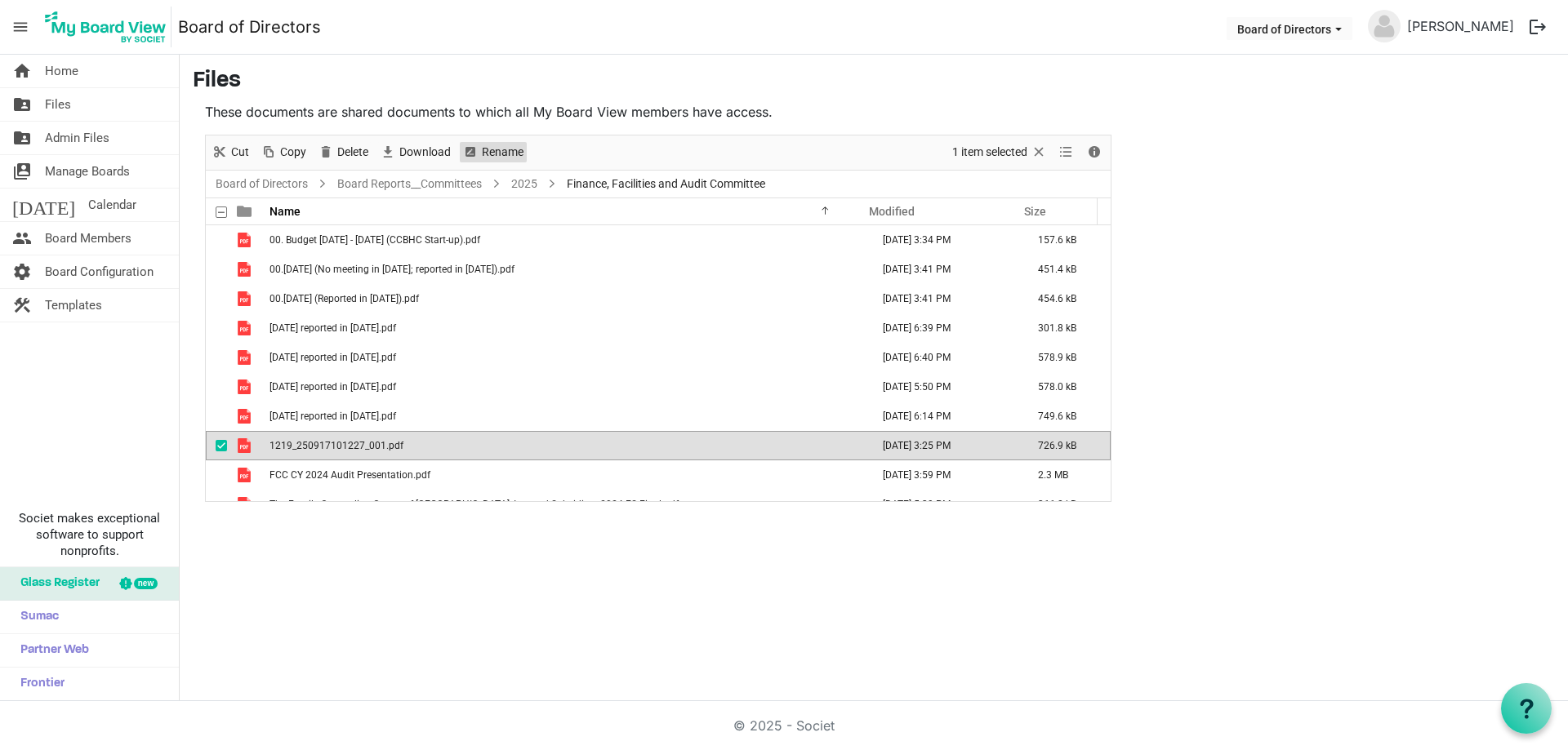
click at [502, 151] on span "Rename" at bounding box center [502, 152] width 45 height 20
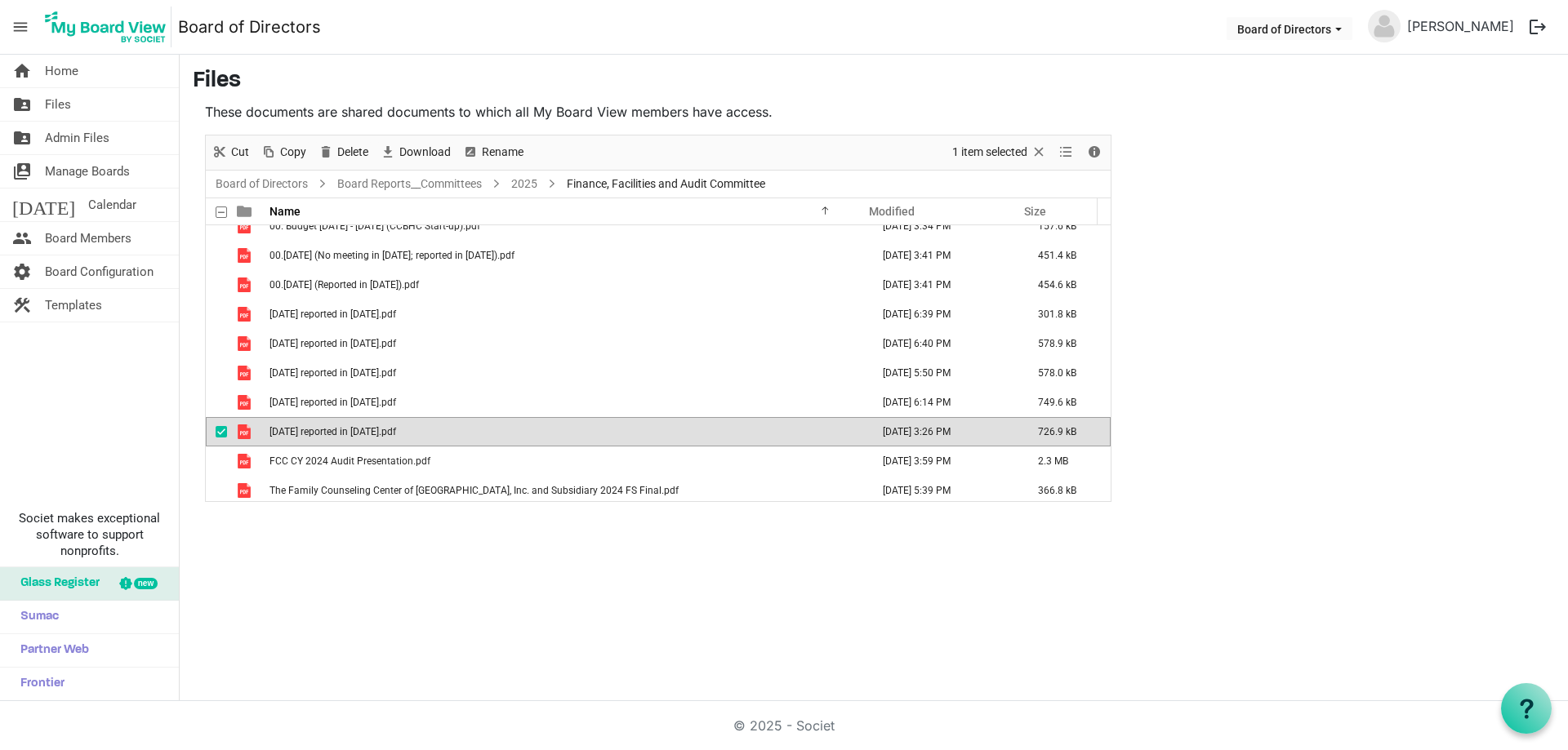
scroll to position [18, 0]
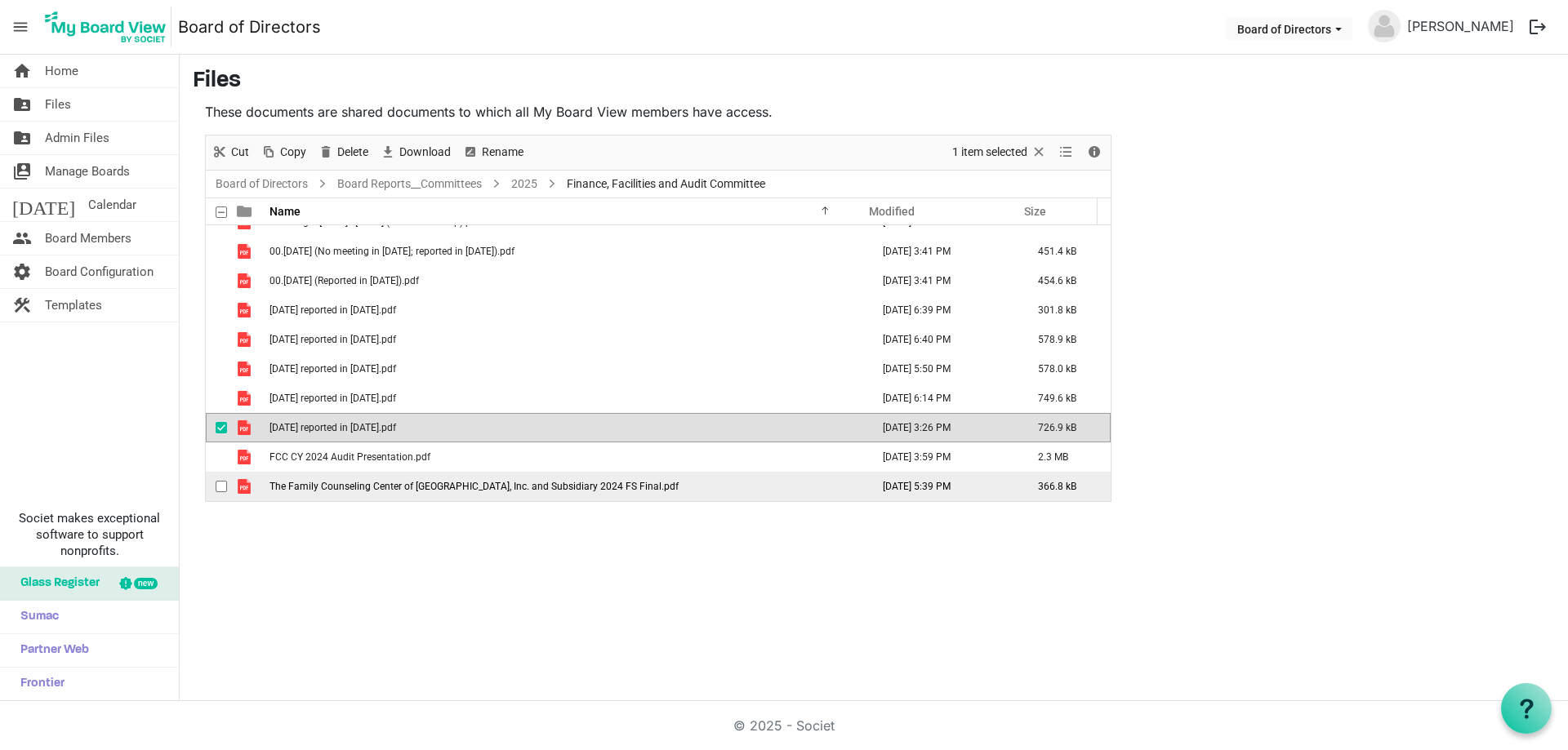
click at [545, 486] on span "The Family Counseling Center of Fulton County, Inc. and Subsidiary 2024 FS Fina…" at bounding box center [474, 486] width 409 height 11
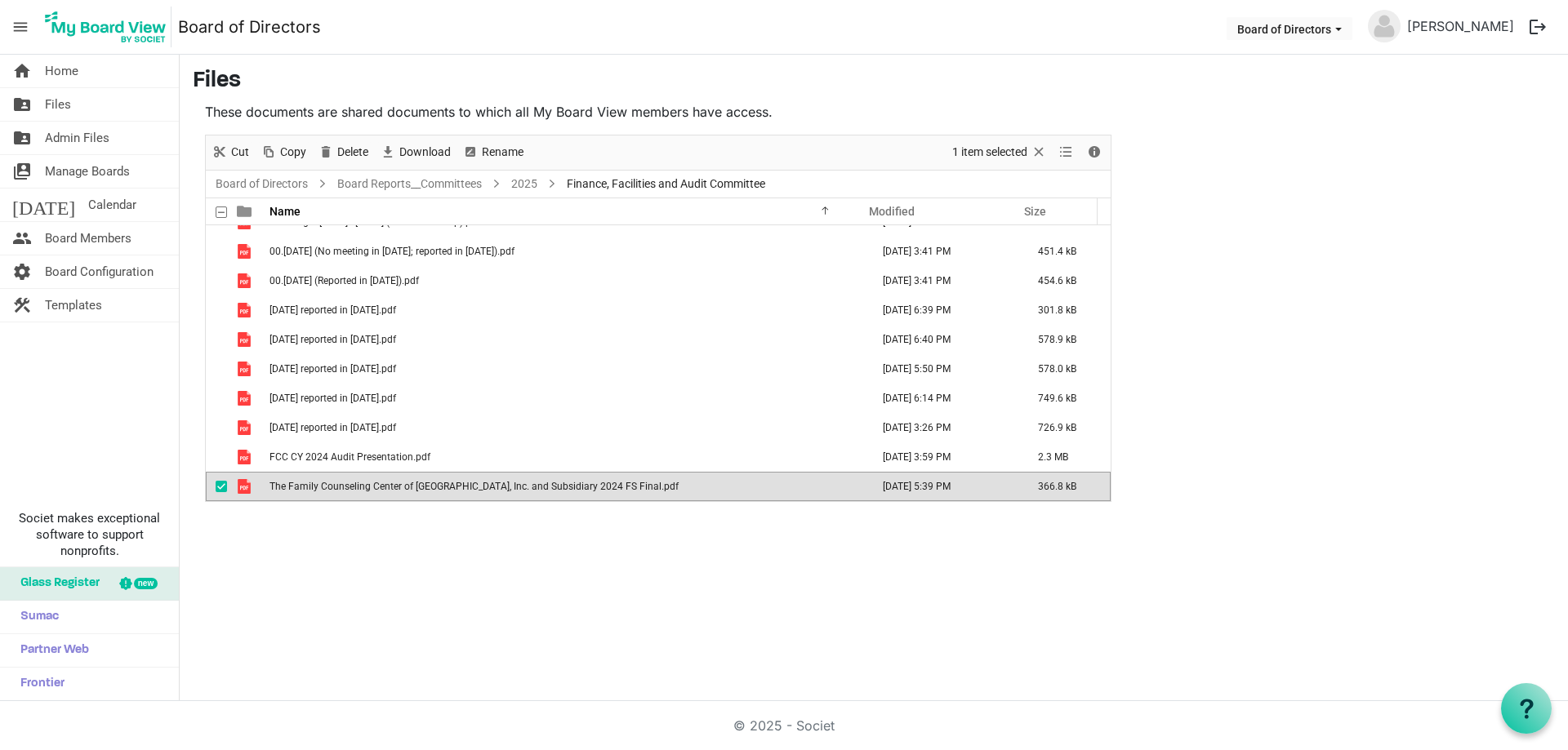
click at [545, 486] on span "The Family Counseling Center of Fulton County, Inc. and Subsidiary 2024 FS Fina…" at bounding box center [474, 486] width 409 height 11
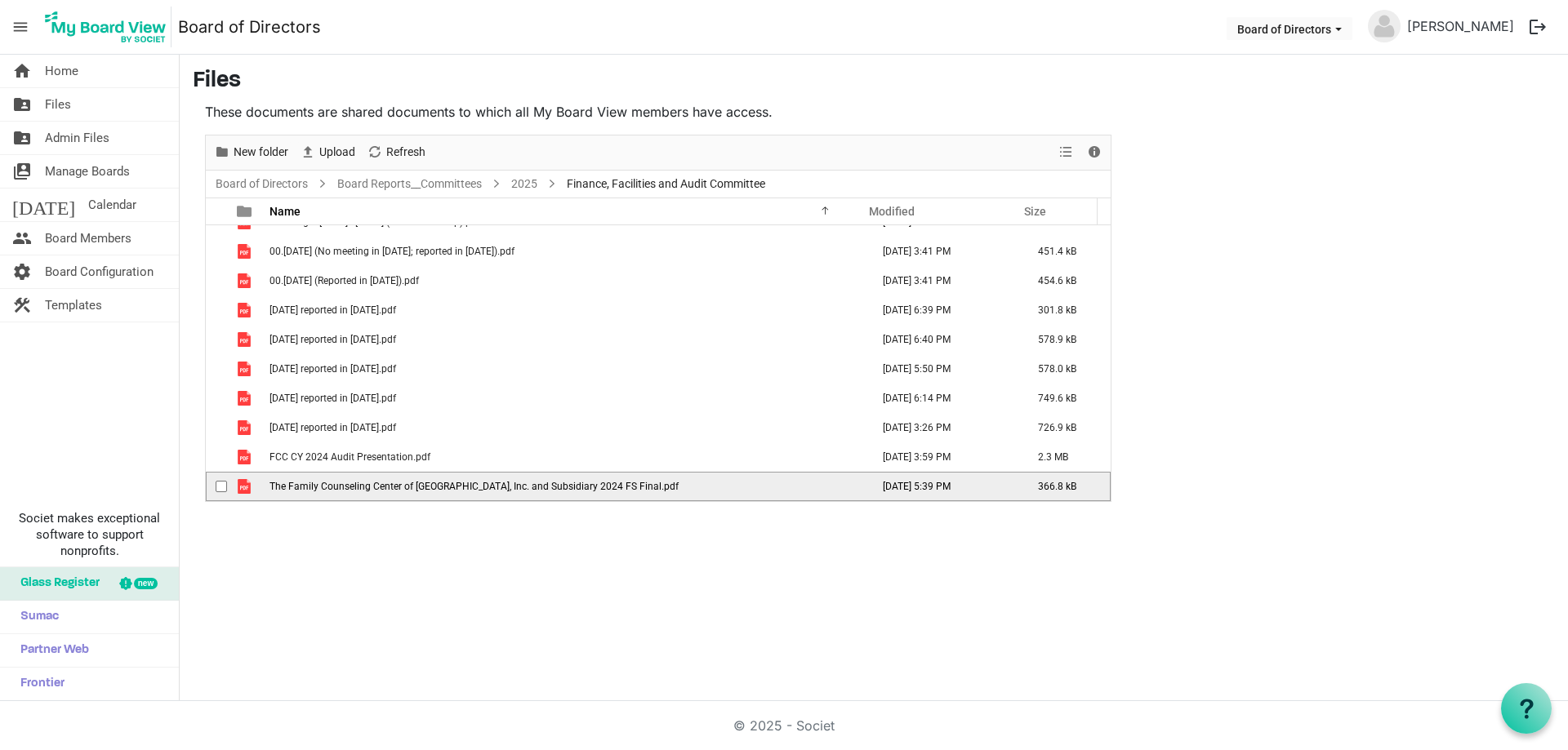
click at [545, 486] on span "The Family Counseling Center of Fulton County, Inc. and Subsidiary 2024 FS Fina…" at bounding box center [474, 486] width 409 height 11
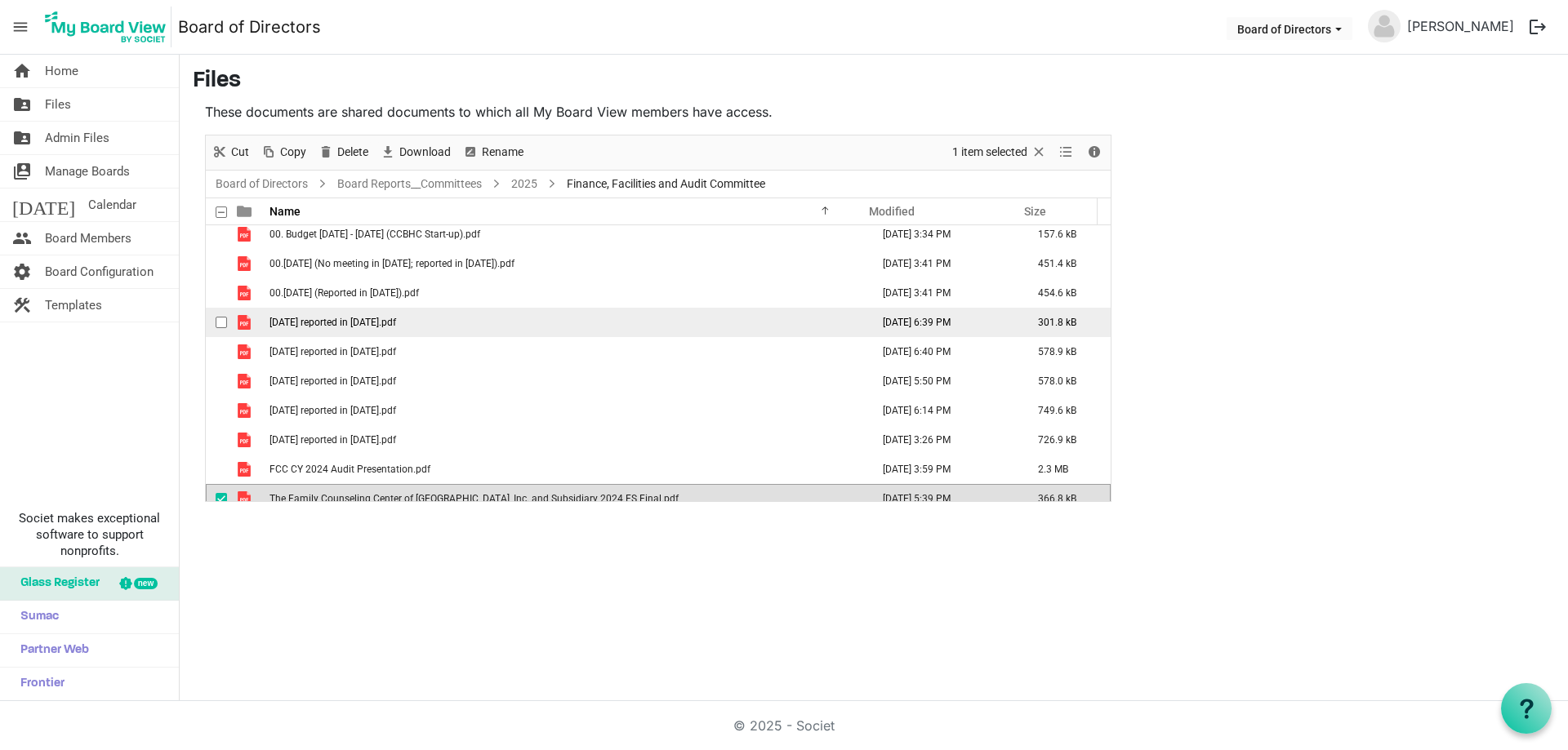
scroll to position [0, 0]
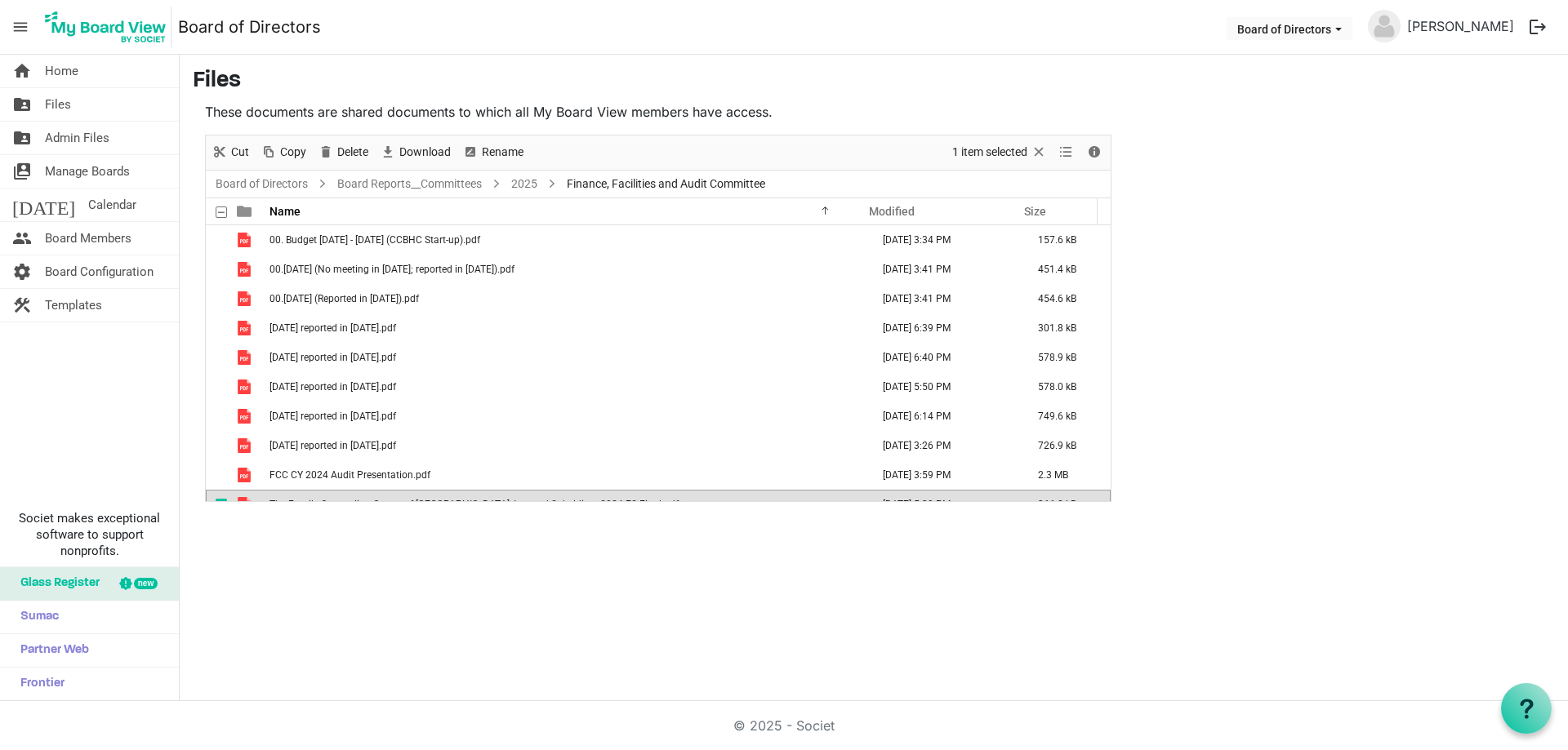
click at [687, 186] on span "Finance, Facilities and Audit Committee" at bounding box center [666, 184] width 205 height 20
click at [613, 186] on span "Finance, Facilities and Audit Committee" at bounding box center [666, 184] width 205 height 20
click at [526, 179] on link "2025" at bounding box center [524, 184] width 33 height 20
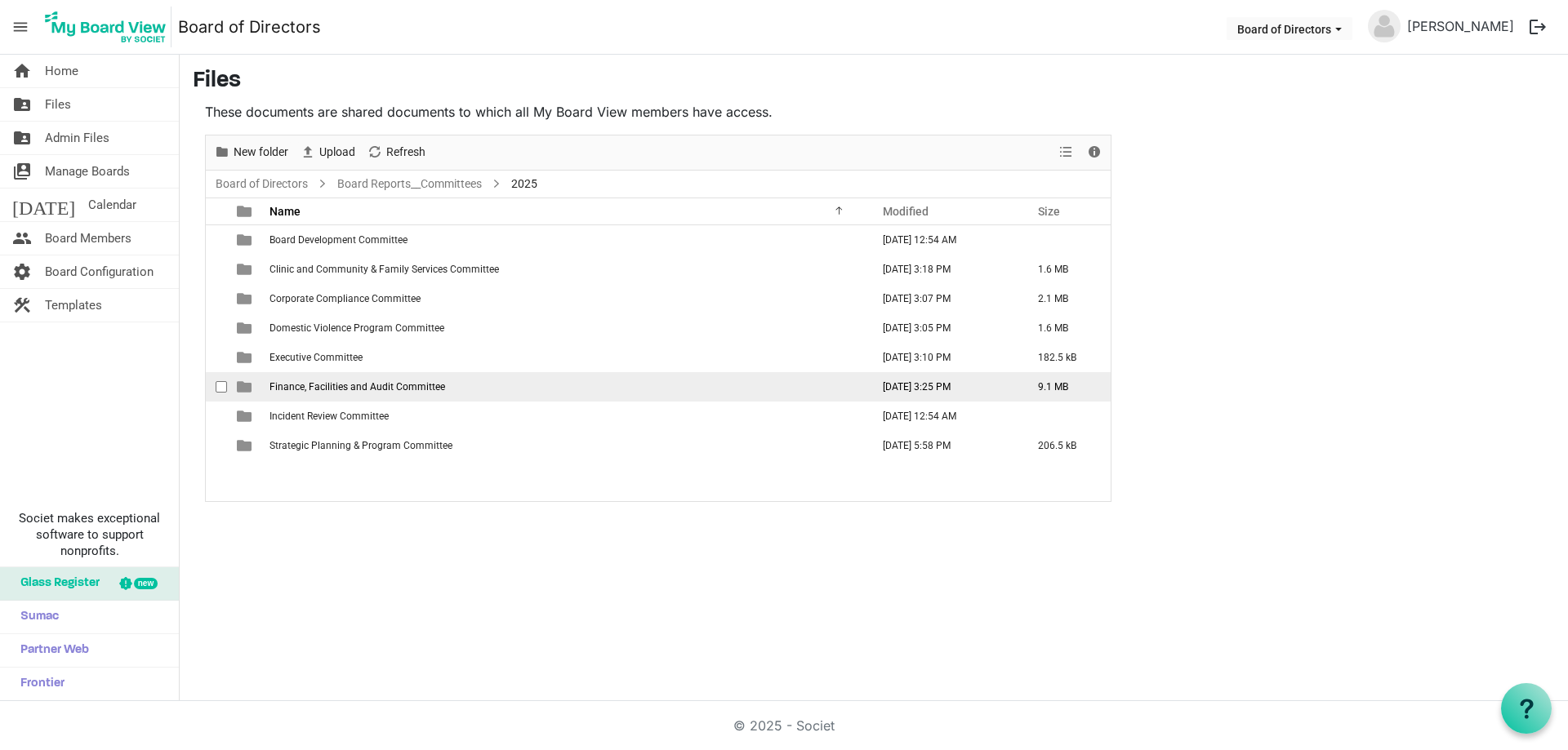
click at [313, 387] on span "Finance, Facilities and Audit Committee" at bounding box center [357, 387] width 176 height 11
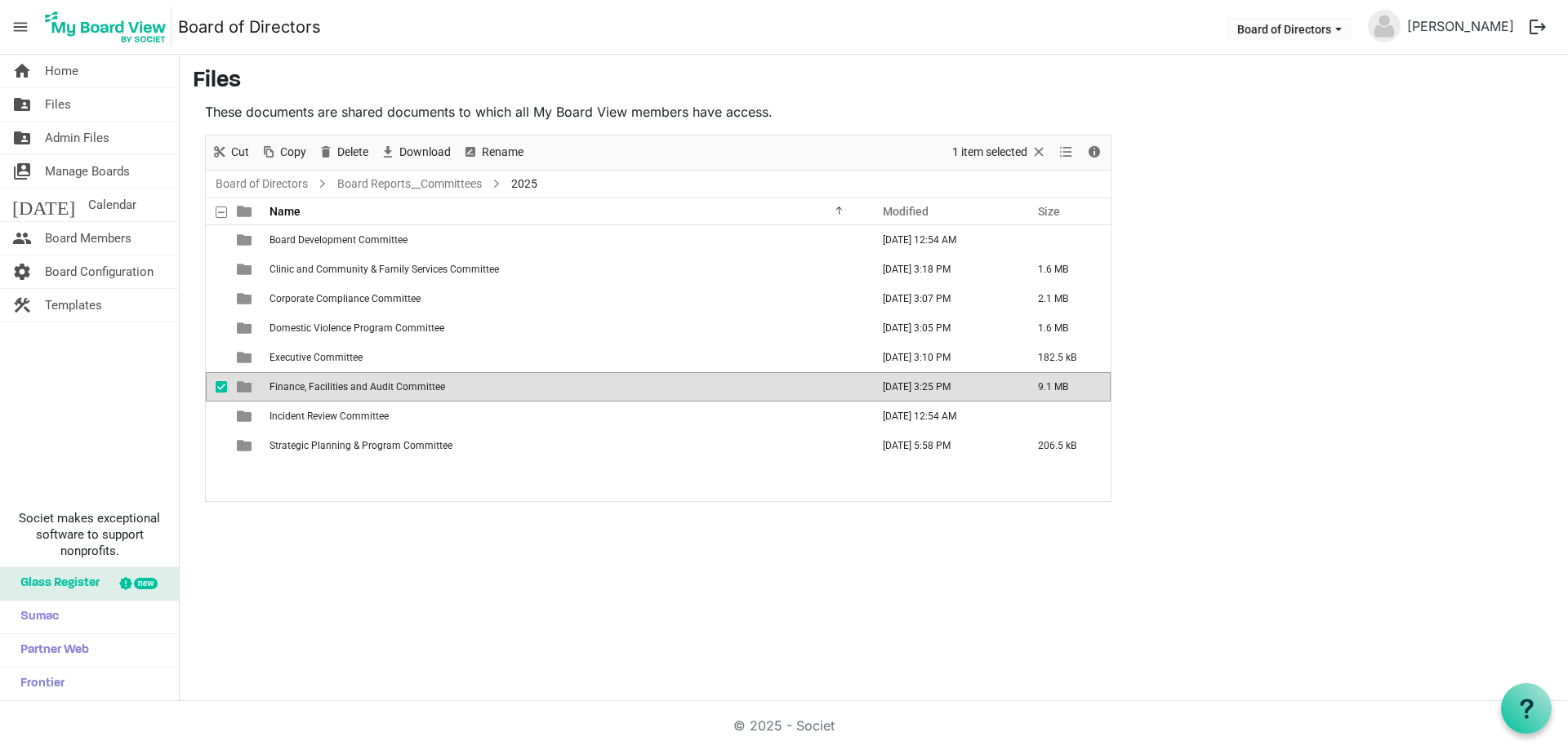
click at [313, 387] on span "Finance, Facilities and Audit Committee" at bounding box center [357, 387] width 176 height 11
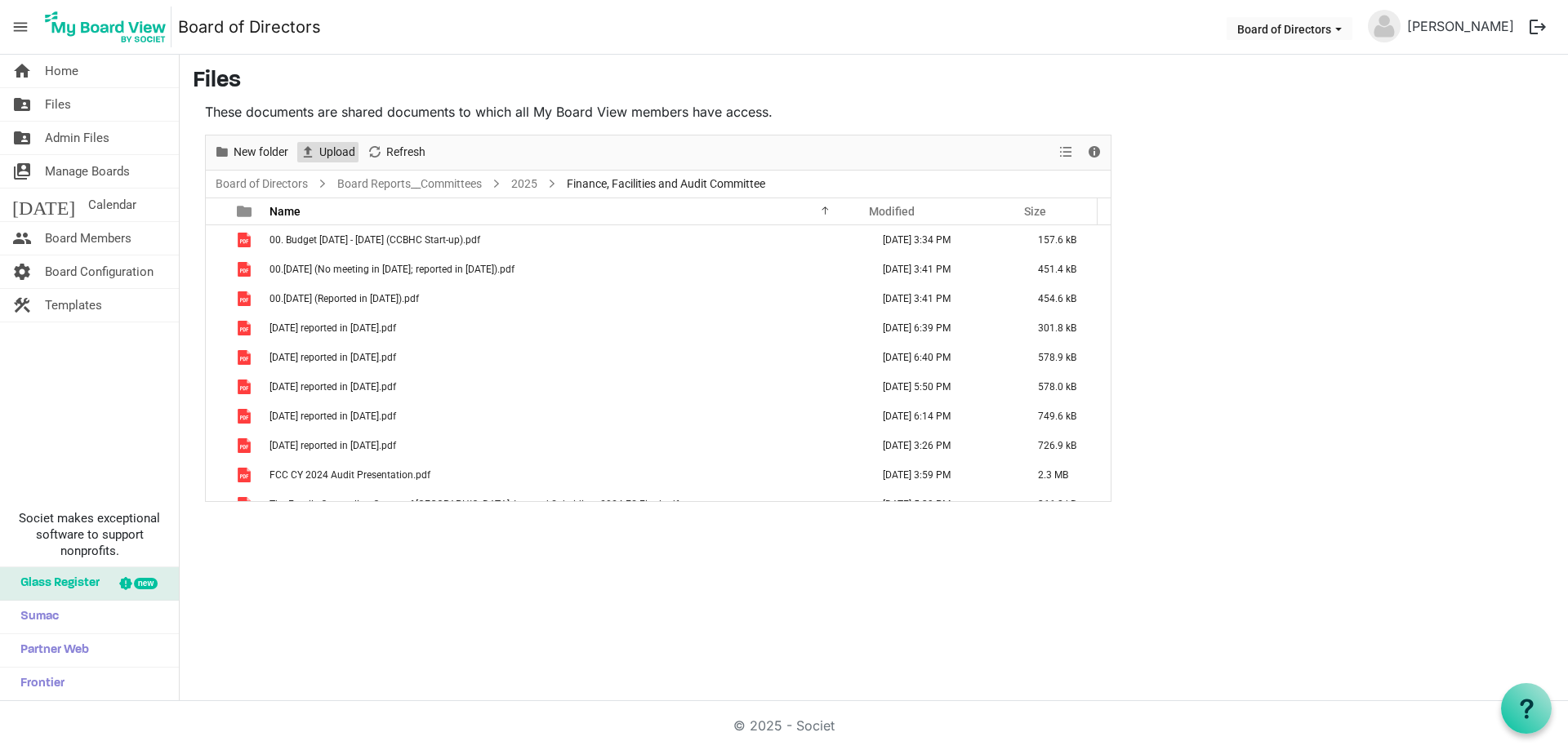
click at [338, 149] on span "Upload" at bounding box center [337, 152] width 39 height 20
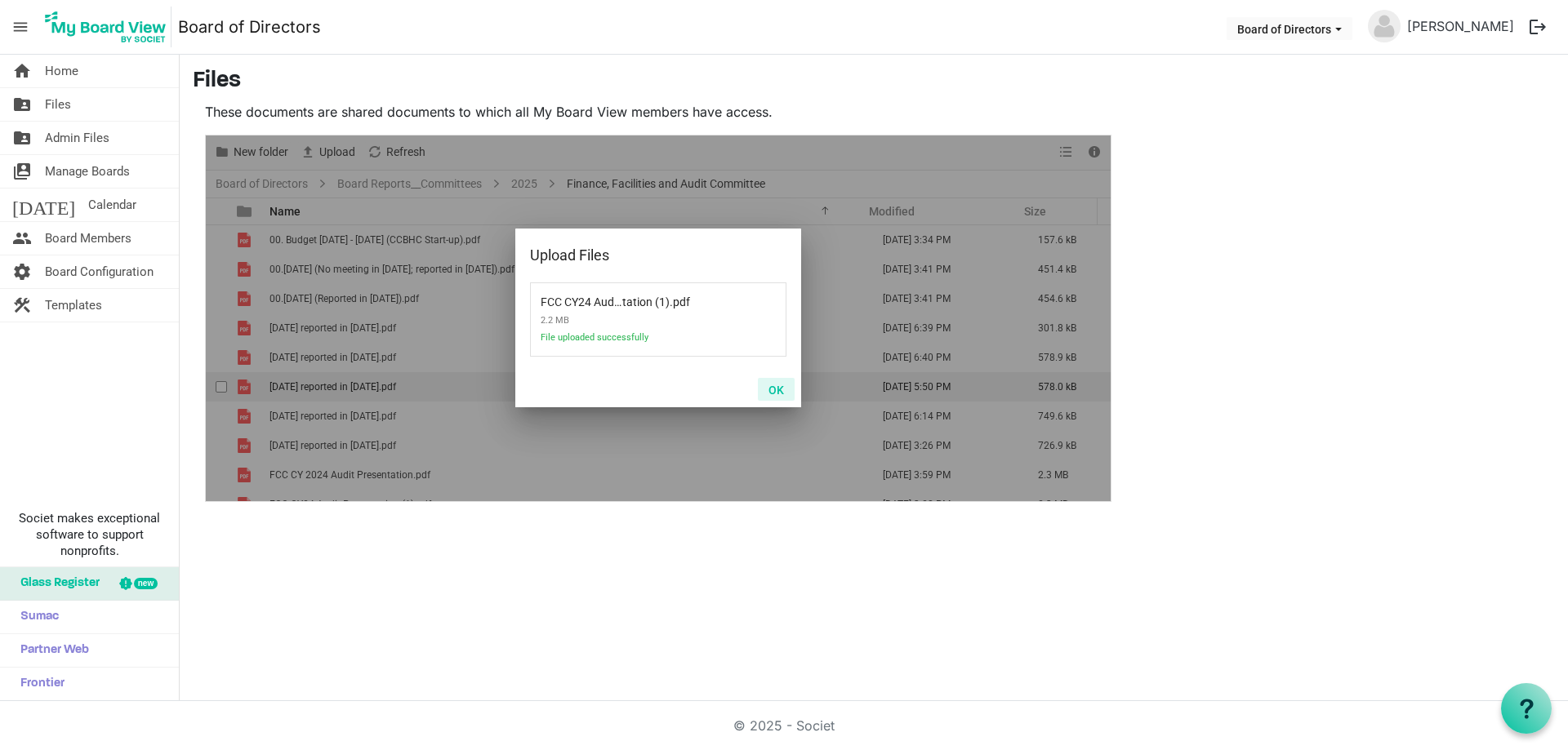
click at [780, 389] on button "OK" at bounding box center [777, 390] width 37 height 23
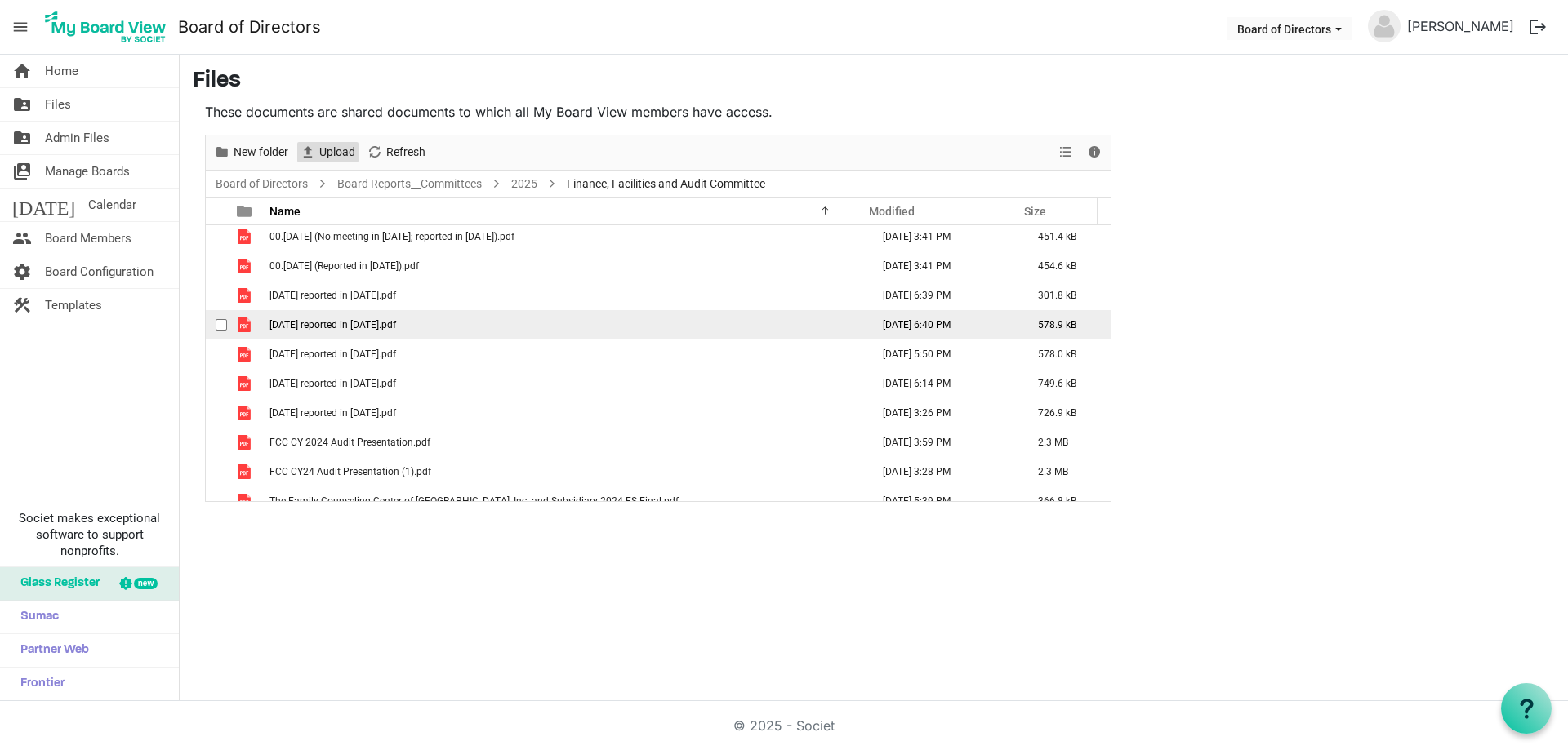
scroll to position [48, 0]
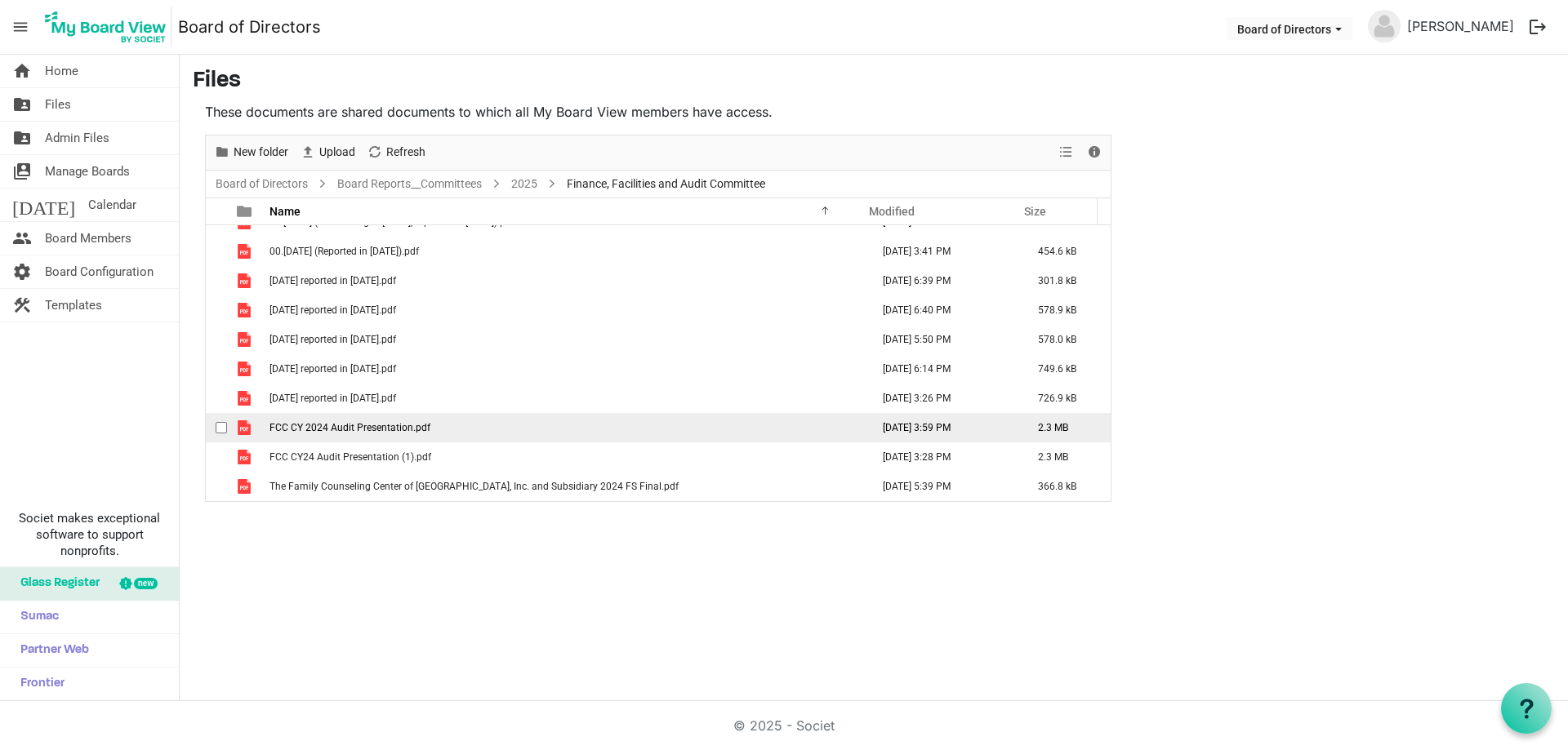
click at [270, 428] on span "FCC CY 2024 Audit Presentation.pdf" at bounding box center [350, 428] width 161 height 11
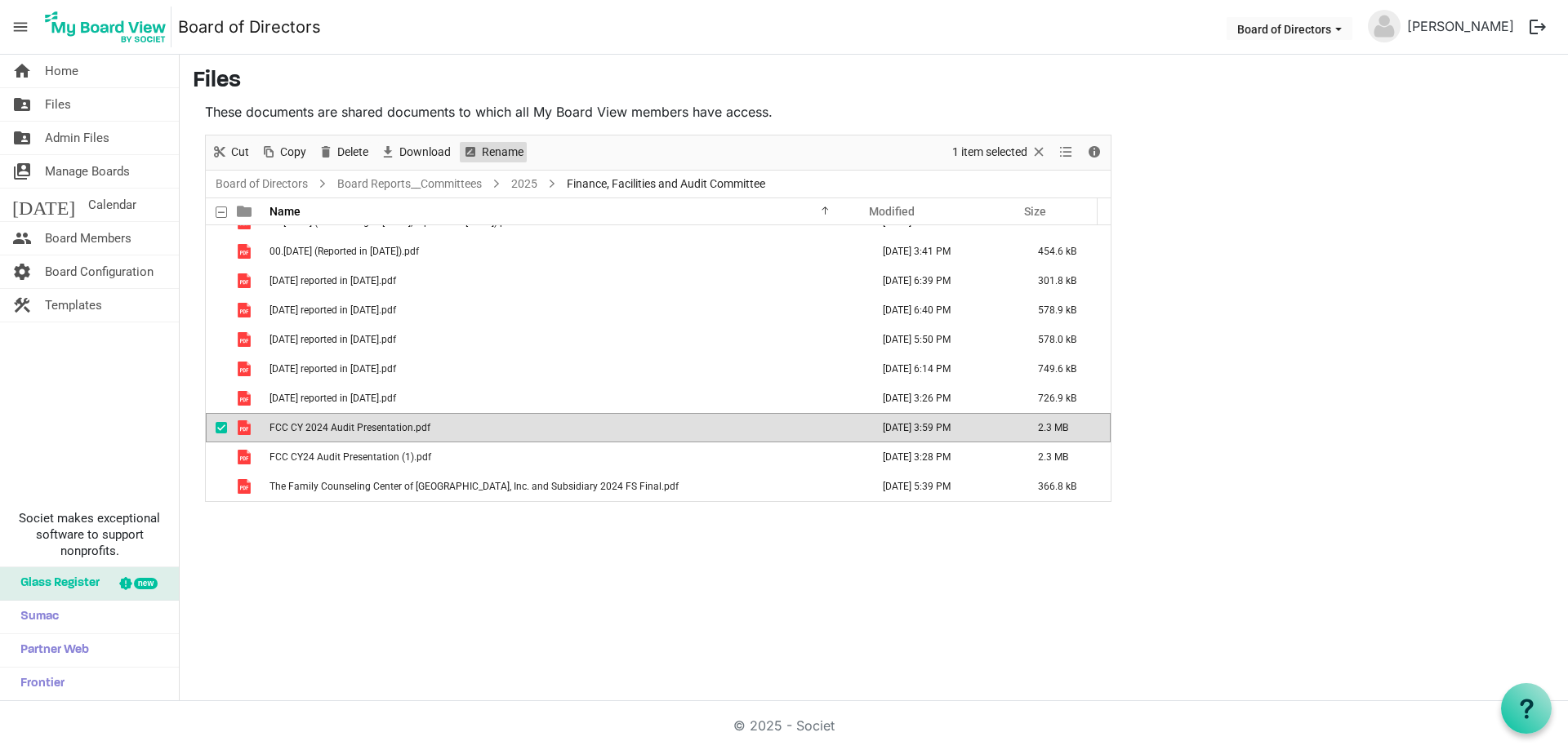
drag, startPoint x: 499, startPoint y: 148, endPoint x: 479, endPoint y: 167, distance: 27.6
click at [499, 147] on span "Rename" at bounding box center [502, 152] width 45 height 20
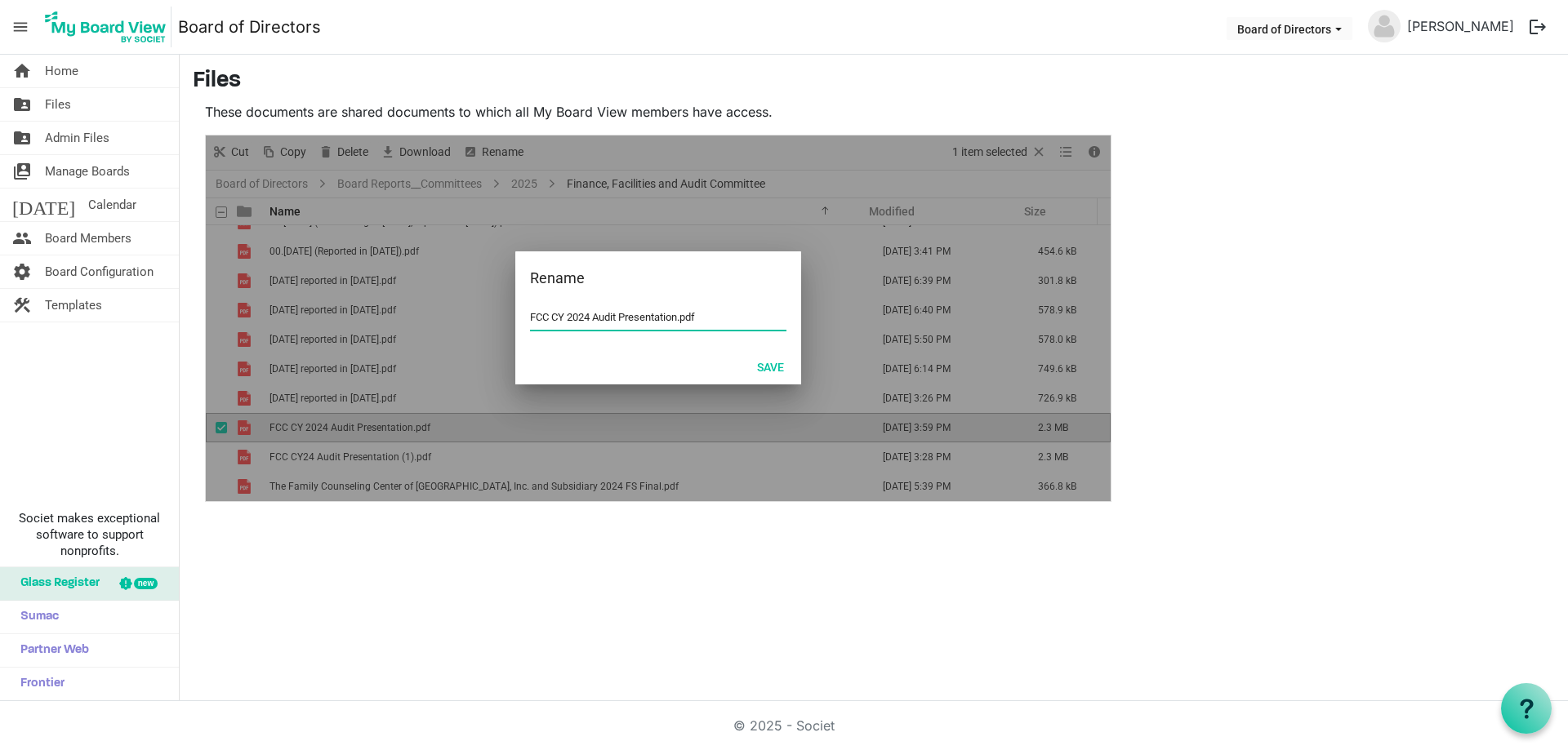
click at [533, 316] on input "FCC CY 2024 Audit Presentation.pdf" at bounding box center [658, 318] width 256 height 25
type input "06 June 2025 FCC CY 2024 Audit Presentation.pdf"
click at [775, 361] on button "Save" at bounding box center [771, 367] width 49 height 23
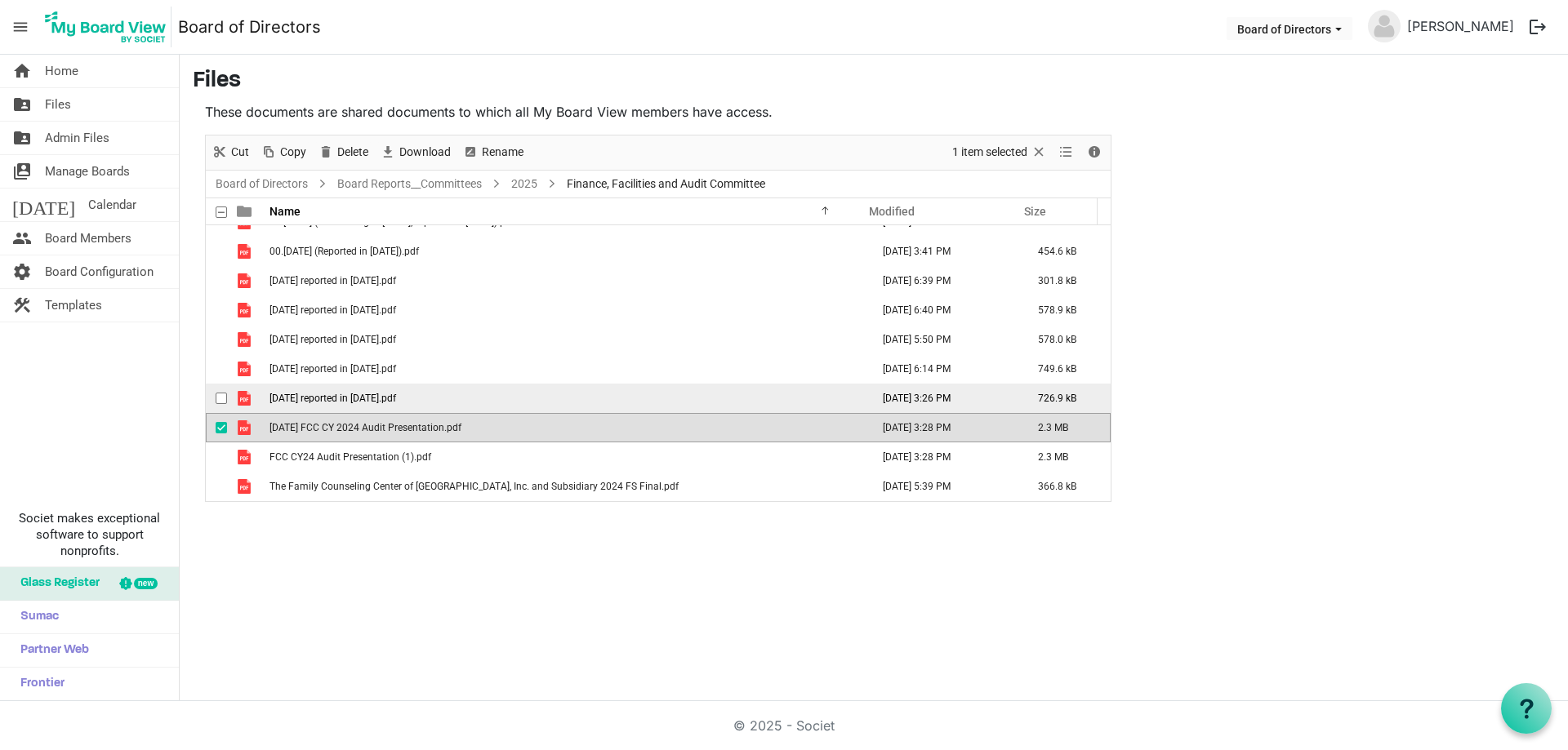
scroll to position [0, 0]
